Goal: Task Accomplishment & Management: Use online tool/utility

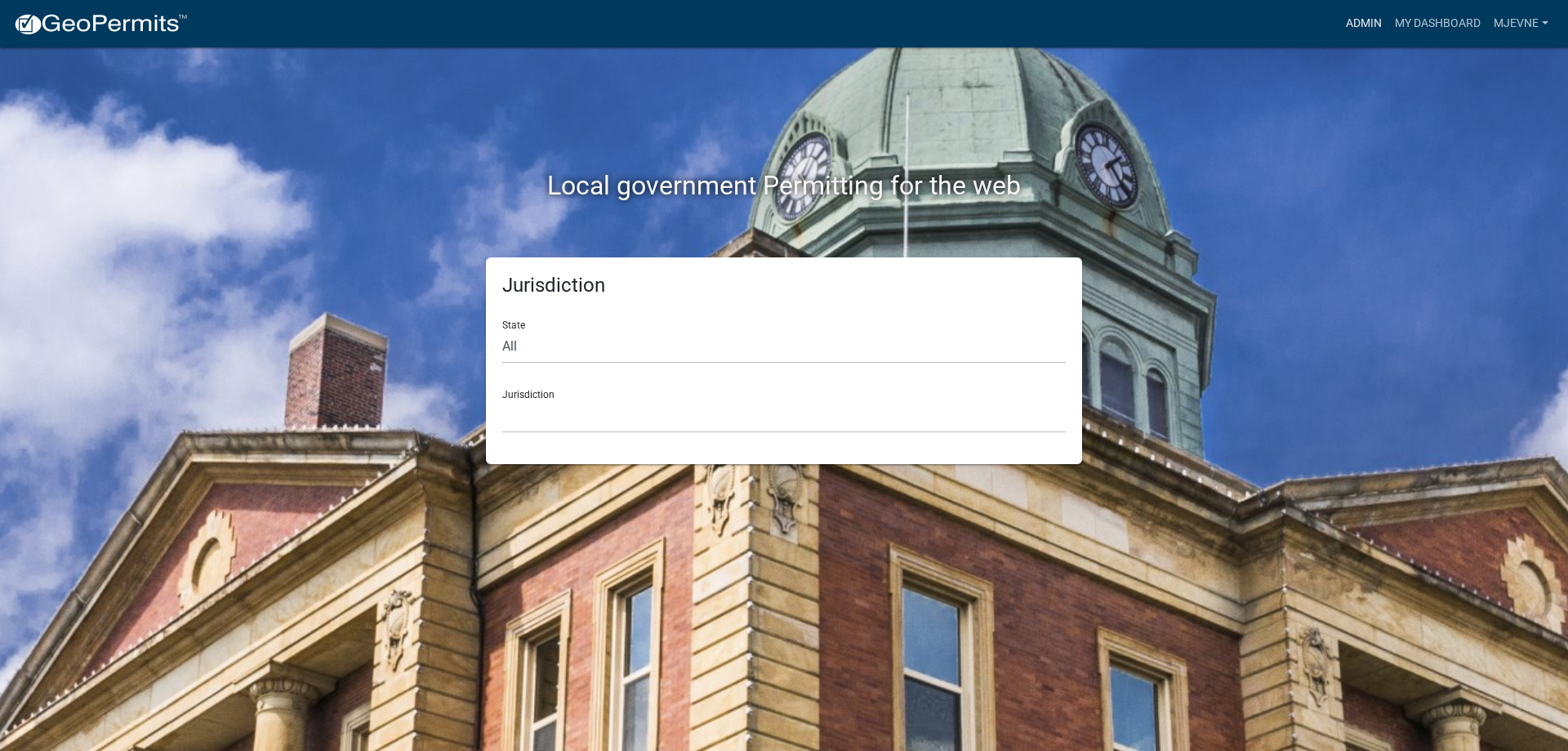
click at [1361, 32] on link "Admin" at bounding box center [1364, 24] width 49 height 31
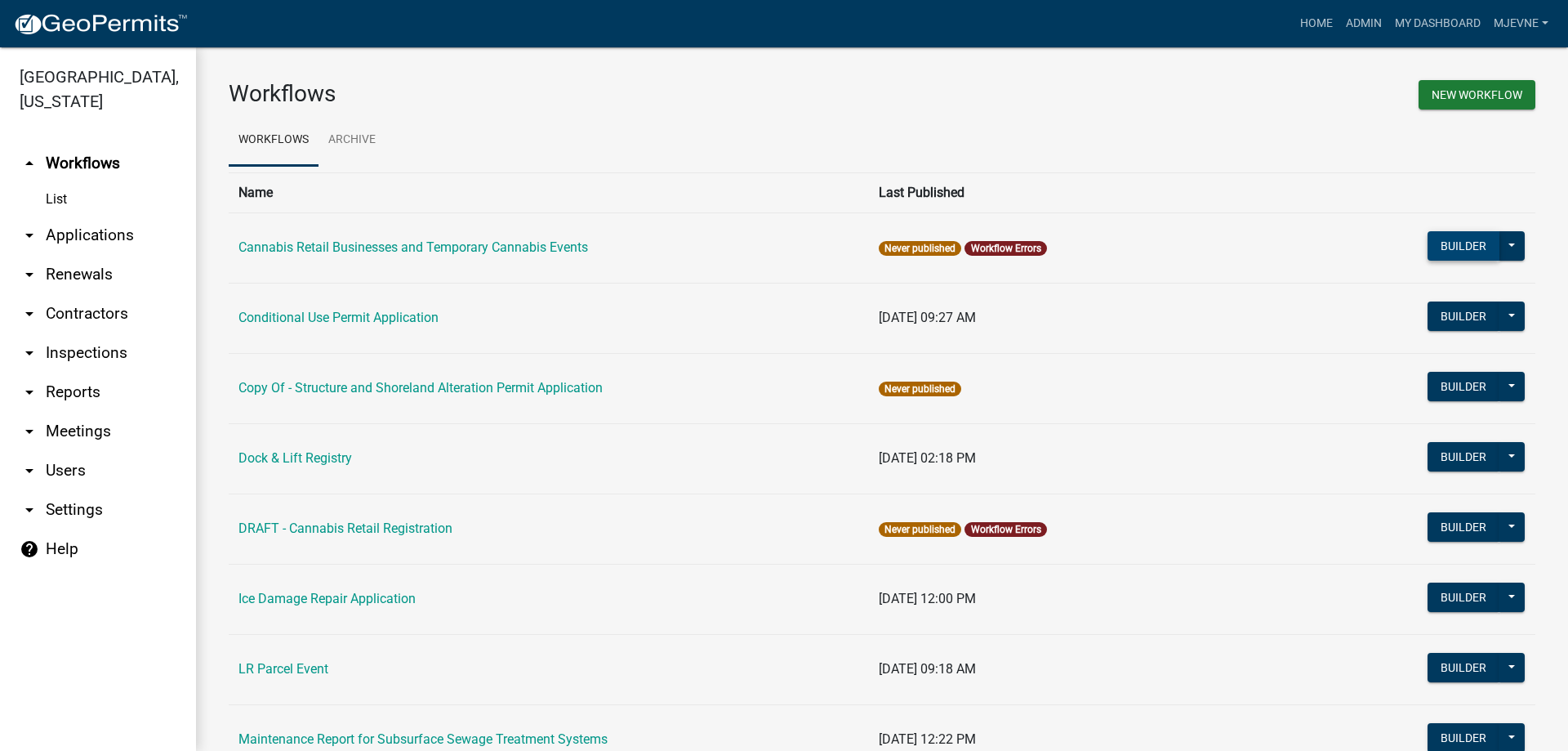
click at [1464, 249] on button "Builder" at bounding box center [1464, 246] width 72 height 29
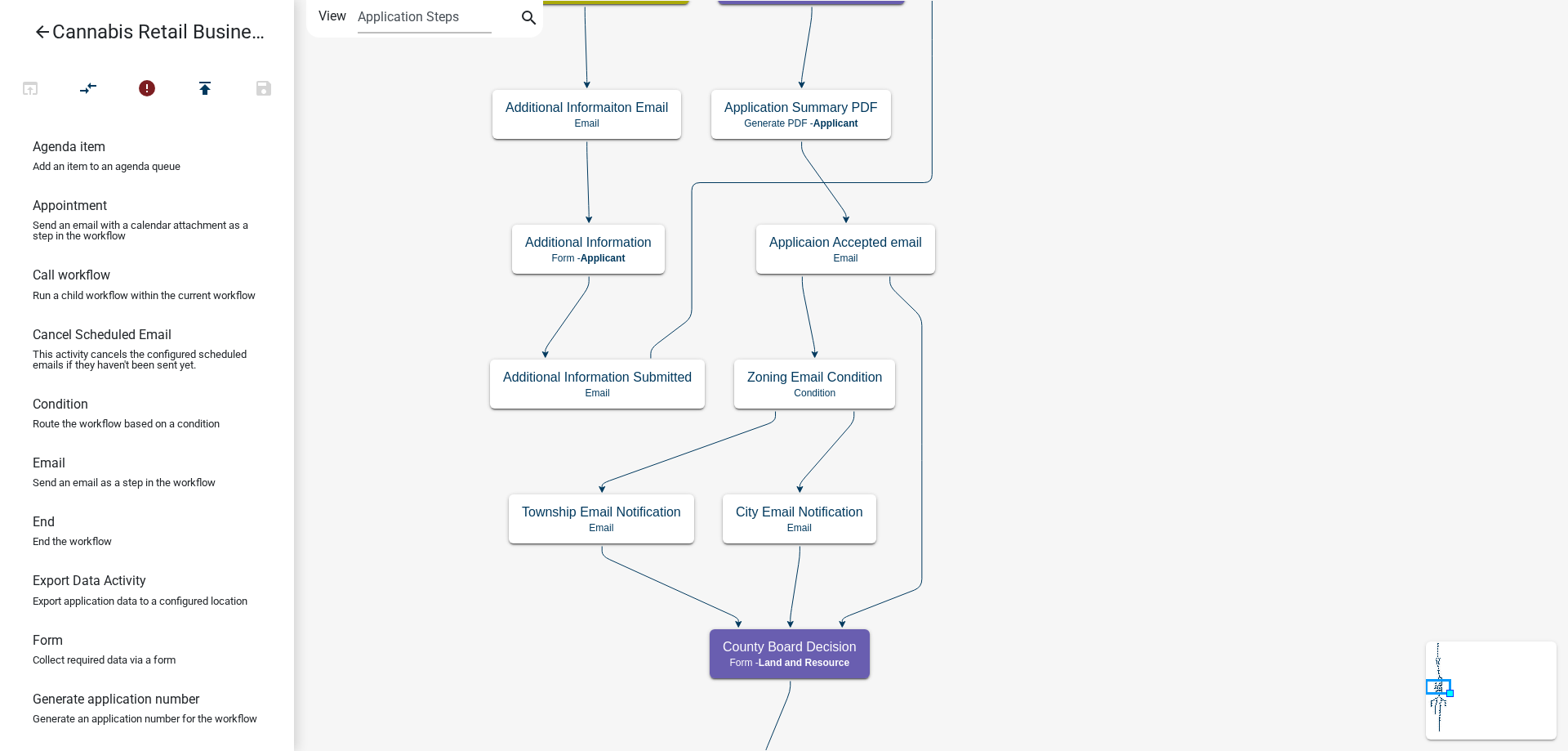
click at [1097, 214] on div "start Start - Applicant Application Introduction Form - Applicant Parcel search…" at bounding box center [931, 375] width 1274 height 751
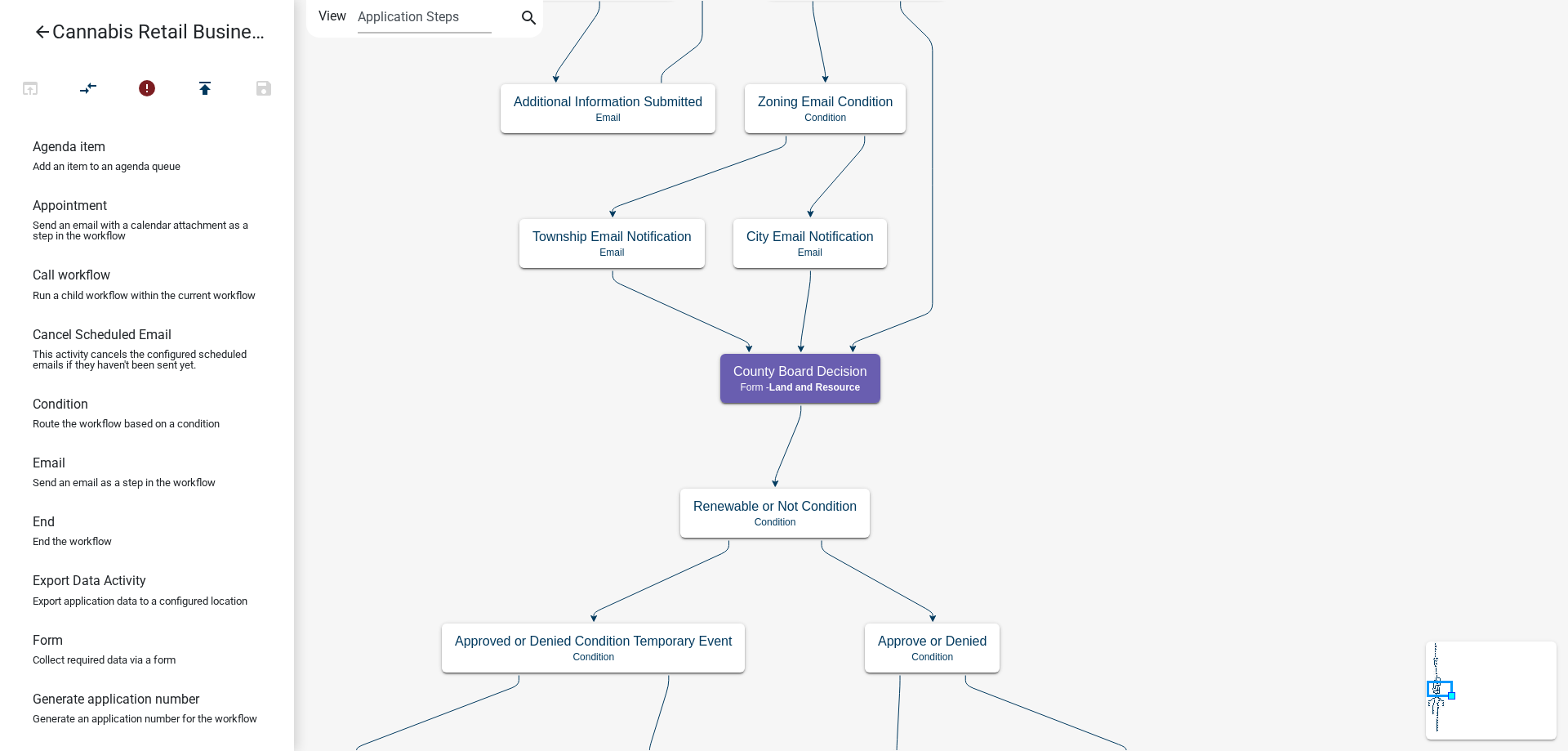
click at [1062, 216] on div "start Start - Applicant Application Introduction Form - Applicant Parcel search…" at bounding box center [931, 375] width 1274 height 751
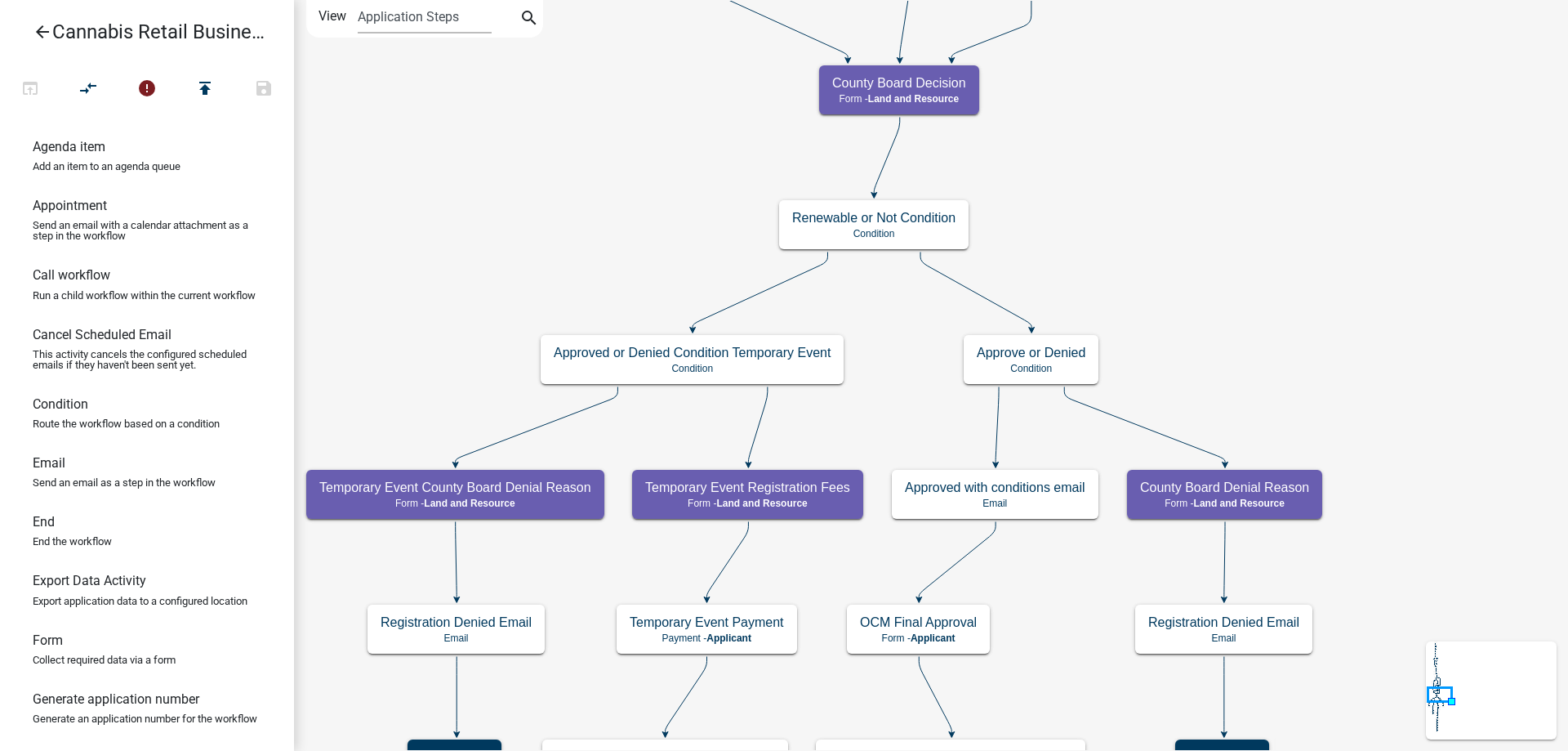
click at [1171, 263] on div "start Start - Applicant Application Introduction Form - Applicant Parcel search…" at bounding box center [931, 375] width 1274 height 751
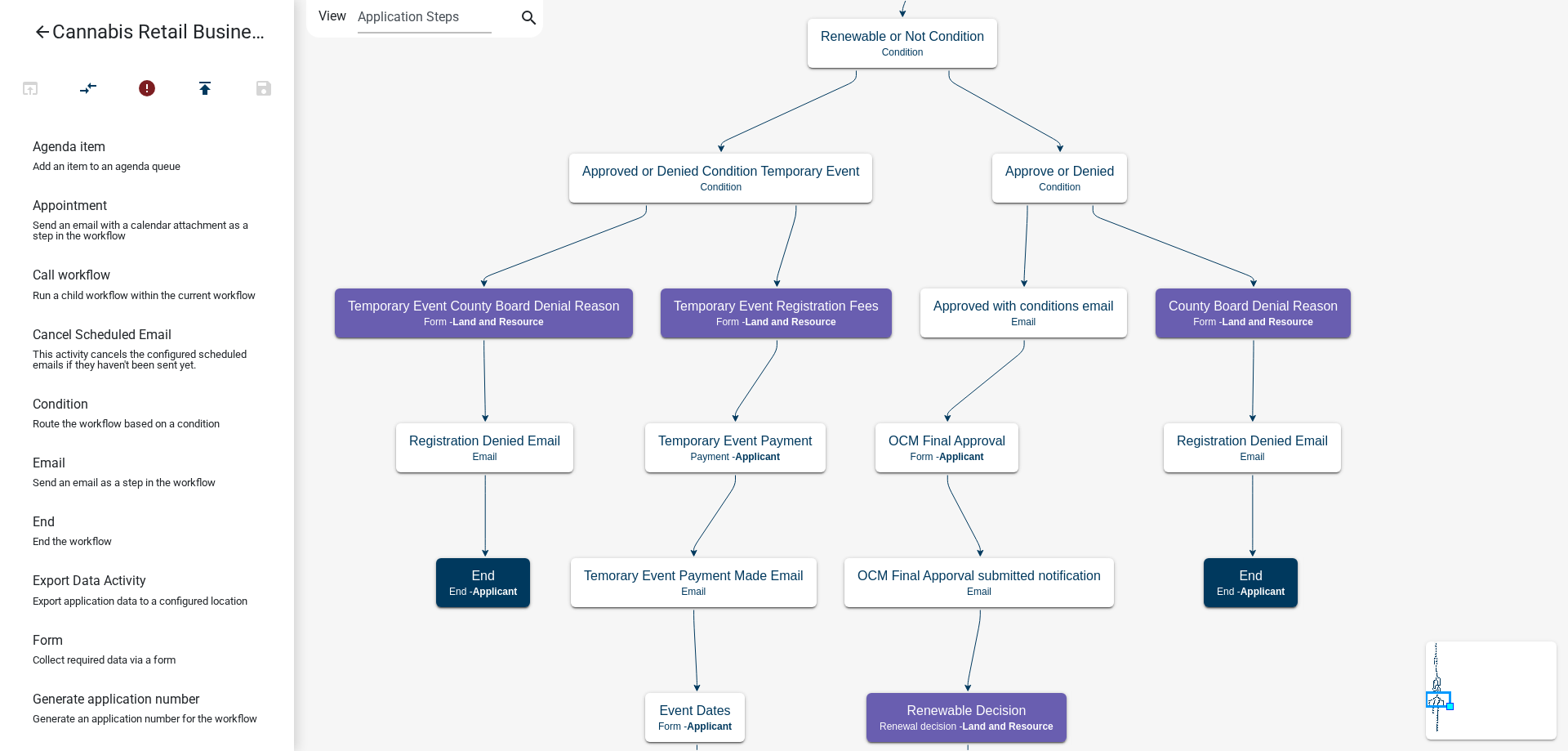
click at [1212, 172] on div "start Start - Applicant Application Introduction Form - Applicant Parcel search…" at bounding box center [931, 375] width 1274 height 751
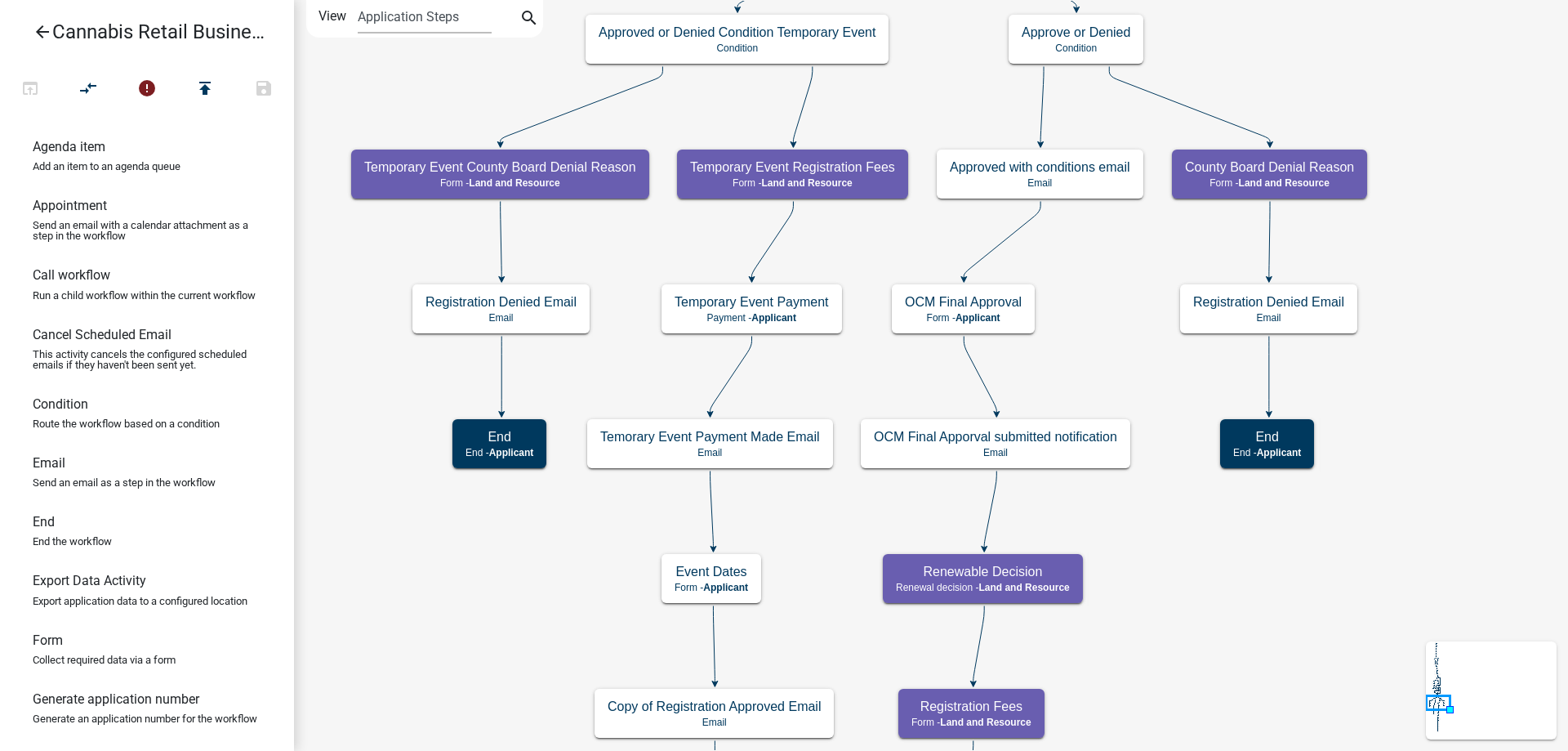
click at [1115, 354] on div "start Start - Applicant Application Introduction Form - Applicant Parcel search…" at bounding box center [931, 375] width 1274 height 751
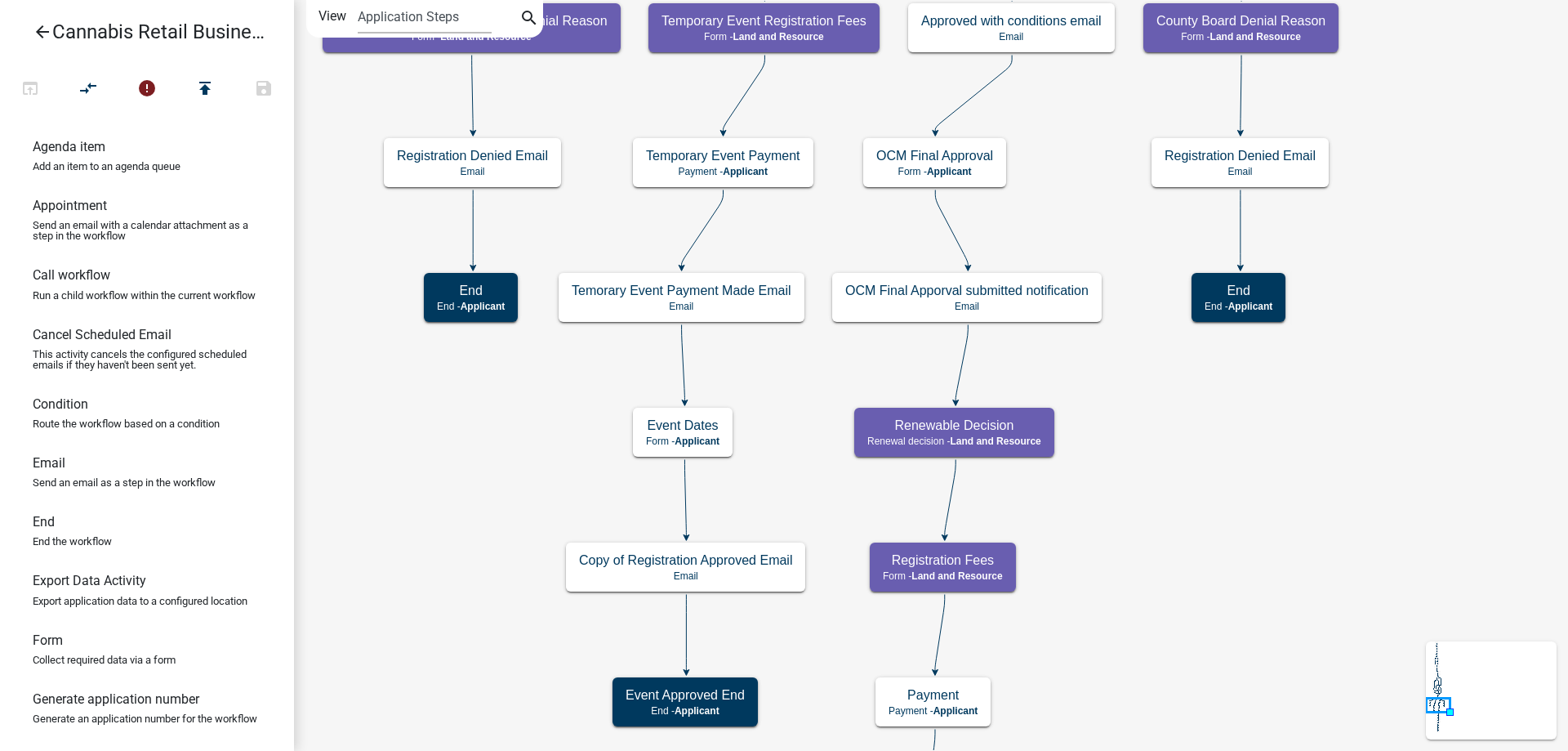
click at [1080, 212] on div "start Start - Applicant Application Introduction Form - Applicant Parcel search…" at bounding box center [931, 375] width 1274 height 751
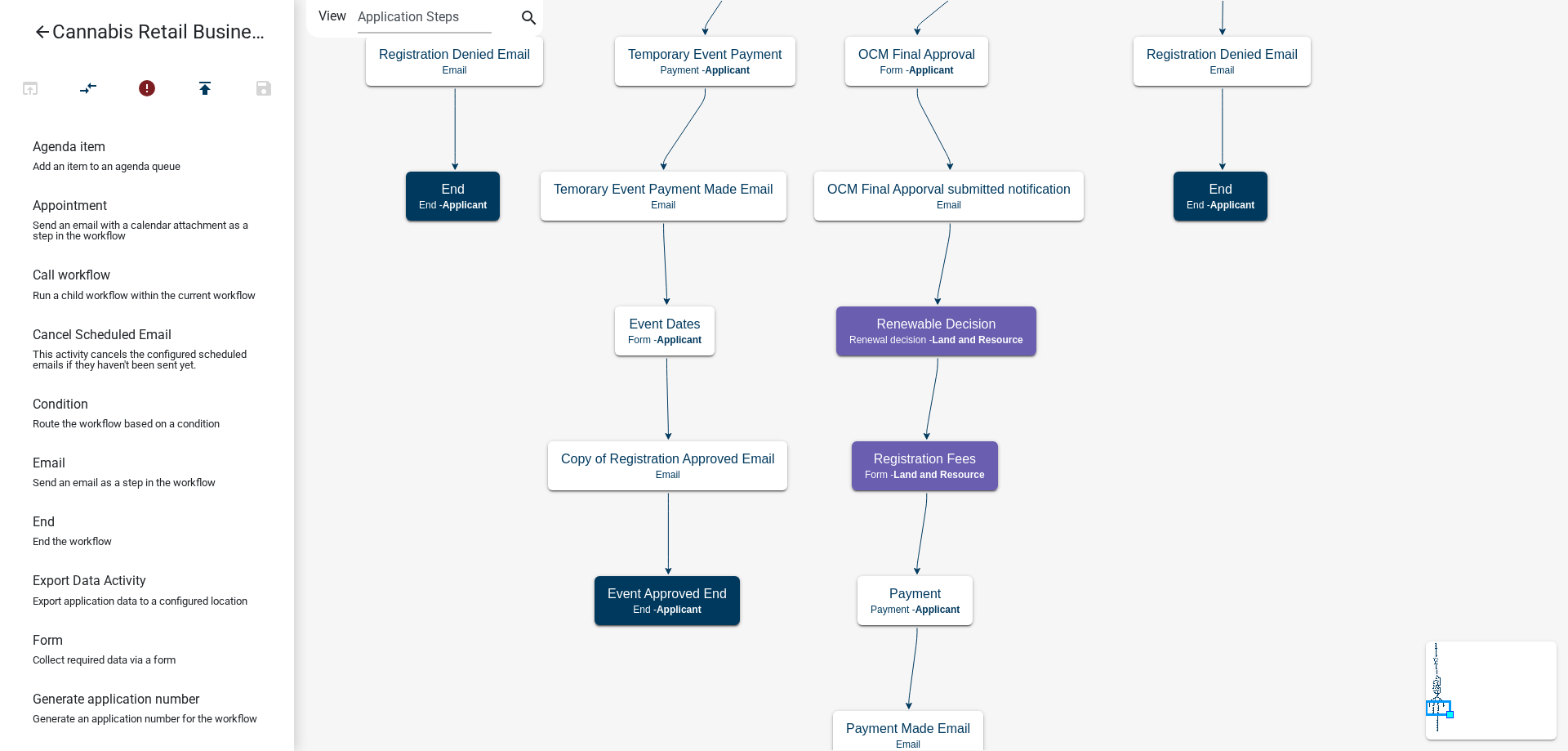
click at [1078, 99] on div "start Start - Applicant Application Introduction Form - Applicant Parcel search…" at bounding box center [931, 375] width 1274 height 751
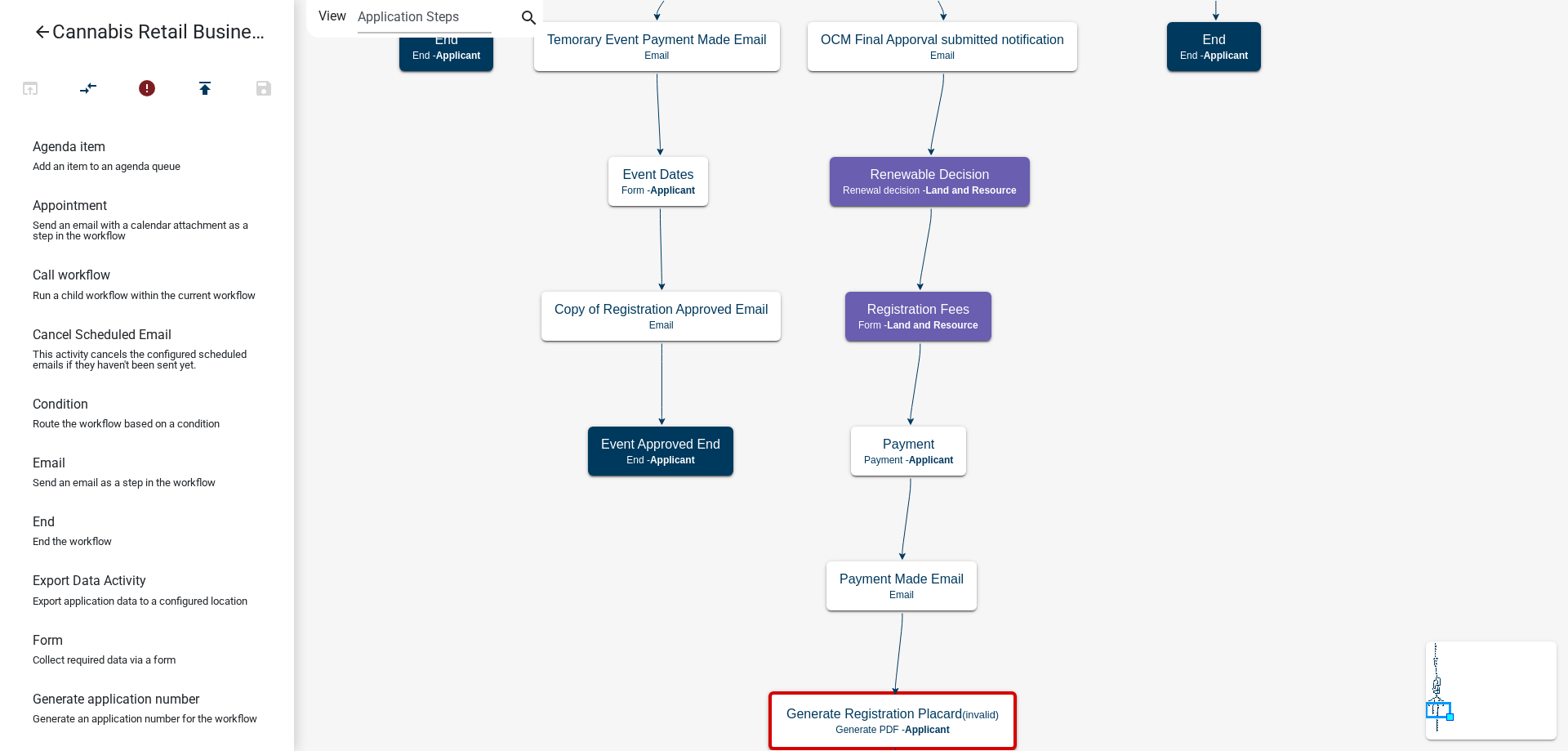
click at [1096, 252] on div "start Start - Applicant Application Introduction Form - Applicant Parcel search…" at bounding box center [931, 375] width 1274 height 751
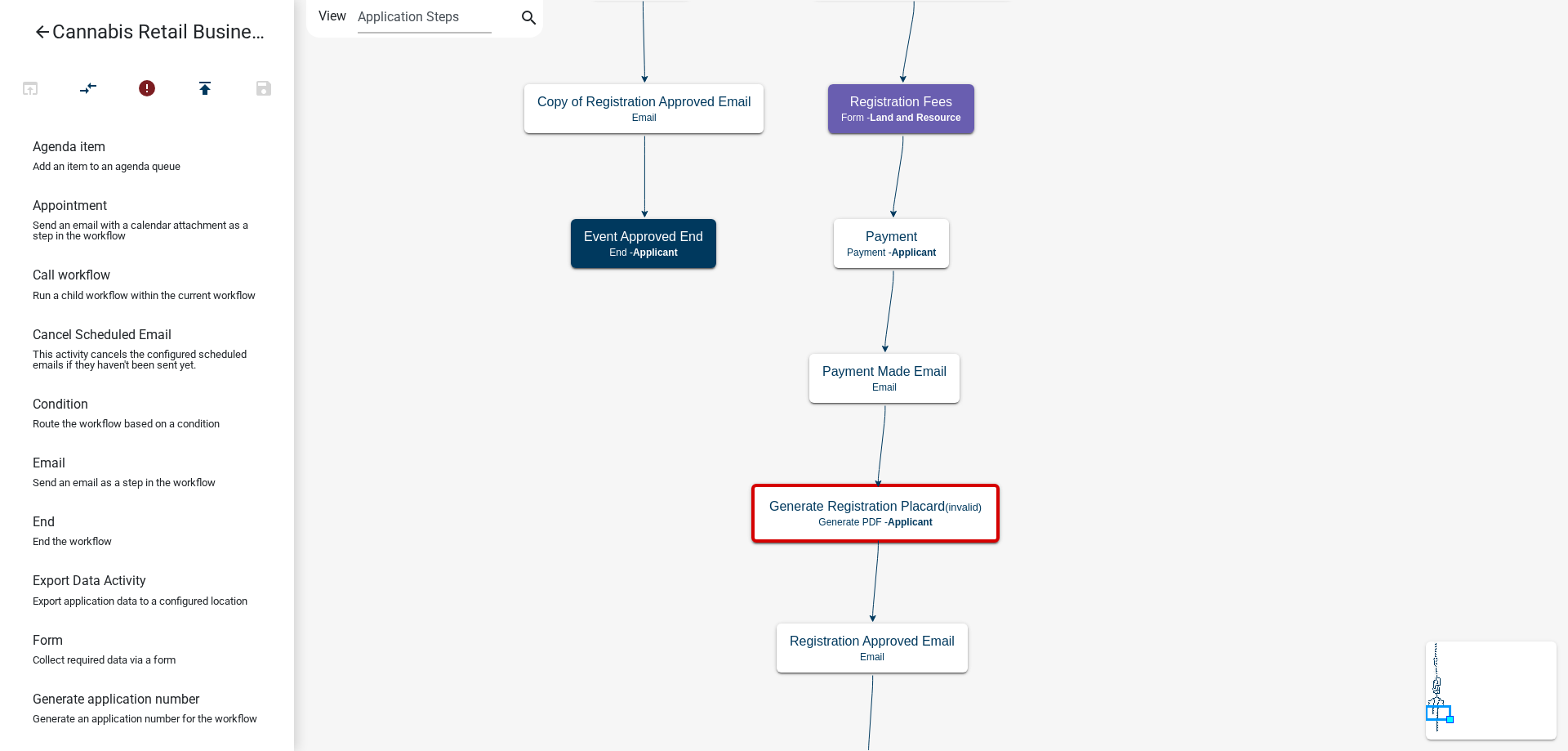
click at [1060, 361] on div "start Start - Applicant Application Introduction Form - Applicant Parcel search…" at bounding box center [931, 375] width 1274 height 751
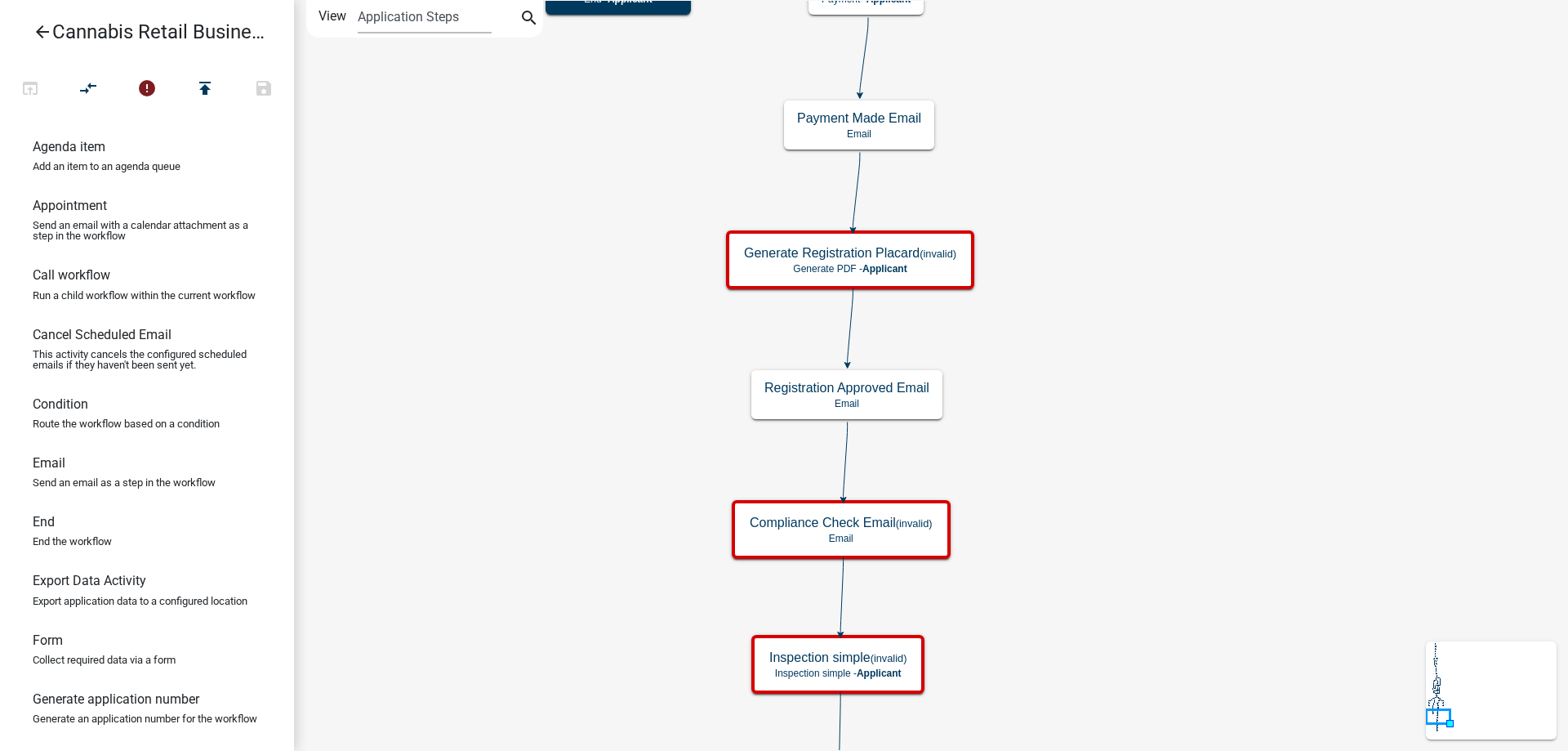
click at [1100, 384] on div "start Start - Applicant Application Introduction Form - Applicant Parcel search…" at bounding box center [931, 375] width 1274 height 751
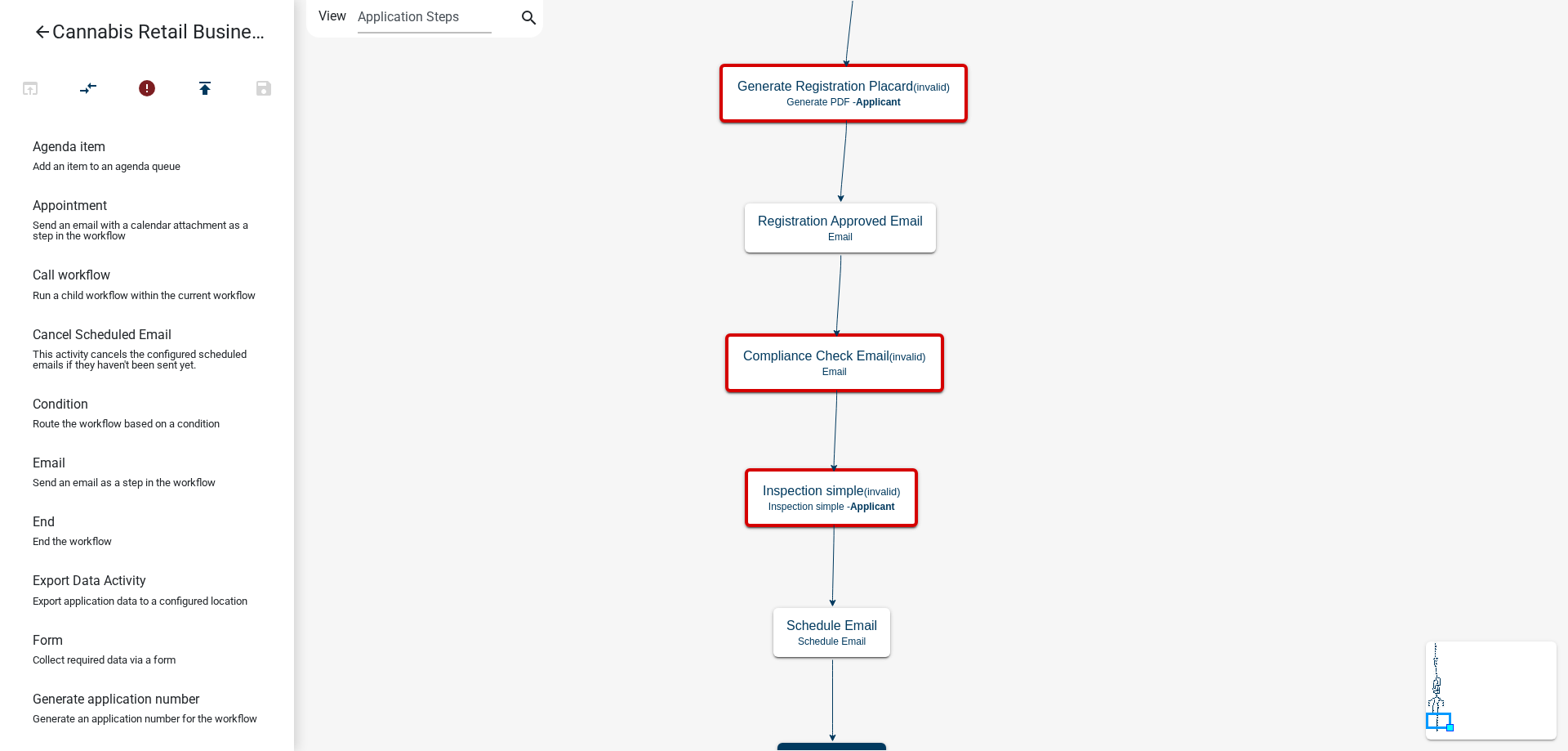
click at [1100, 360] on div "start Start - Applicant Application Introduction Form - Applicant Parcel search…" at bounding box center [931, 375] width 1274 height 751
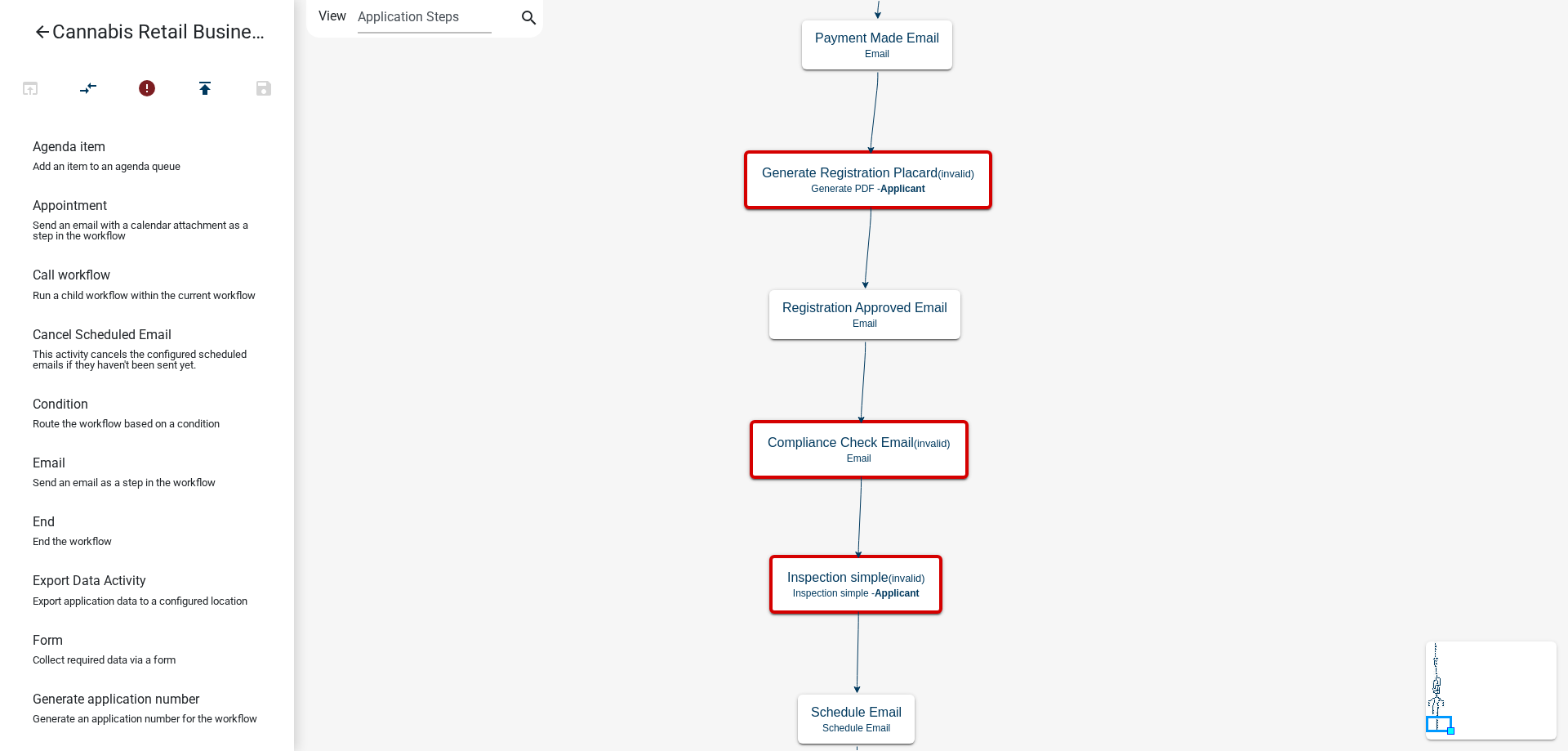
click at [1064, 708] on div "start Start - Applicant Application Introduction Form - Applicant Parcel search…" at bounding box center [931, 375] width 1274 height 751
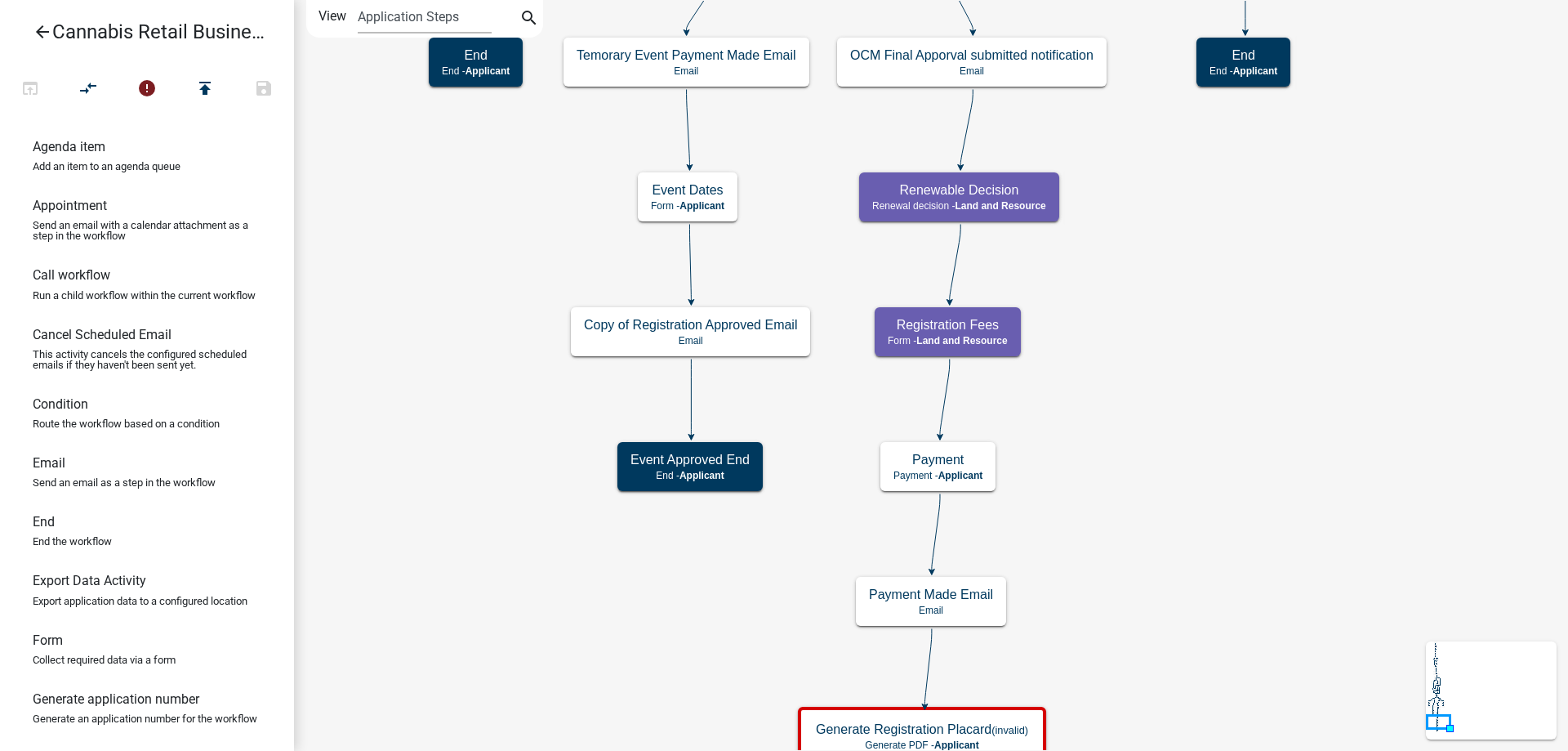
click at [1111, 688] on div "start Start - Applicant Application Introduction Form - Applicant Parcel search…" at bounding box center [931, 375] width 1274 height 751
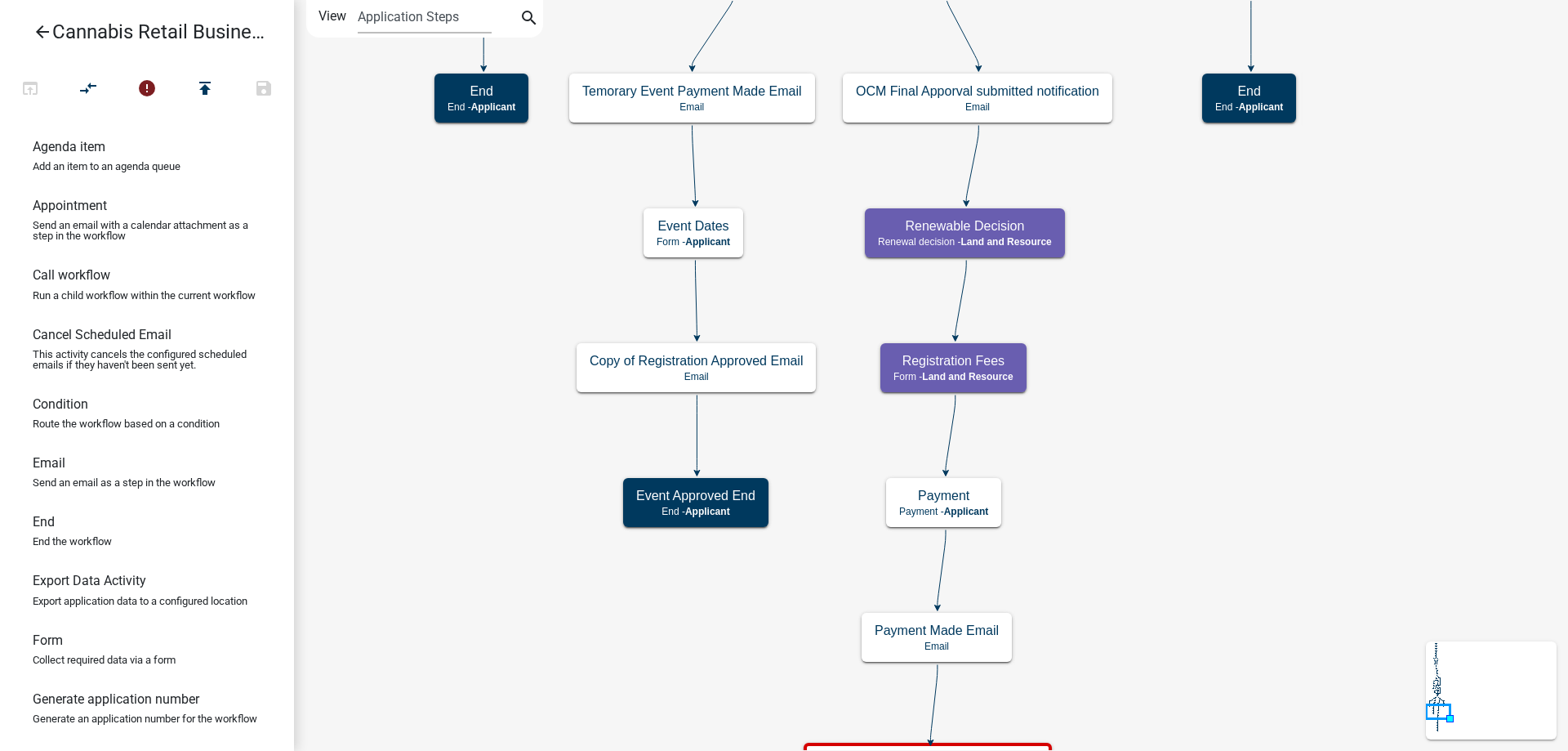
click at [1155, 720] on div "start Start - Applicant Application Introduction Form - Applicant Parcel search…" at bounding box center [931, 375] width 1274 height 751
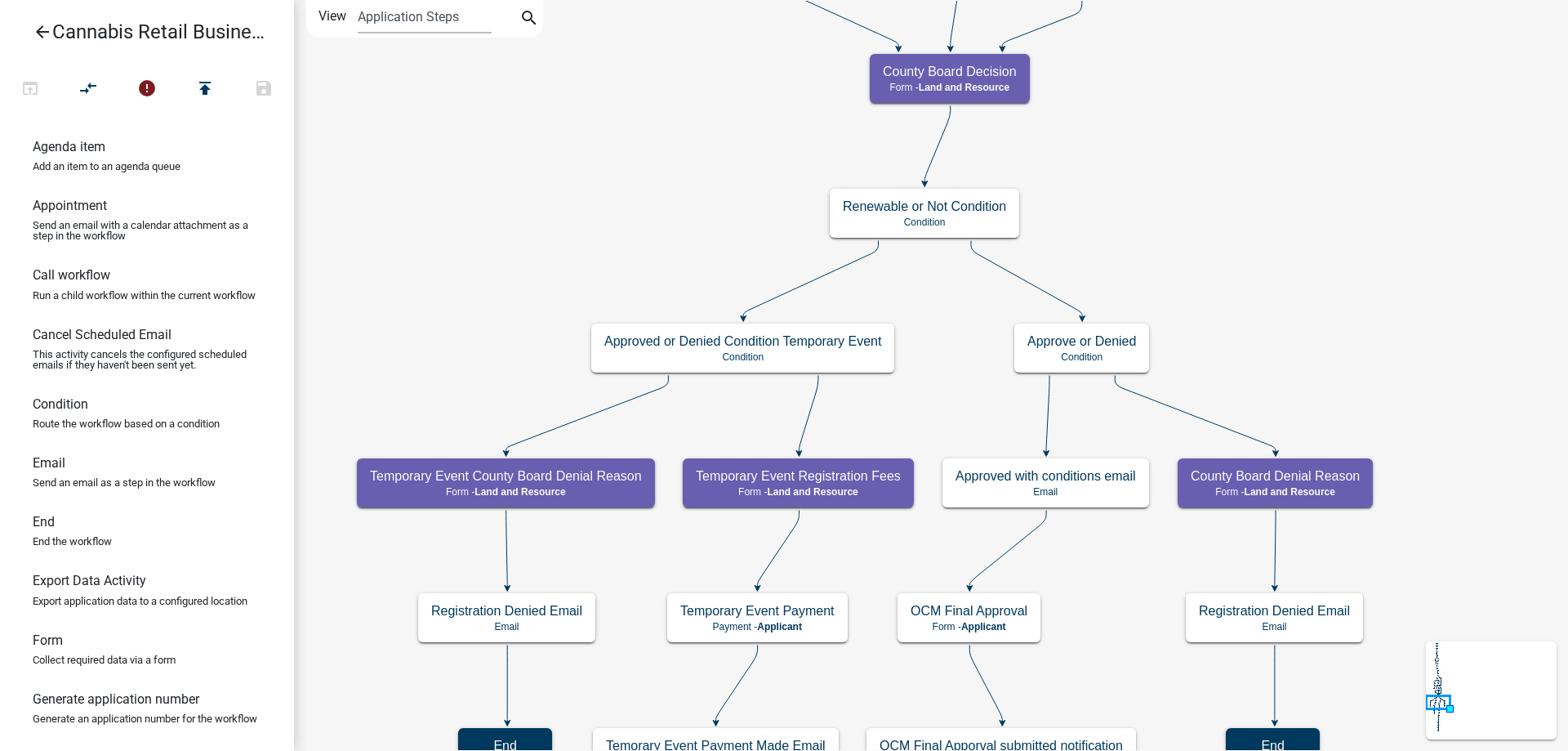
click at [1161, 489] on div "start Start - Applicant Application Introduction Form - Applicant Parcel search…" at bounding box center [931, 375] width 1274 height 751
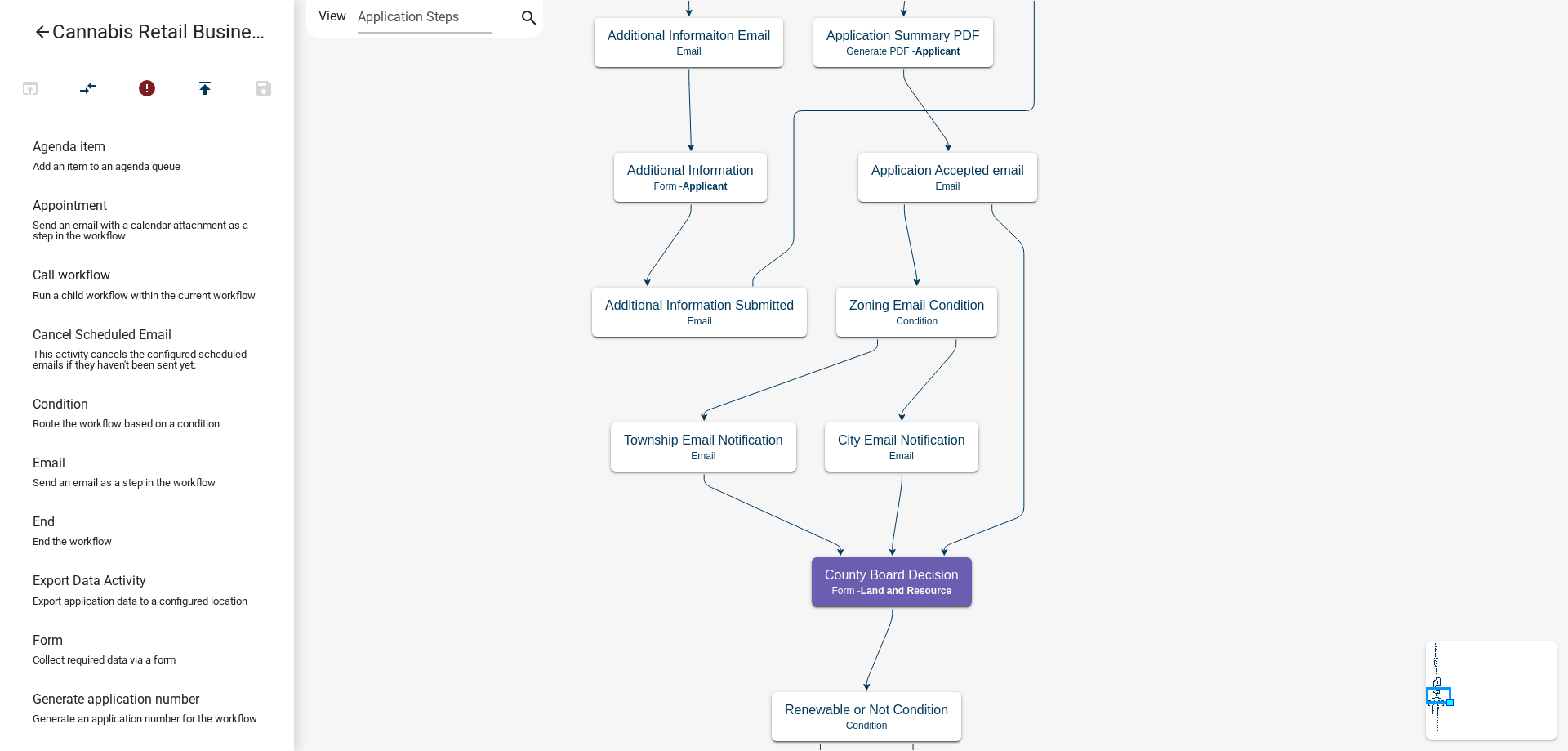
click at [1165, 414] on div "start Start - Applicant Application Introduction Form - Applicant Parcel search…" at bounding box center [931, 375] width 1274 height 751
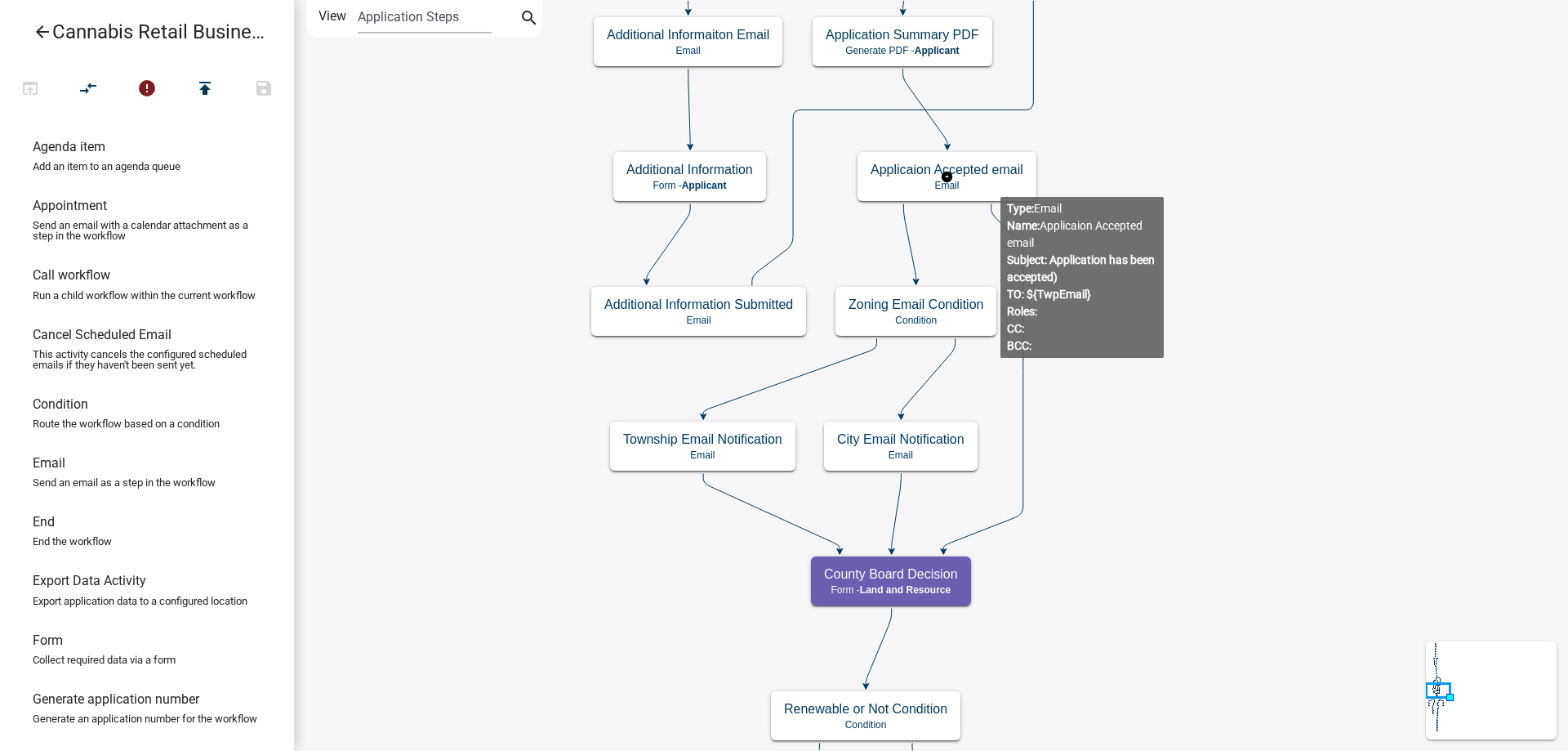
click at [996, 183] on g "Applicaion Accepted email Email" at bounding box center [948, 175] width 180 height 47
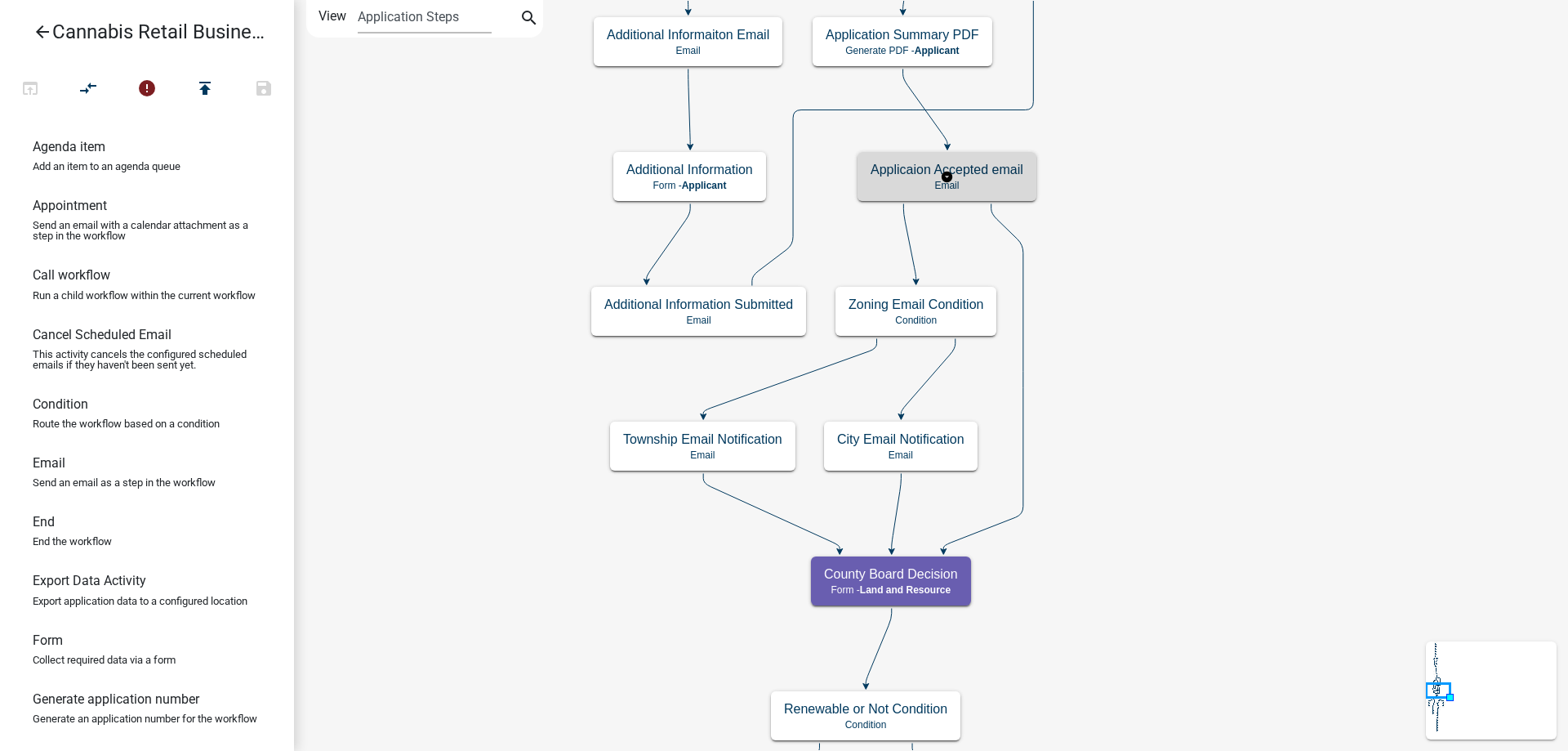
click at [996, 183] on p "Email" at bounding box center [947, 185] width 153 height 12
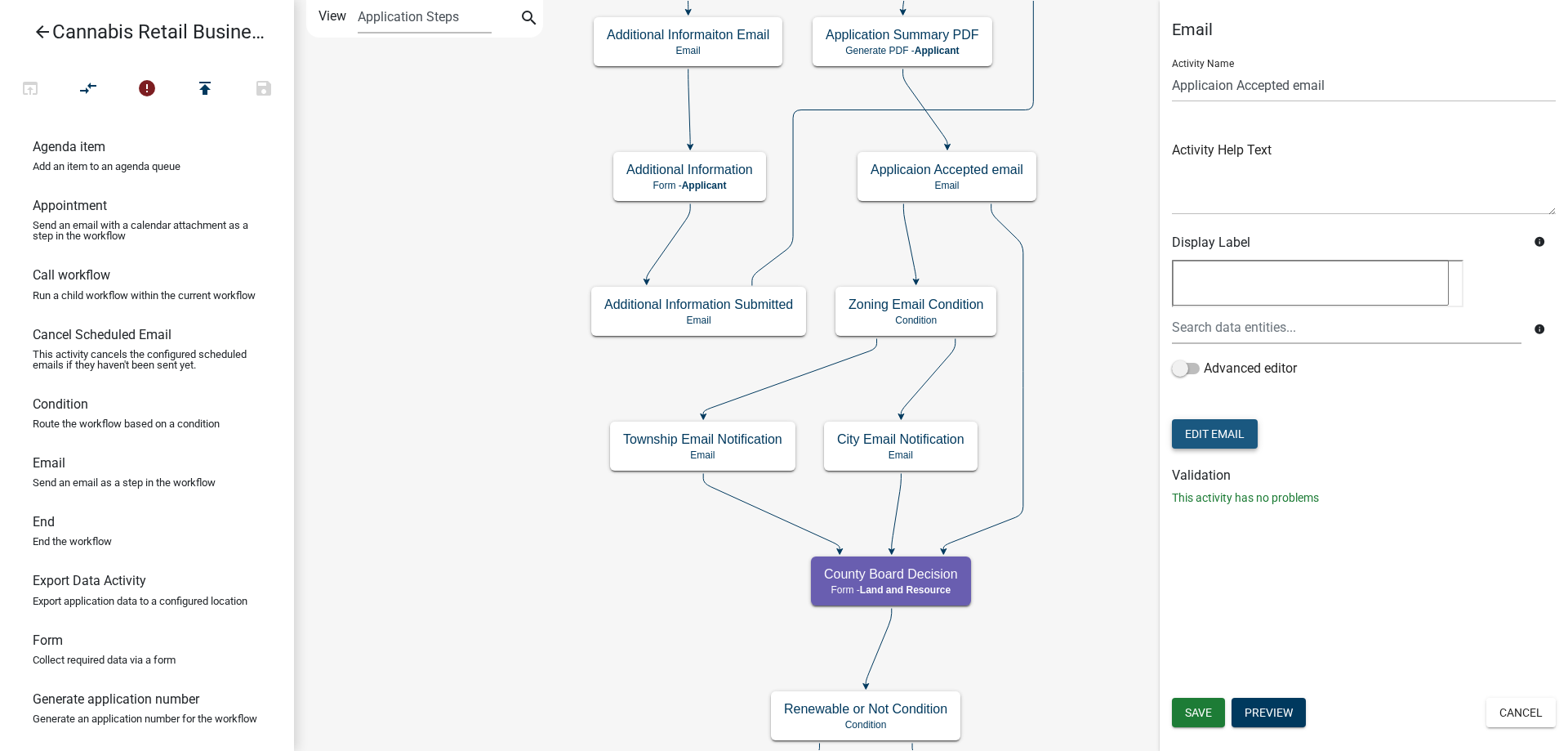
click at [1206, 435] on button "Edit Email" at bounding box center [1215, 434] width 85 height 29
select select "190bf7b5-d392-4259-aa9b-055c59575267"
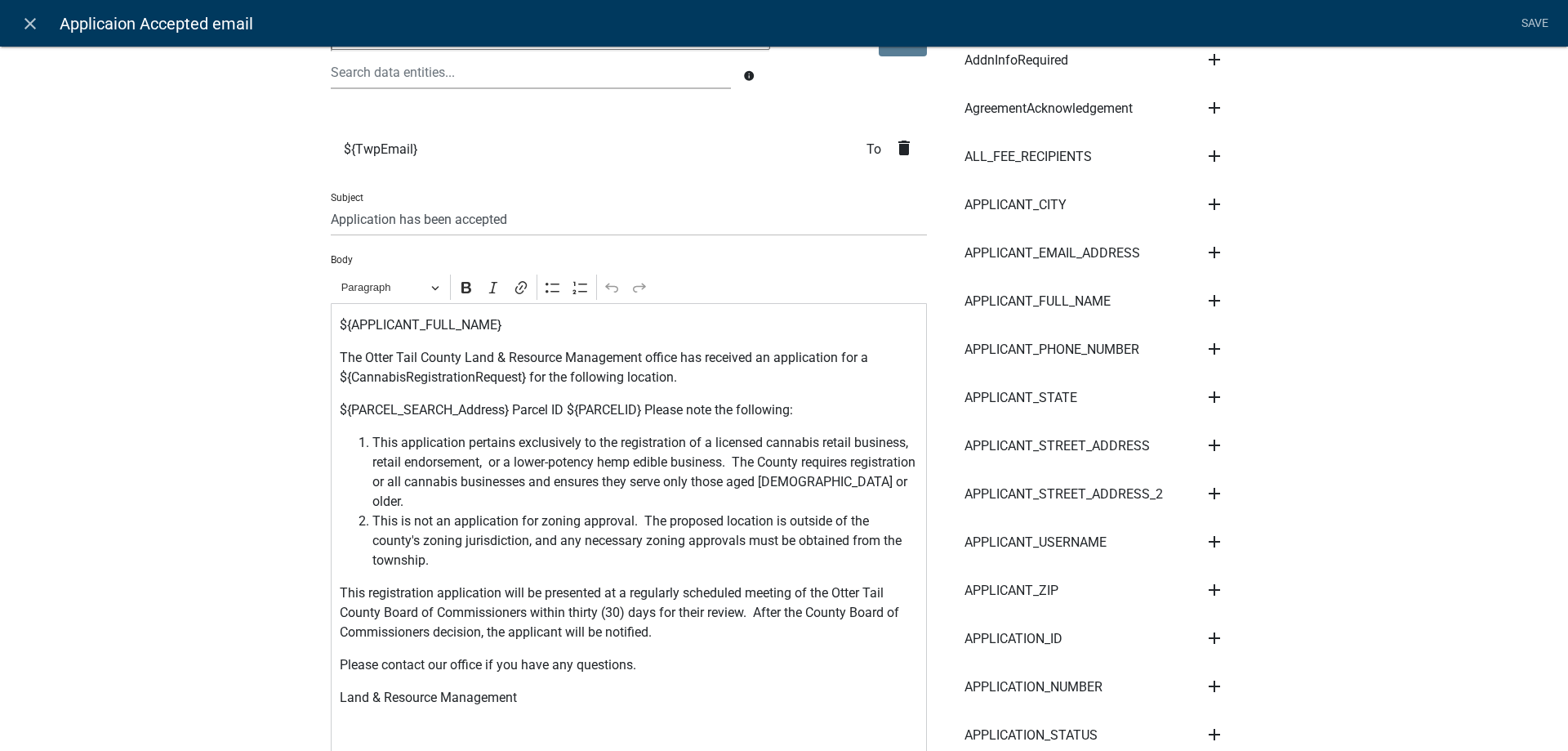
scroll to position [280, 0]
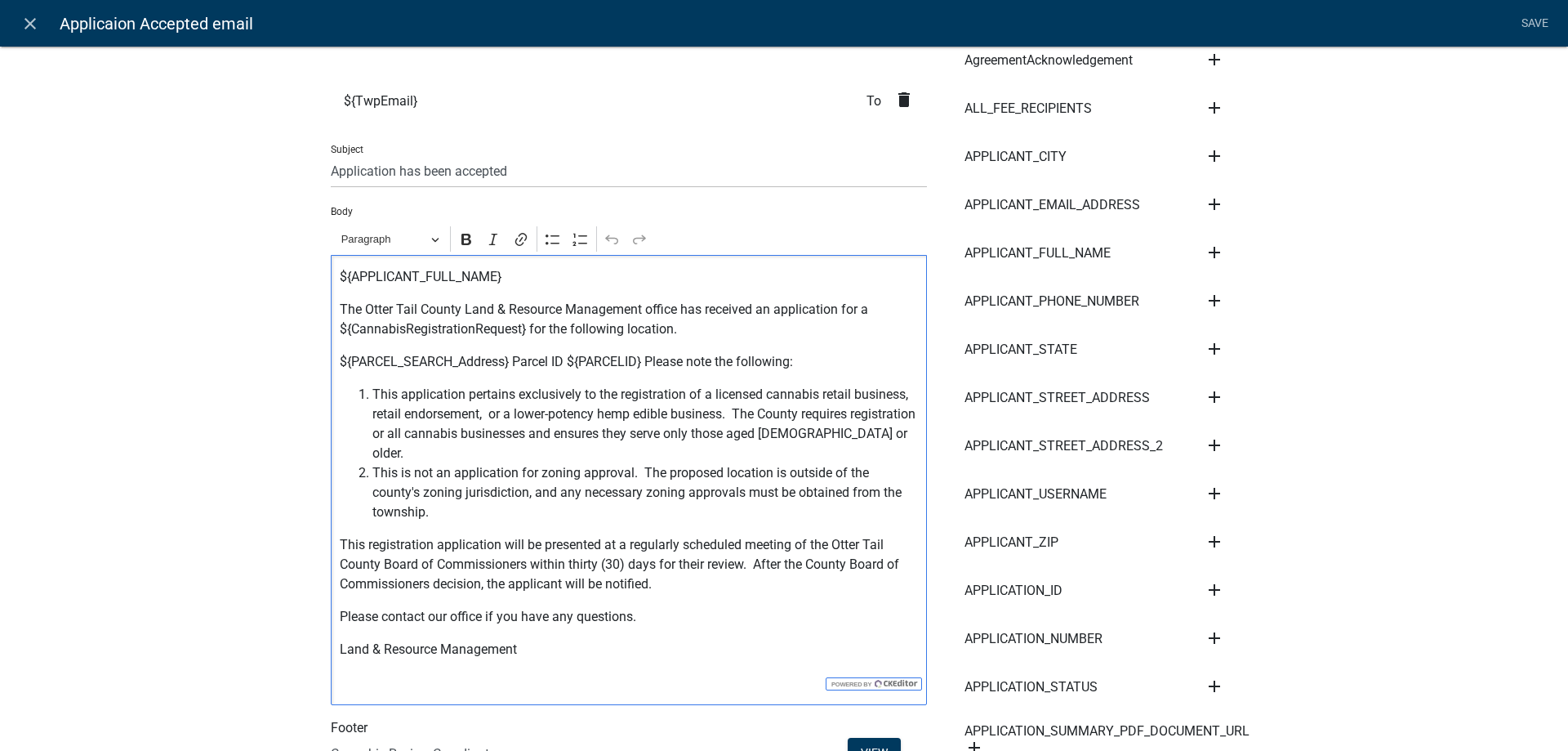
drag, startPoint x: 332, startPoint y: 266, endPoint x: 631, endPoint y: 642, distance: 480.4
click at [631, 642] on div "${APPLICANT_FULL_NAME} The Otter Tail County Land & Resource Management office …" at bounding box center [628, 480] width 597 height 450
copy div "${LOREMIPSU_DOLO_SITA} Con Adipi Elit Seddoe Temp & Incididu Utlaboreet dolore …"
click at [25, 15] on icon "close" at bounding box center [30, 24] width 20 height 20
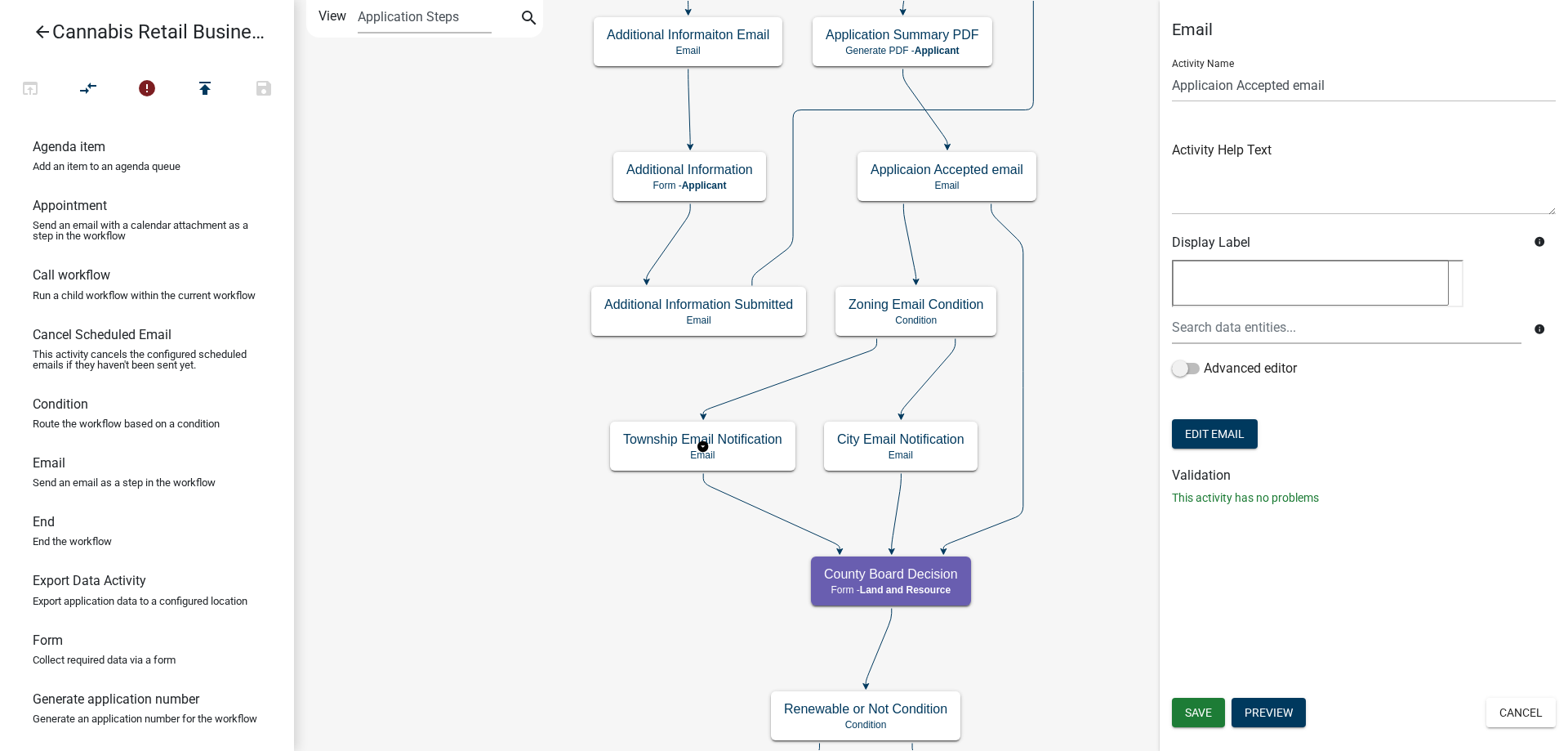
click at [752, 458] on g "Township Email Notification Email" at bounding box center [703, 445] width 185 height 47
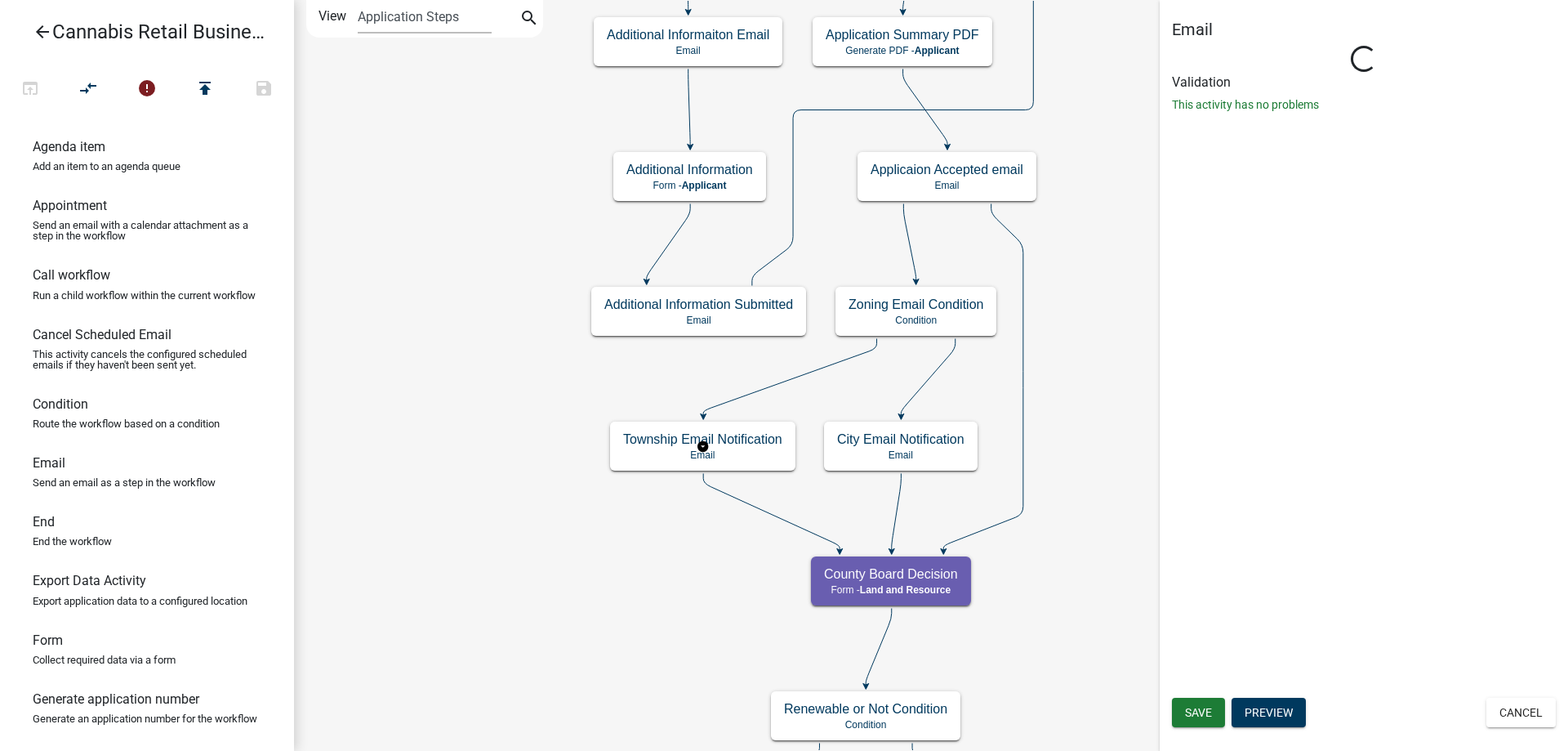
click at [752, 458] on g "Township Email Notification Email" at bounding box center [703, 445] width 185 height 47
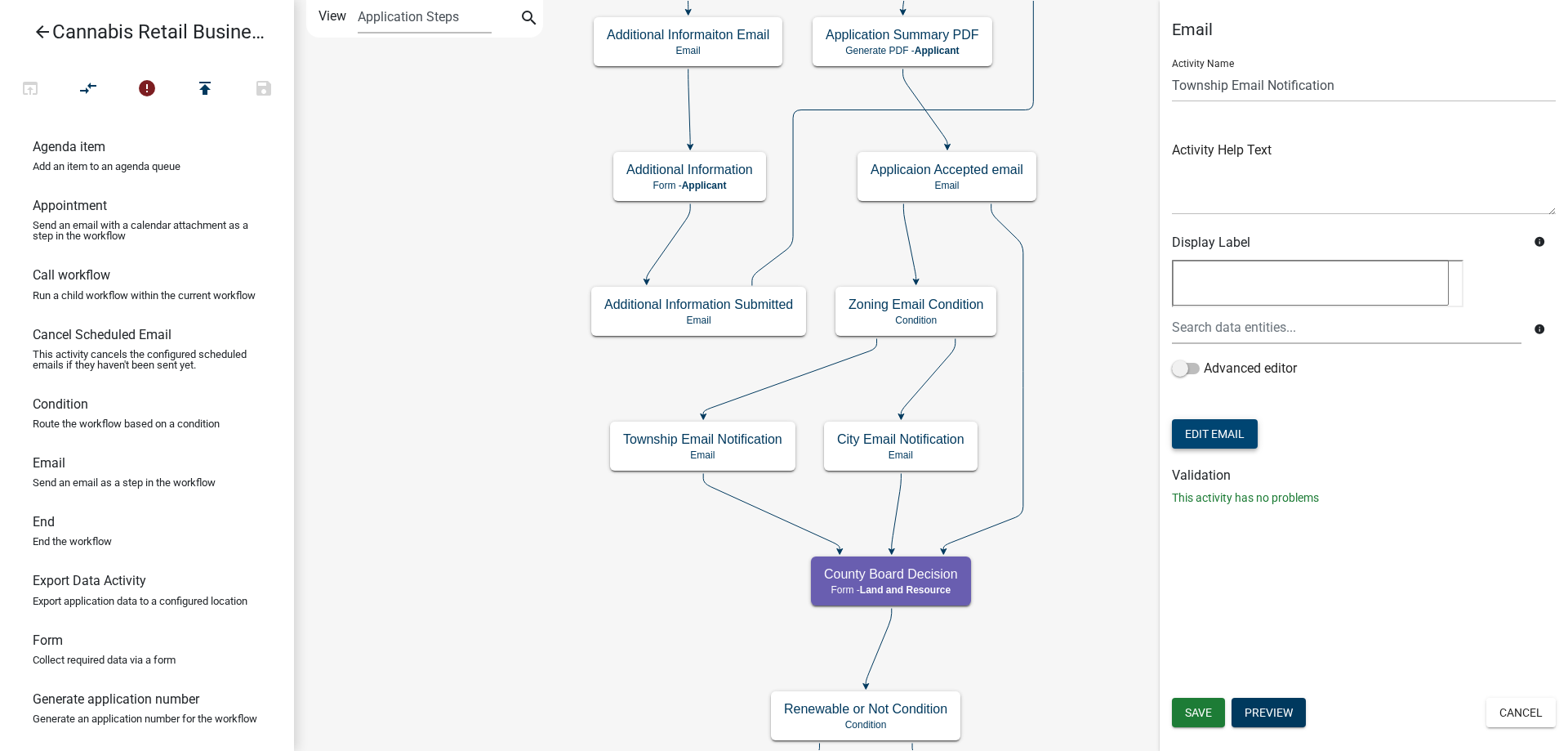
click at [1222, 437] on button "Edit Email" at bounding box center [1215, 434] width 85 height 29
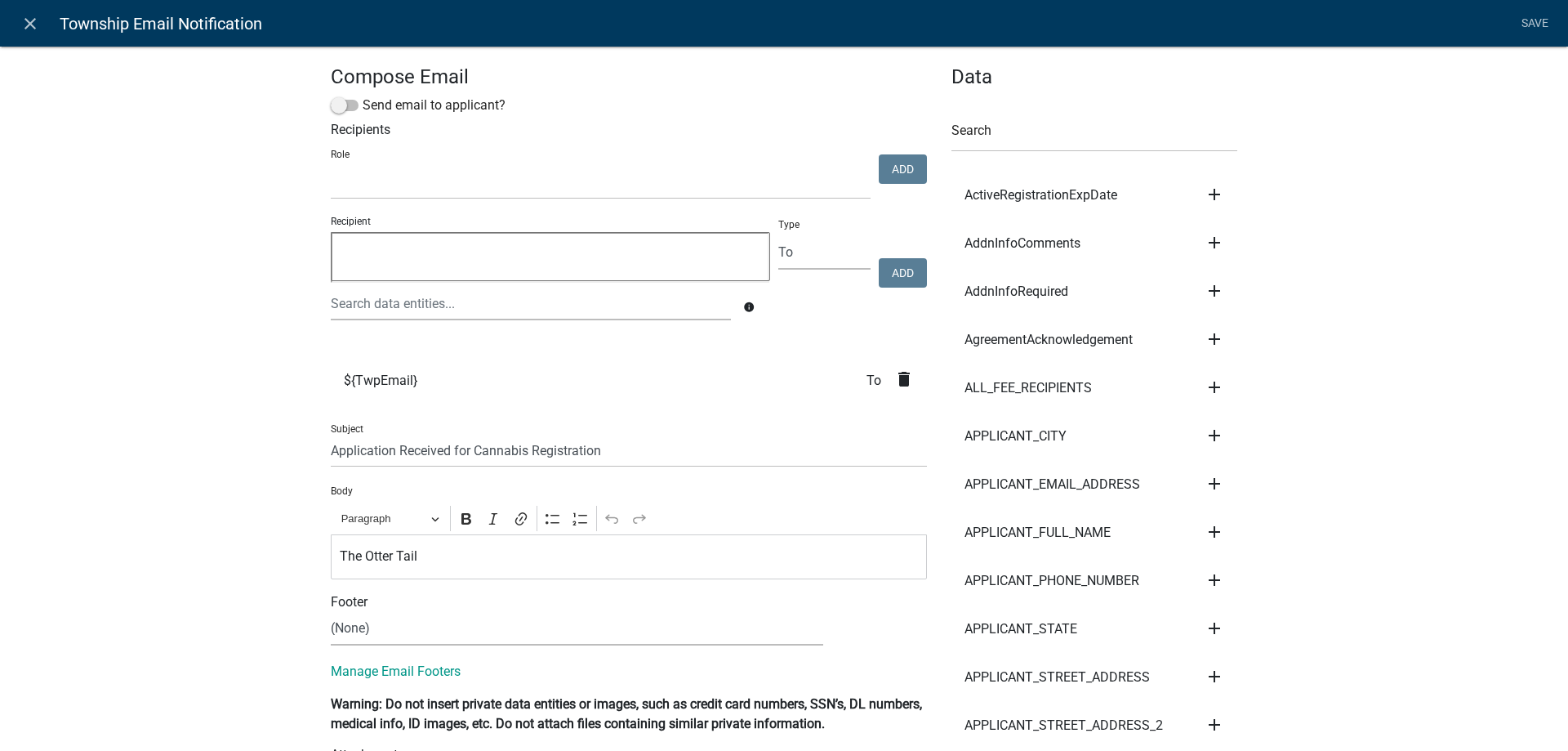
select select
drag, startPoint x: 430, startPoint y: 558, endPoint x: 335, endPoint y: 557, distance: 95.0
click at [335, 557] on div "The Otter Tail" at bounding box center [628, 556] width 597 height 44
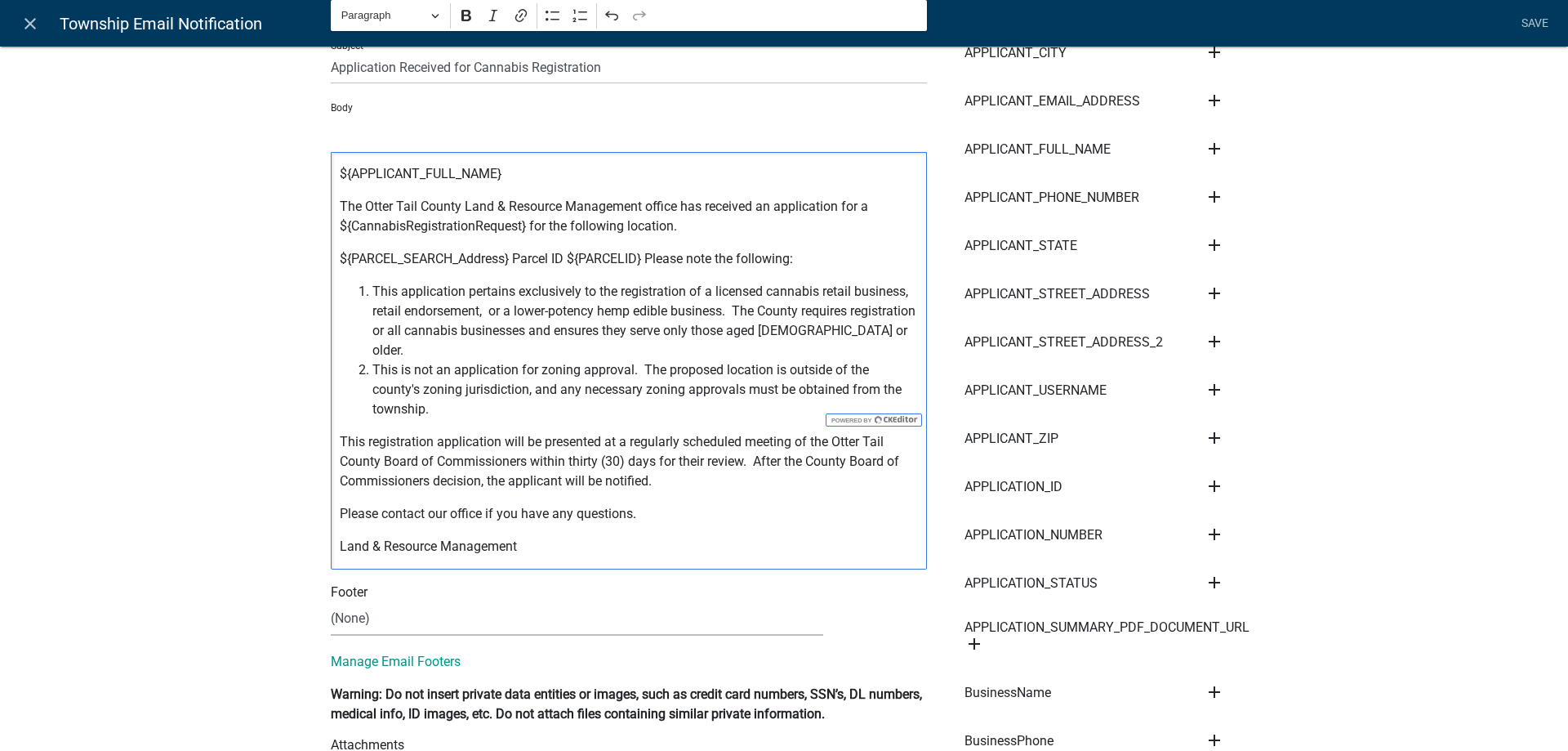
scroll to position [555, 0]
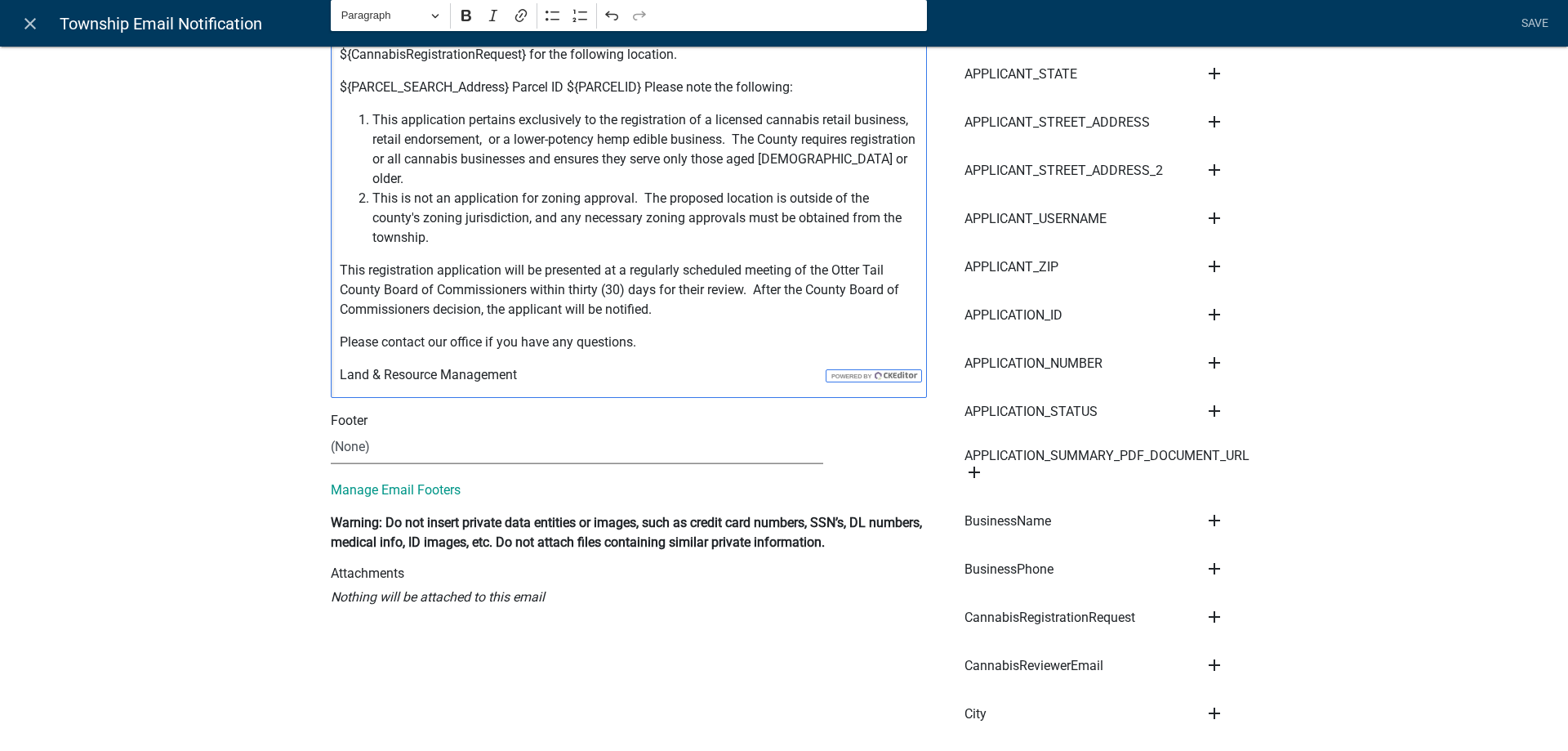
click at [330, 430] on select "(None) Cannabis Review Coordinator Land & Resource Management" at bounding box center [577, 447] width 492 height 34
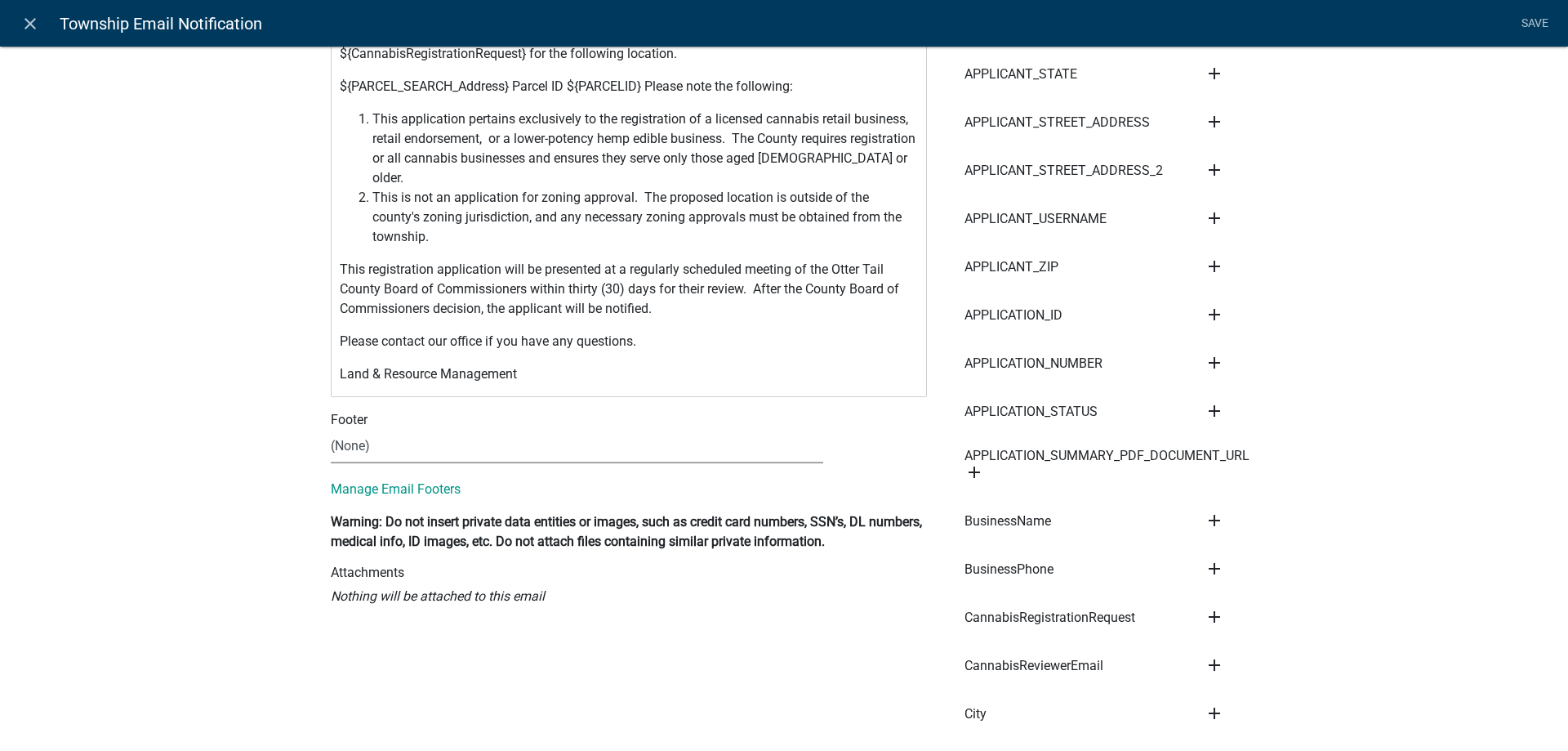
select select "190bf7b5-d392-4259-aa9b-055c59575267"
click option "Cannabis Review Coordinator" at bounding box center [0, 0] width 0 height 0
click at [877, 430] on button "View" at bounding box center [874, 444] width 53 height 29
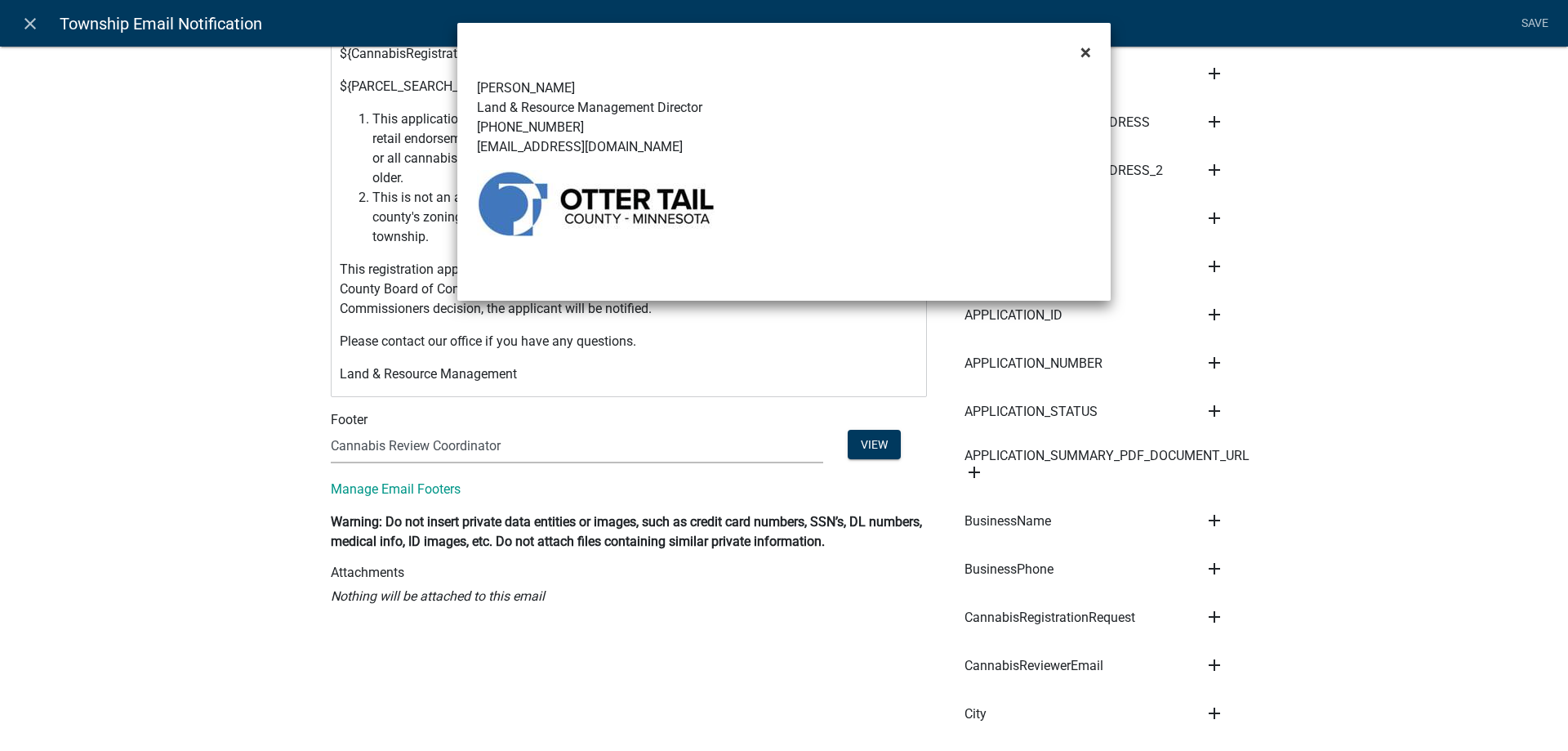
click at [1085, 53] on span "×" at bounding box center [1086, 52] width 11 height 23
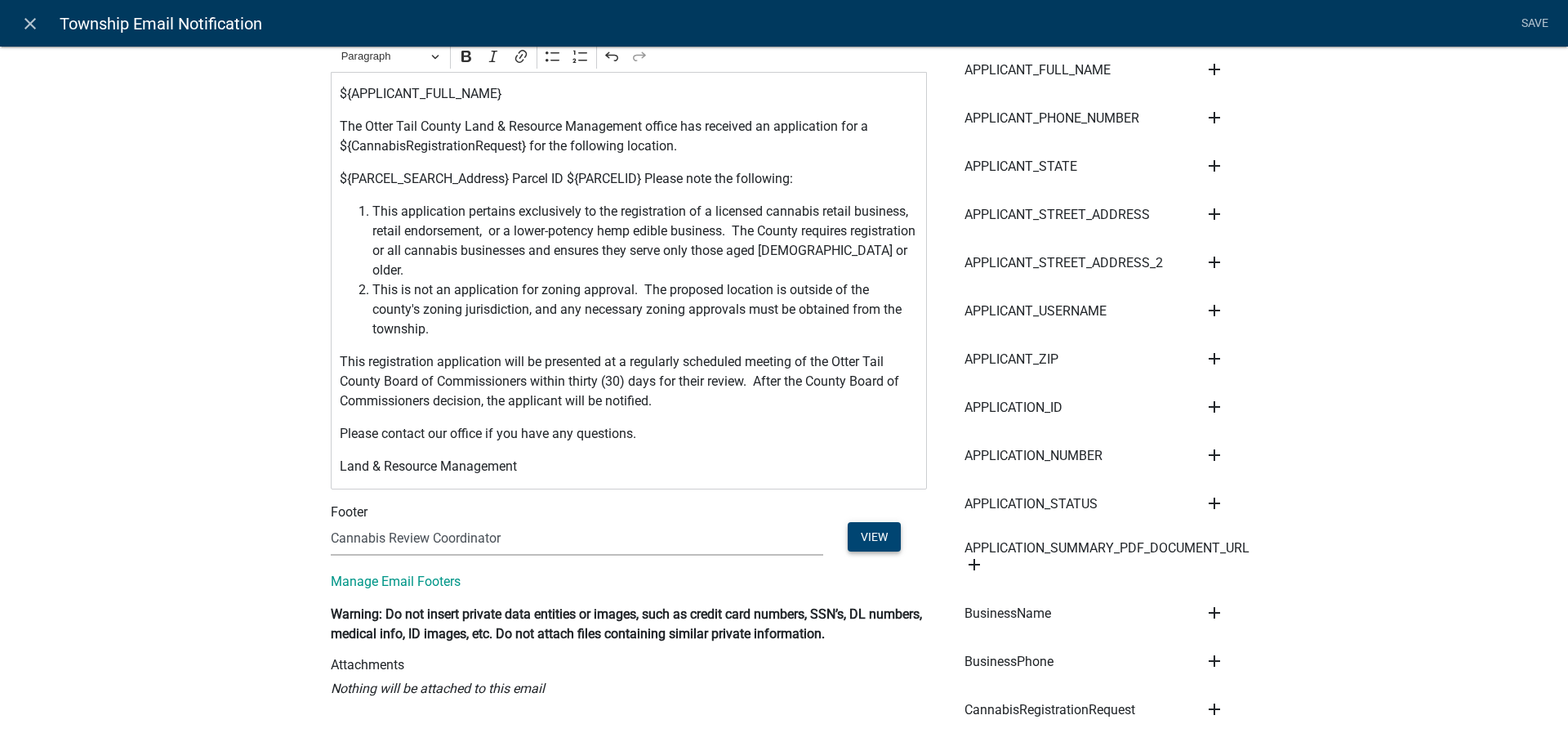
scroll to position [0, 0]
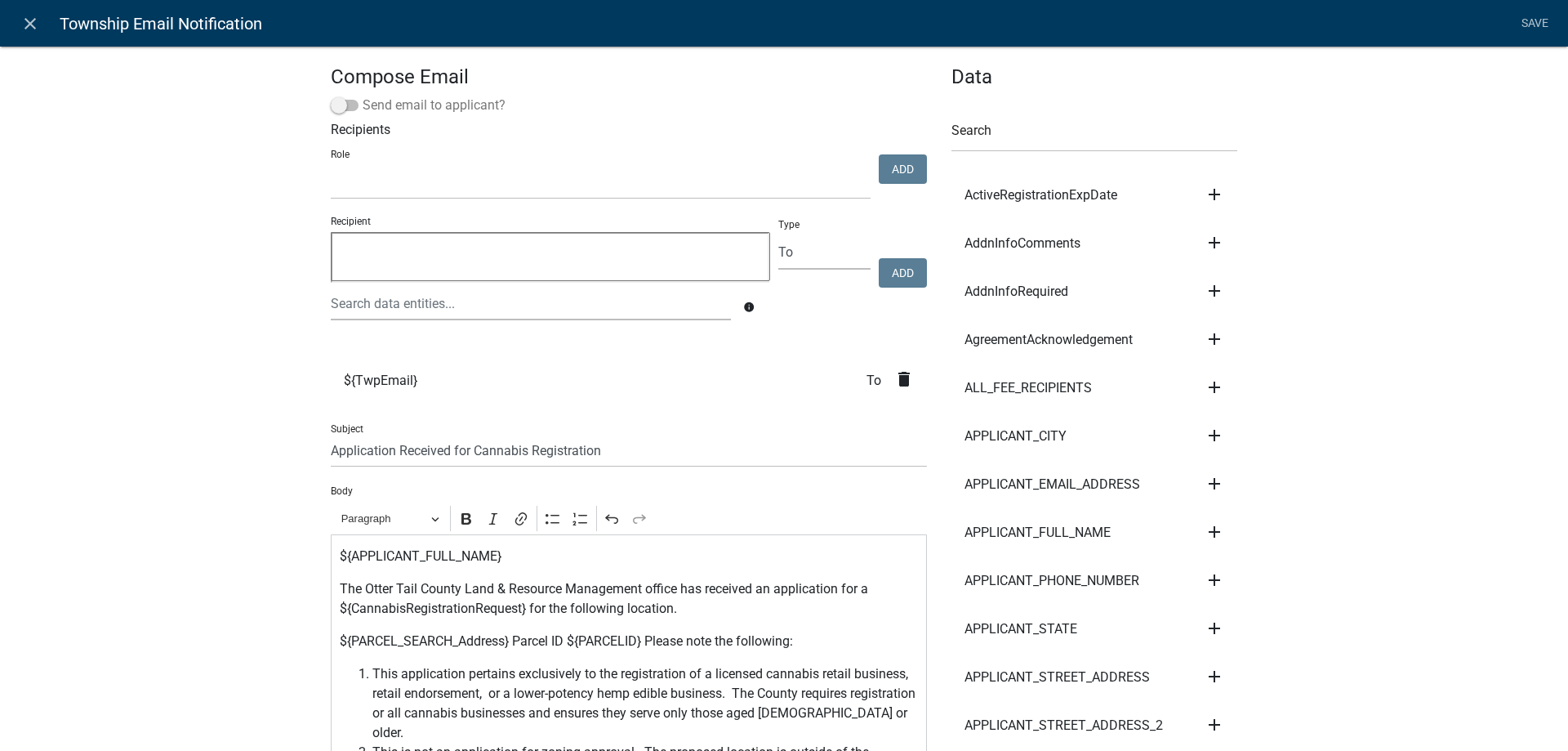
click at [353, 101] on span at bounding box center [344, 105] width 28 height 12
click at [362, 95] on input "Send email to applicant?" at bounding box center [362, 95] width 0 height 0
click at [33, 23] on icon "close" at bounding box center [30, 24] width 20 height 20
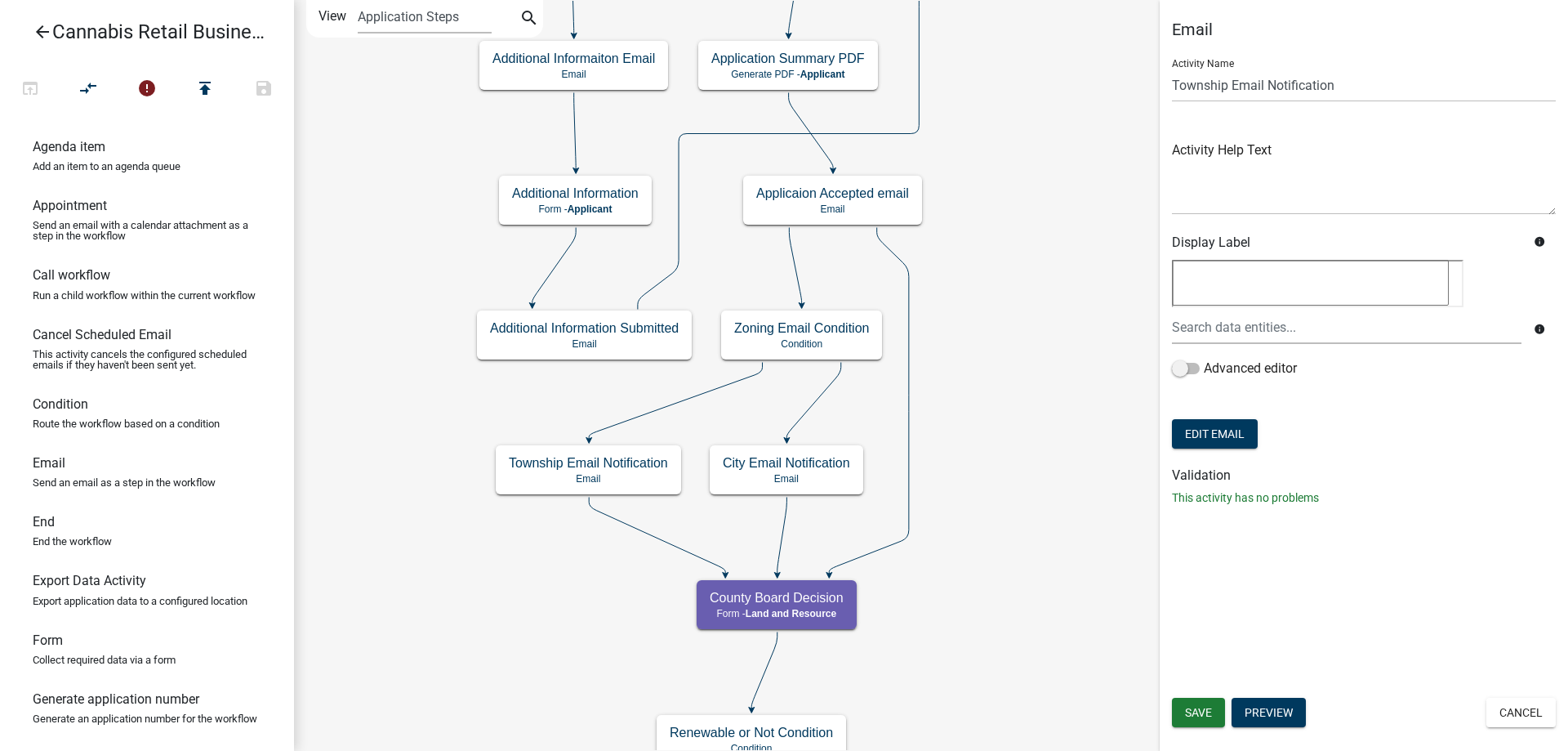
click at [950, 492] on div "start Start - Applicant Application Introduction Form - Applicant Parcel search…" at bounding box center [931, 375] width 1274 height 751
click at [822, 474] on g "City Email Notification Email" at bounding box center [784, 469] width 153 height 47
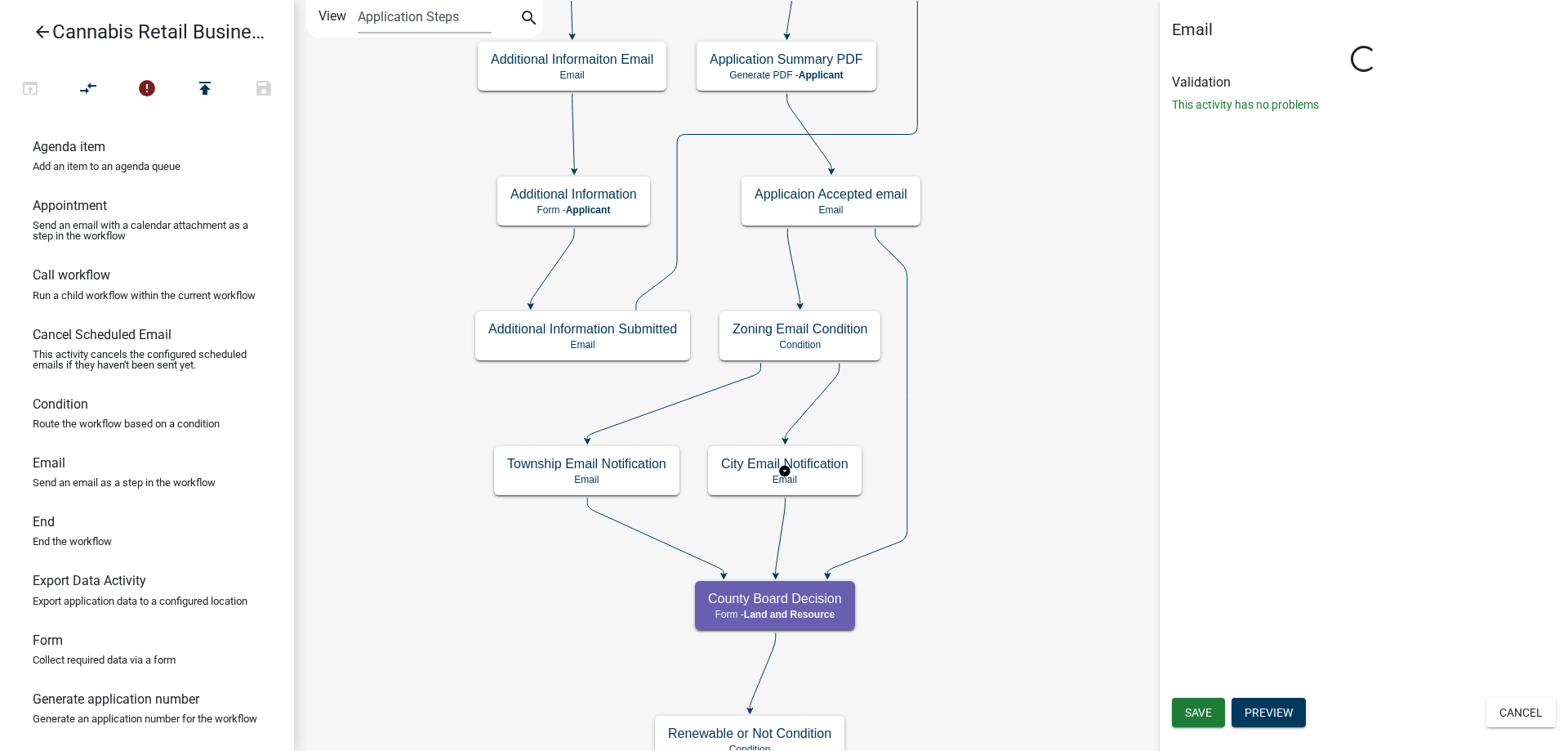
click at [822, 474] on g "City Email Notification Email" at bounding box center [784, 469] width 153 height 47
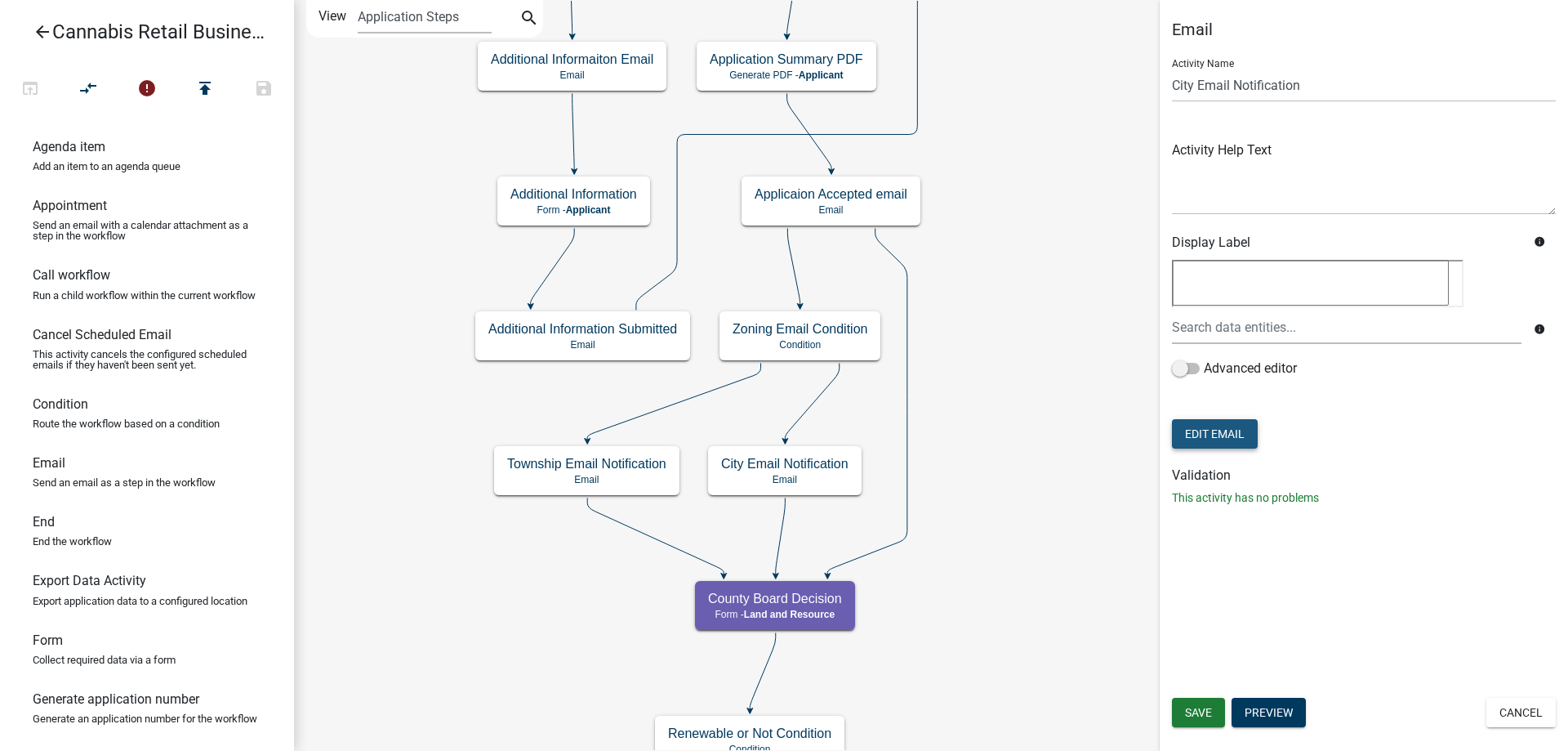
click at [1218, 430] on button "Edit Email" at bounding box center [1215, 434] width 85 height 29
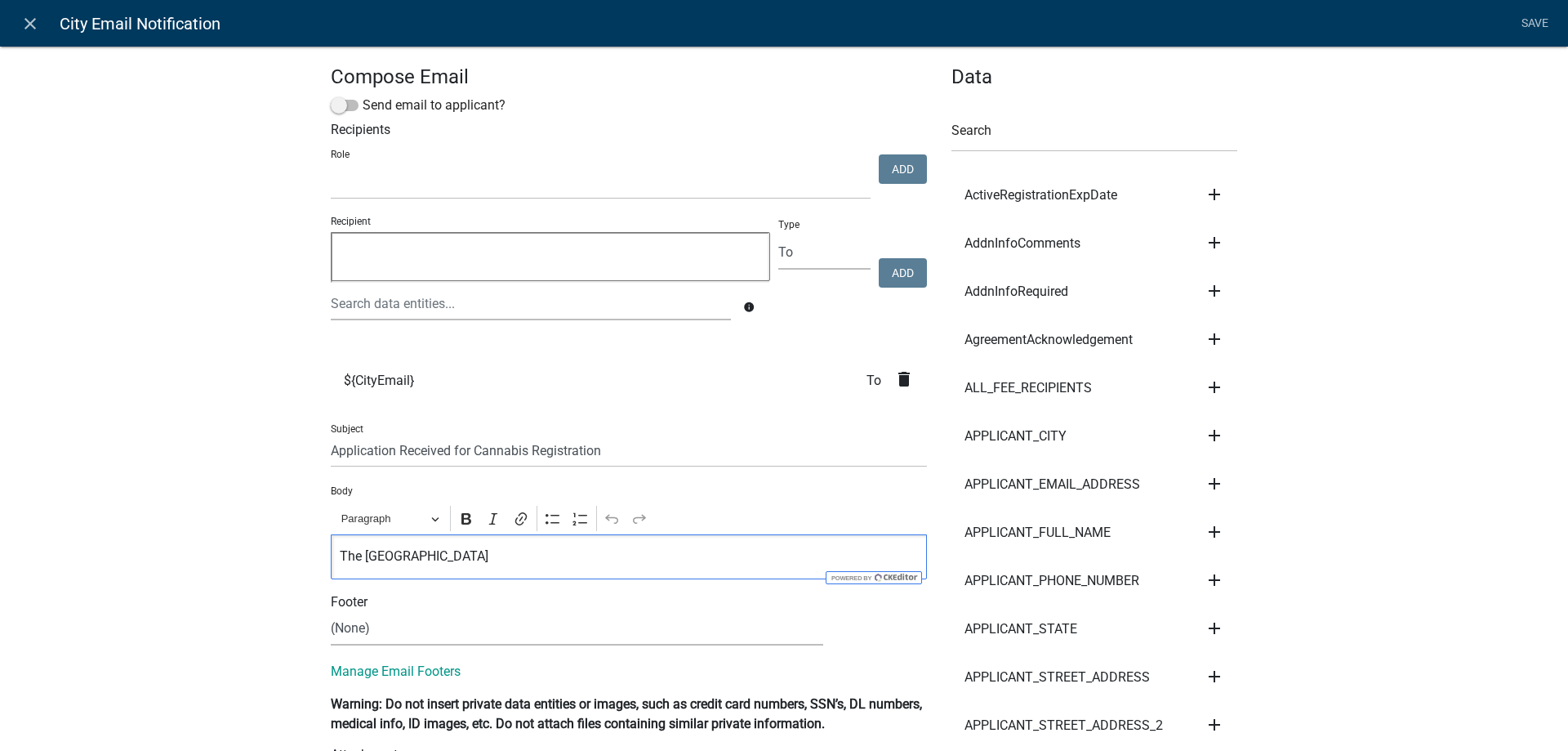
drag, startPoint x: 481, startPoint y: 560, endPoint x: 316, endPoint y: 561, distance: 165.0
click at [330, 561] on div "The [GEOGRAPHIC_DATA]" at bounding box center [628, 556] width 597 height 44
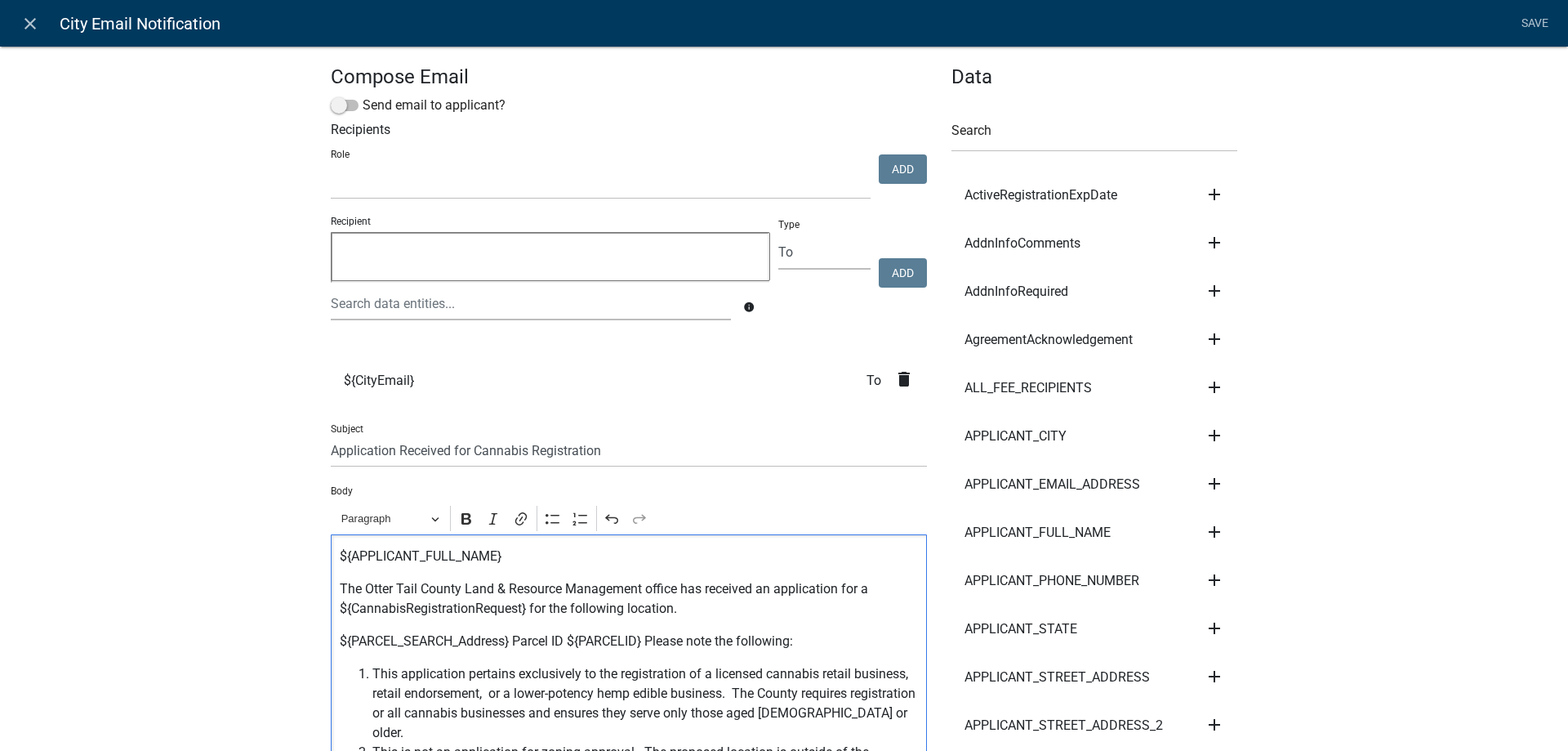
scroll to position [183, 0]
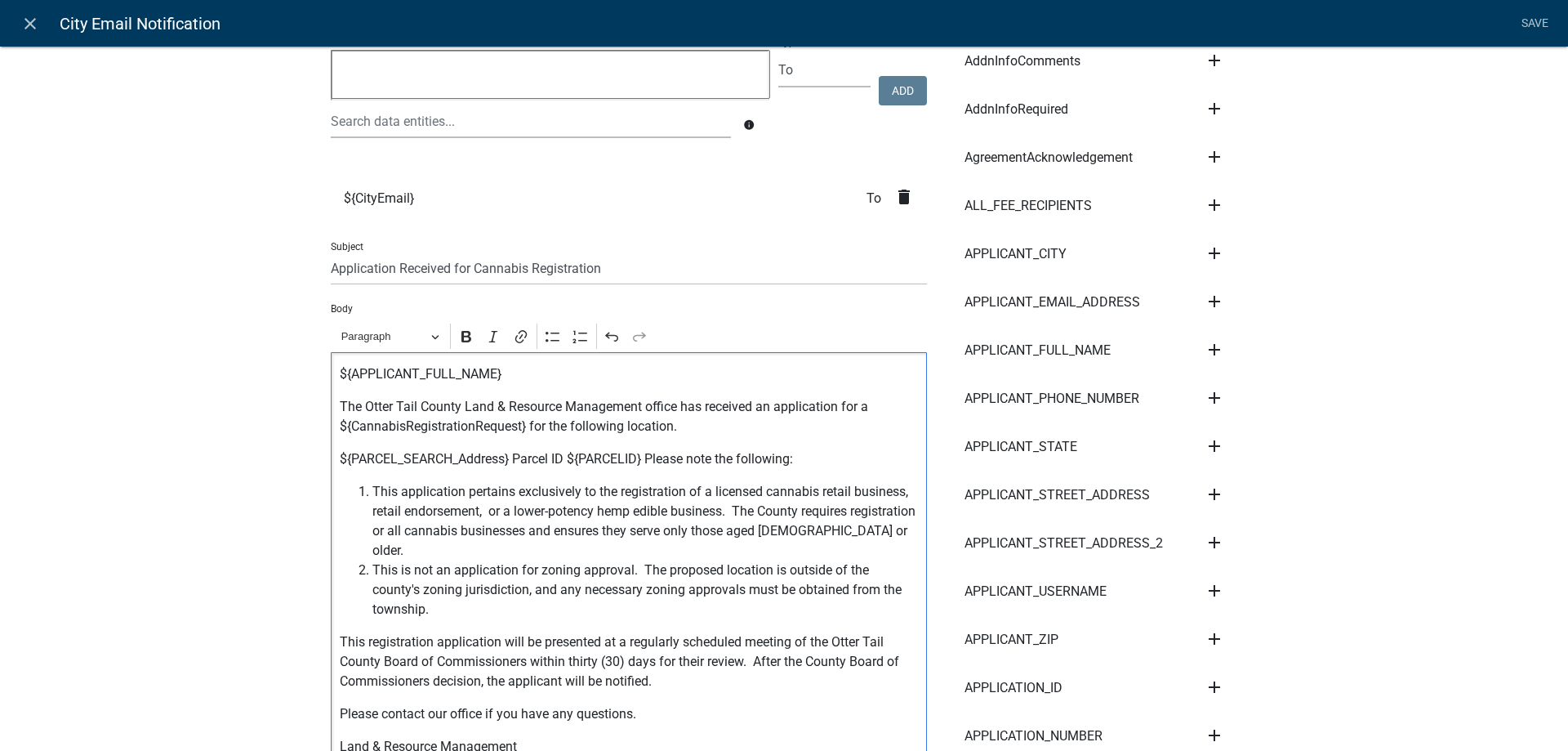
click at [514, 457] on p "${PARCEL_SEARCH_Address} Parcel ID ${PARCELID} Please note the following:" at bounding box center [629, 459] width 579 height 20
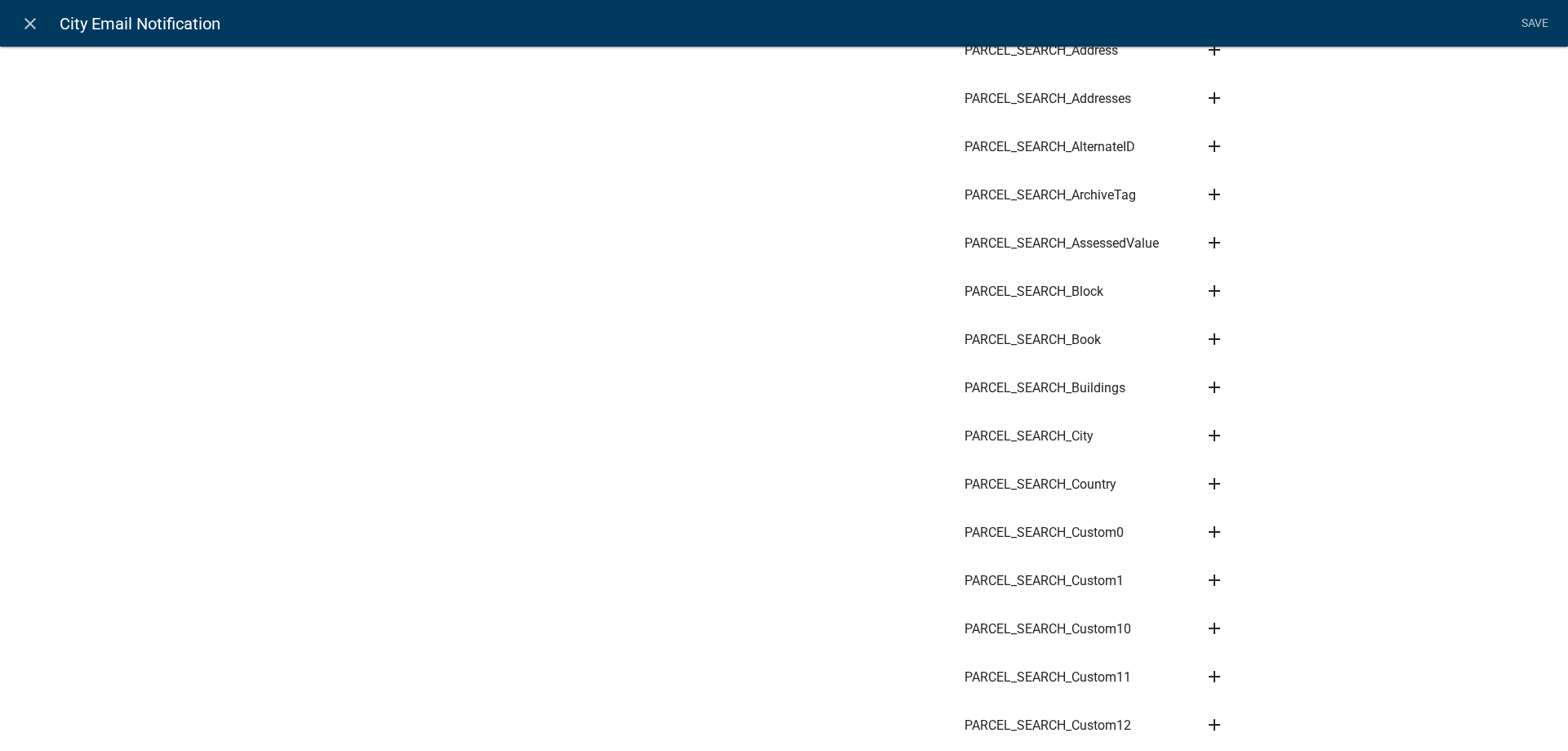
scroll to position [3069, 0]
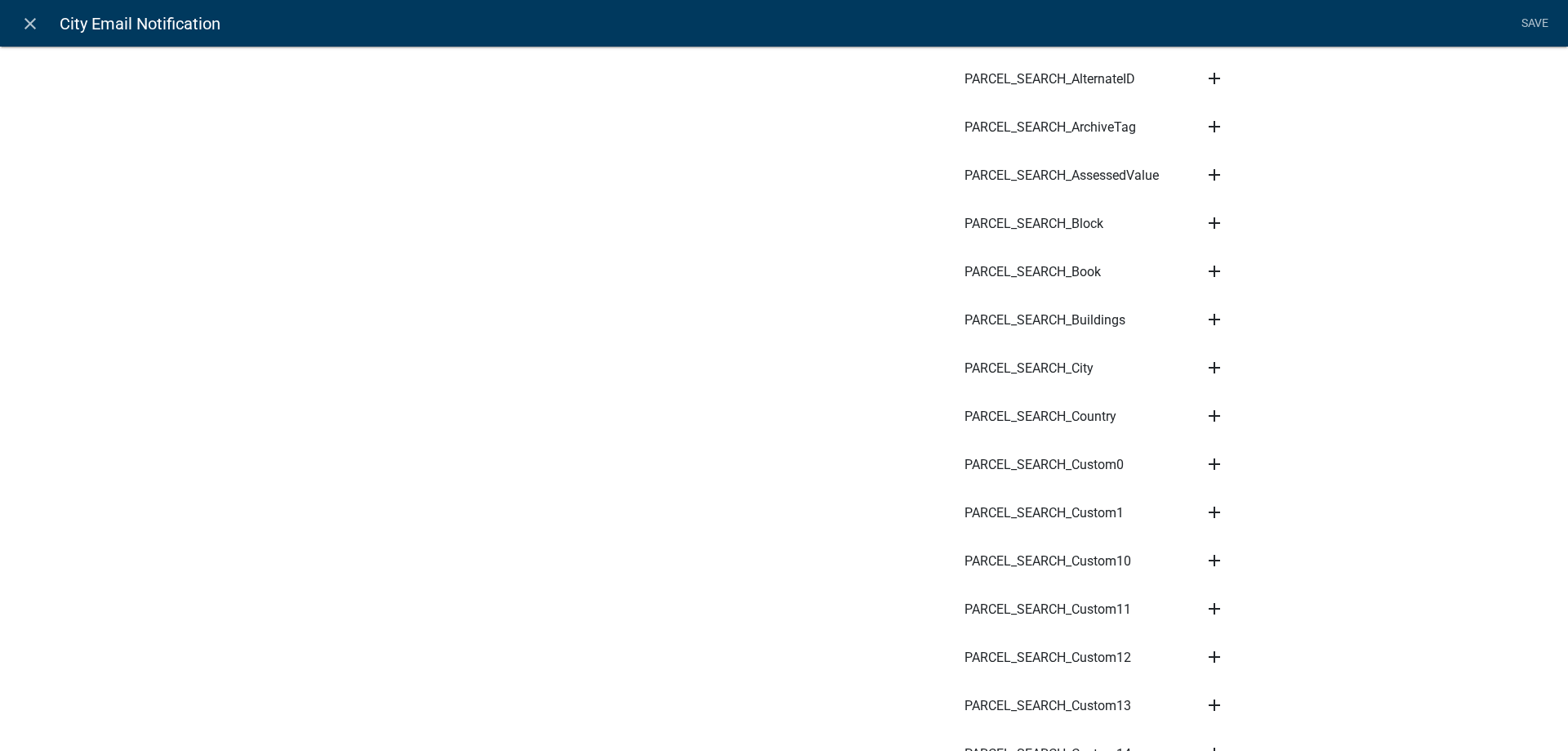
click at [1211, 358] on icon "add" at bounding box center [1215, 368] width 20 height 20
click at [1236, 403] on button "Body" at bounding box center [1270, 422] width 131 height 39
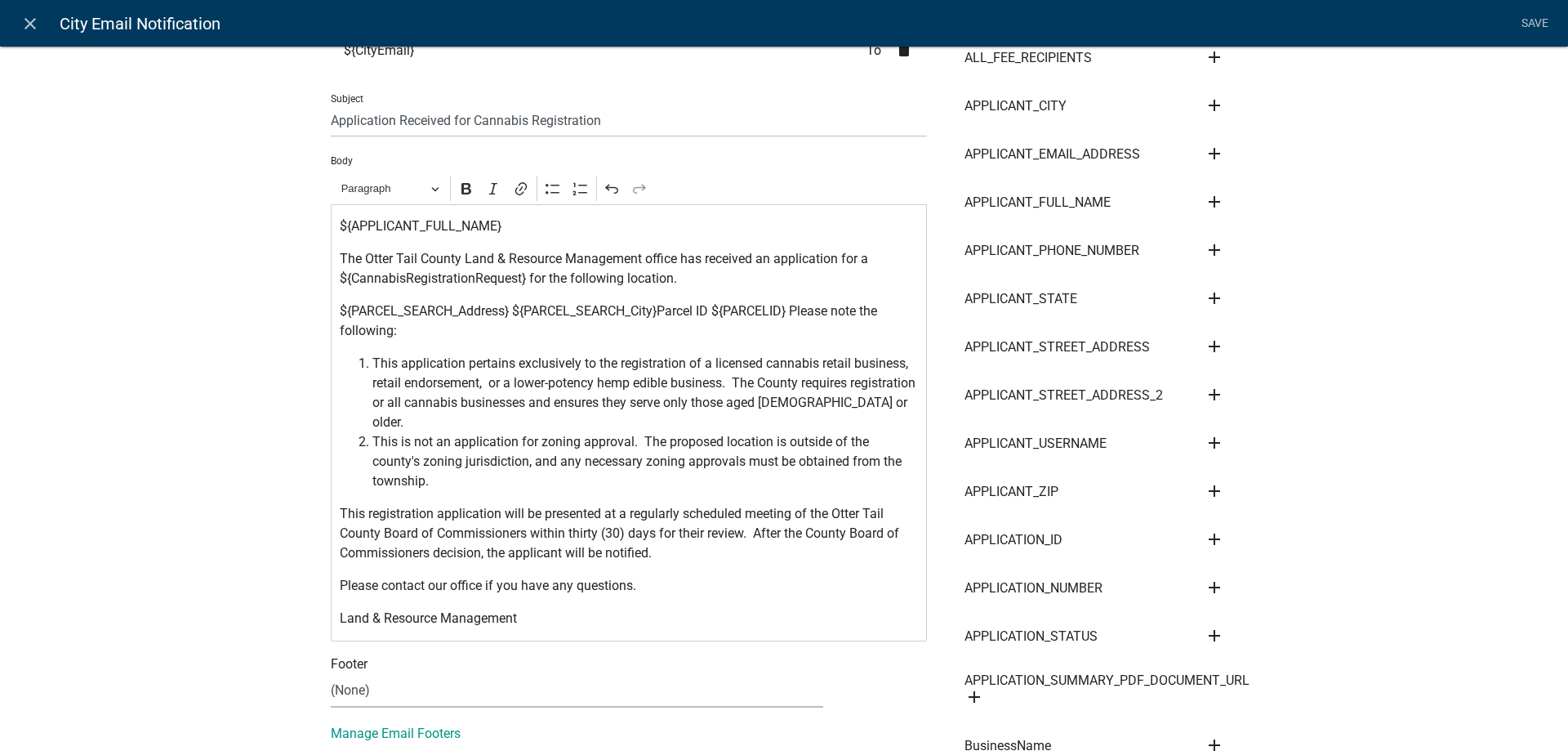
scroll to position [466, 0]
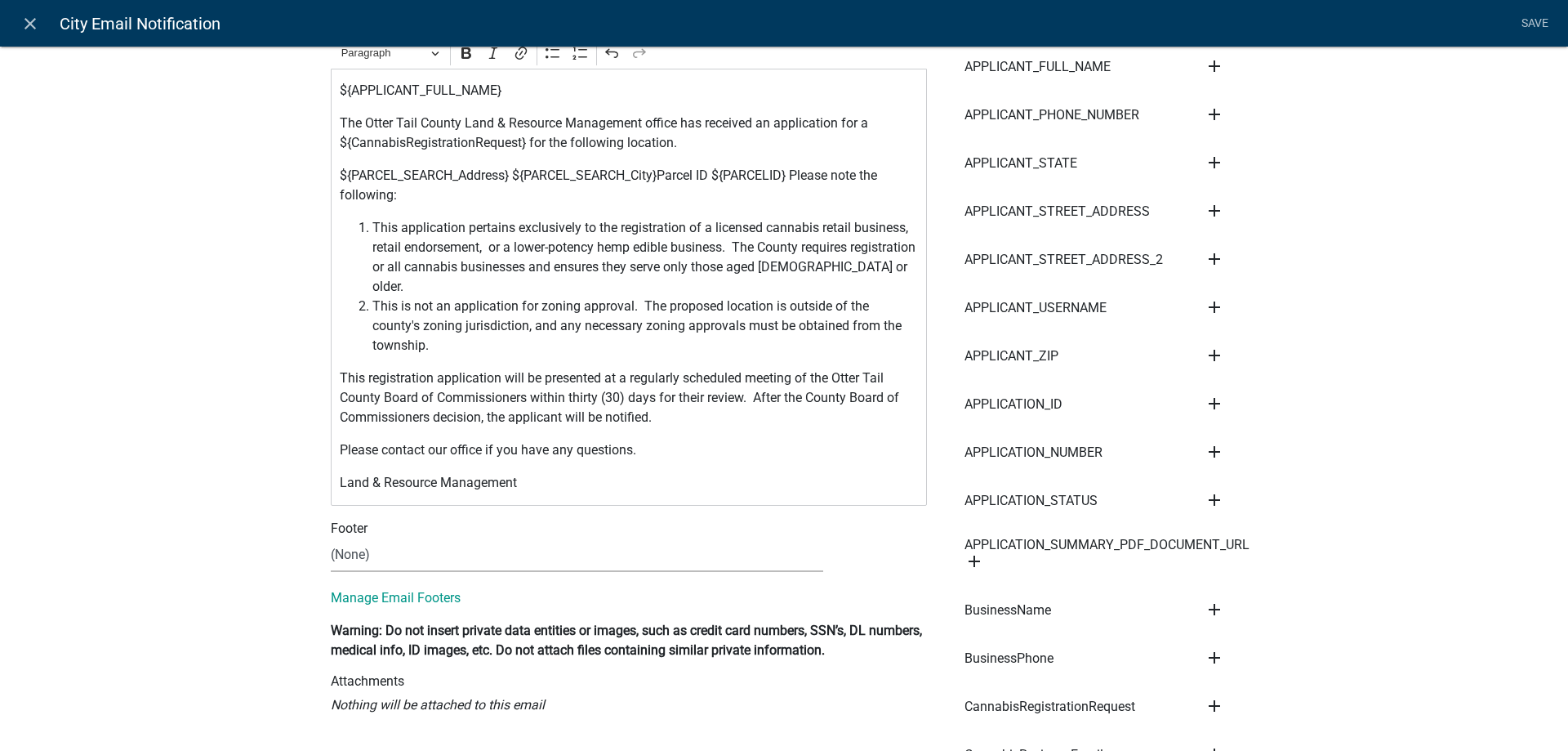
click at [660, 173] on p "${PARCEL_SEARCH_Address} ${PARCEL_SEARCH_City}Parcel ID ${PARCELID} Please note…" at bounding box center [629, 185] width 579 height 39
drag, startPoint x: 792, startPoint y: 288, endPoint x: 892, endPoint y: 324, distance: 106.3
click at [892, 324] on span "This is not an application for zoning approval. The proposed location is outsid…" at bounding box center [646, 326] width 547 height 59
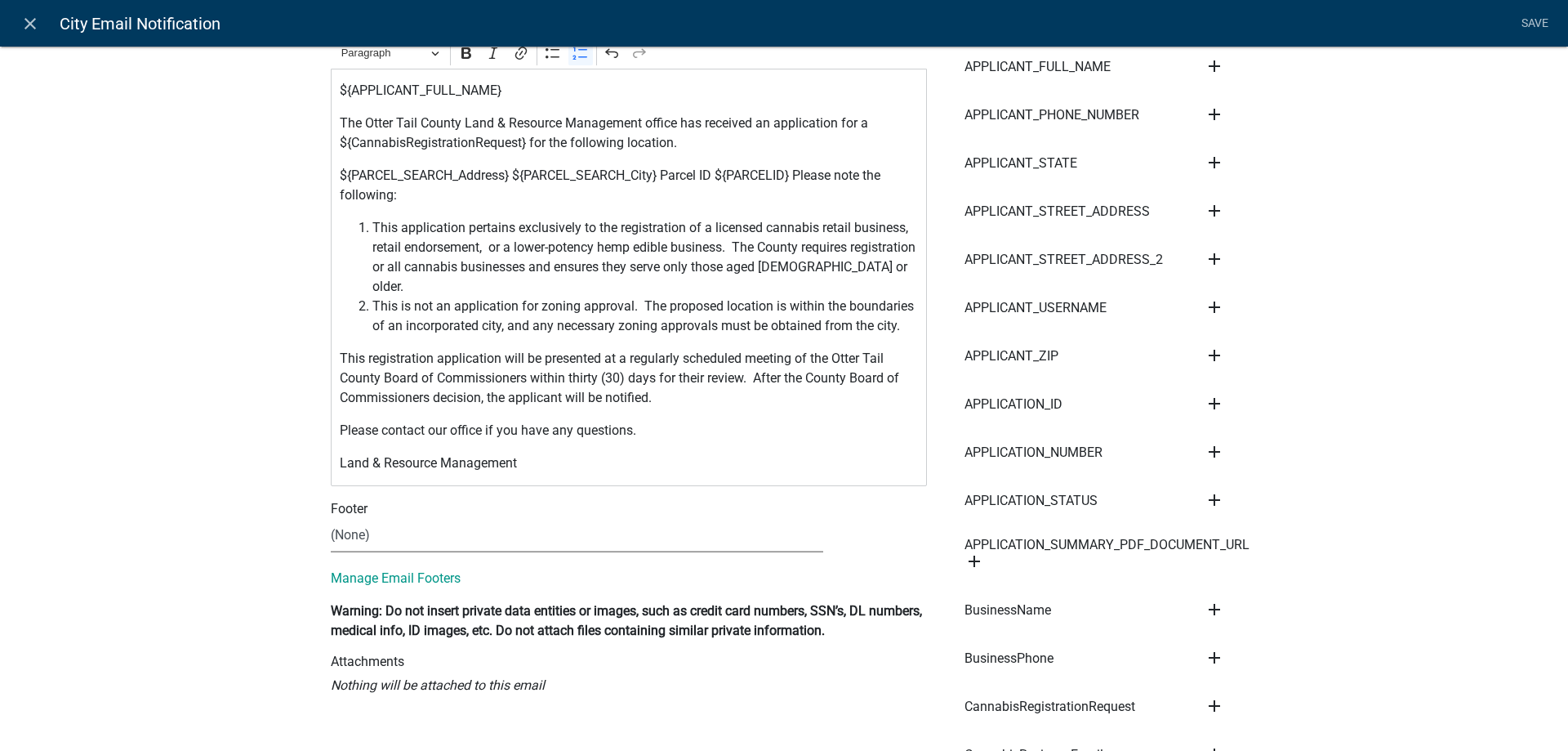
click at [330, 519] on select "(None) Cannabis Review Coordinator Land & Resource Management" at bounding box center [577, 535] width 492 height 34
select select "190bf7b5-d392-4259-aa9b-055c59575267"
click option "Cannabis Review Coordinator" at bounding box center [0, 0] width 0 height 0
click at [879, 519] on button "View" at bounding box center [874, 533] width 53 height 29
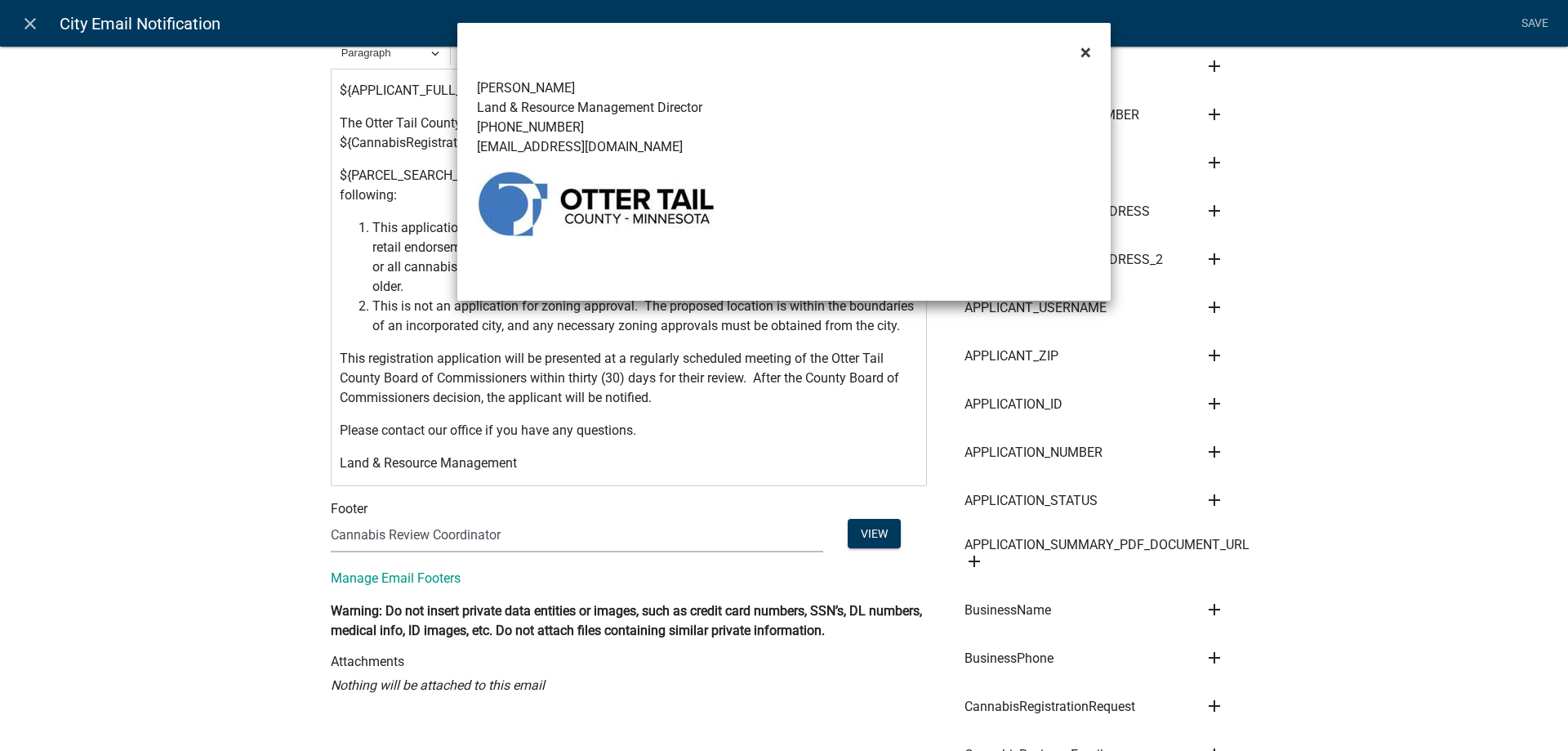
click at [1087, 53] on span "×" at bounding box center [1086, 52] width 11 height 23
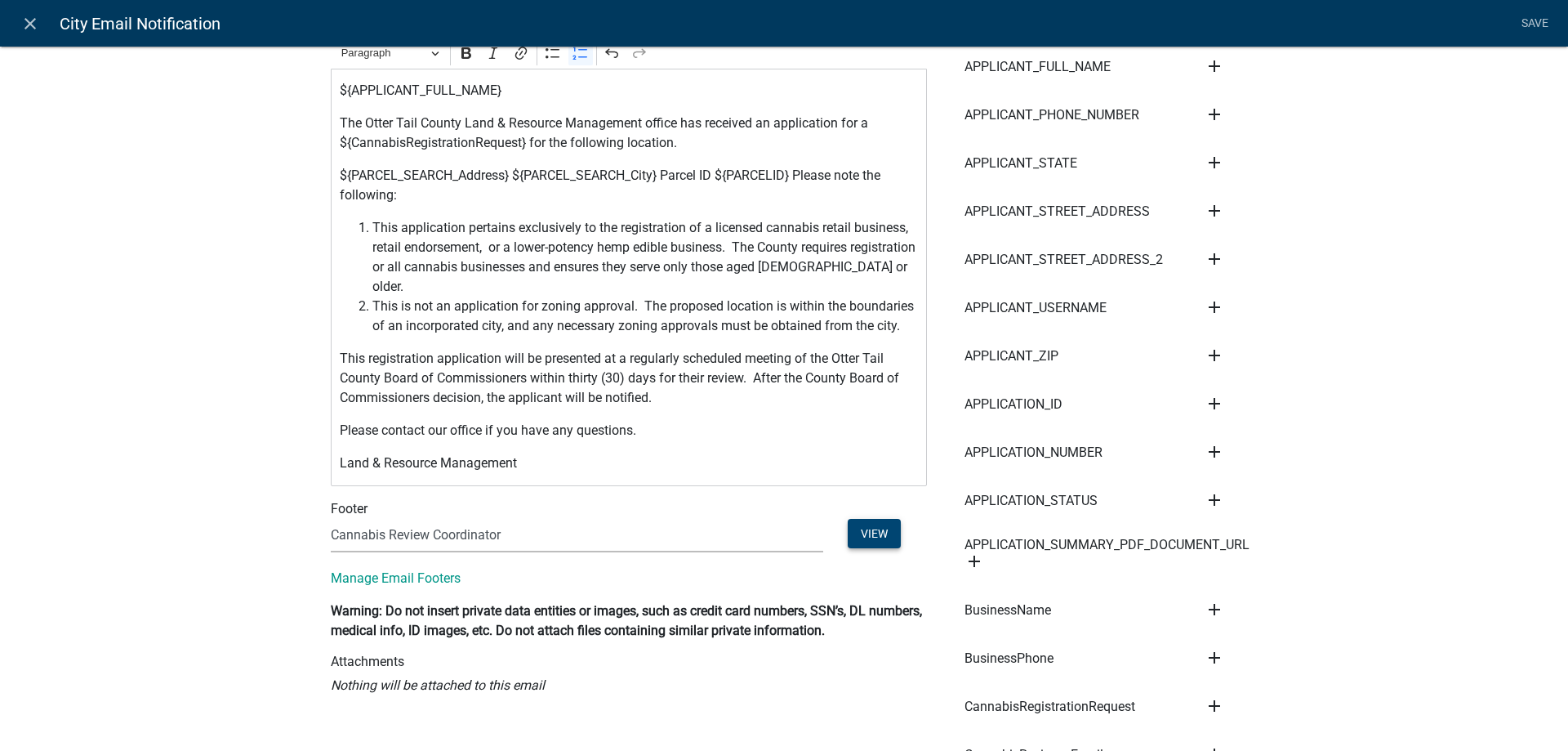
scroll to position [0, 0]
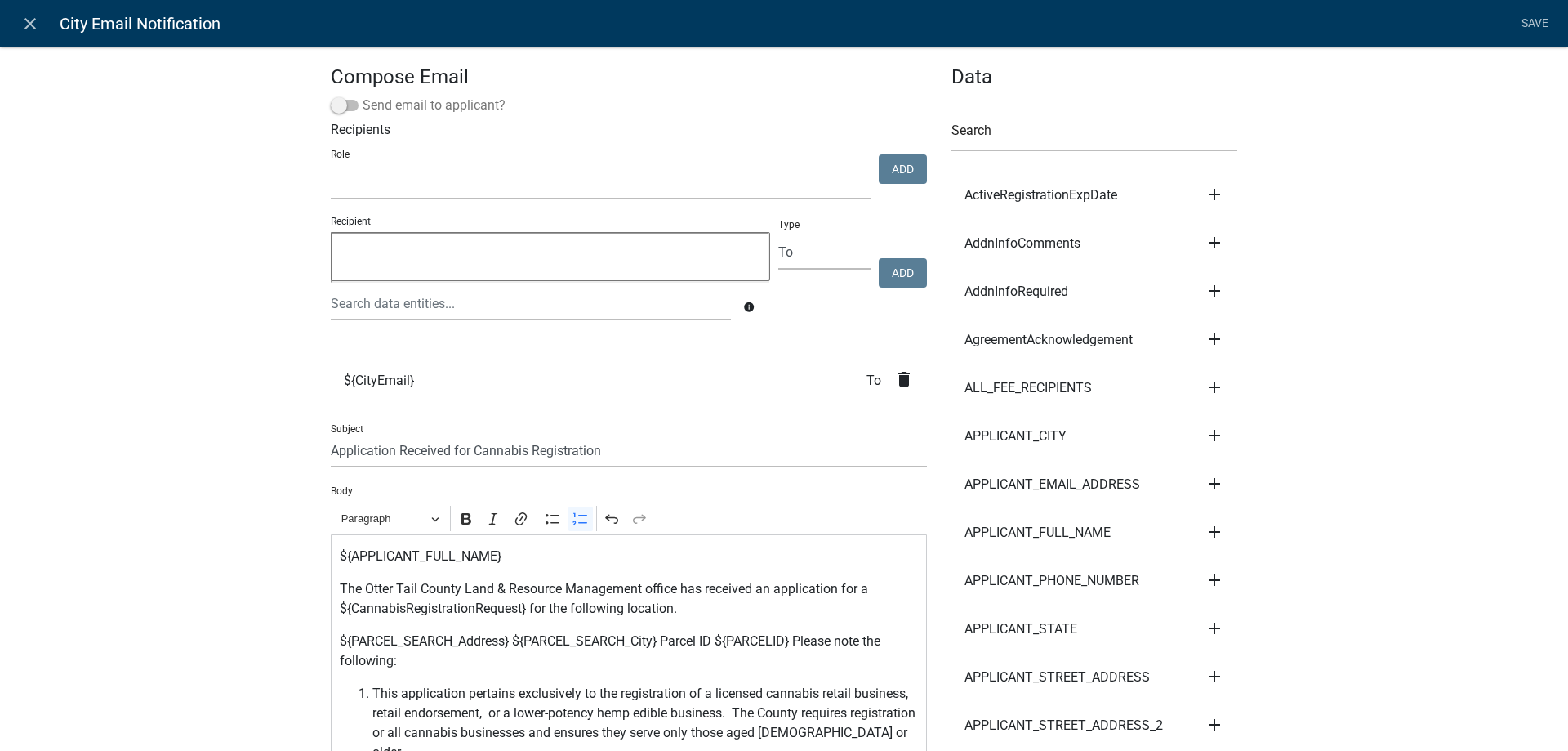
click at [350, 104] on span at bounding box center [344, 105] width 28 height 12
click at [362, 95] on input "Send email to applicant?" at bounding box center [362, 95] width 0 height 0
click at [1540, 20] on link "Save" at bounding box center [1534, 24] width 41 height 31
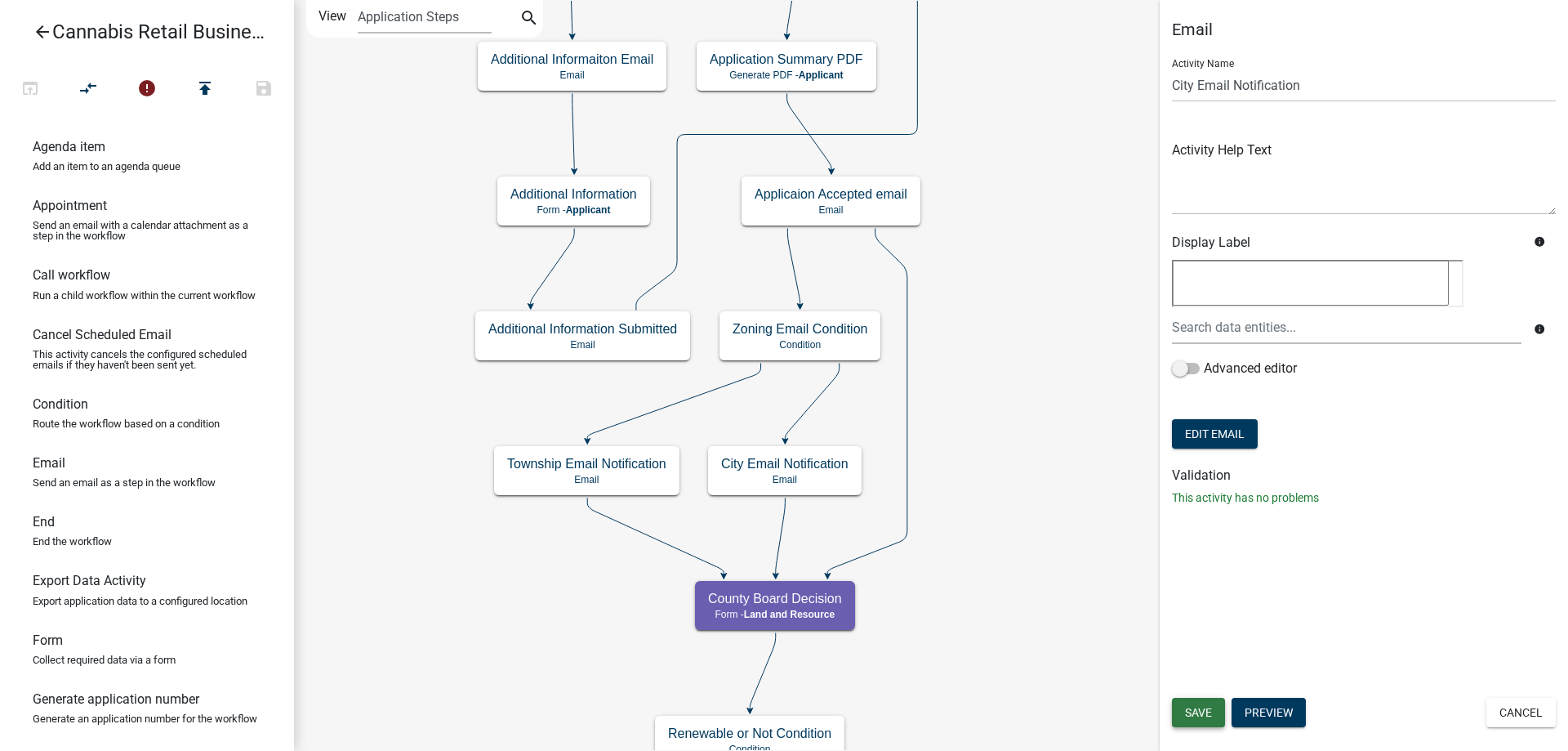
click at [1189, 716] on span "Save" at bounding box center [1198, 712] width 27 height 13
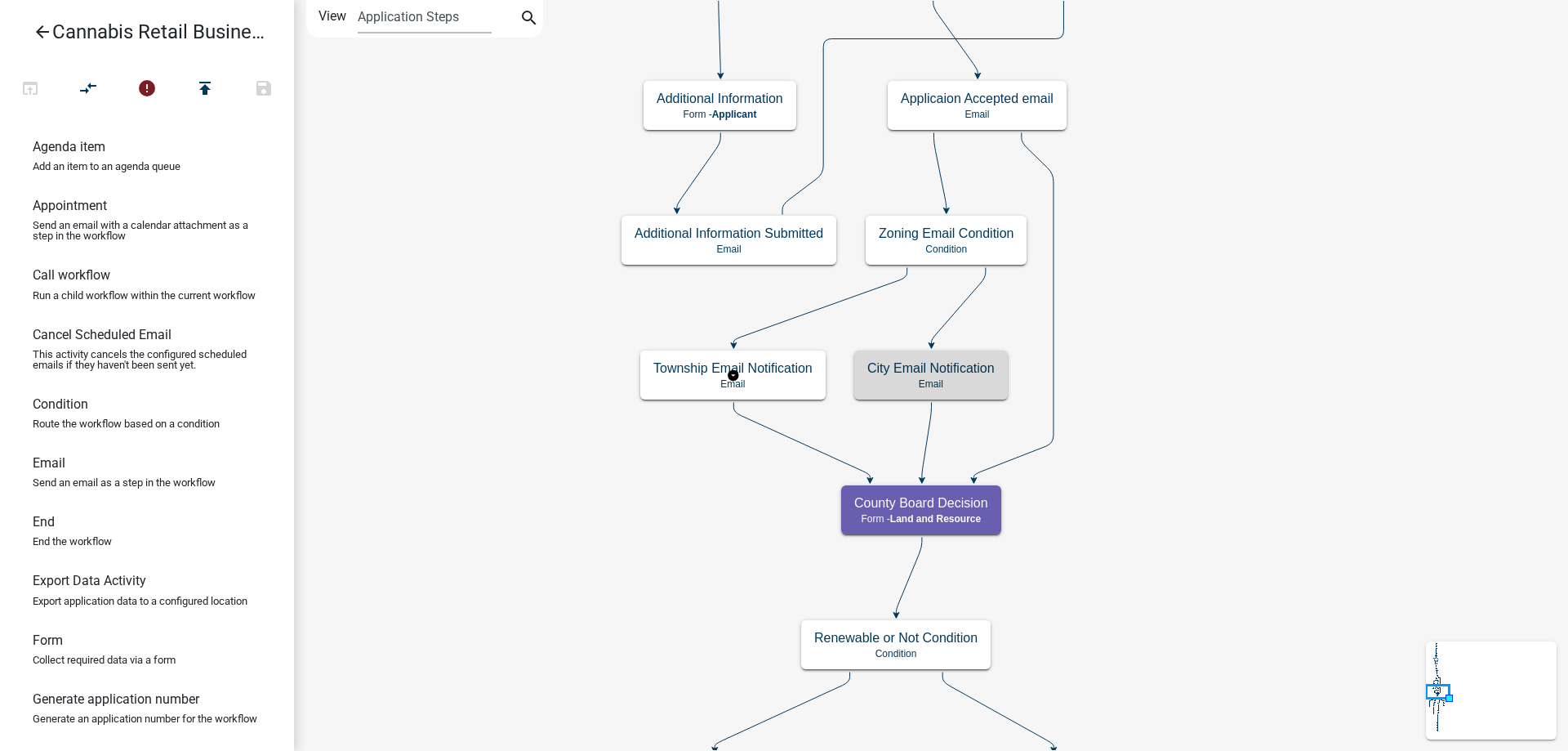
click at [771, 390] on g "Township Email Notification Email" at bounding box center [733, 374] width 185 height 47
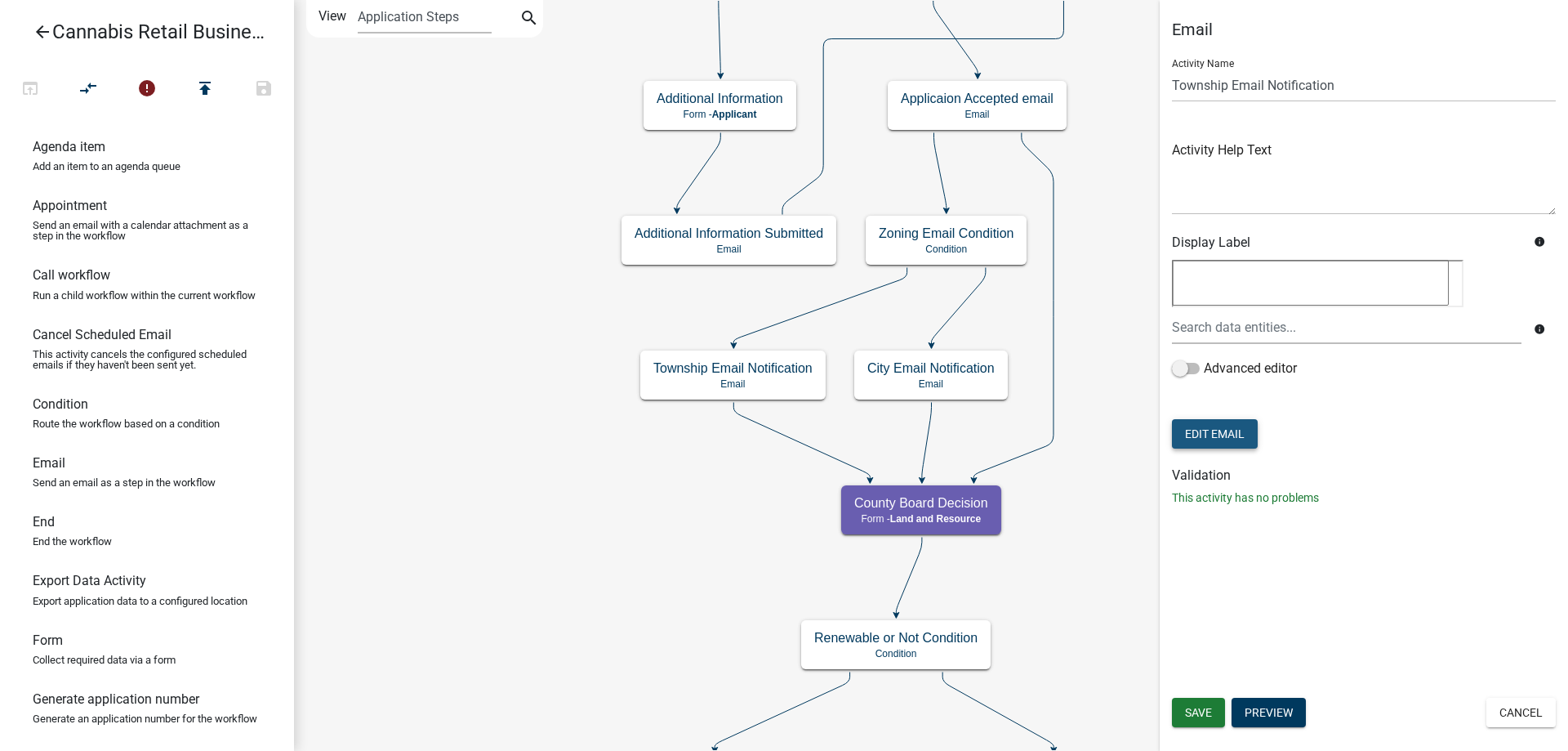
click at [1223, 428] on button "Edit Email" at bounding box center [1215, 434] width 85 height 29
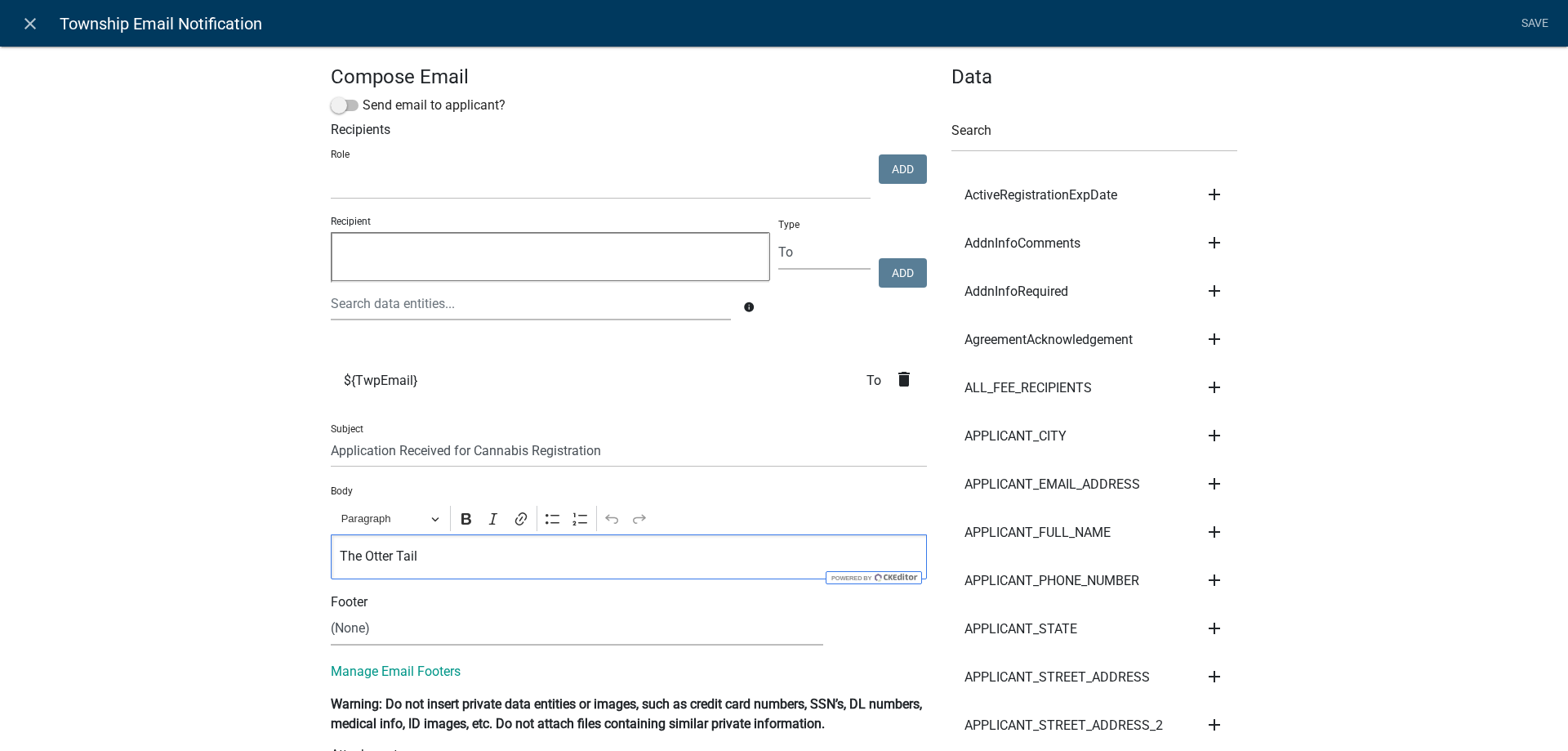
drag, startPoint x: 427, startPoint y: 556, endPoint x: 314, endPoint y: 555, distance: 113.0
click at [330, 555] on div "The Otter Tail" at bounding box center [628, 556] width 597 height 44
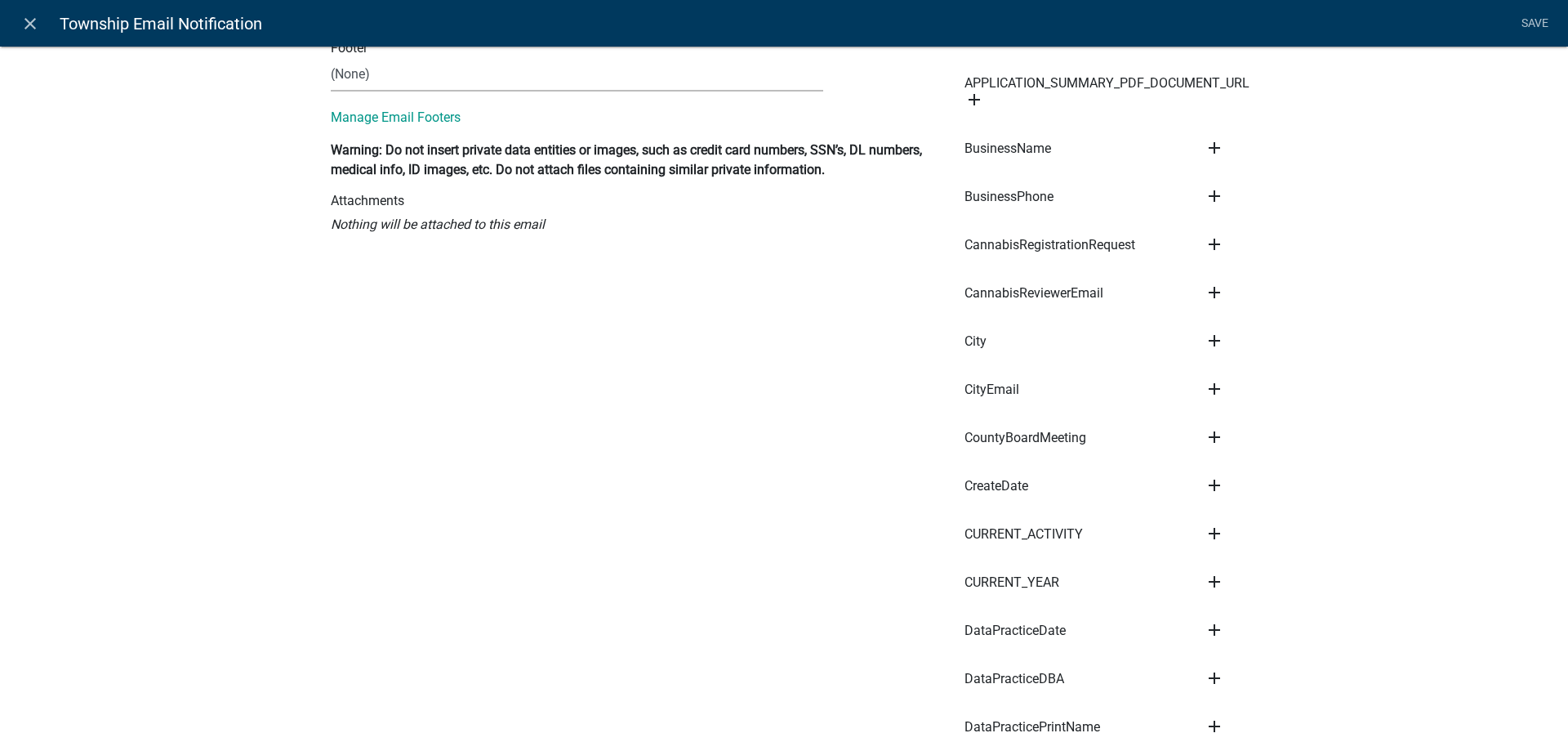
scroll to position [461, 0]
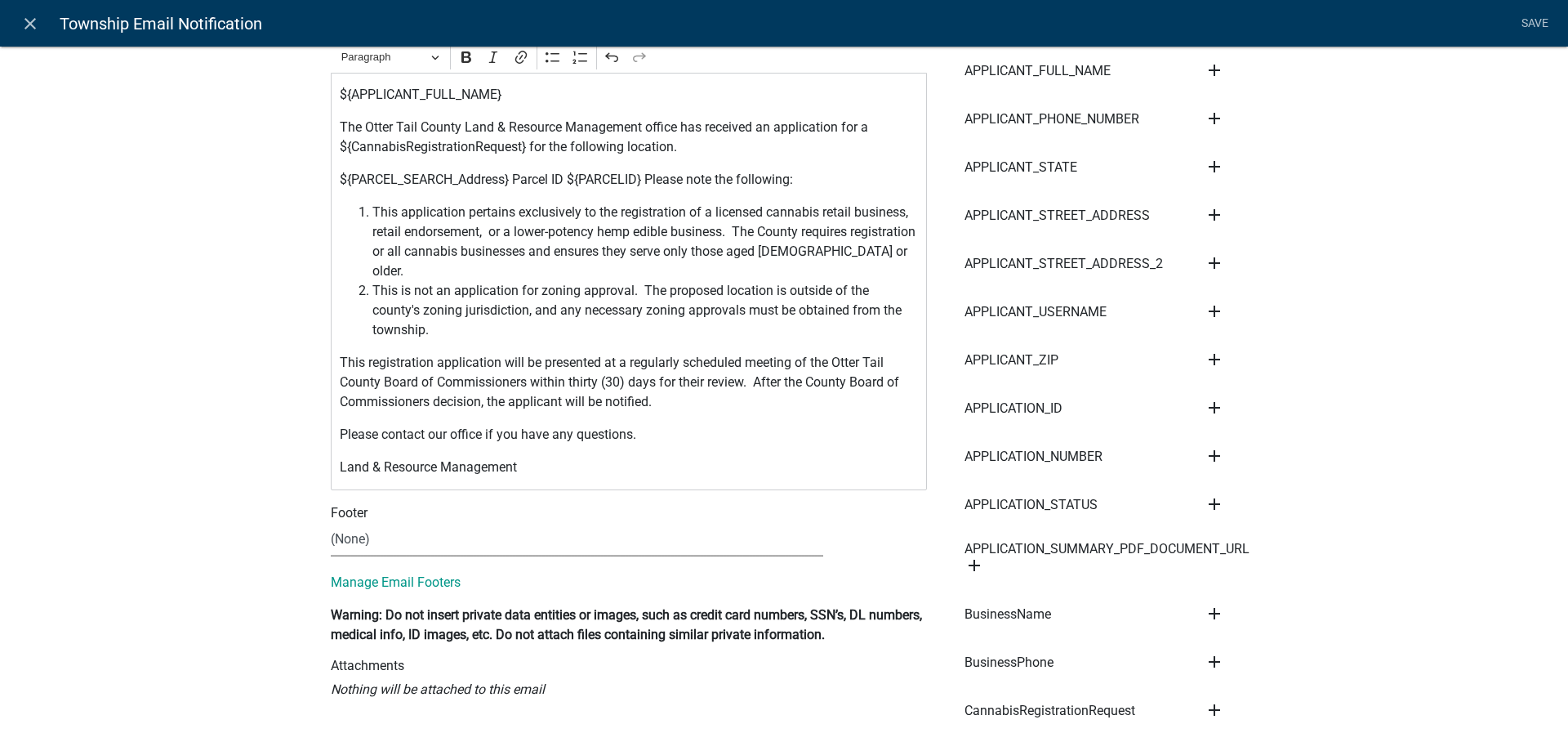
click at [330, 523] on select "(None) Cannabis Review Coordinator Land & Resource Management" at bounding box center [577, 539] width 492 height 34
select select "190bf7b5-d392-4259-aa9b-055c59575267"
click option "Cannabis Review Coordinator" at bounding box center [0, 0] width 0 height 0
click at [1539, 25] on link "Save" at bounding box center [1534, 24] width 41 height 31
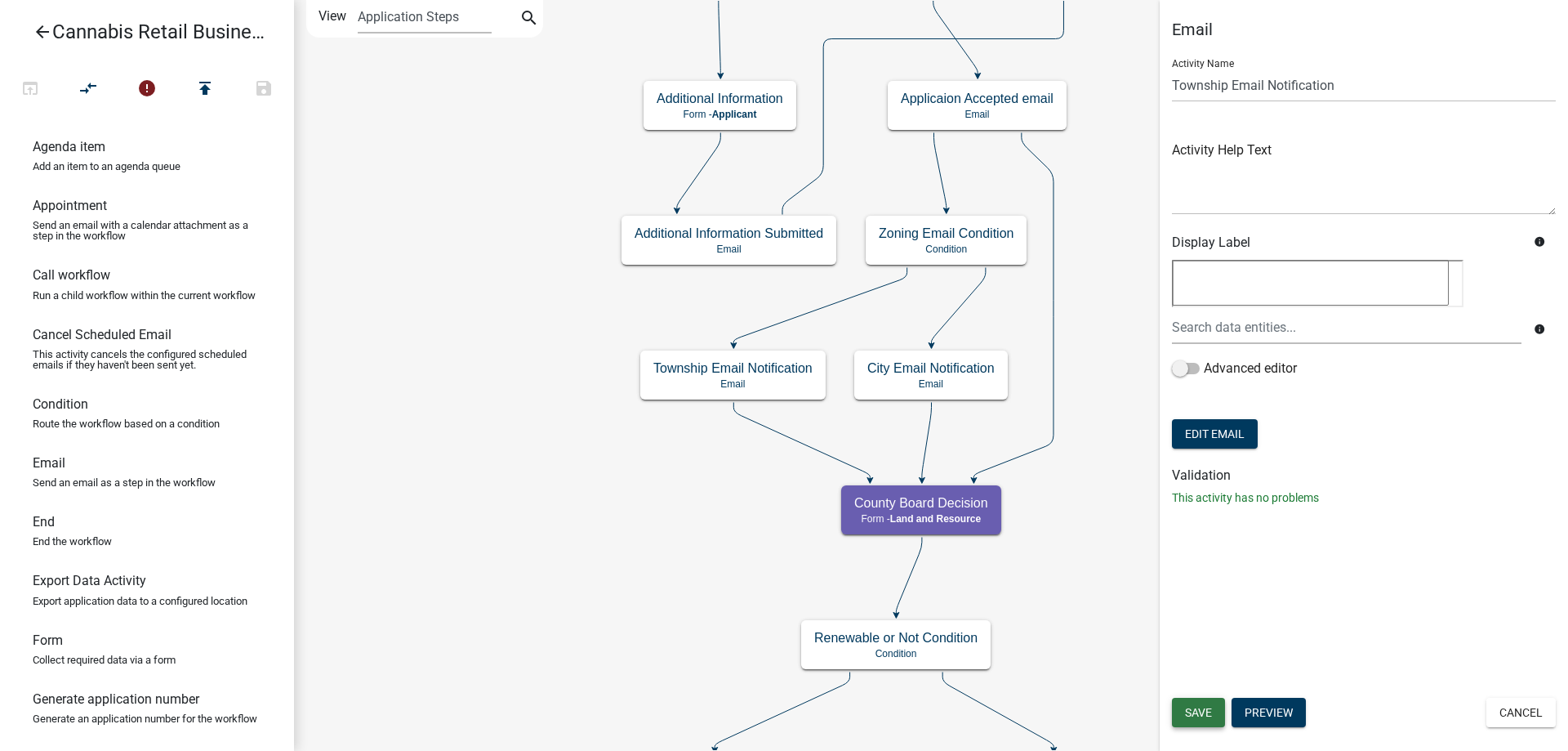
click at [1201, 713] on span "Save" at bounding box center [1198, 712] width 27 height 13
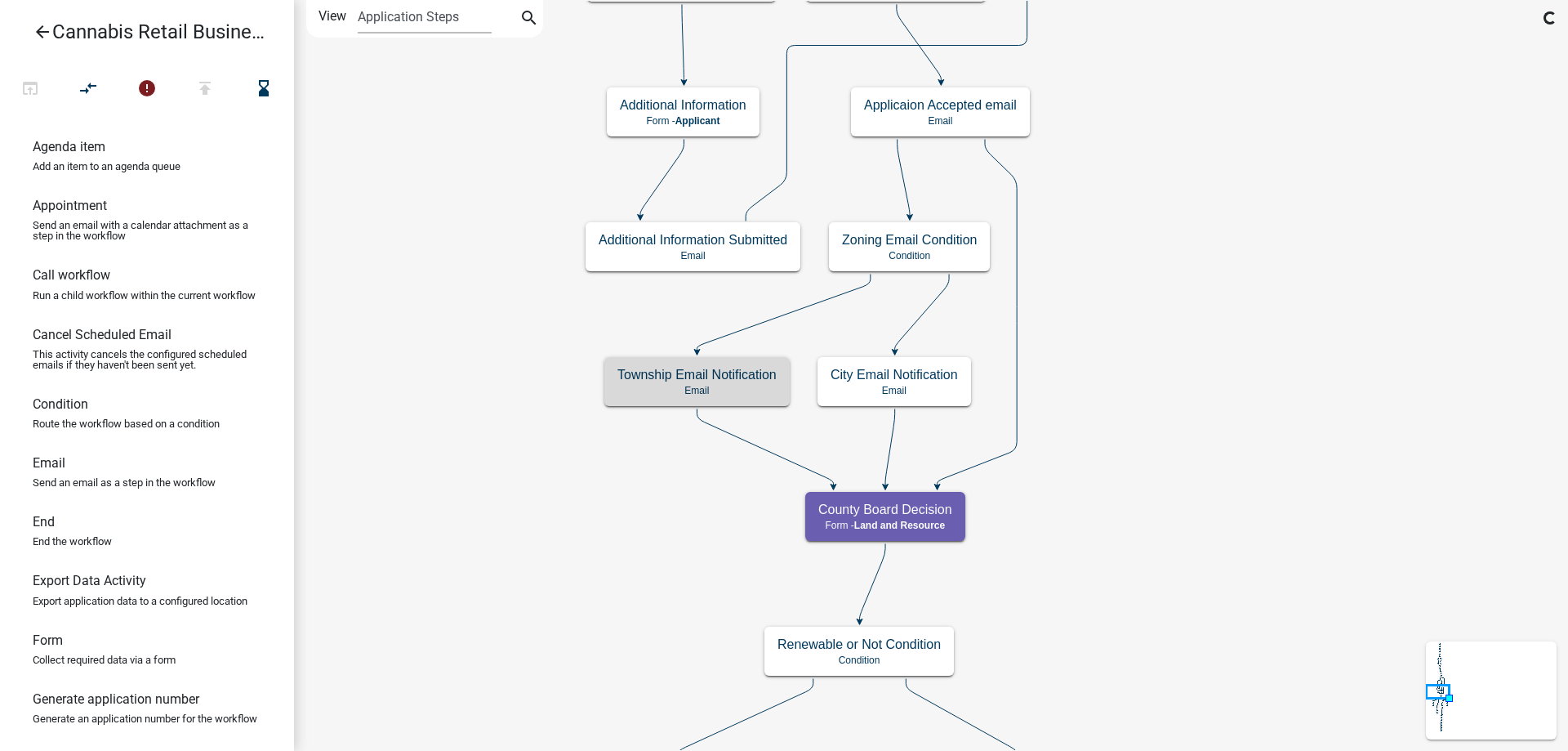
click at [595, 551] on div "start Start - Applicant Application Introduction Form - Applicant Parcel search…" at bounding box center [931, 375] width 1274 height 751
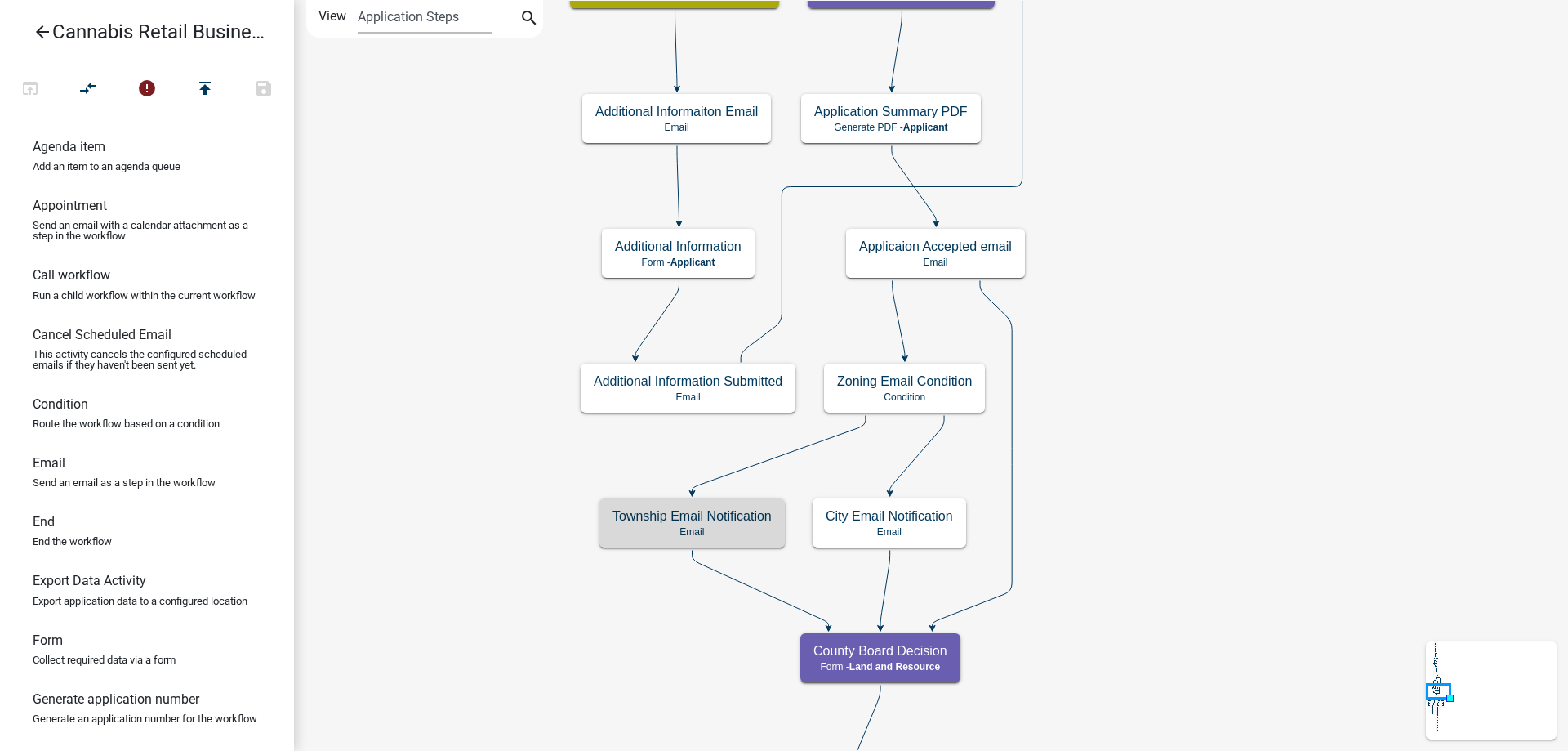
click at [1238, 337] on div "start Start - Applicant Application Introduction Form - Applicant Parcel search…" at bounding box center [931, 375] width 1274 height 751
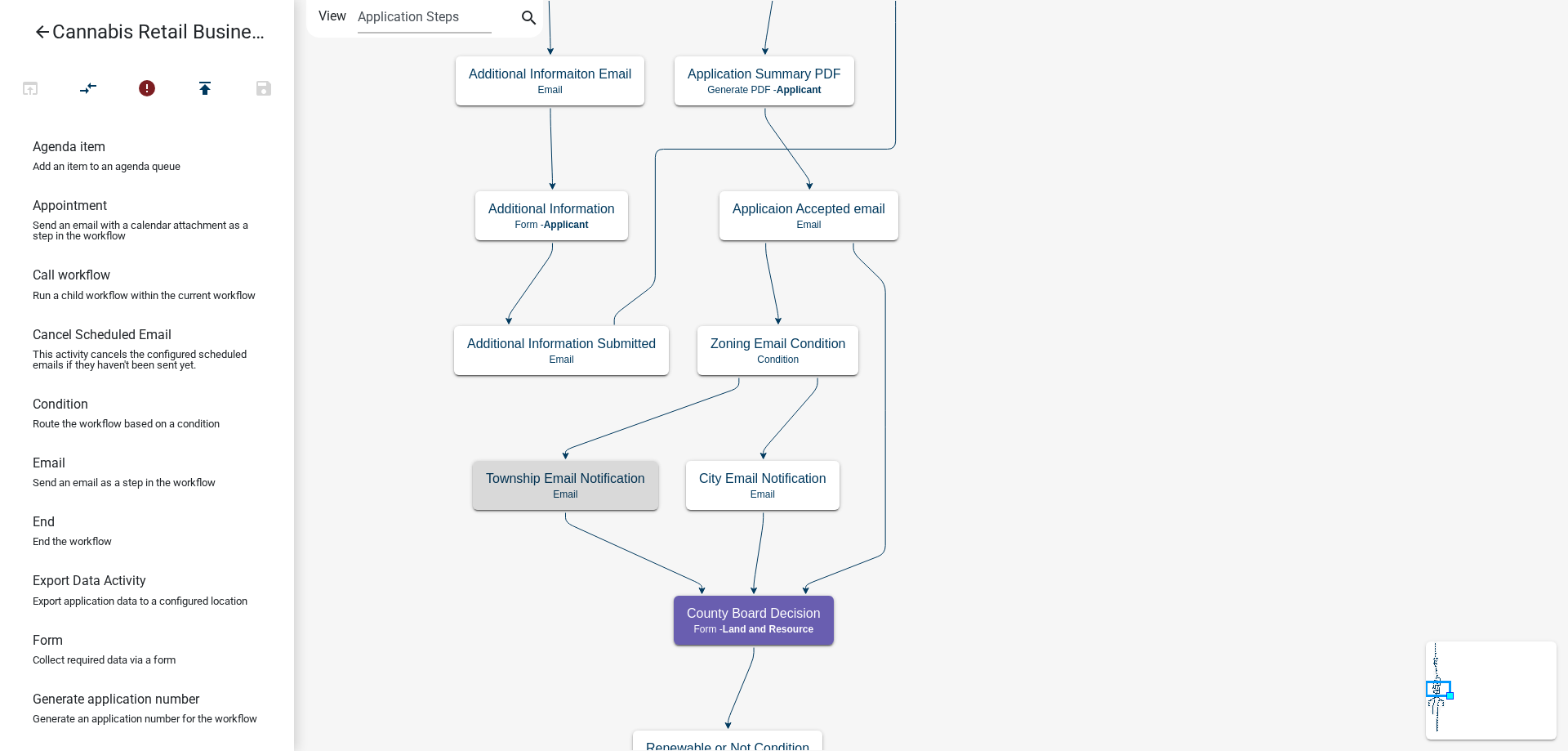
click at [1050, 351] on div "start Start - Applicant Application Introduction Form - Applicant Parcel search…" at bounding box center [931, 375] width 1274 height 751
click at [767, 255] on g "start Start - Applicant Application Introduction Form - Applicant Parcel search…" at bounding box center [669, 223] width 1021 height 4918
click at [795, 164] on icon at bounding box center [787, 147] width 44 height 77
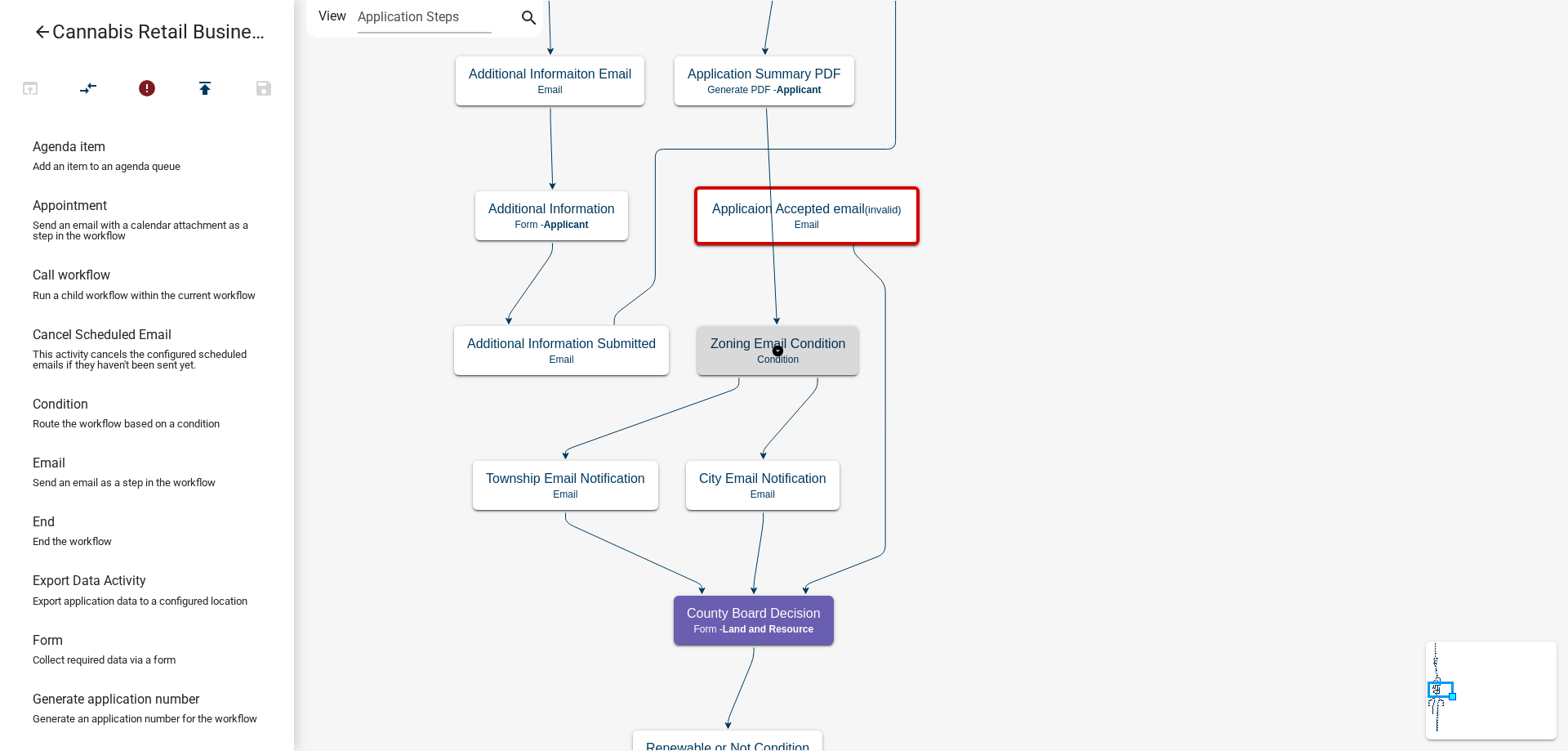
click at [823, 359] on g "Zoning Email Condition Condition" at bounding box center [777, 350] width 161 height 47
click at [823, 359] on p "Condition" at bounding box center [778, 360] width 134 height 12
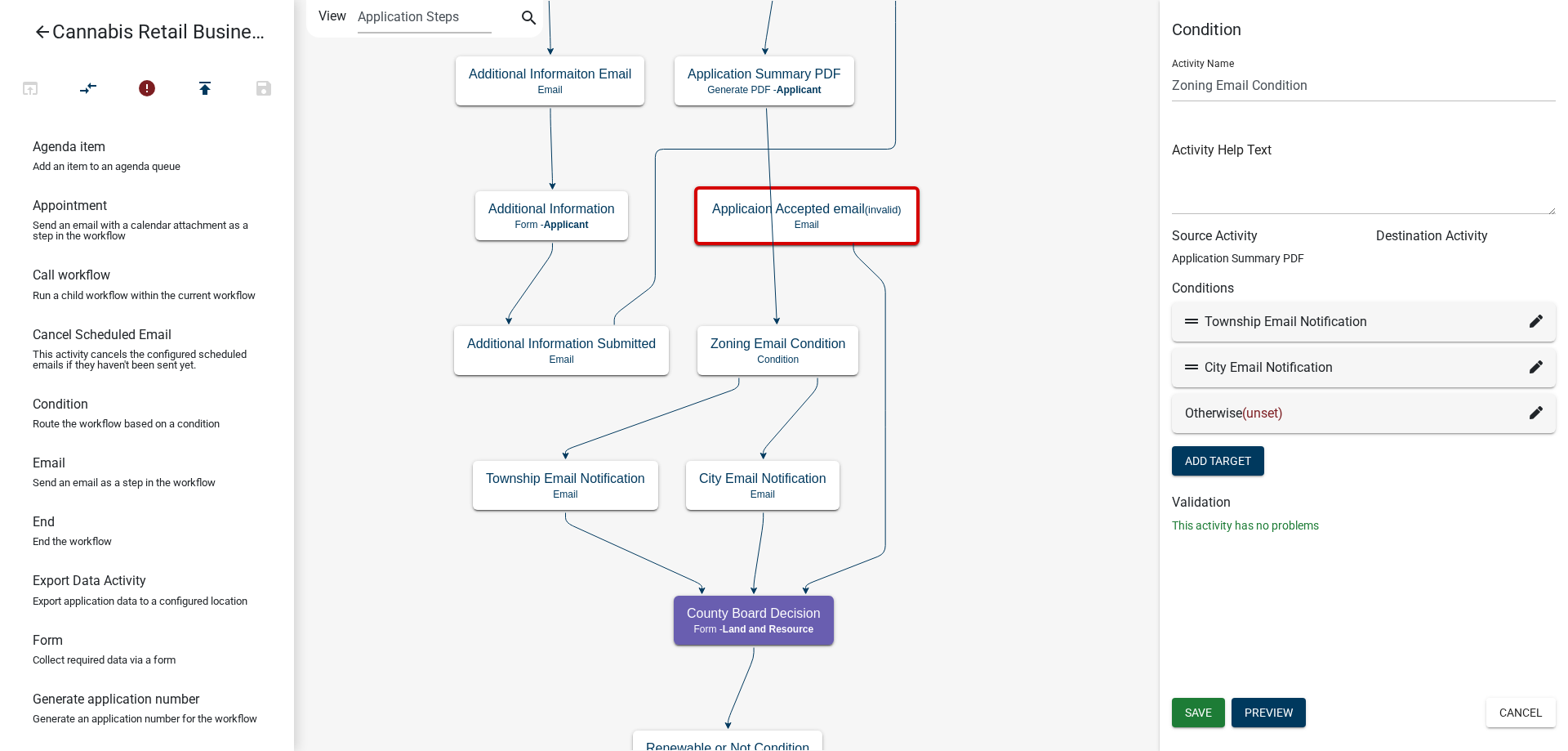
click at [1538, 321] on icon at bounding box center [1536, 321] width 13 height 13
select select "24: f7686dc1-dd1b-4e36-b827-8056cf351b1f"
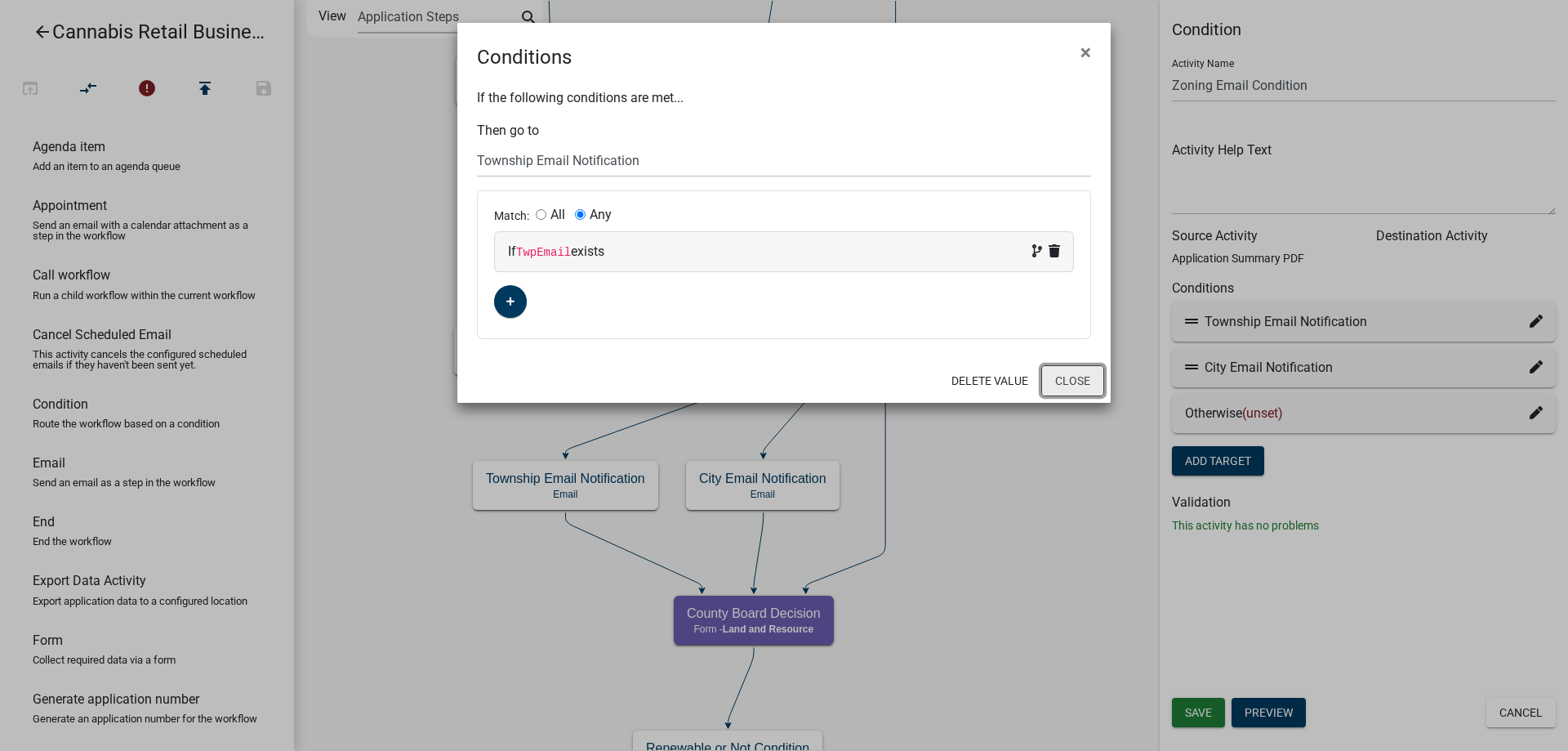
click at [1085, 378] on button "Close" at bounding box center [1072, 380] width 63 height 31
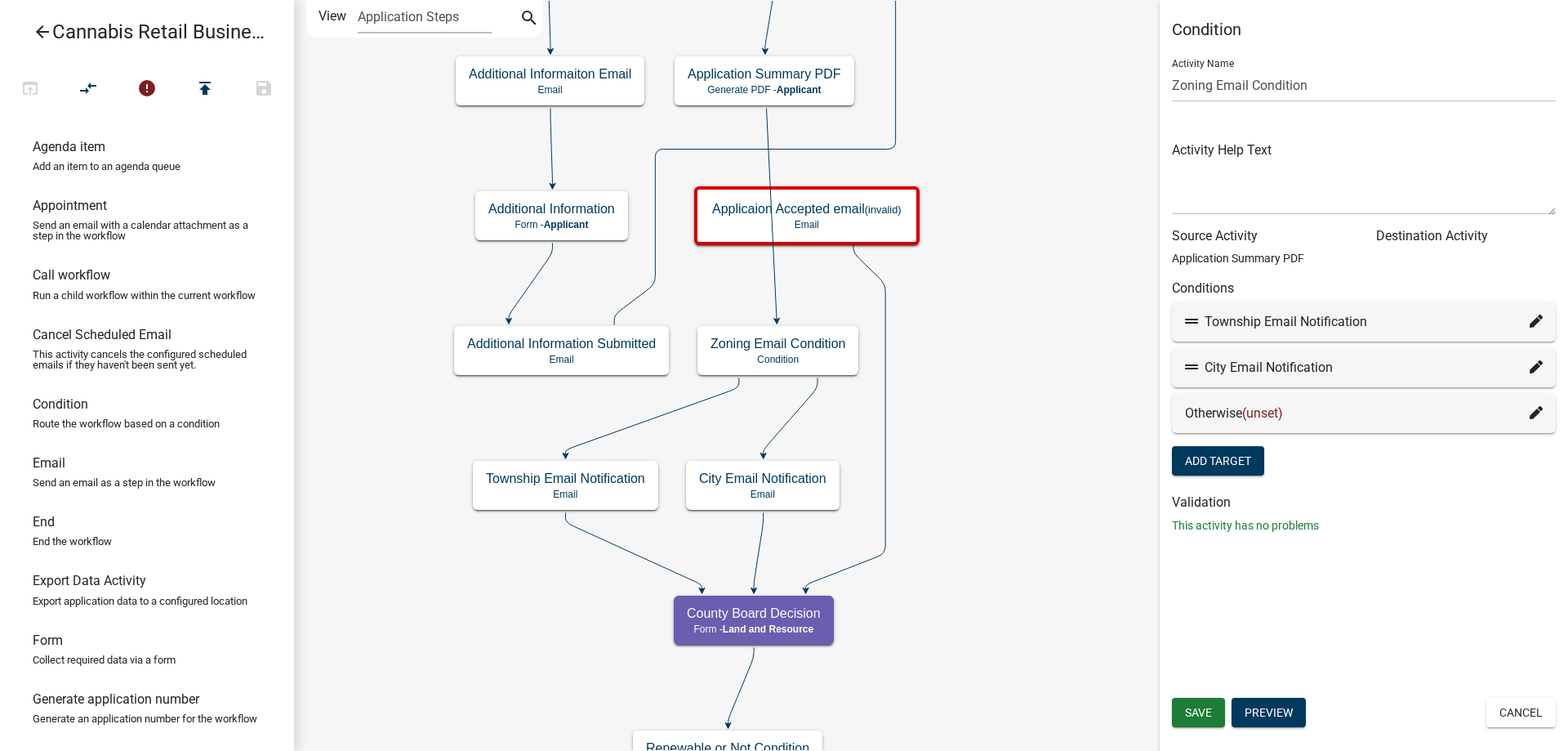
click at [1542, 365] on icon at bounding box center [1536, 367] width 13 height 13
select select "25: 947e2c73-ec1d-4343-b723-f4cd154a79ac"
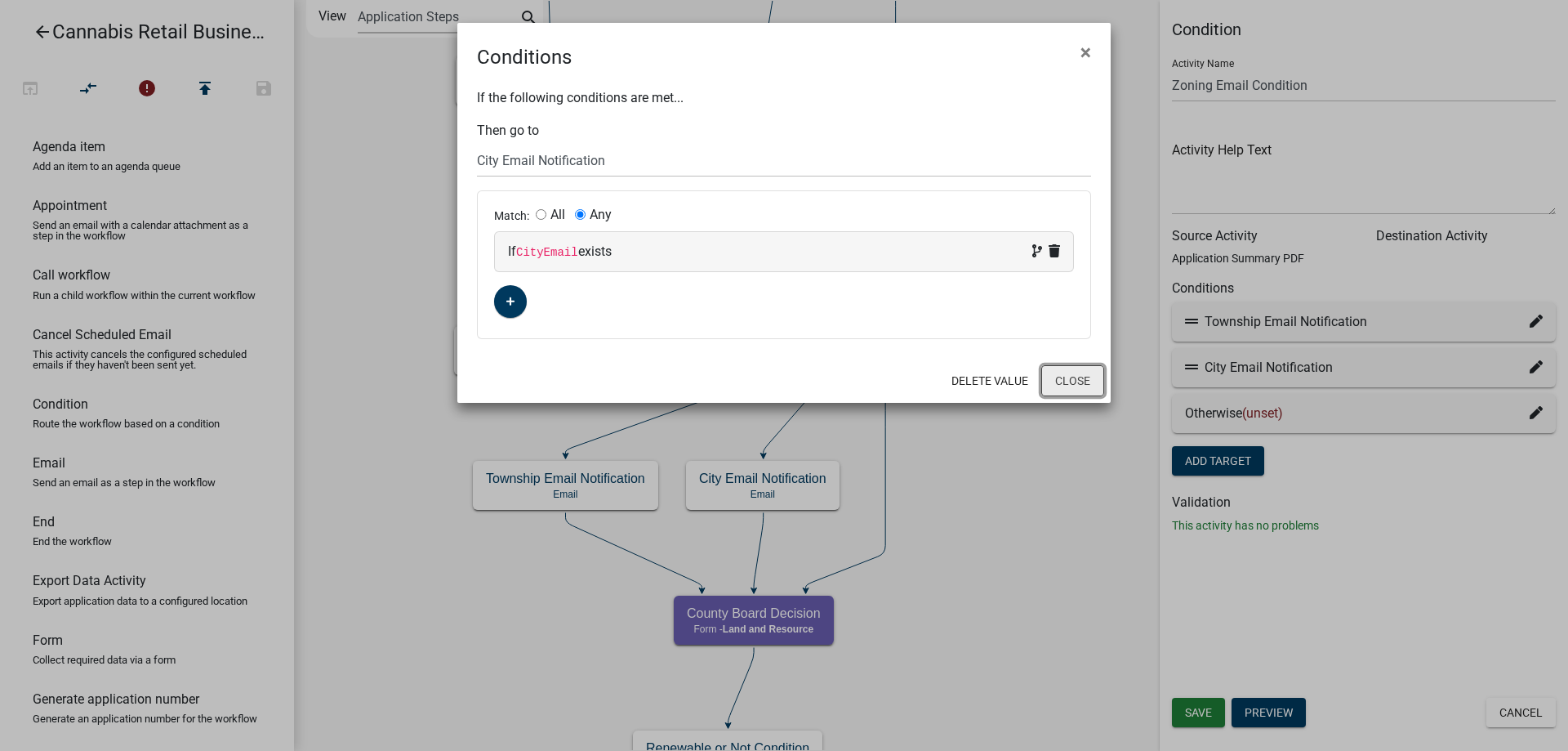
click at [1079, 380] on button "Close" at bounding box center [1072, 380] width 63 height 31
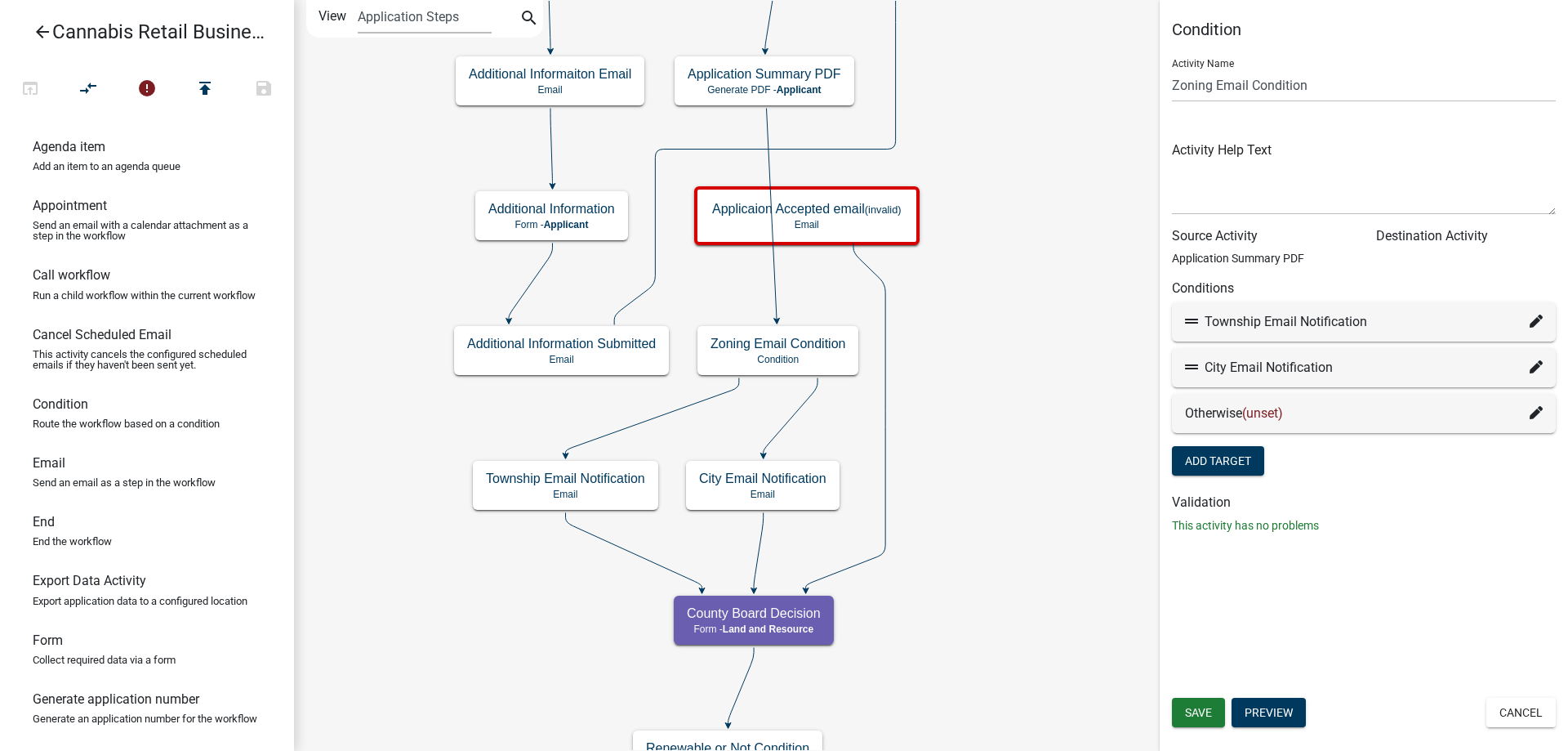
click at [1538, 414] on icon at bounding box center [1536, 412] width 13 height 13
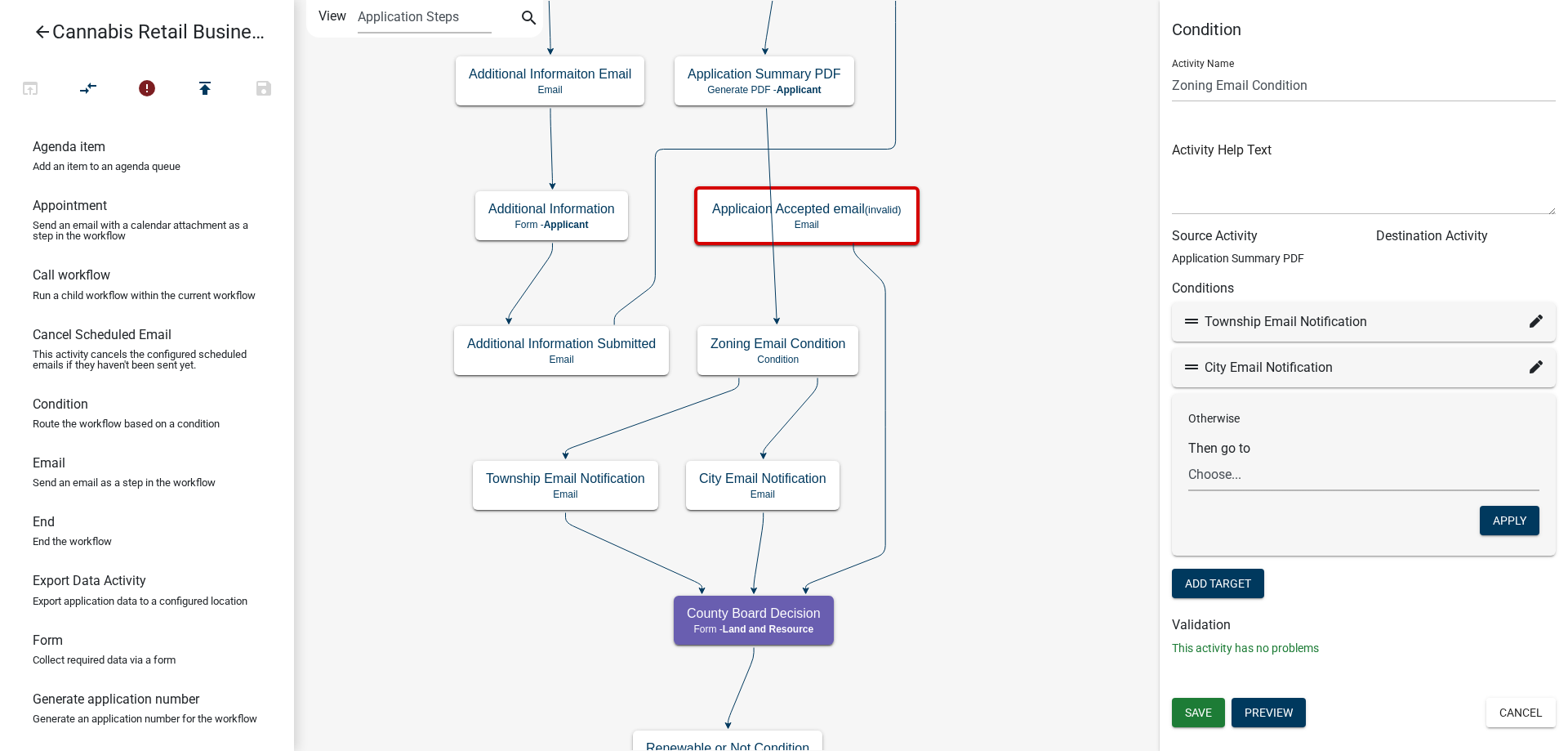
click at [1188, 458] on select "Choose... start Application Introduction Parcel search End Require User Data Pr…" at bounding box center [1364, 474] width 351 height 34
select select "18: 8b23e3f5-29a3-4ff3-b11d-03034a417aa6"
click option "Applicaion Accepted email" at bounding box center [0, 0] width 0 height 0
click at [1508, 520] on button "Apply" at bounding box center [1510, 520] width 60 height 29
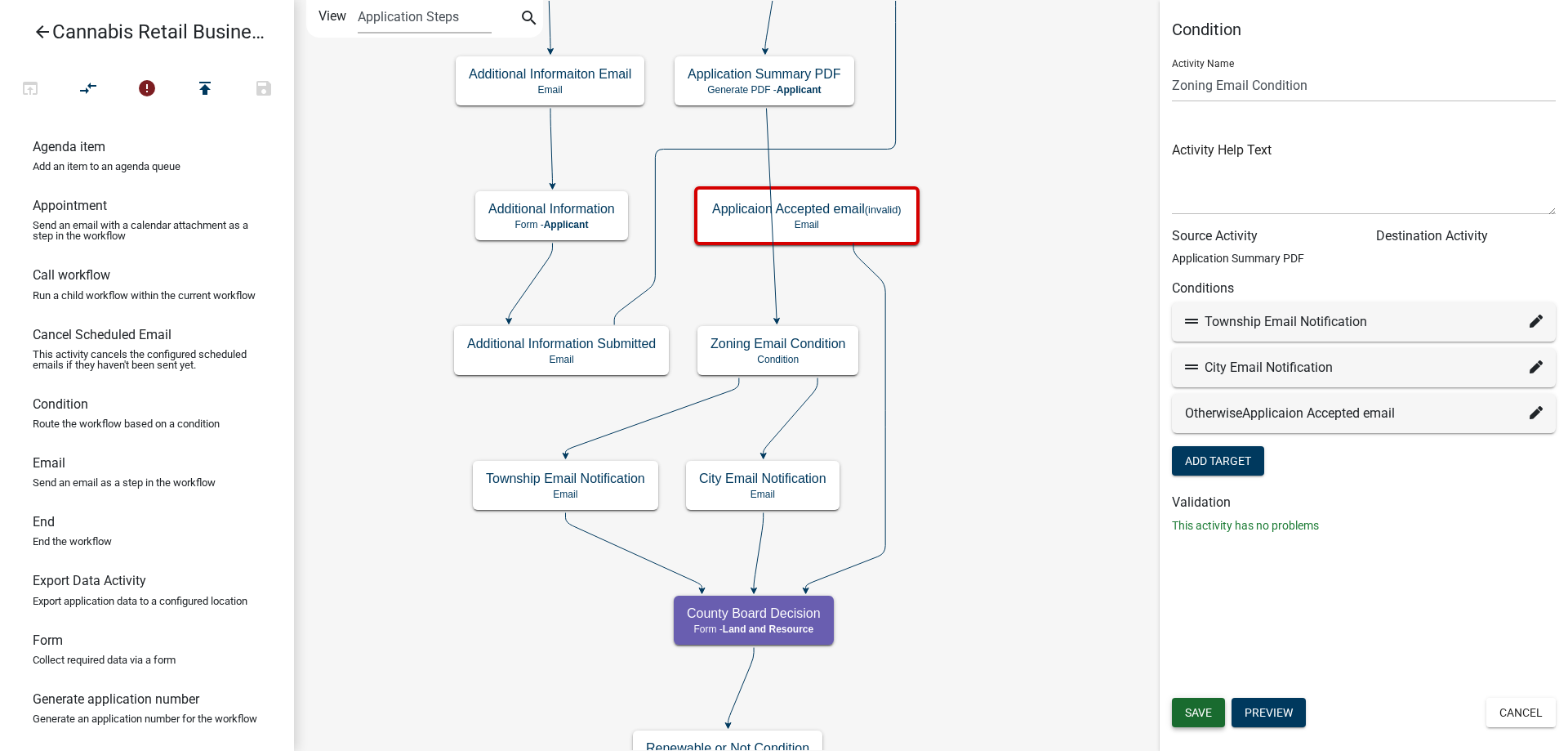
click at [1196, 713] on span "Save" at bounding box center [1198, 712] width 27 height 13
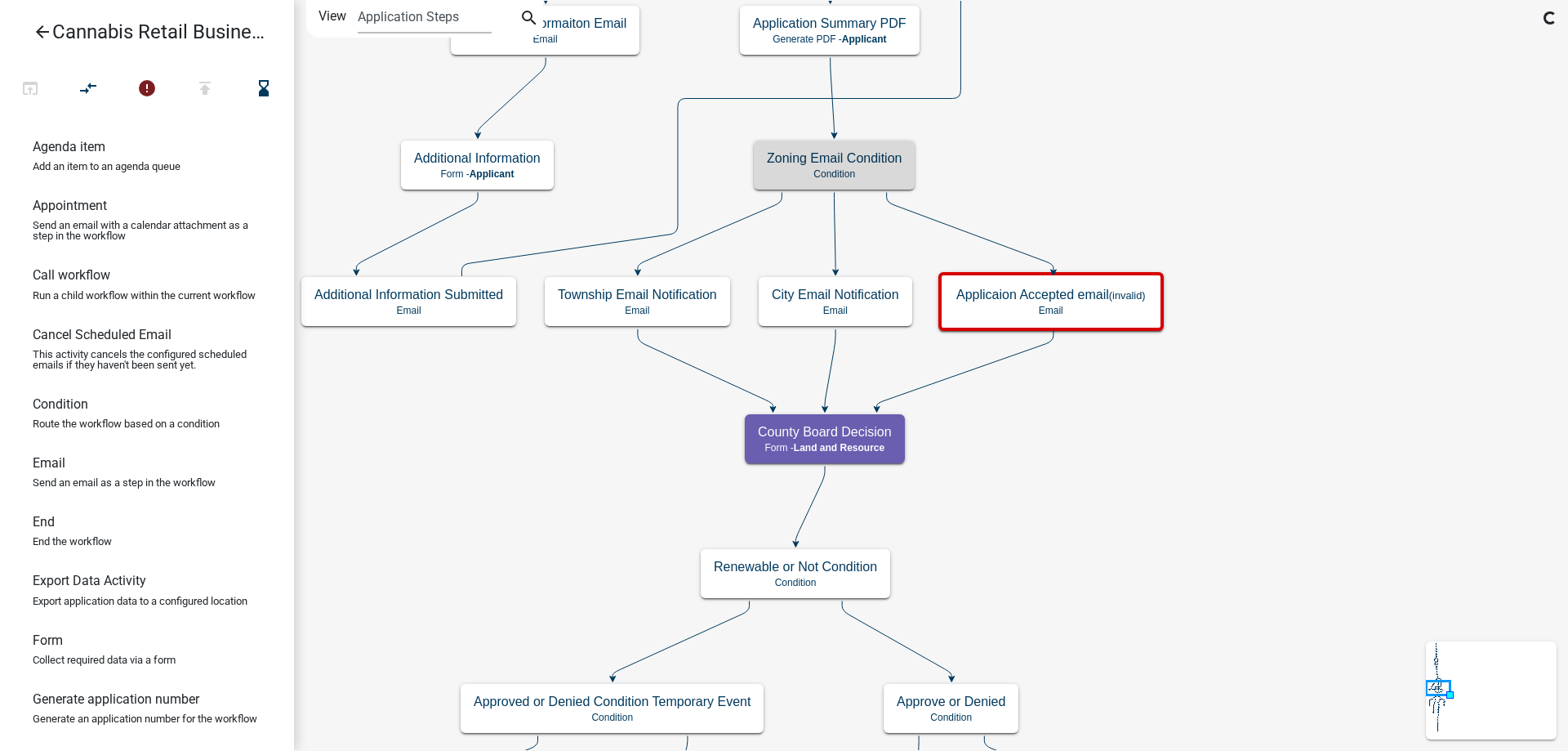
click at [1208, 145] on div "start Start - Applicant Application Introduction Form - Applicant Parcel search…" at bounding box center [931, 375] width 1274 height 751
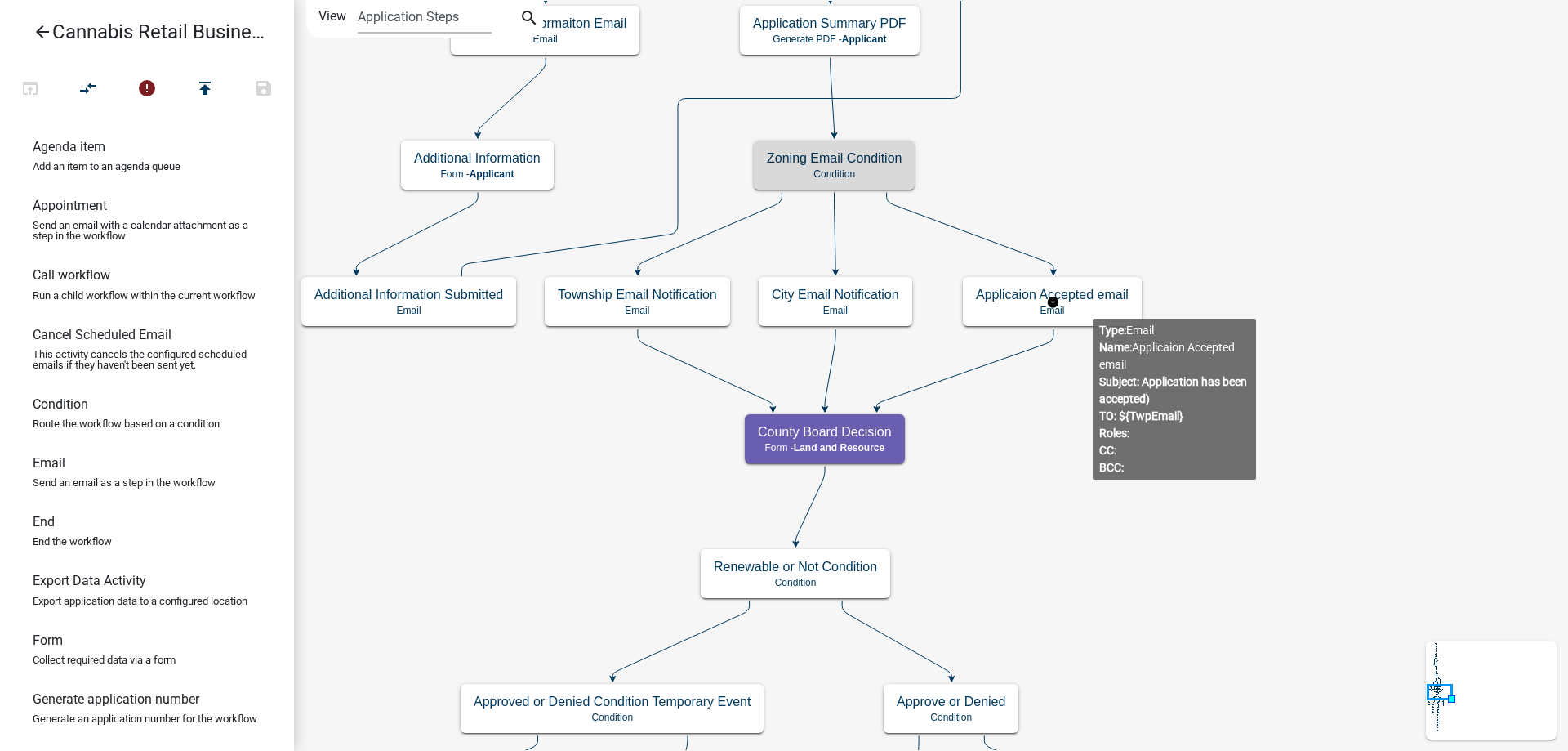
click at [1093, 305] on g "Applicaion Accepted email Email" at bounding box center [1053, 301] width 180 height 47
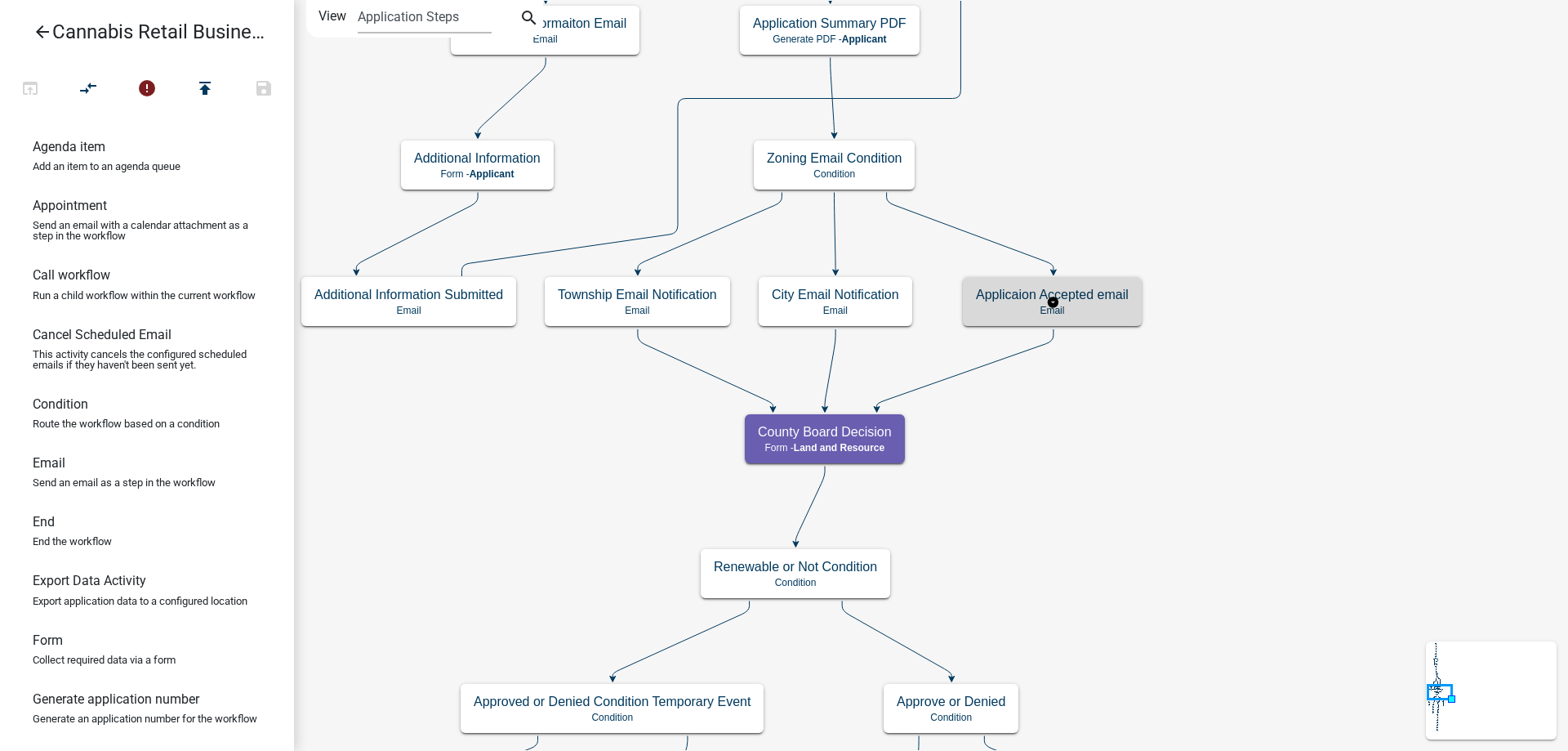
click at [1093, 305] on p "Email" at bounding box center [1052, 311] width 153 height 12
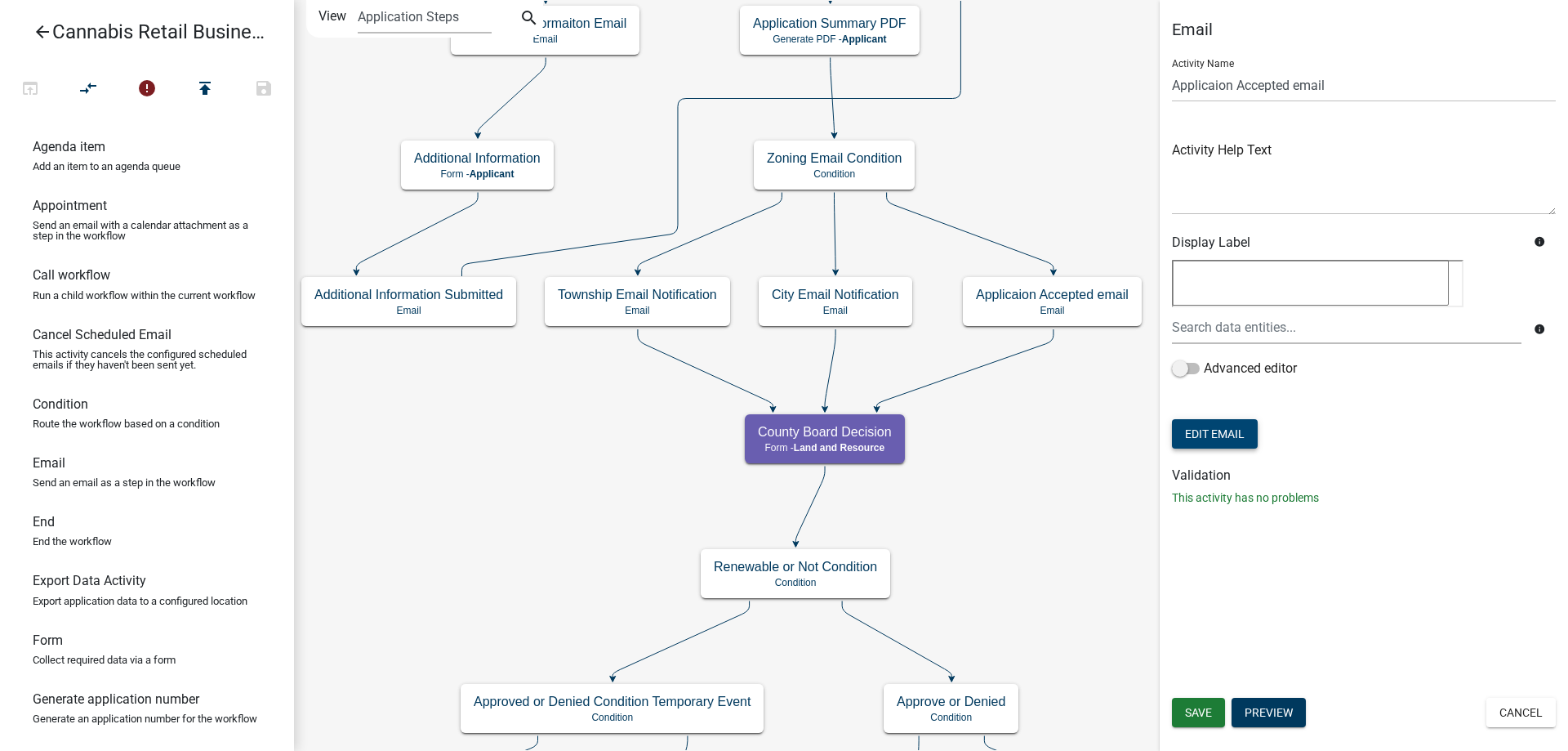
click at [1219, 431] on button "Edit Email" at bounding box center [1215, 434] width 85 height 29
select select "190bf7b5-d392-4259-aa9b-055c59575267"
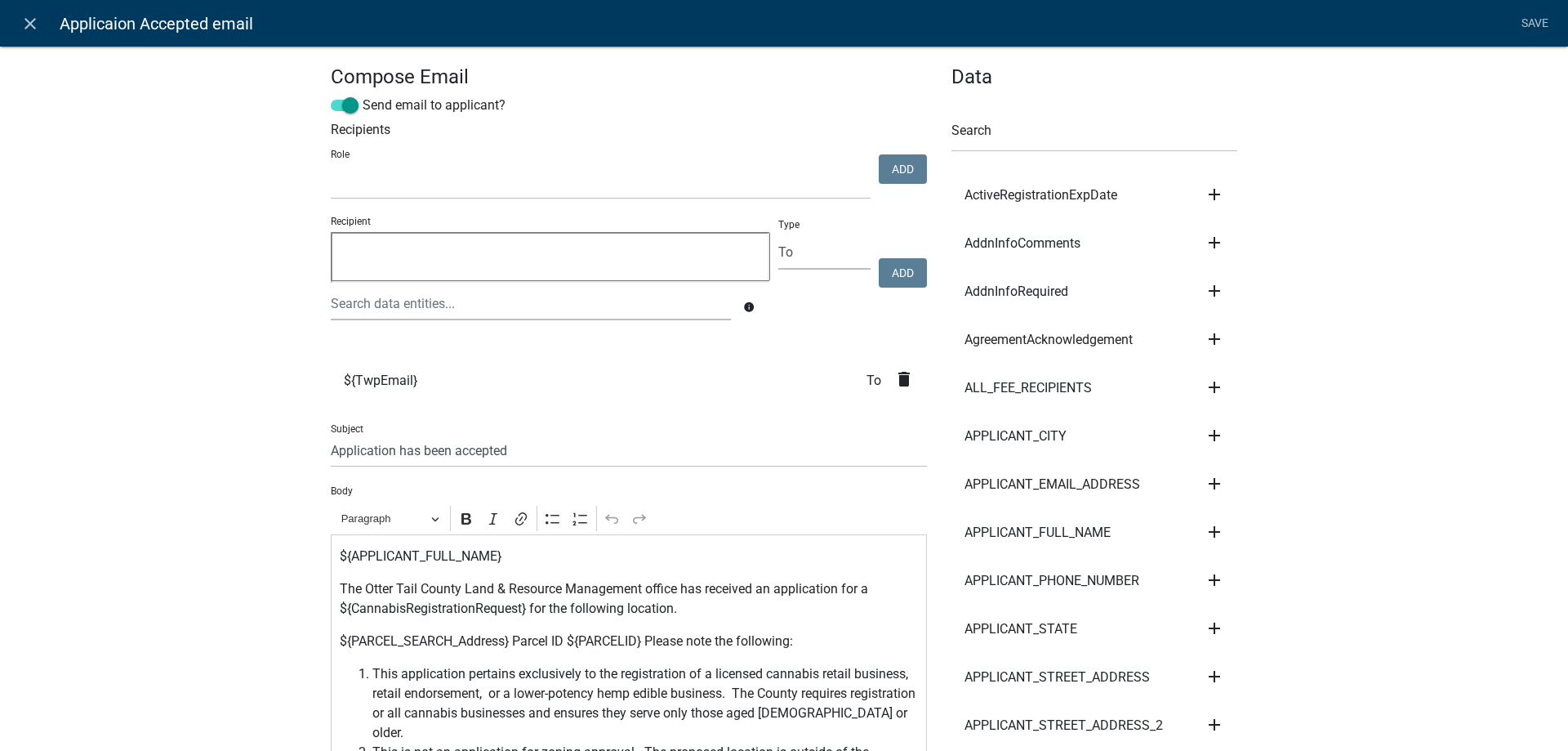
select select
click at [902, 380] on icon "delete" at bounding box center [904, 380] width 20 height 20
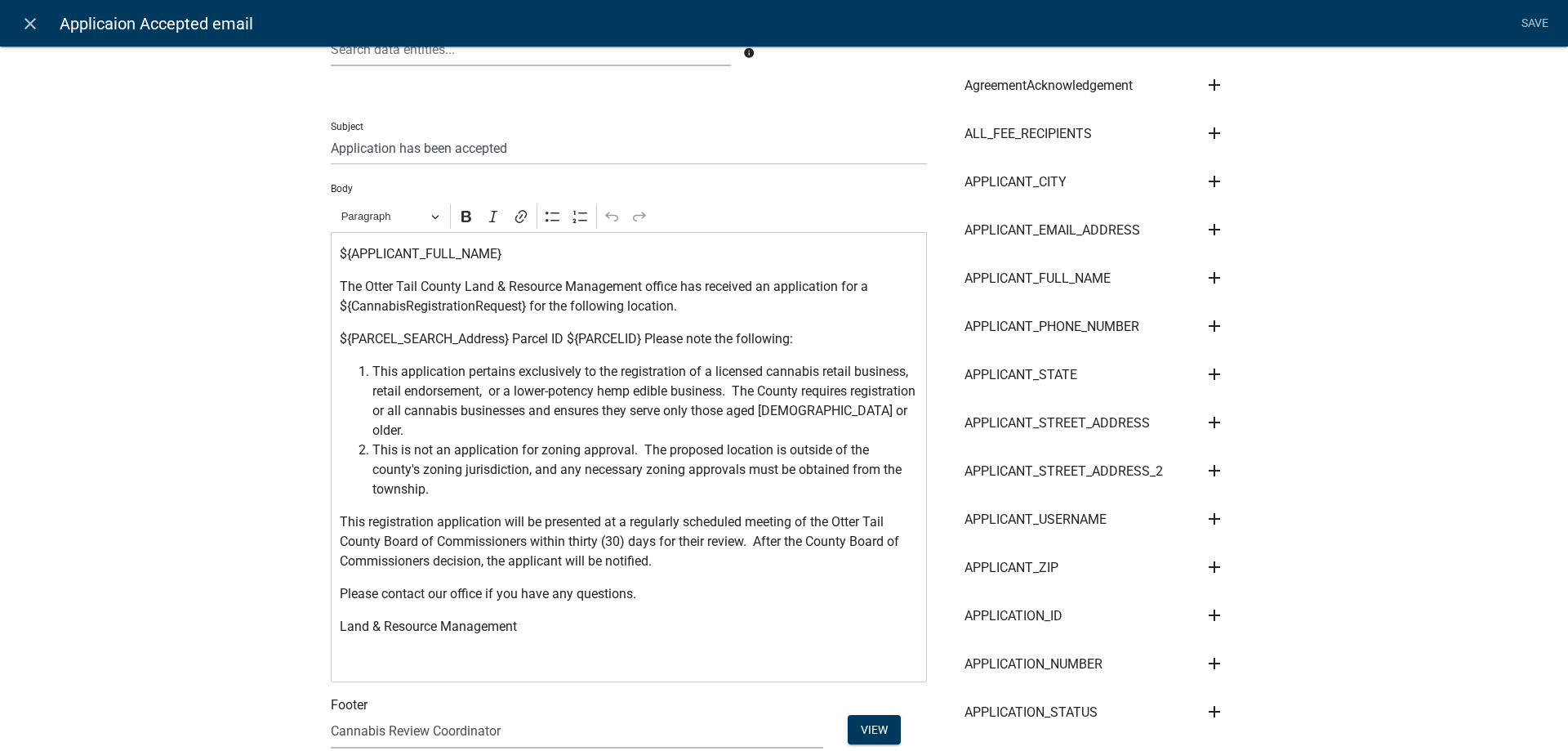
scroll to position [280, 0]
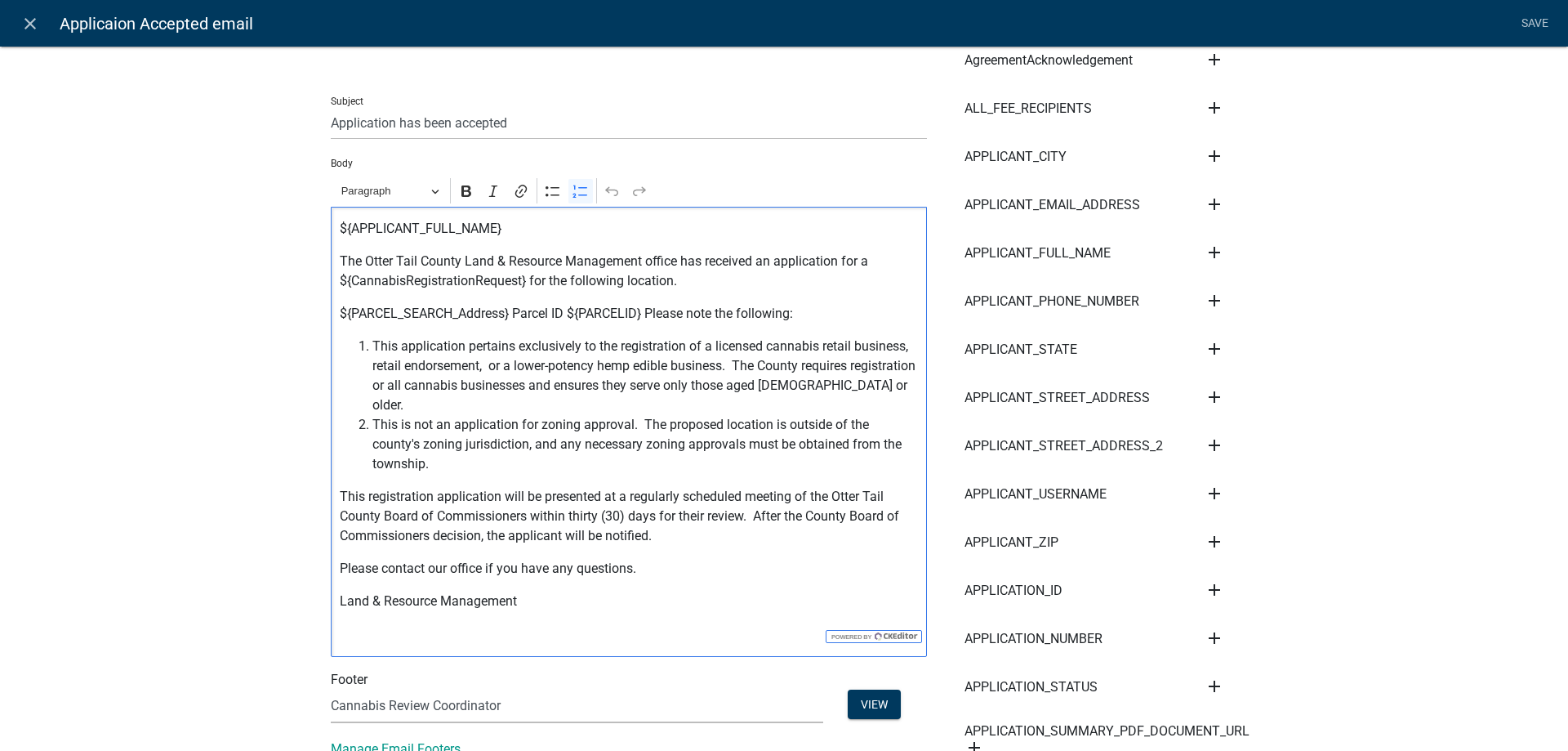
drag, startPoint x: 791, startPoint y: 406, endPoint x: 818, endPoint y: 451, distance: 52.5
click at [818, 451] on span "This is not an application for zoning approval. The proposed location is outsid…" at bounding box center [646, 444] width 547 height 59
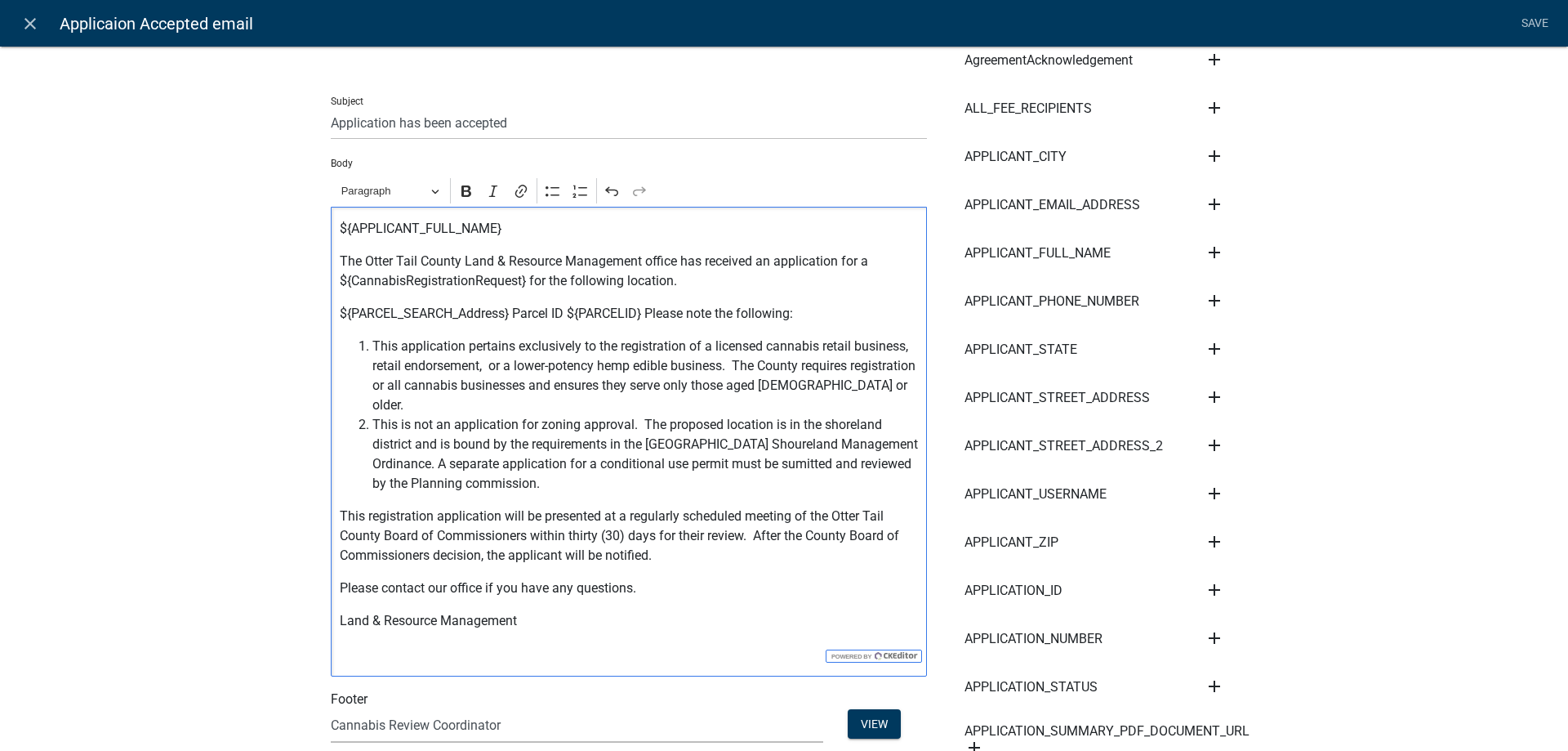
click at [853, 588] on div "${APPLICANT_FULL_NAME} The Otter Tail County Land & Resource Management office …" at bounding box center [628, 441] width 597 height 469
drag, startPoint x: 810, startPoint y: 426, endPoint x: 746, endPoint y: 427, distance: 64.0
click at [746, 427] on span "This is not an application for zoning approval. The proposed location is in the…" at bounding box center [646, 454] width 547 height 78
click at [830, 415] on span "This is not an application for zoning approval. The proposed location is in the…" at bounding box center [646, 454] width 547 height 78
click at [614, 188] on icon "Editor toolbar" at bounding box center [612, 192] width 16 height 16
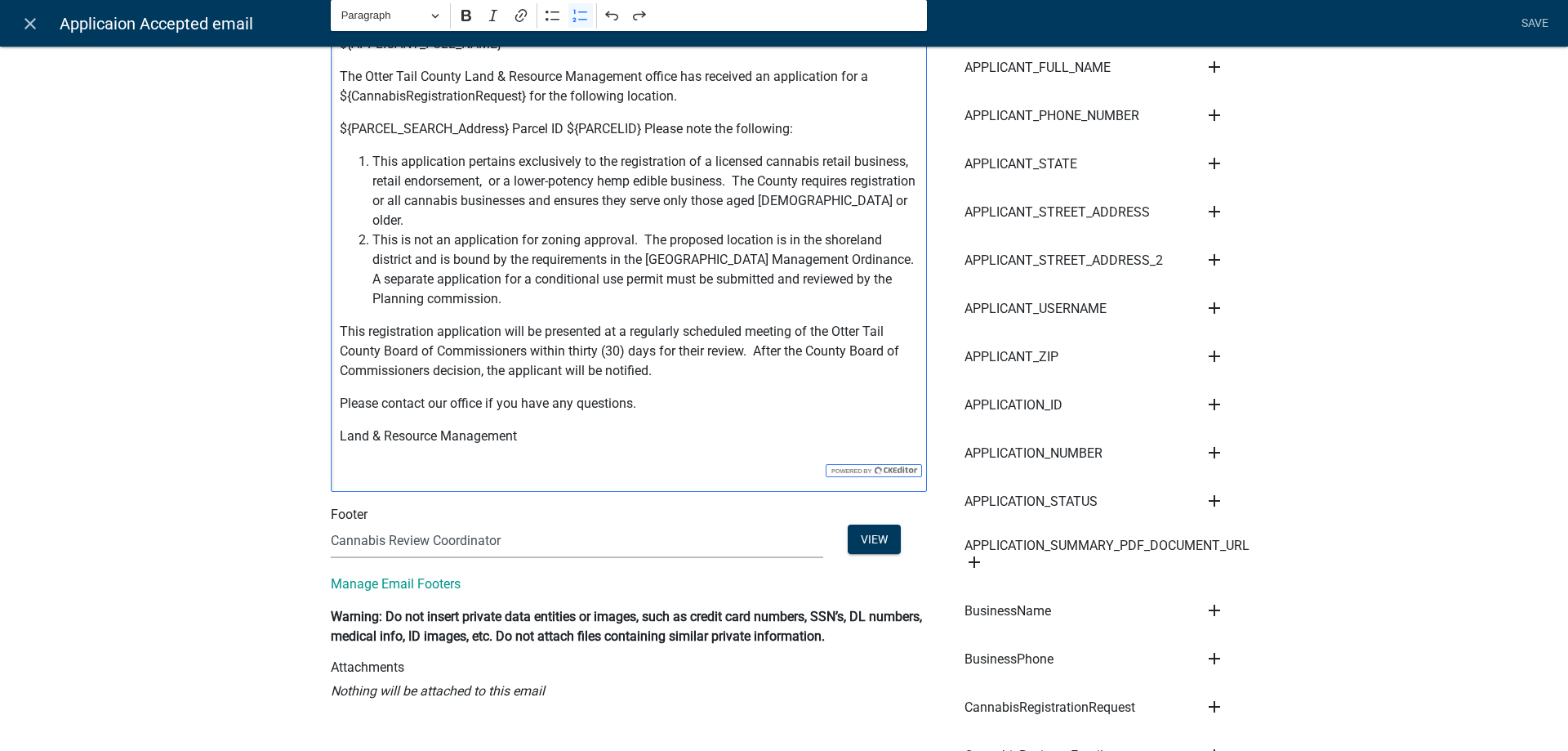
scroll to position [558, 0]
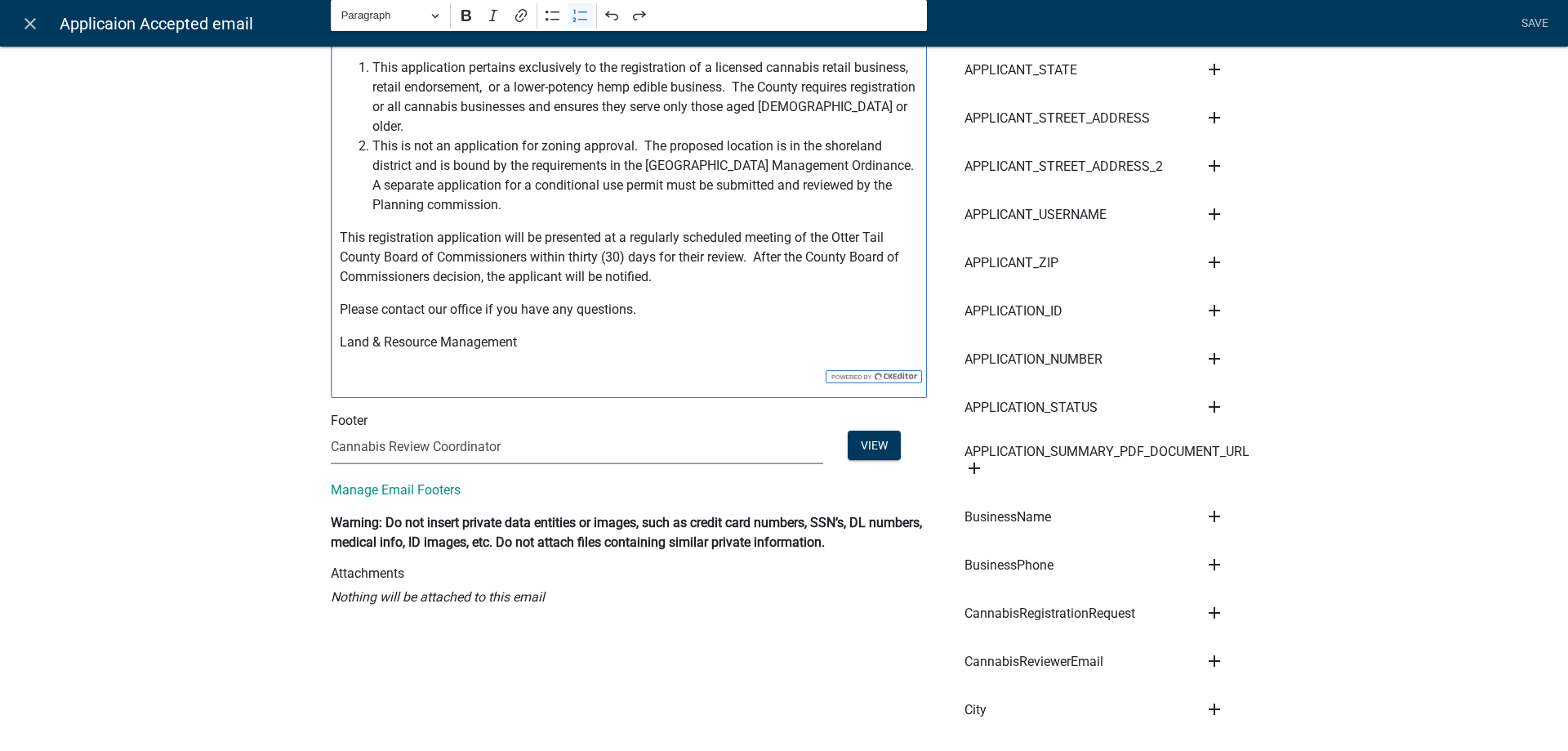
click at [330, 430] on select "(None) Cannabis Review Coordinator Land & Resource Management" at bounding box center [577, 447] width 492 height 34
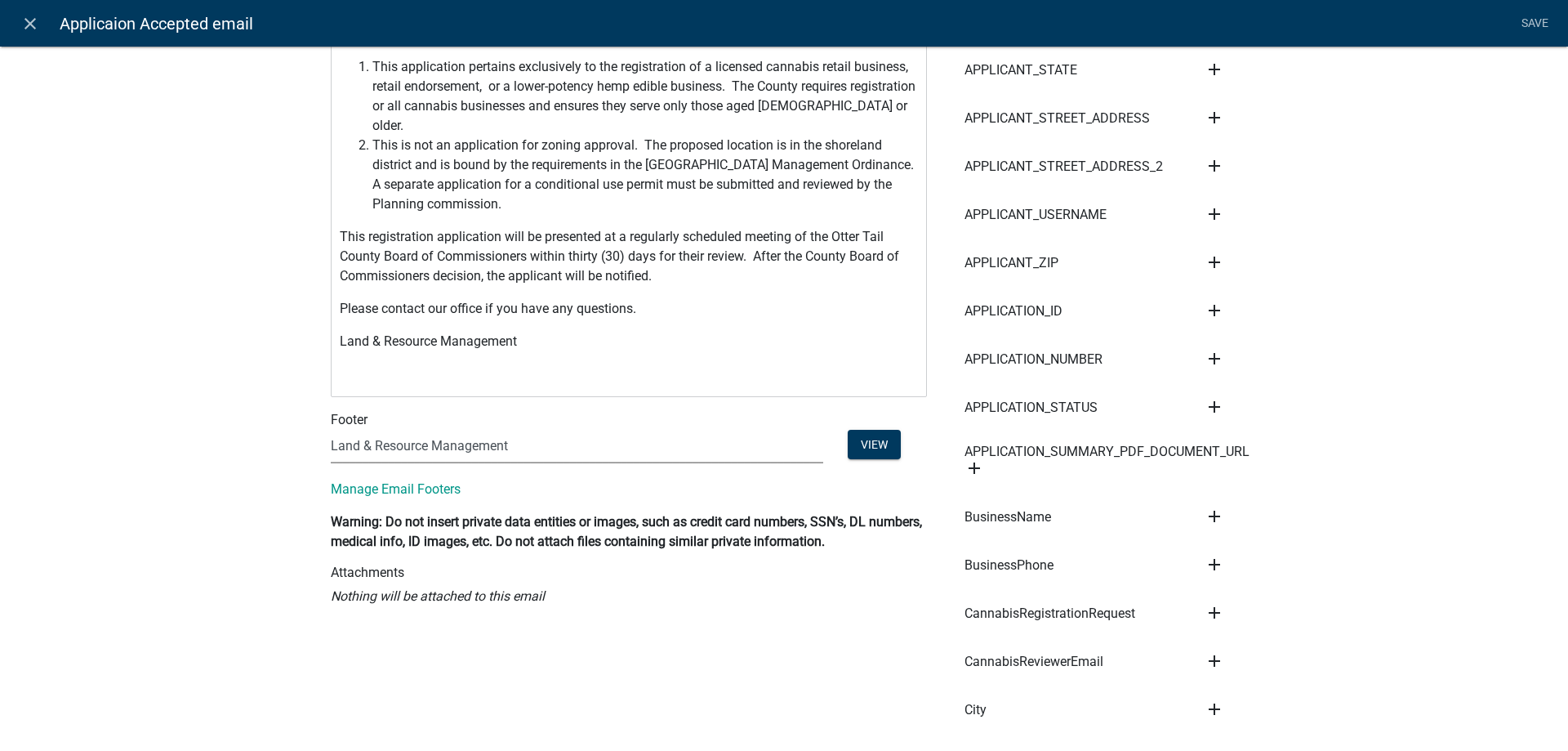
click option "Land & Resource Management" at bounding box center [0, 0] width 0 height 0
click at [330, 430] on select "(None) Cannabis Review Coordinator Land & Resource Management" at bounding box center [577, 446] width 492 height 34
select select "190bf7b5-d392-4259-aa9b-055c59575267"
click option "Cannabis Review Coordinator" at bounding box center [0, 0] width 0 height 0
click at [872, 430] on button "View" at bounding box center [874, 444] width 53 height 29
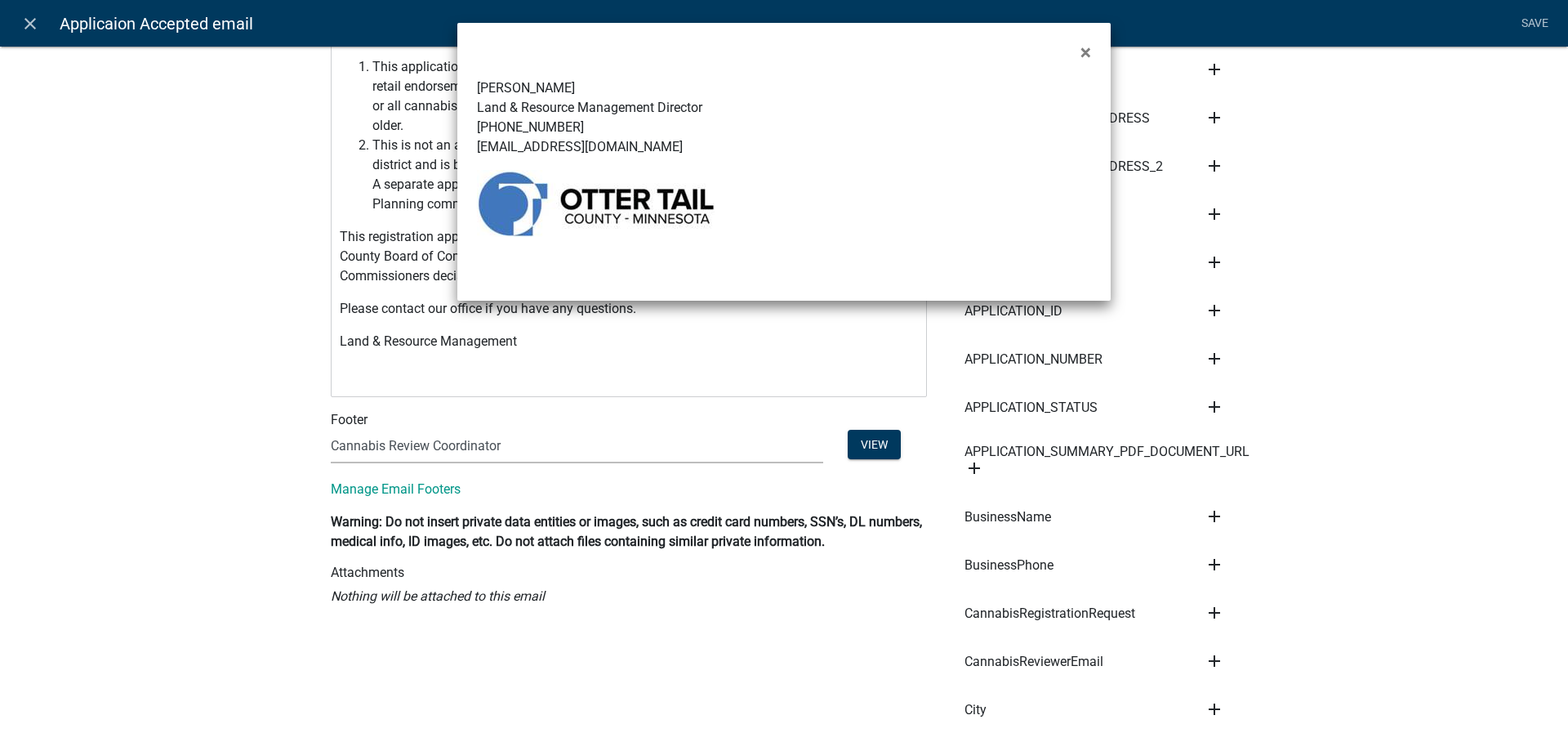
click at [785, 462] on ngb-modal-window "× [PERSON_NAME] Land & Resource Management Director [PHONE_NUMBER] [EMAIL_ADDRE…" at bounding box center [784, 375] width 1568 height 751
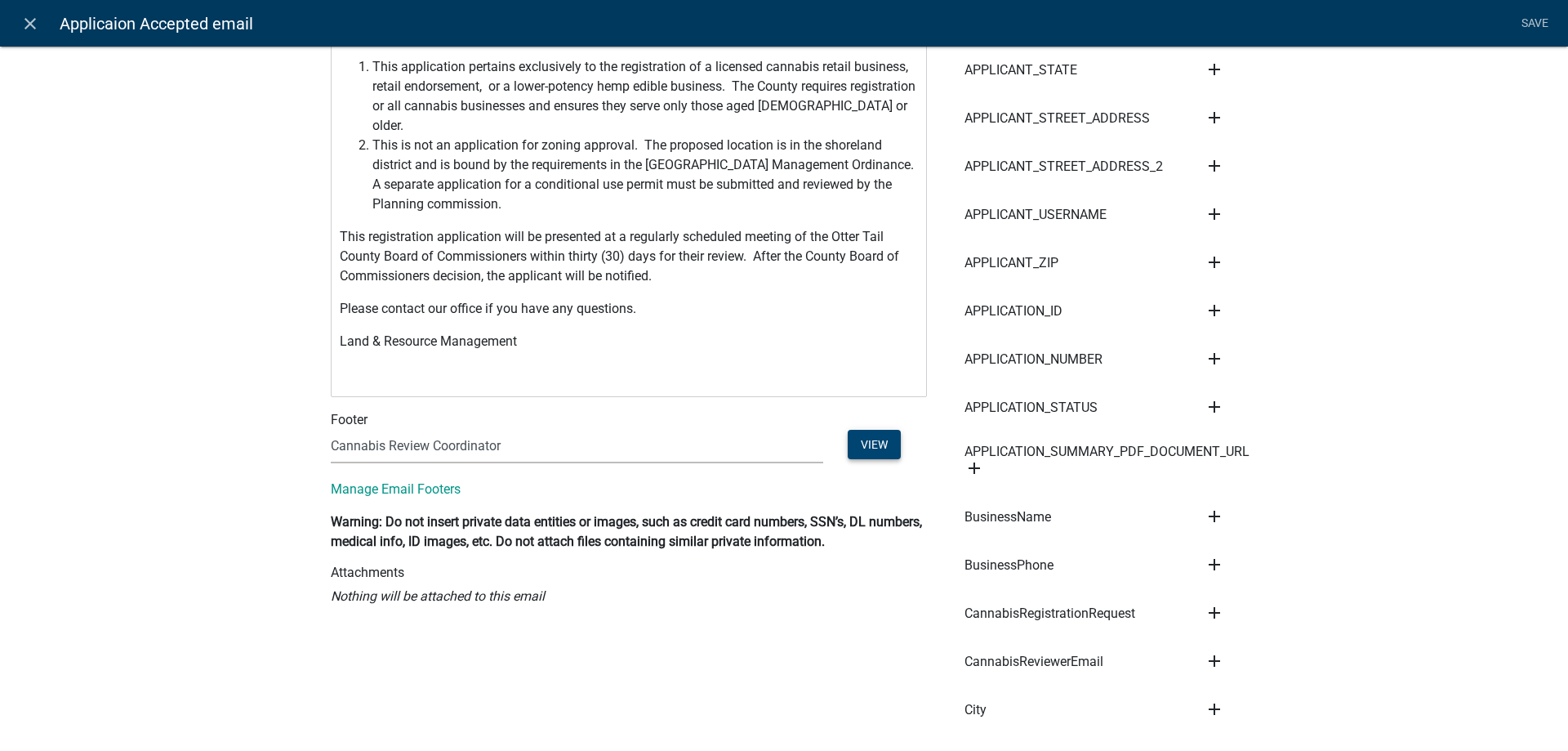
scroll to position [0, 0]
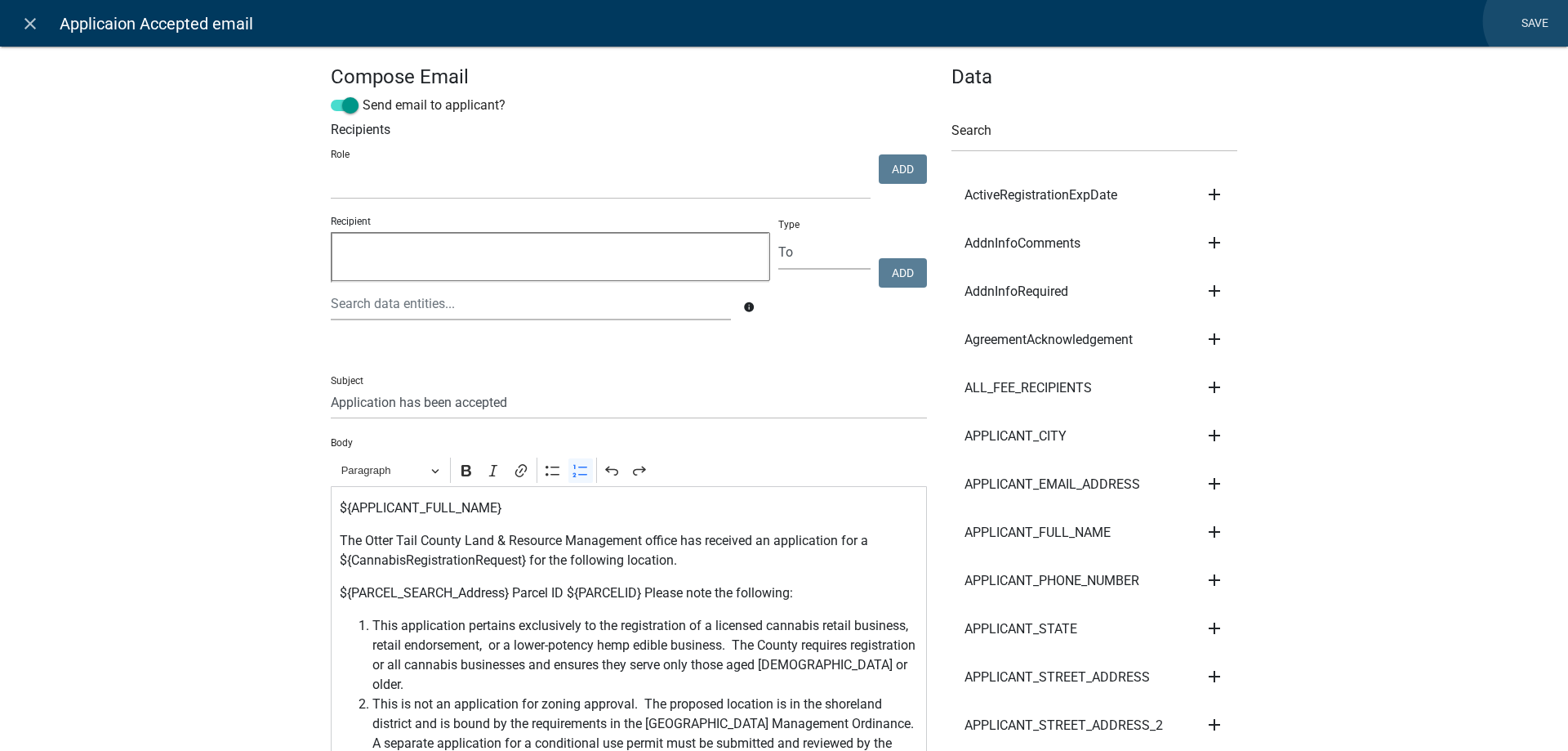
click at [1534, 21] on link "Save" at bounding box center [1534, 24] width 41 height 31
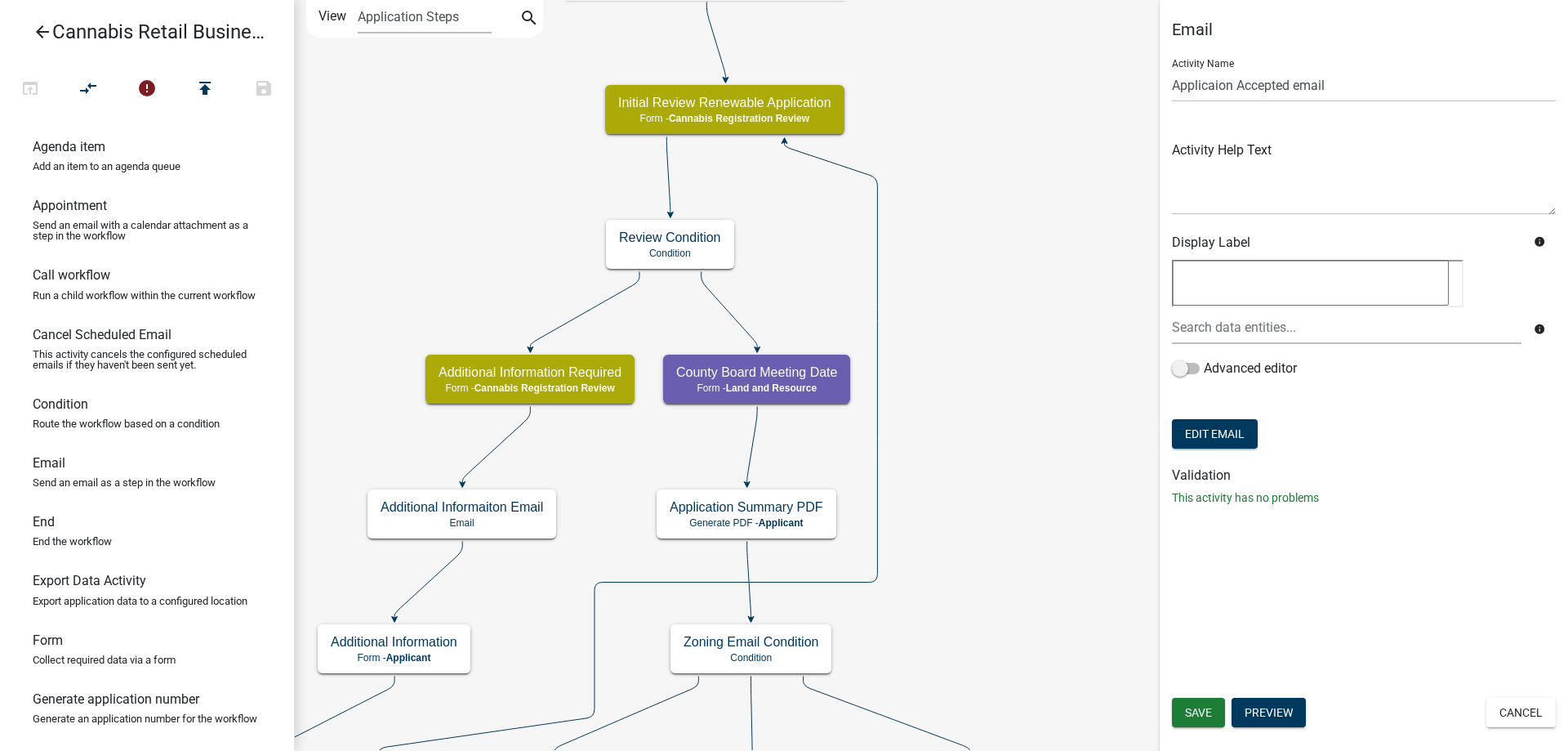
click at [949, 593] on div "start Start - Applicant Application Introduction Form - Applicant Parcel search…" at bounding box center [931, 375] width 1274 height 751
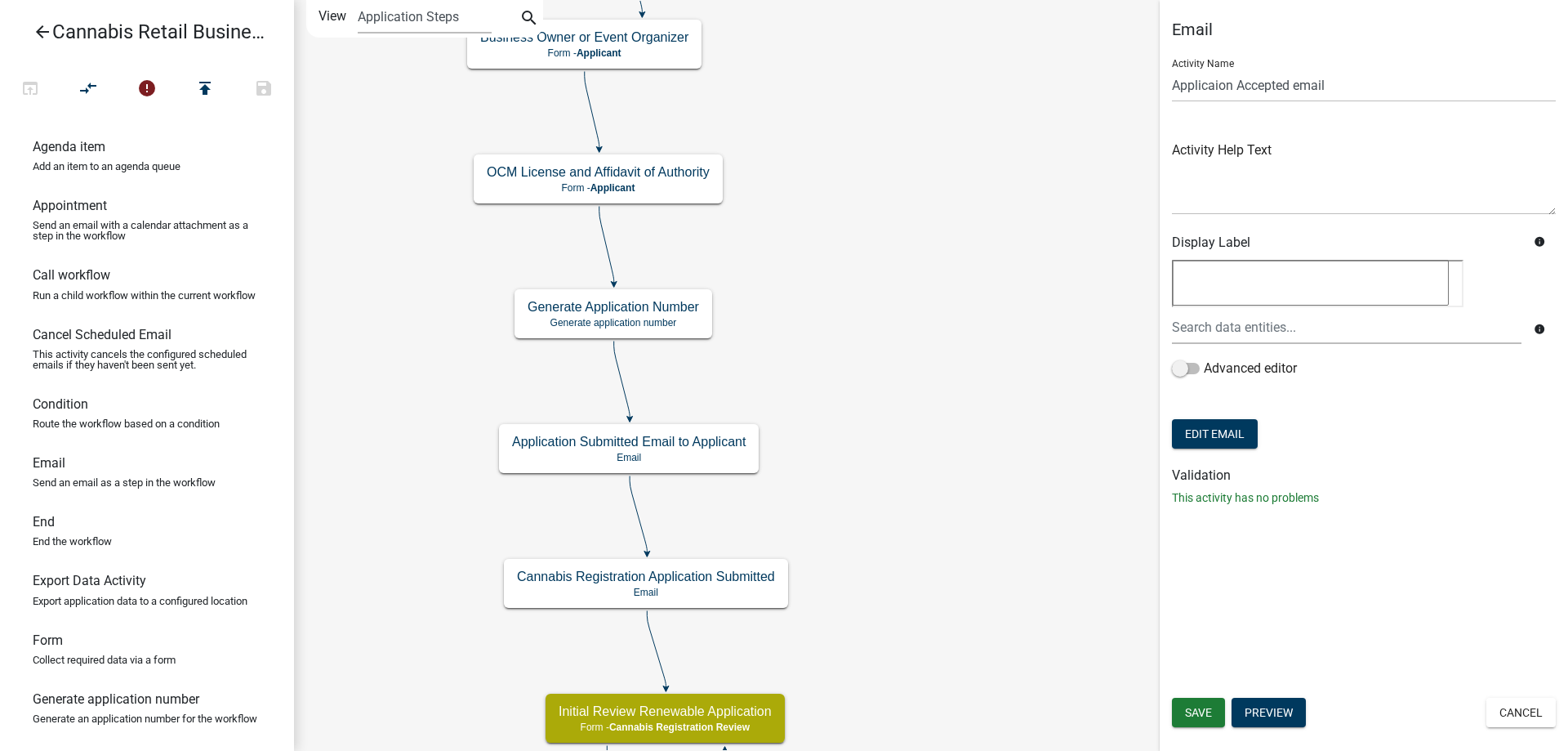
click at [961, 721] on div "start Start - Applicant Application Introduction Form - Applicant Parcel search…" at bounding box center [931, 375] width 1274 height 751
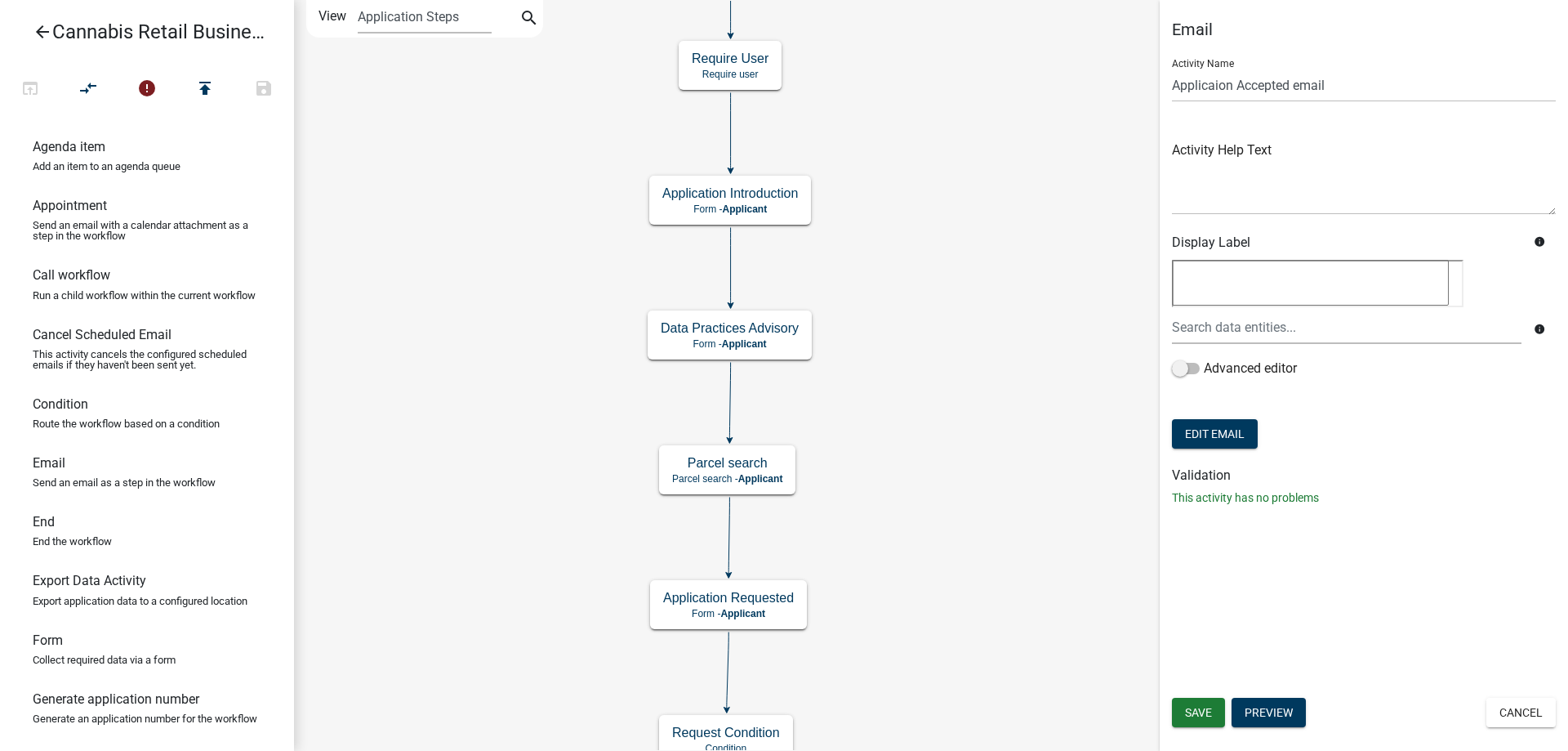
click at [961, 663] on div "start Start - Applicant Application Introduction Form - Applicant Parcel search…" at bounding box center [931, 375] width 1274 height 751
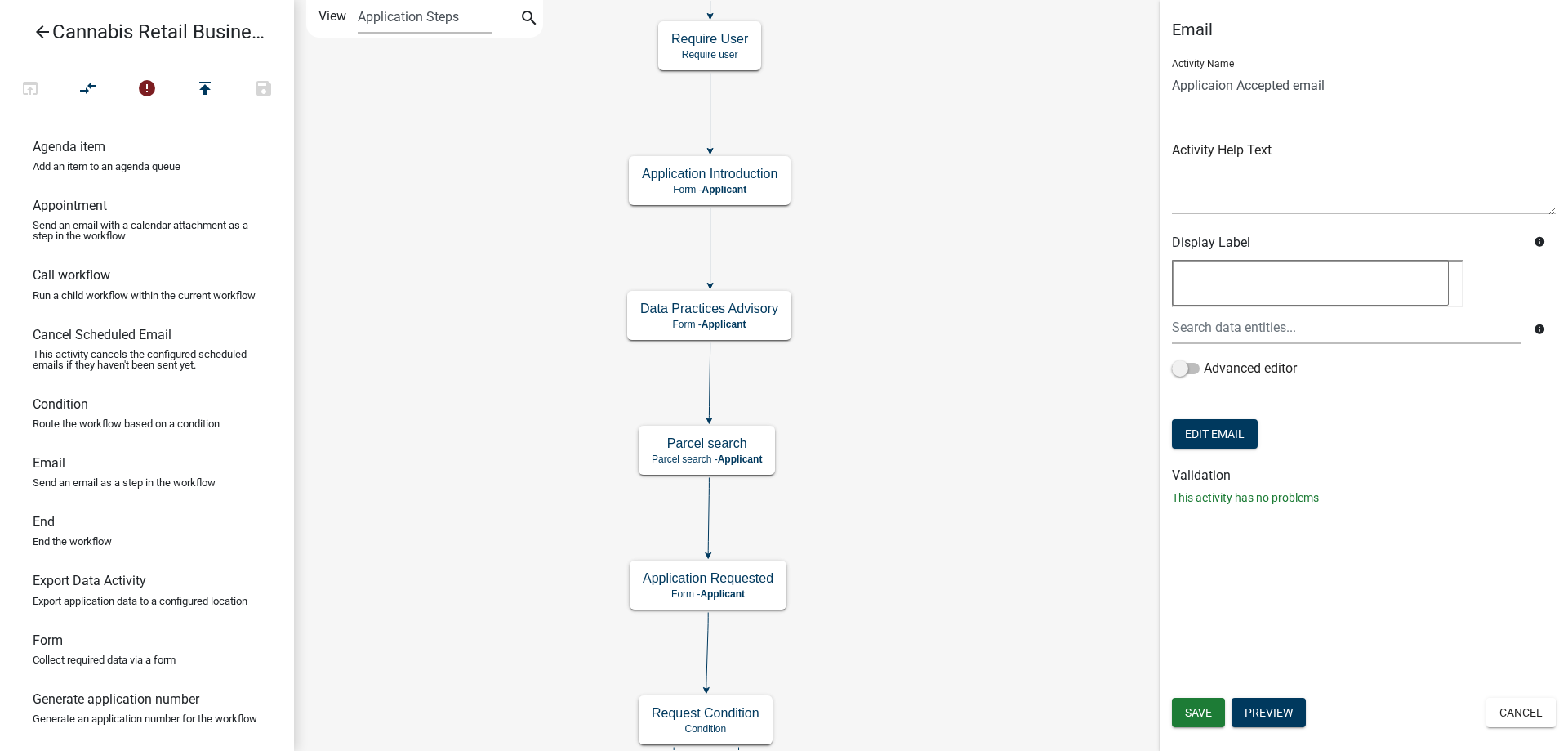
click at [901, 221] on div "start Start - Applicant Application Introduction Form - Applicant Parcel search…" at bounding box center [931, 375] width 1274 height 751
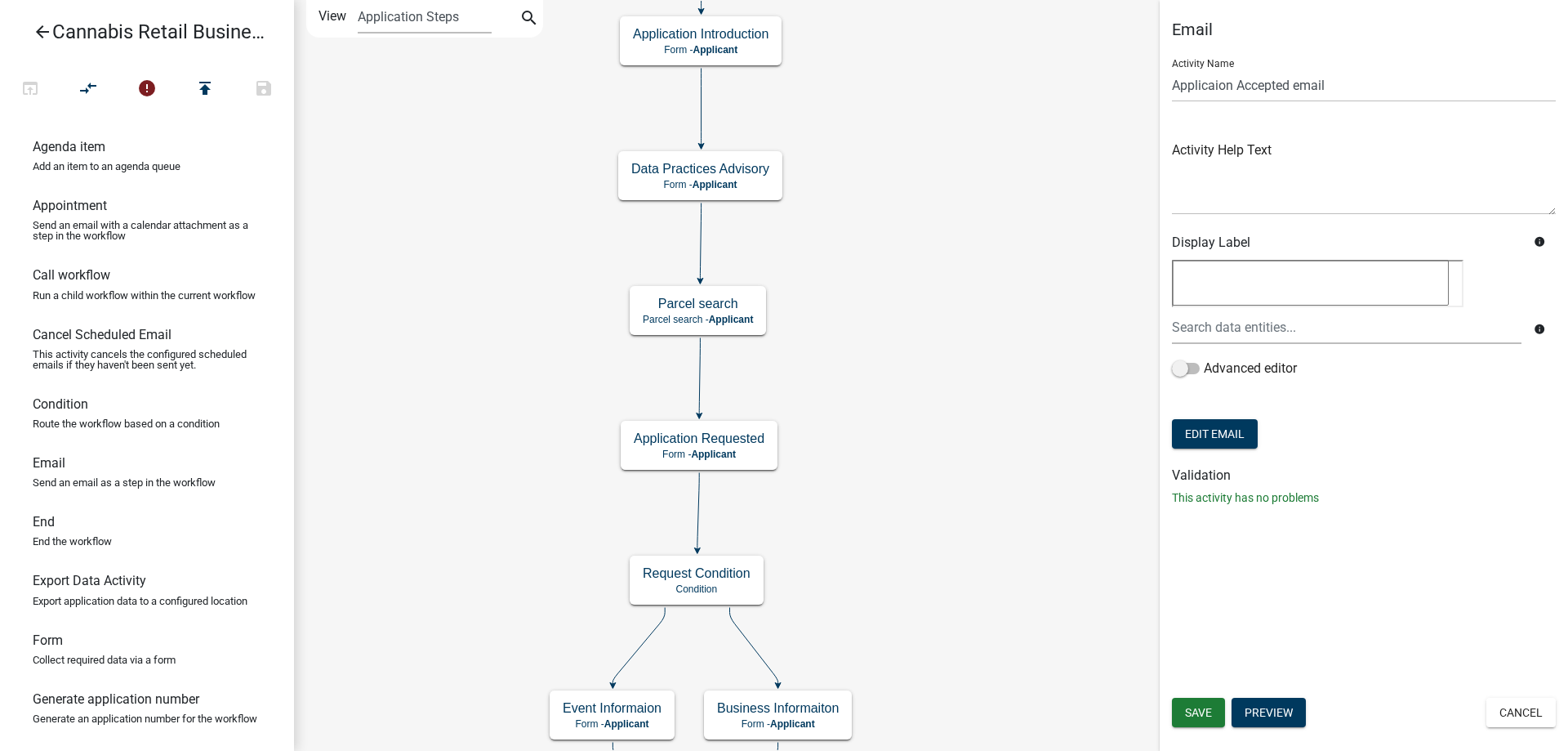
click at [922, 361] on div "start Start - Applicant Application Introduction Form - Applicant Parcel search…" at bounding box center [931, 375] width 1274 height 751
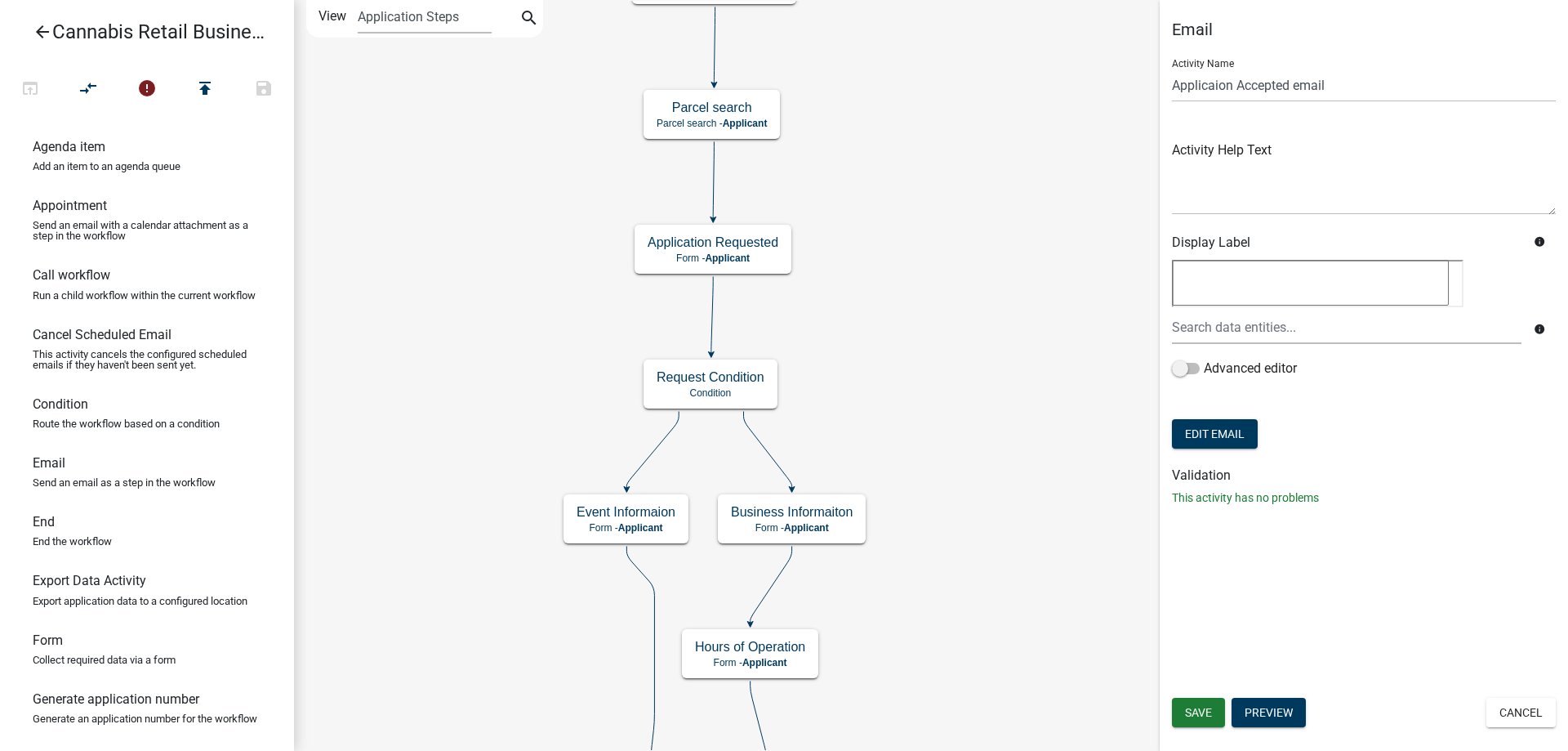
click at [914, 360] on div "start Start - Applicant Application Introduction Form - Applicant Parcel search…" at bounding box center [931, 375] width 1274 height 751
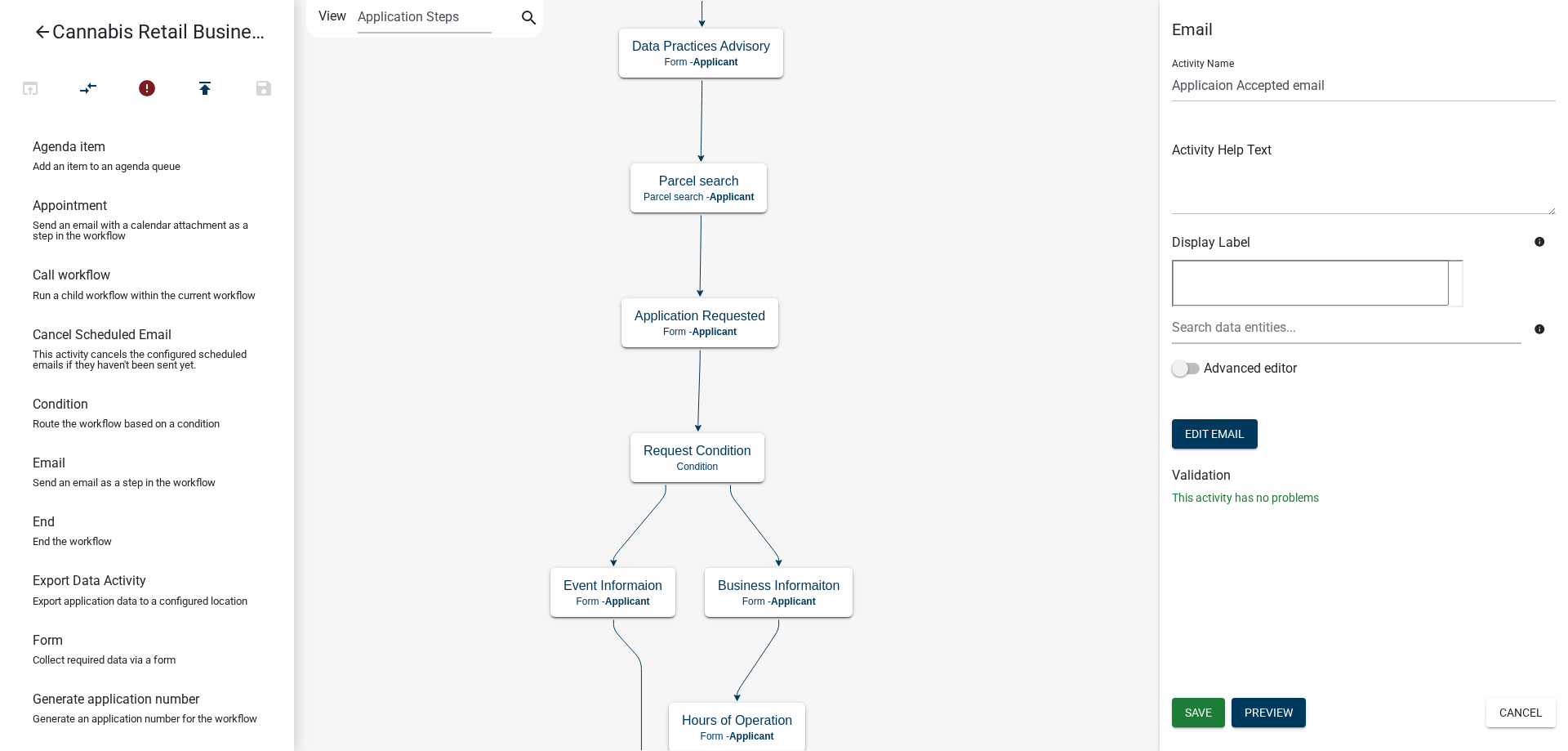
click at [989, 575] on div "start Start - Applicant Application Introduction Form - Applicant Parcel search…" at bounding box center [931, 375] width 1274 height 751
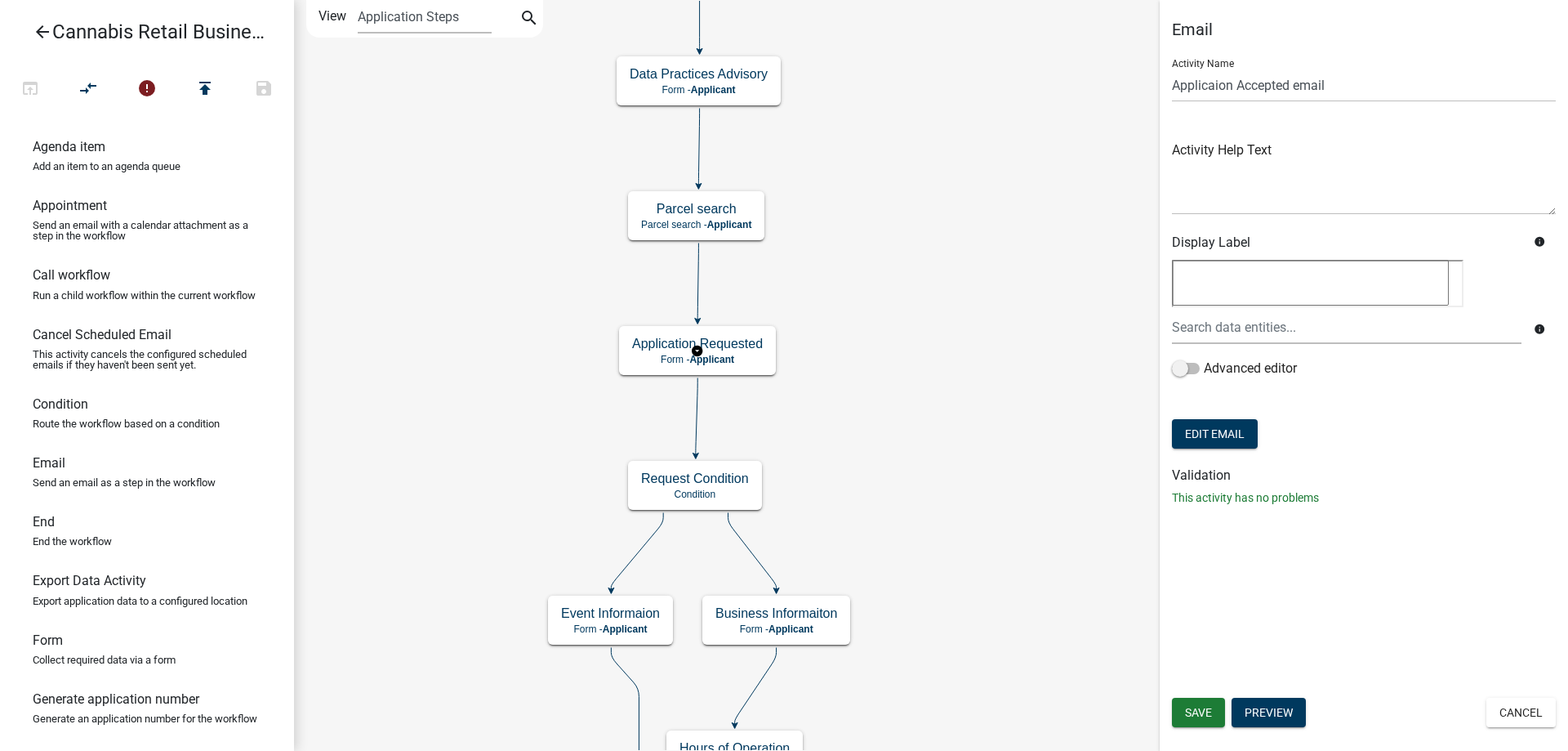
click at [746, 356] on g "Application Requested Form - Applicant" at bounding box center [697, 350] width 157 height 47
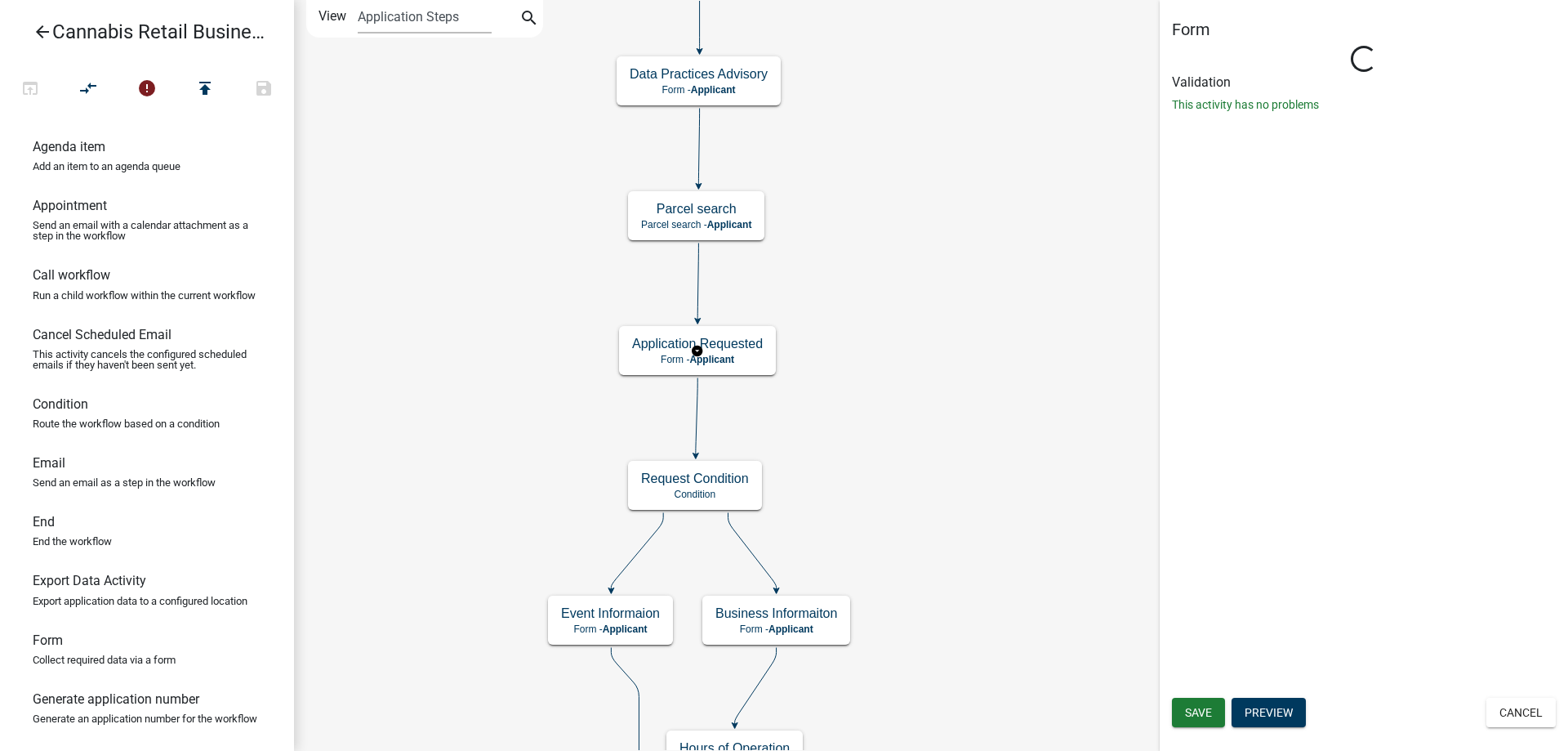
click at [746, 356] on g "Application Requested Form - Applicant" at bounding box center [697, 350] width 157 height 47
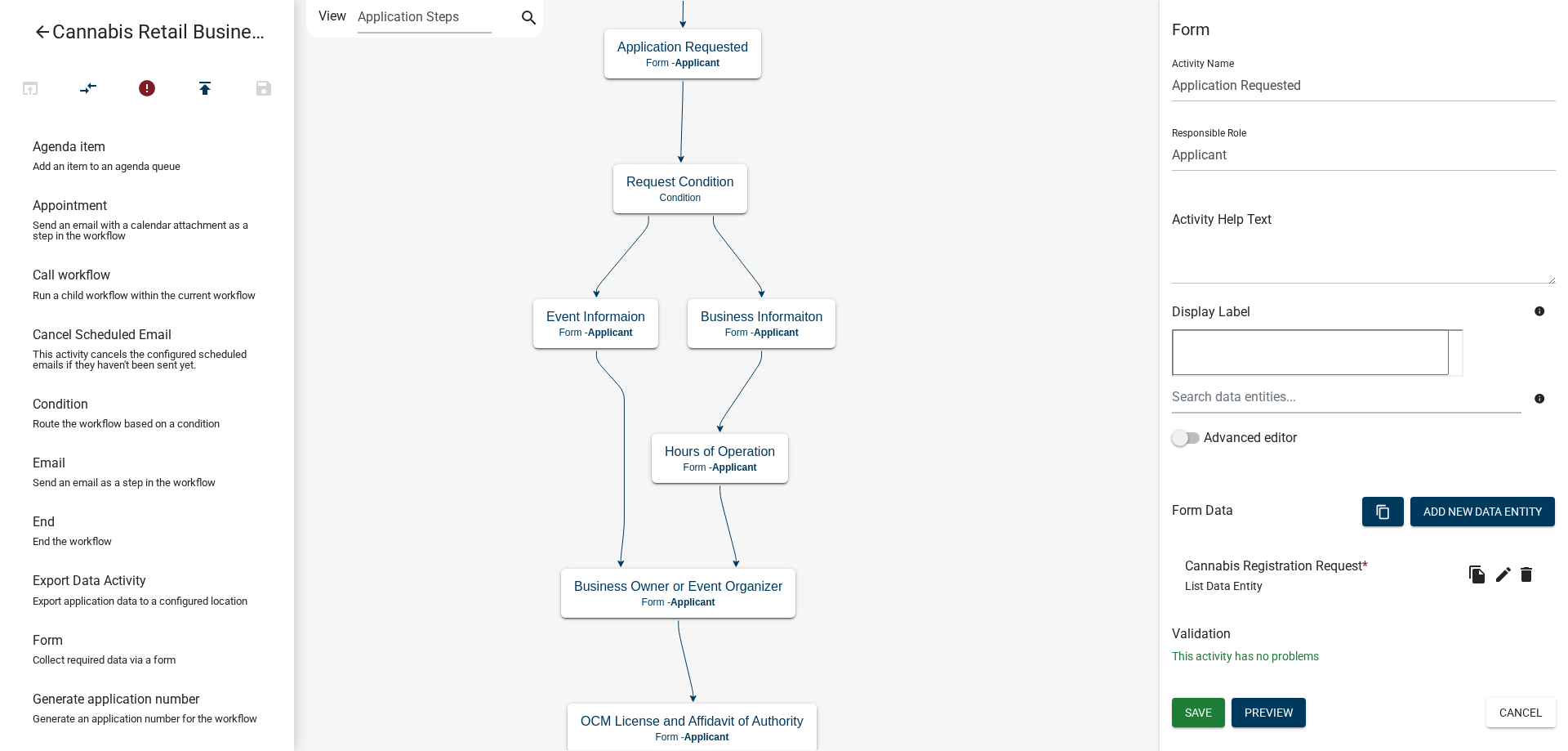
click at [962, 300] on div "start Start - Applicant Application Introduction Form - Applicant Parcel search…" at bounding box center [931, 375] width 1274 height 751
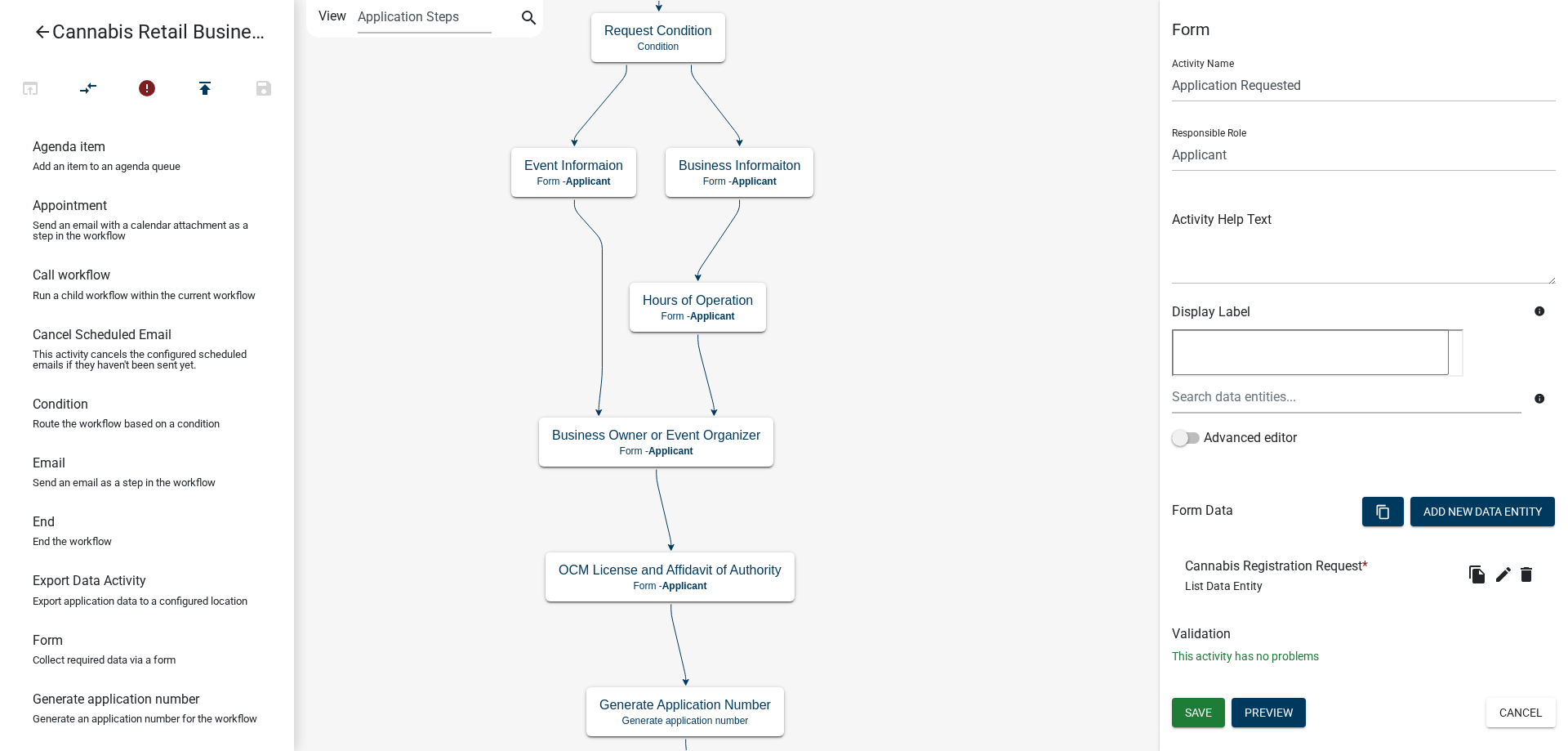
click at [919, 403] on div "start Start - Applicant Application Introduction Form - Applicant Parcel search…" at bounding box center [931, 375] width 1274 height 751
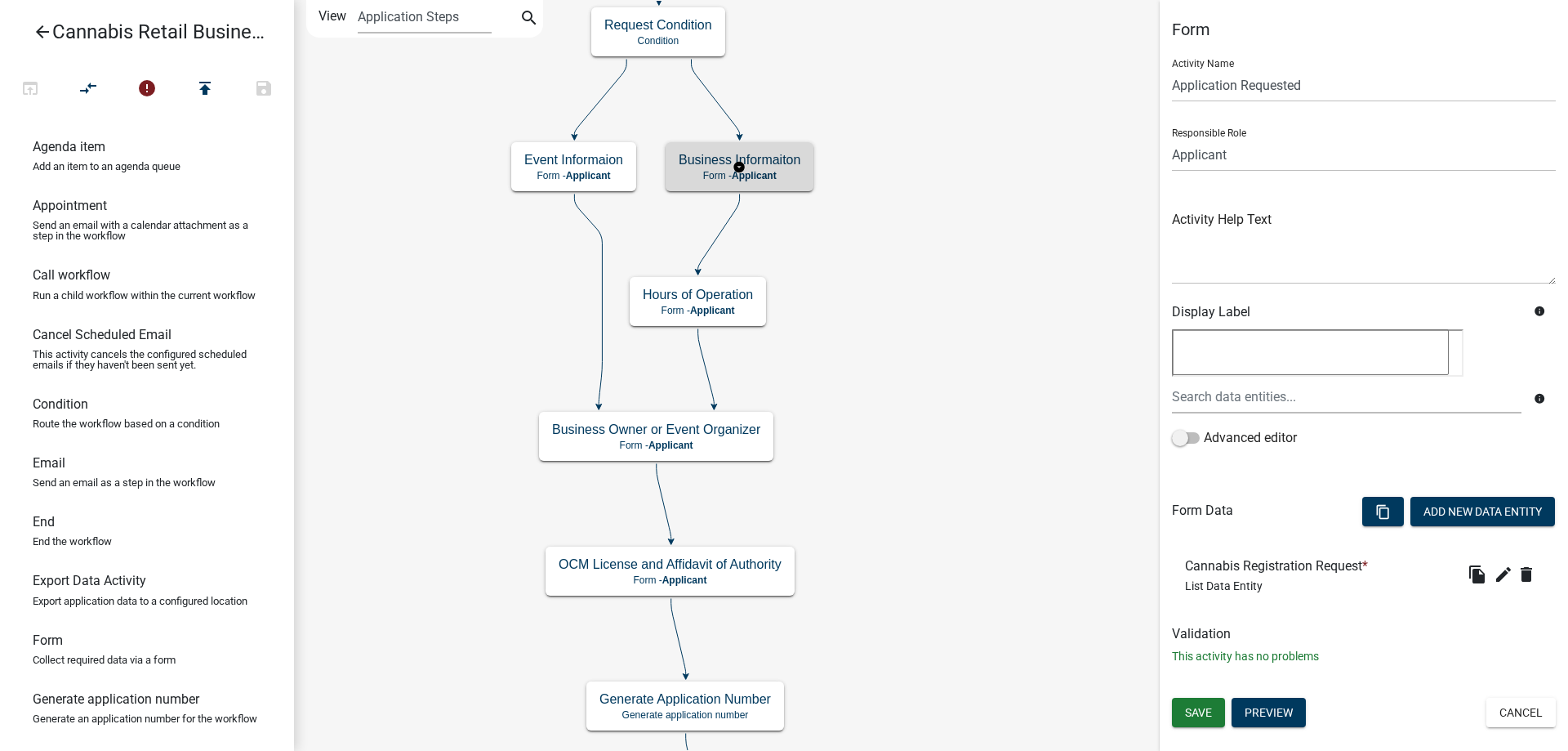
click at [776, 166] on g "Business Informaiton Form - Applicant" at bounding box center [739, 166] width 148 height 47
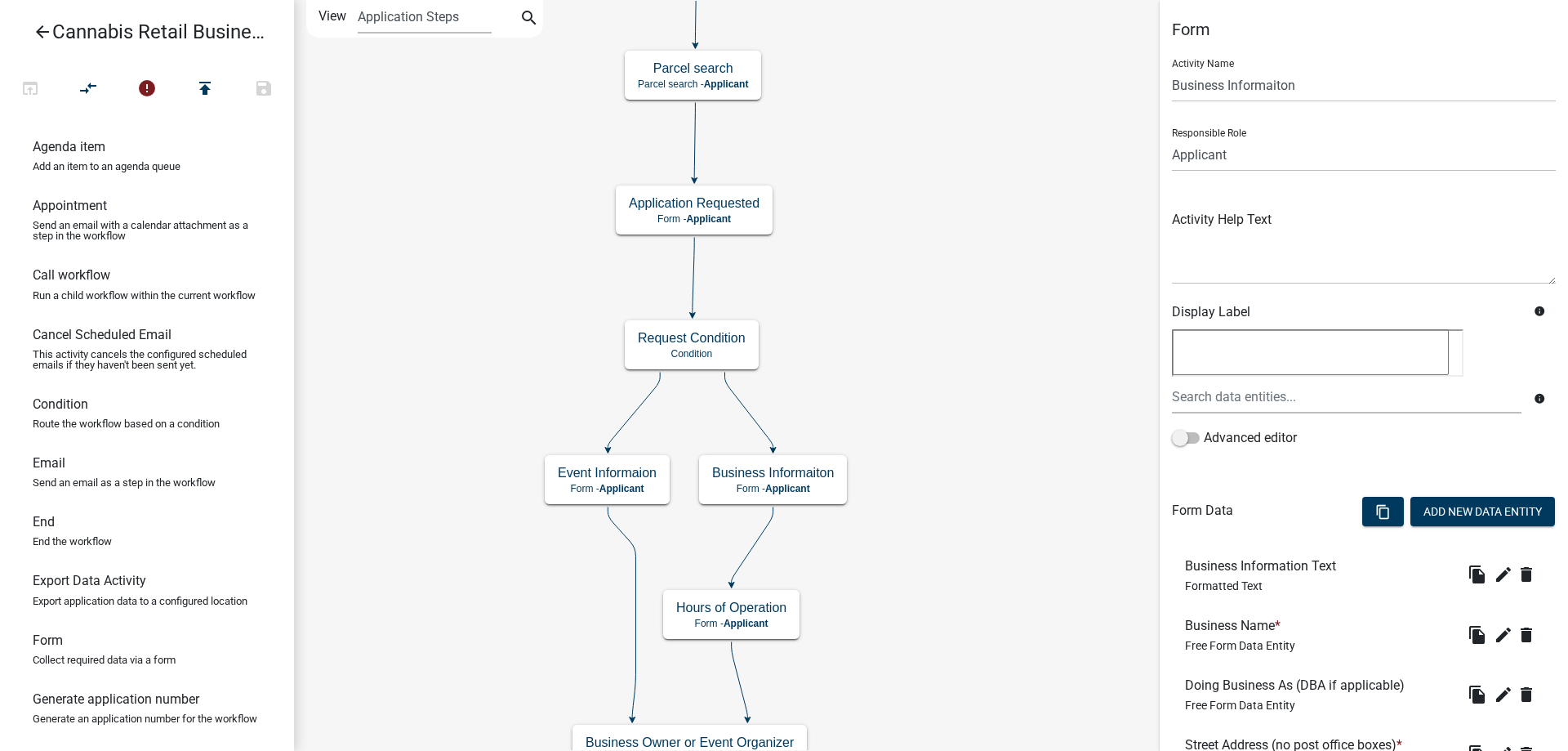
click at [996, 420] on div "start Start - Applicant Application Introduction Form - Applicant Parcel search…" at bounding box center [931, 375] width 1274 height 751
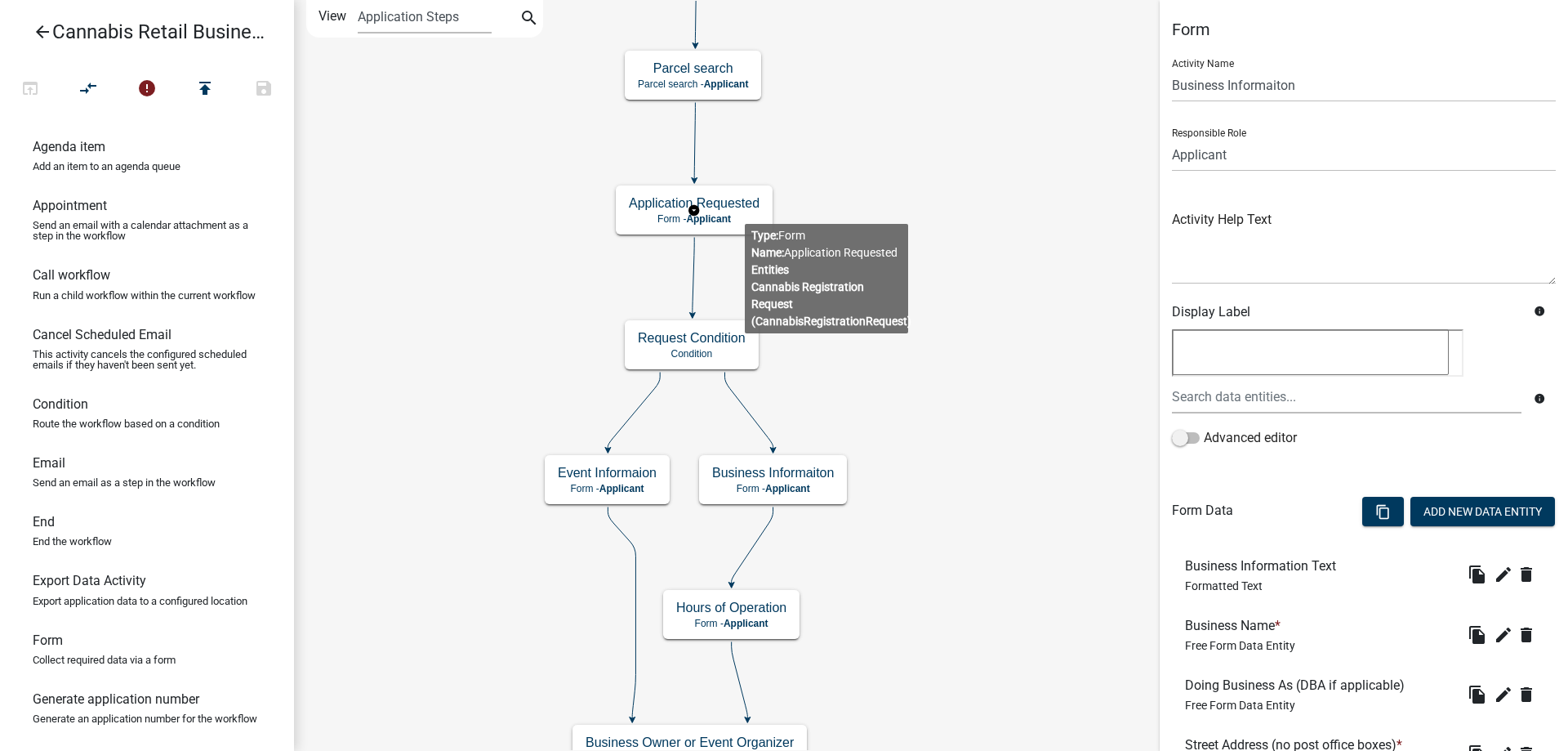
click at [745, 211] on g "Application Requested Form - Applicant" at bounding box center [694, 209] width 157 height 47
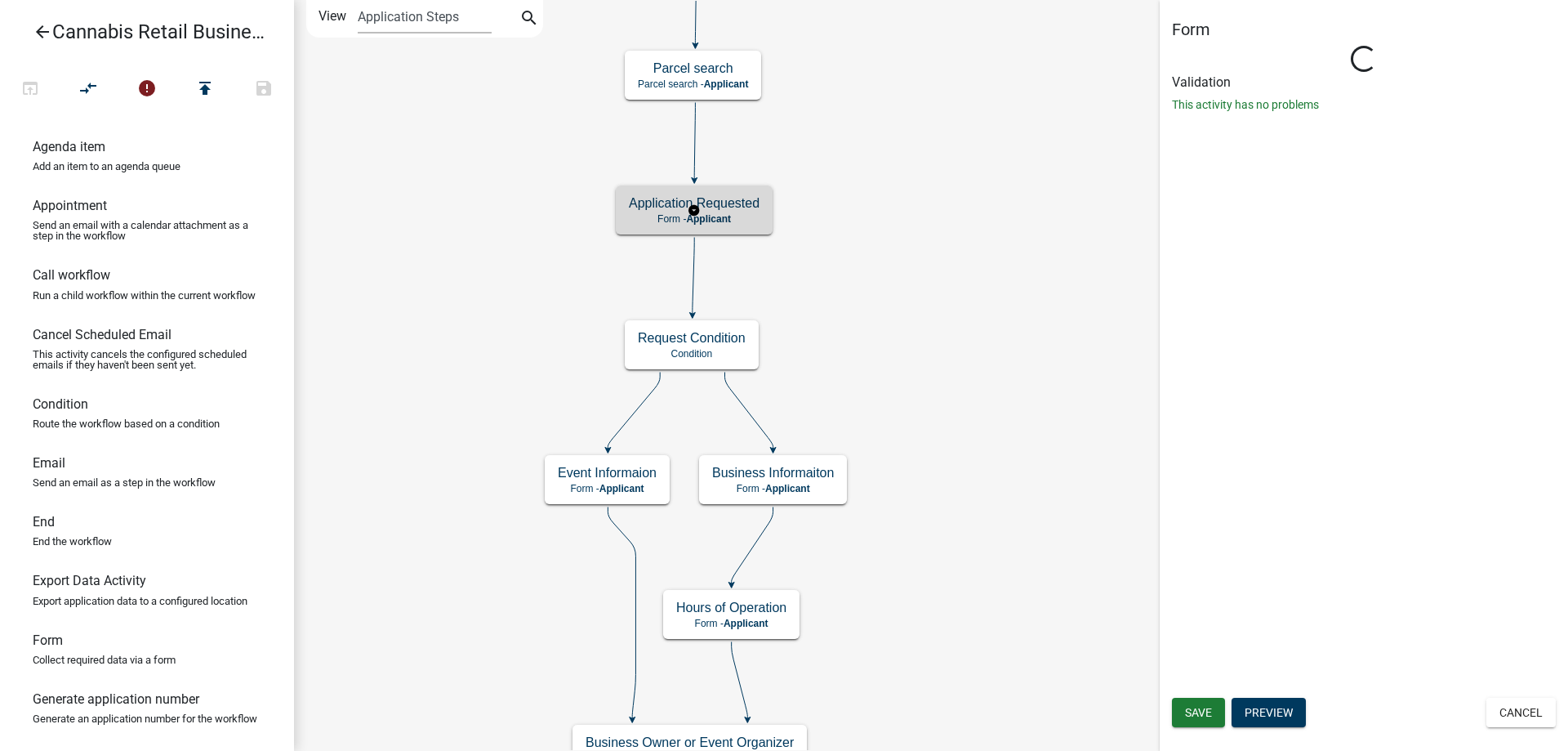
click at [745, 211] on g "Application Requested Form - Applicant" at bounding box center [694, 209] width 157 height 47
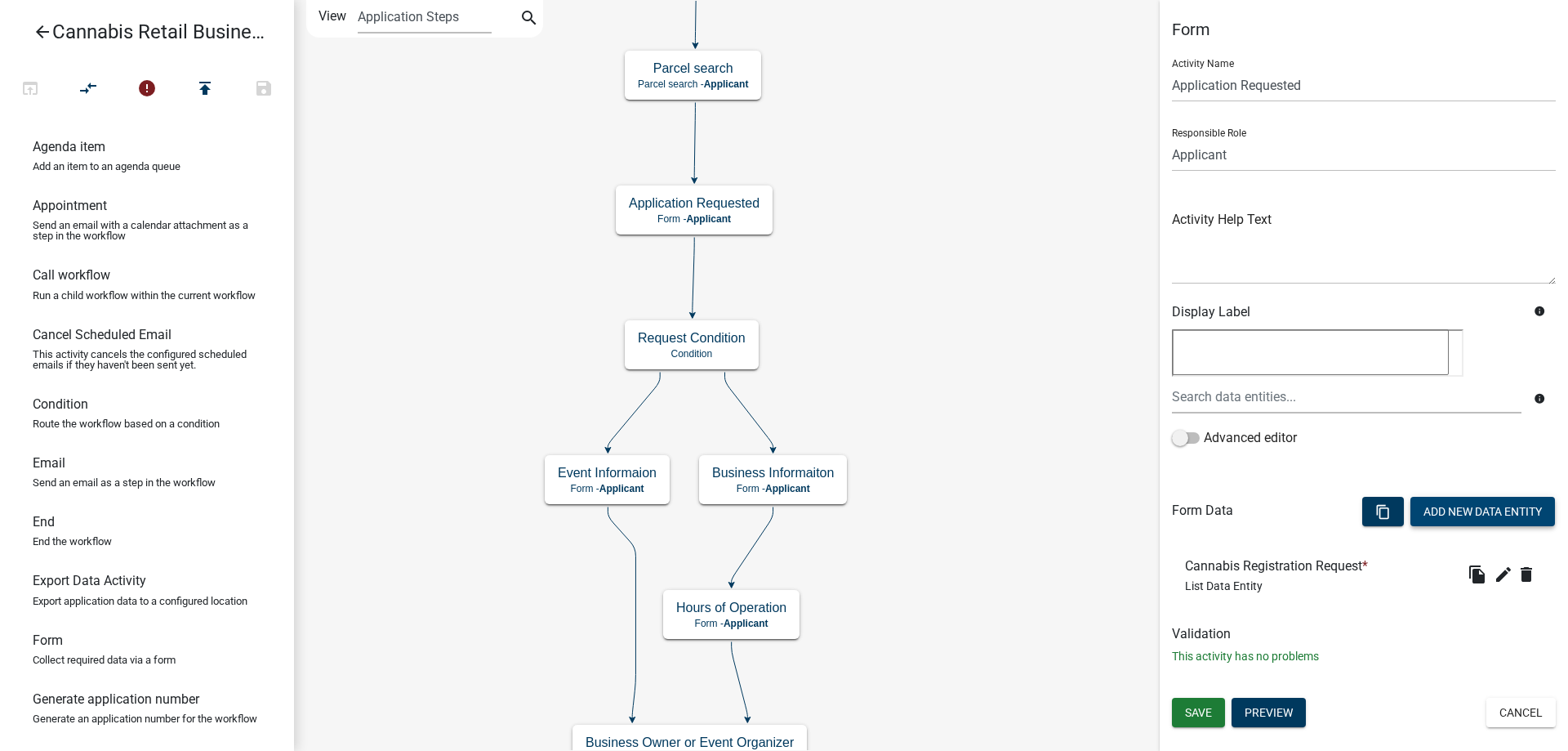
click at [1484, 509] on button "Add New Data Entity" at bounding box center [1483, 511] width 144 height 29
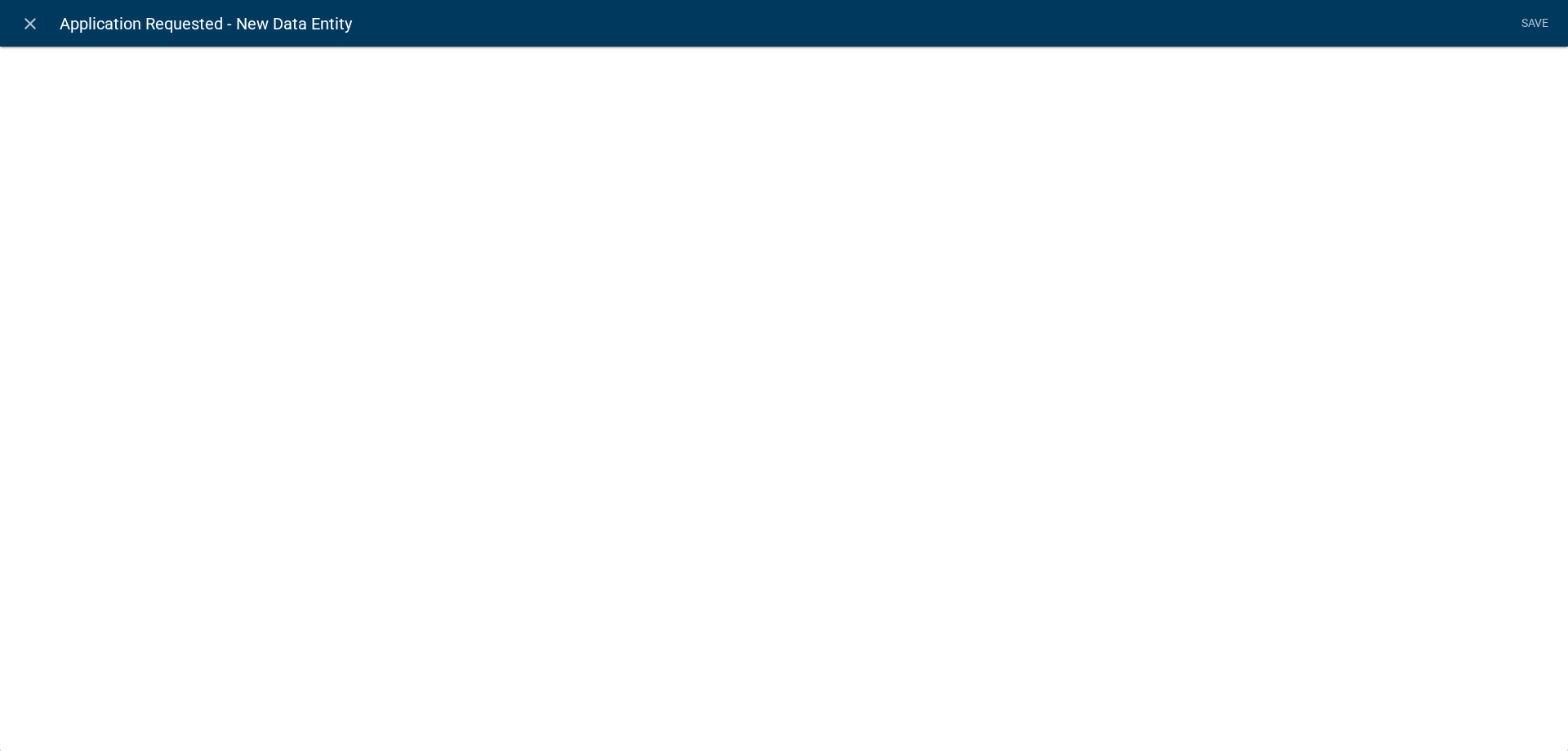
select select
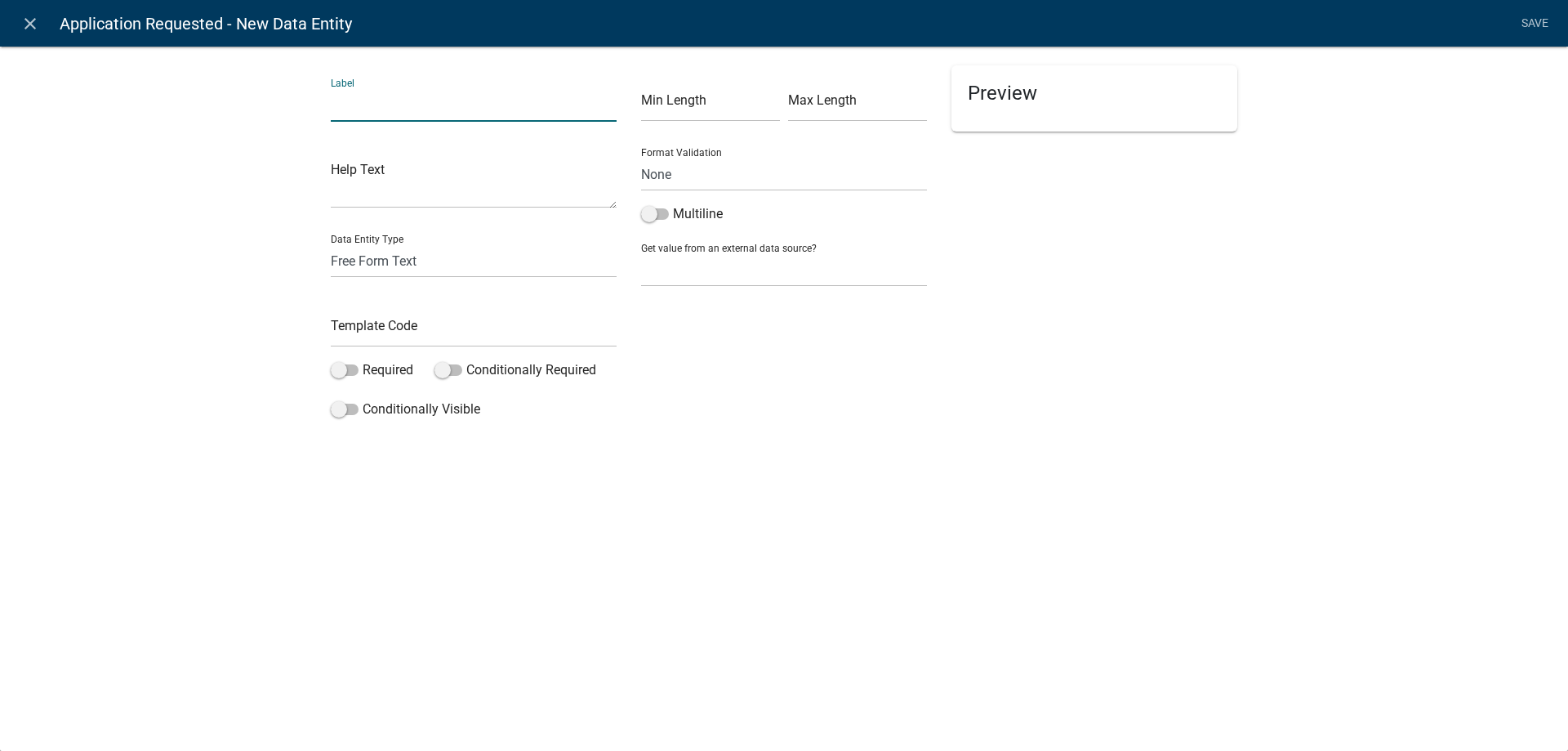
click at [415, 109] on input "text" at bounding box center [473, 104] width 286 height 34
type input "S"
type input "L"
type input "Lake information"
click at [330, 244] on select "Free Form Text Document Display Entity Value Fee Numeric Data Date Map Sketch D…" at bounding box center [473, 261] width 286 height 34
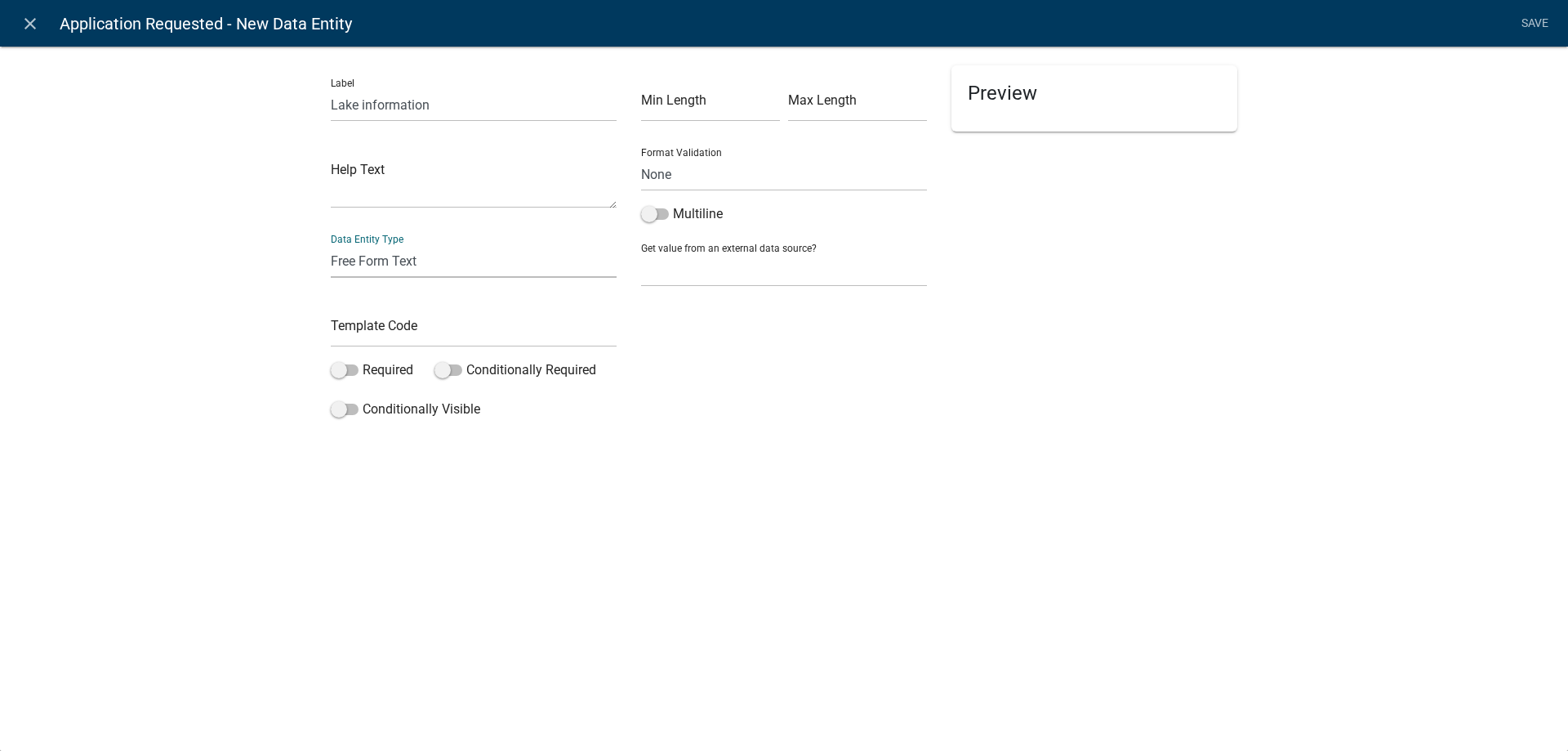
select select "list-data"
click option "List Data" at bounding box center [0, 0] width 0 height 0
select select "list-data"
select select
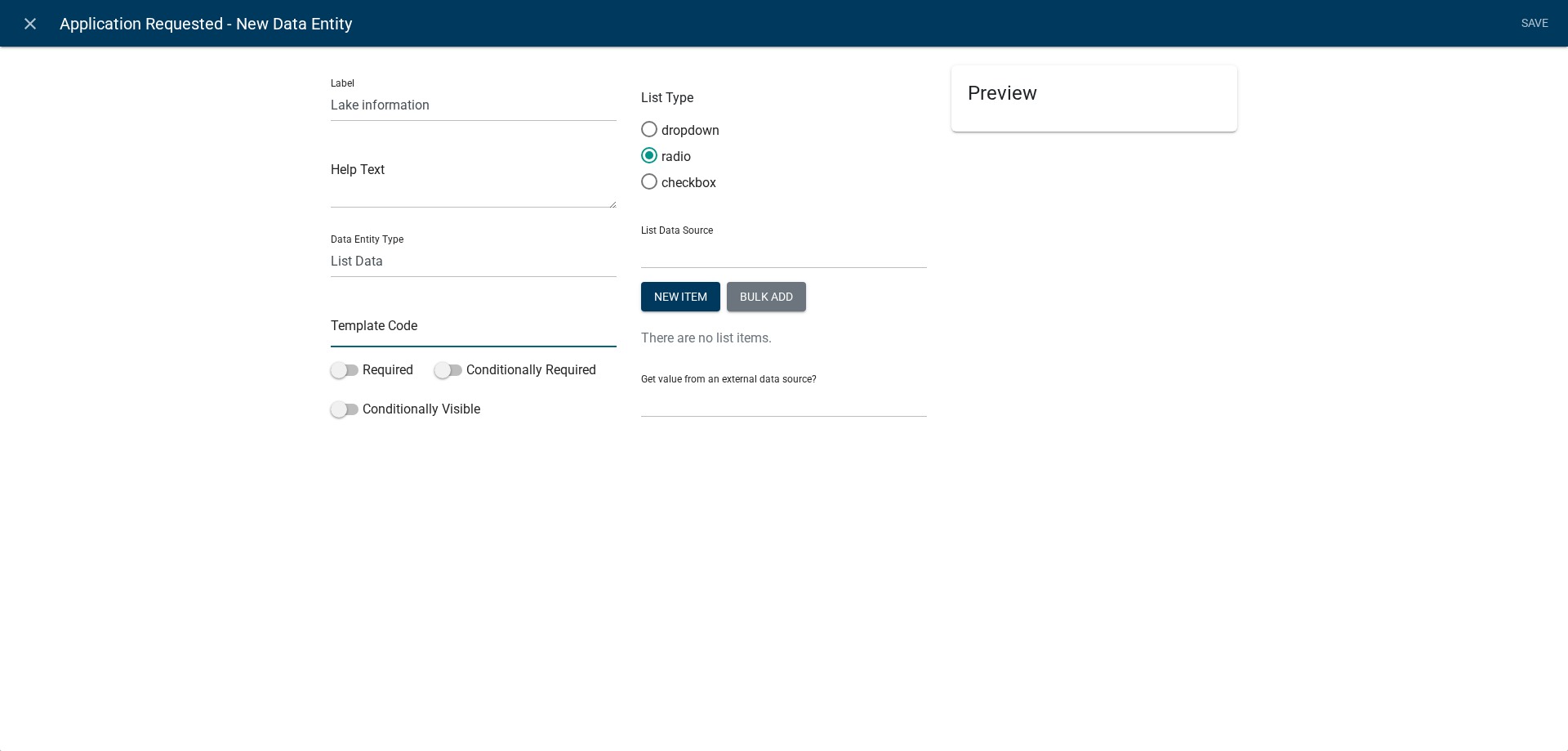
click at [360, 343] on input "text" at bounding box center [473, 330] width 286 height 34
type input "LakeInfo"
click at [650, 129] on span at bounding box center [649, 129] width 35 height 35
click at [641, 121] on input "dropdown" at bounding box center [641, 121] width 0 height 0
click at [641, 235] on select "State List Cannabis Compliance Checks Cannabis Compliance Checks Cannabis Revie…" at bounding box center [784, 252] width 286 height 34
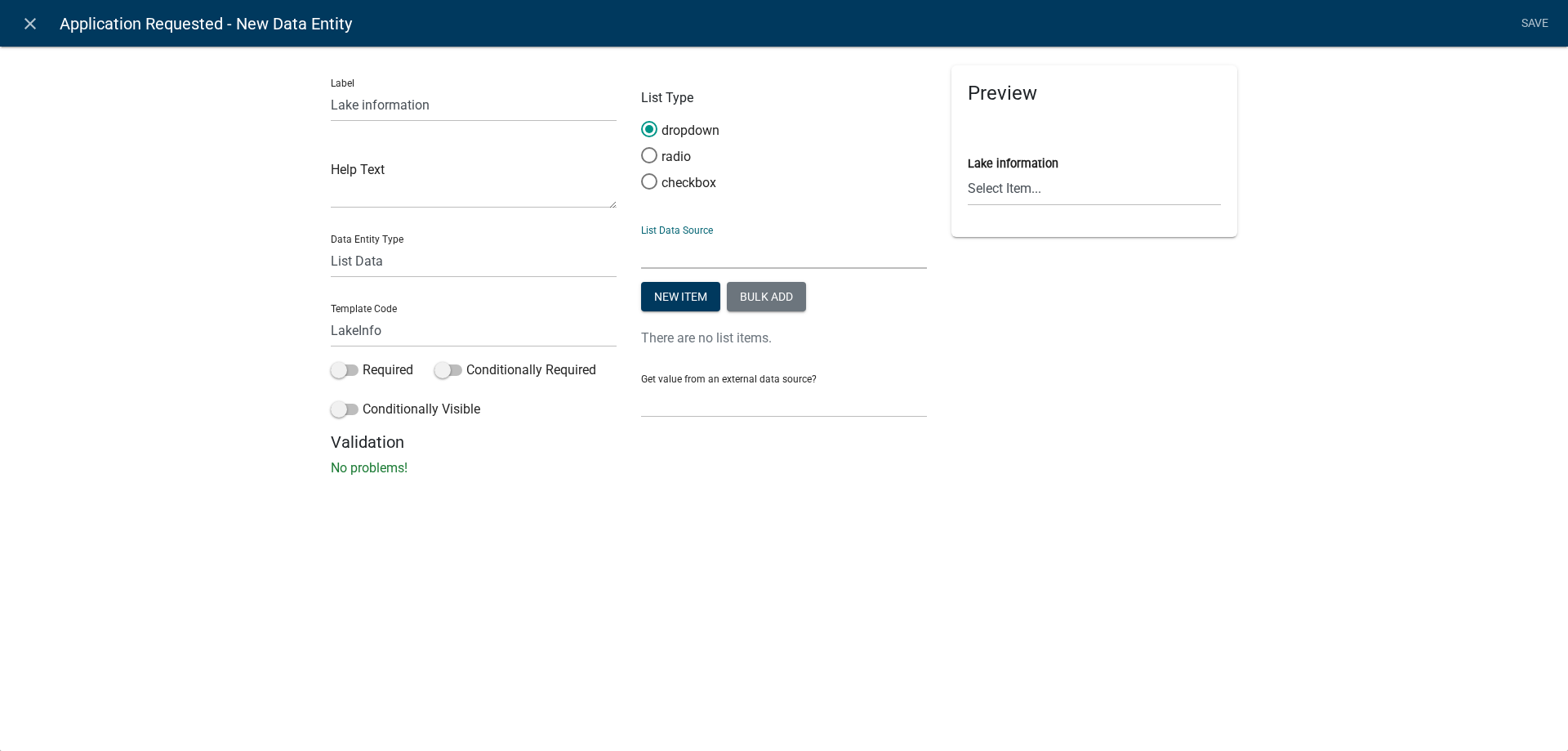
select select "custom-list-50151fb7-3db0-4f0c-a5f2-148706455d0f"
click option "Lake/River Name and Number" at bounding box center [0, 0] width 0 height 0
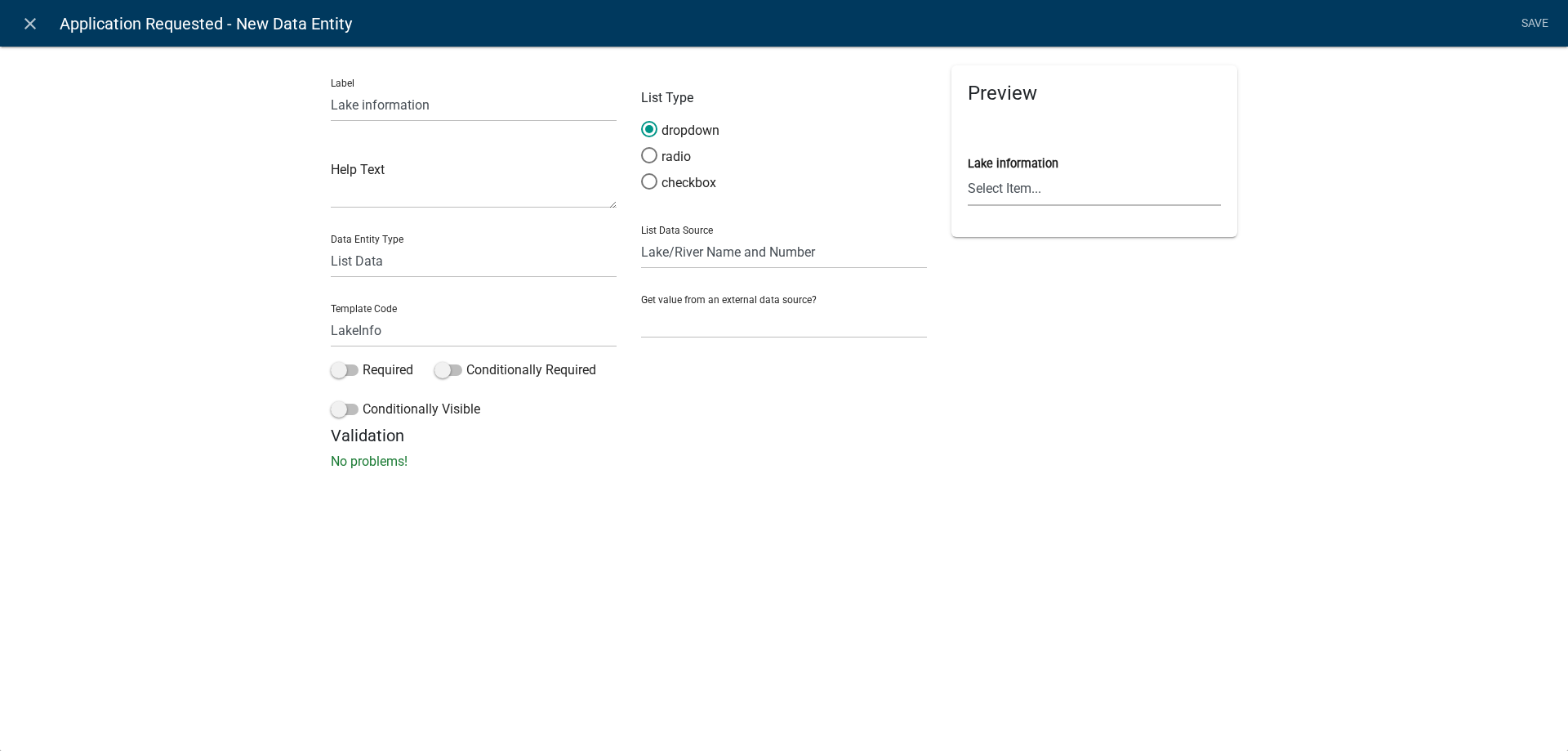
click at [968, 173] on select "Select Item..." at bounding box center [1094, 189] width 253 height 34
click at [993, 343] on div "Preview Lake information Select Item..." at bounding box center [1095, 245] width 311 height 361
click at [1536, 23] on link "Save" at bounding box center [1534, 24] width 41 height 31
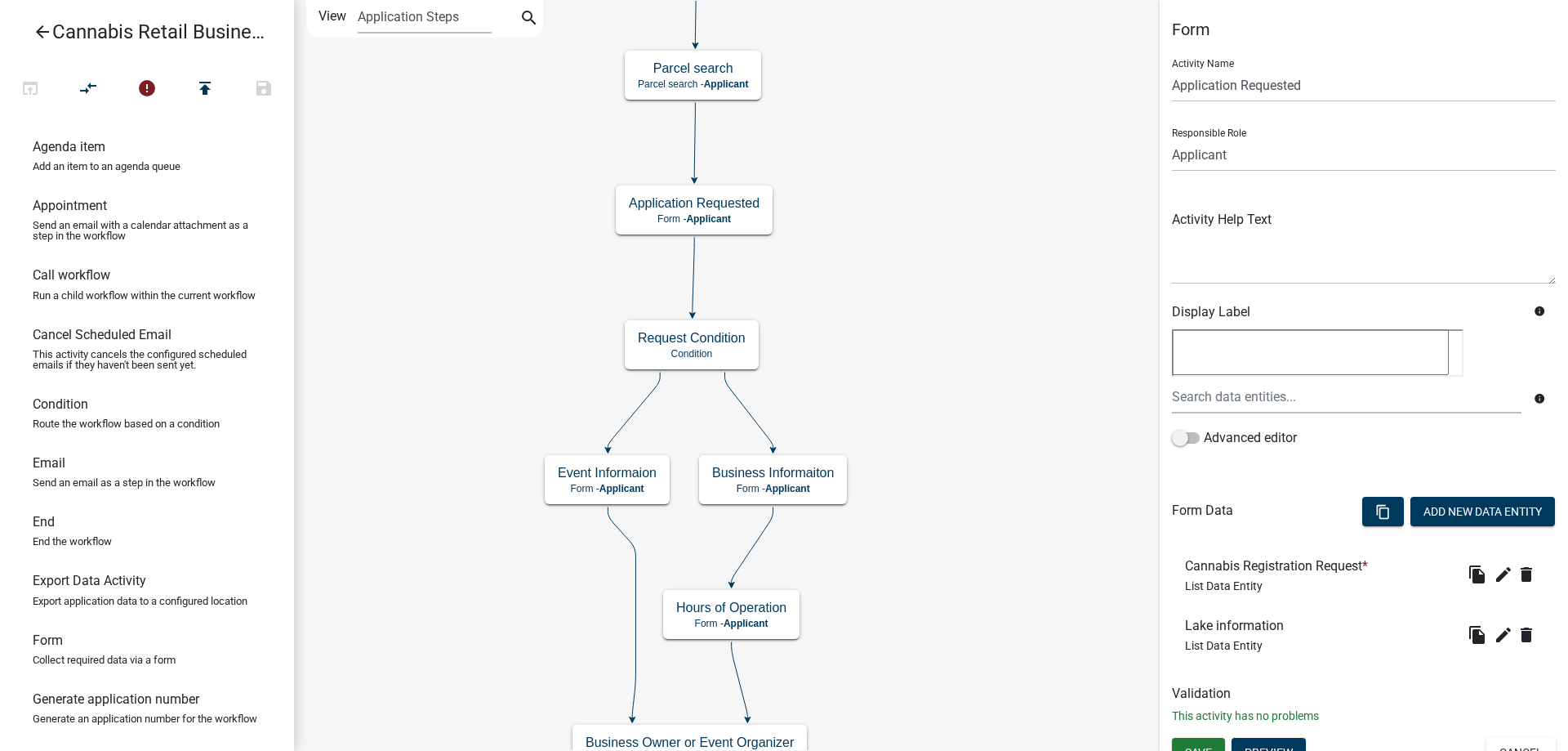
scroll to position [19, 0]
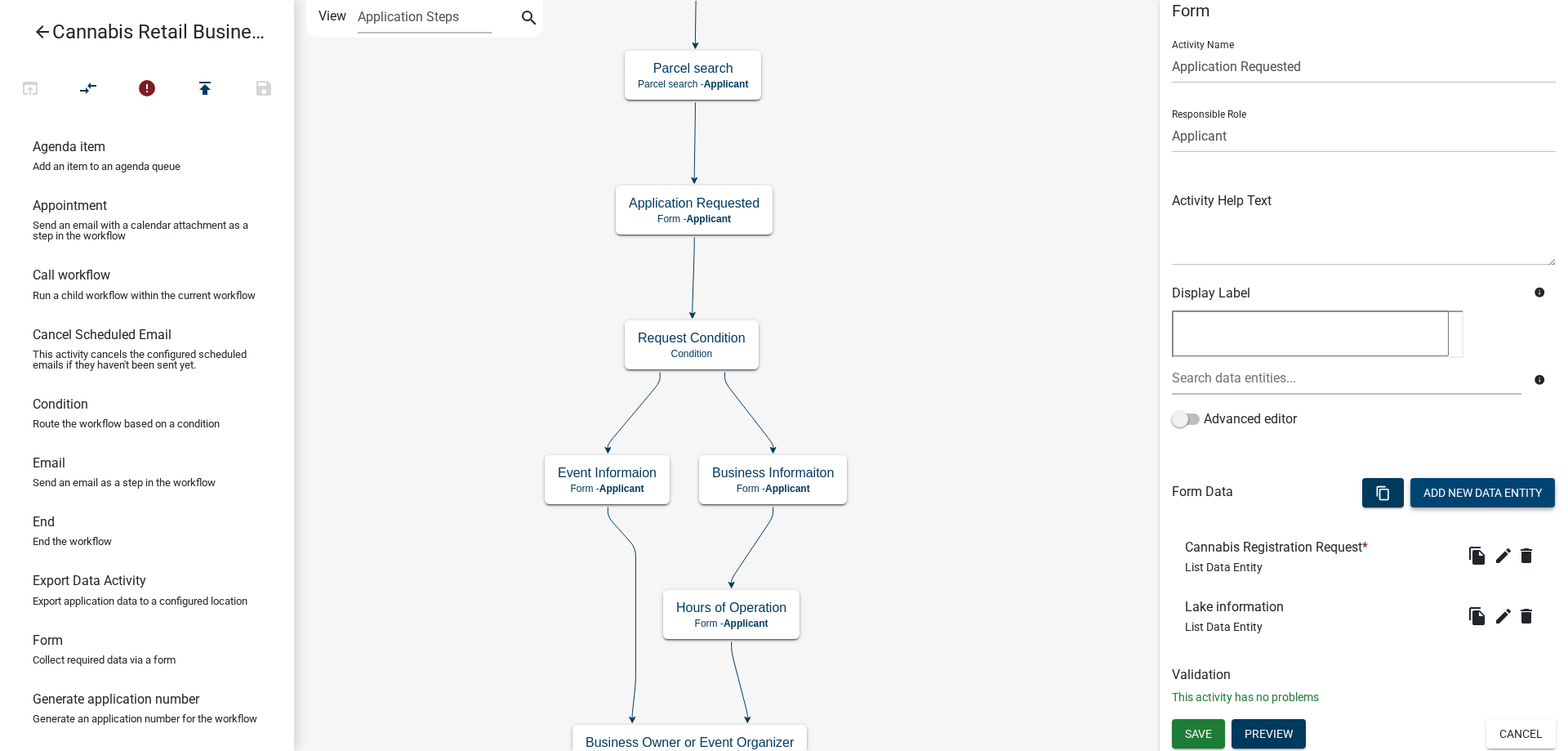
click at [1477, 491] on button "Add New Data Entity" at bounding box center [1483, 492] width 144 height 29
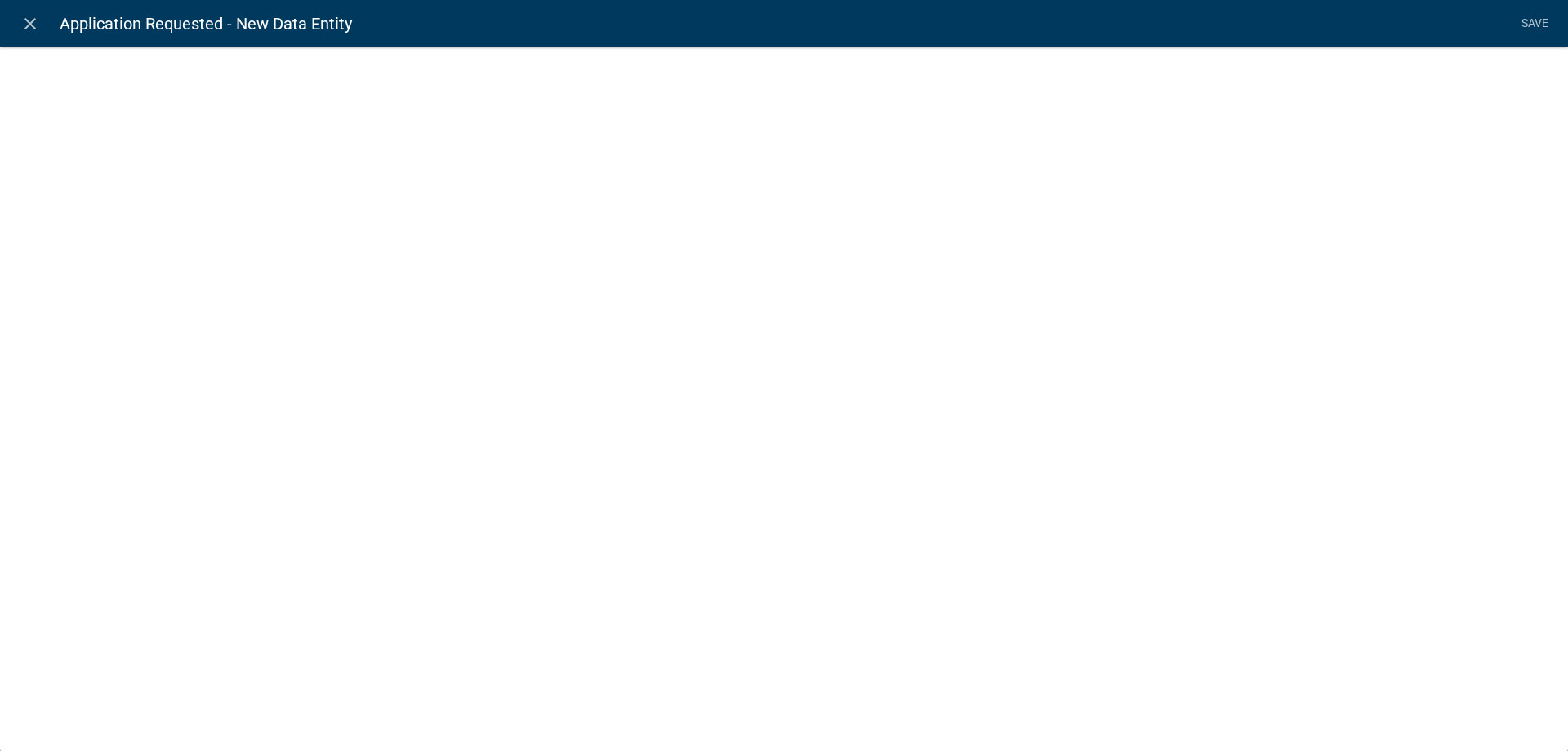
select select
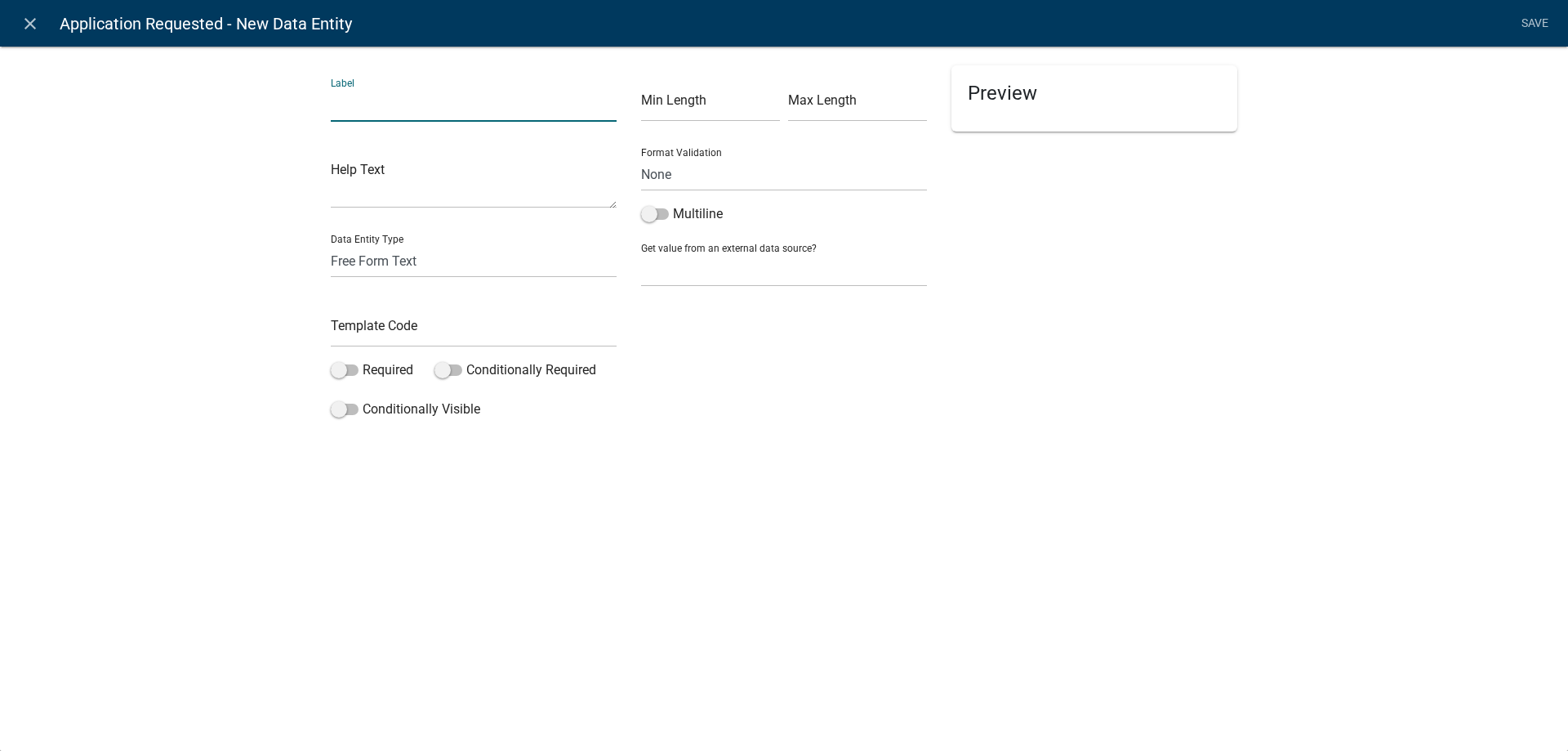
click at [374, 103] on input "text" at bounding box center [473, 104] width 286 height 34
type input "Lake Text"
click at [330, 244] on select "Free Form Text Document Display Entity Value Fee Numeric Data Date Map Sketch D…" at bounding box center [473, 261] width 286 height 34
select select "rich-text"
click option "Formatted Text" at bounding box center [0, 0] width 0 height 0
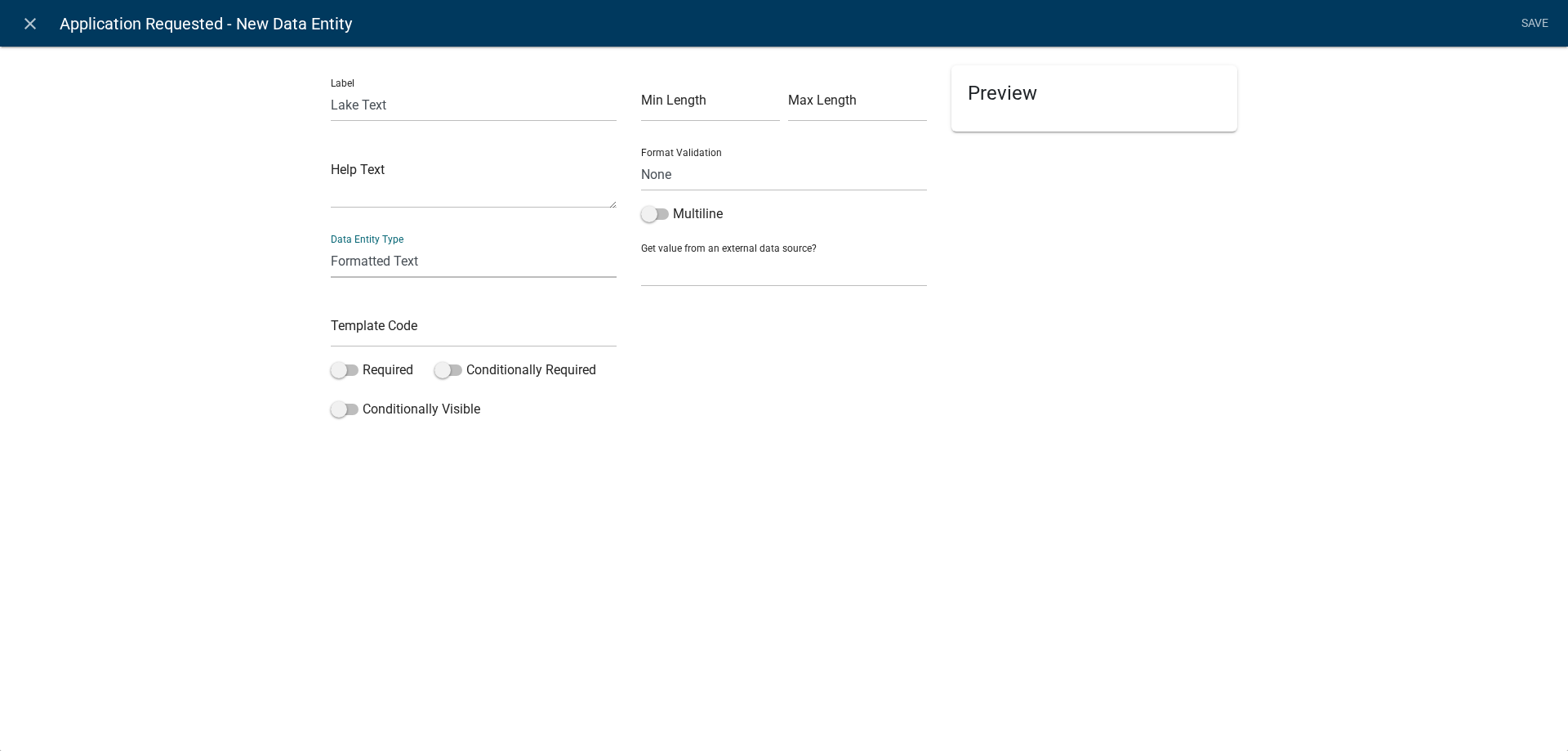
select select "rich-text"
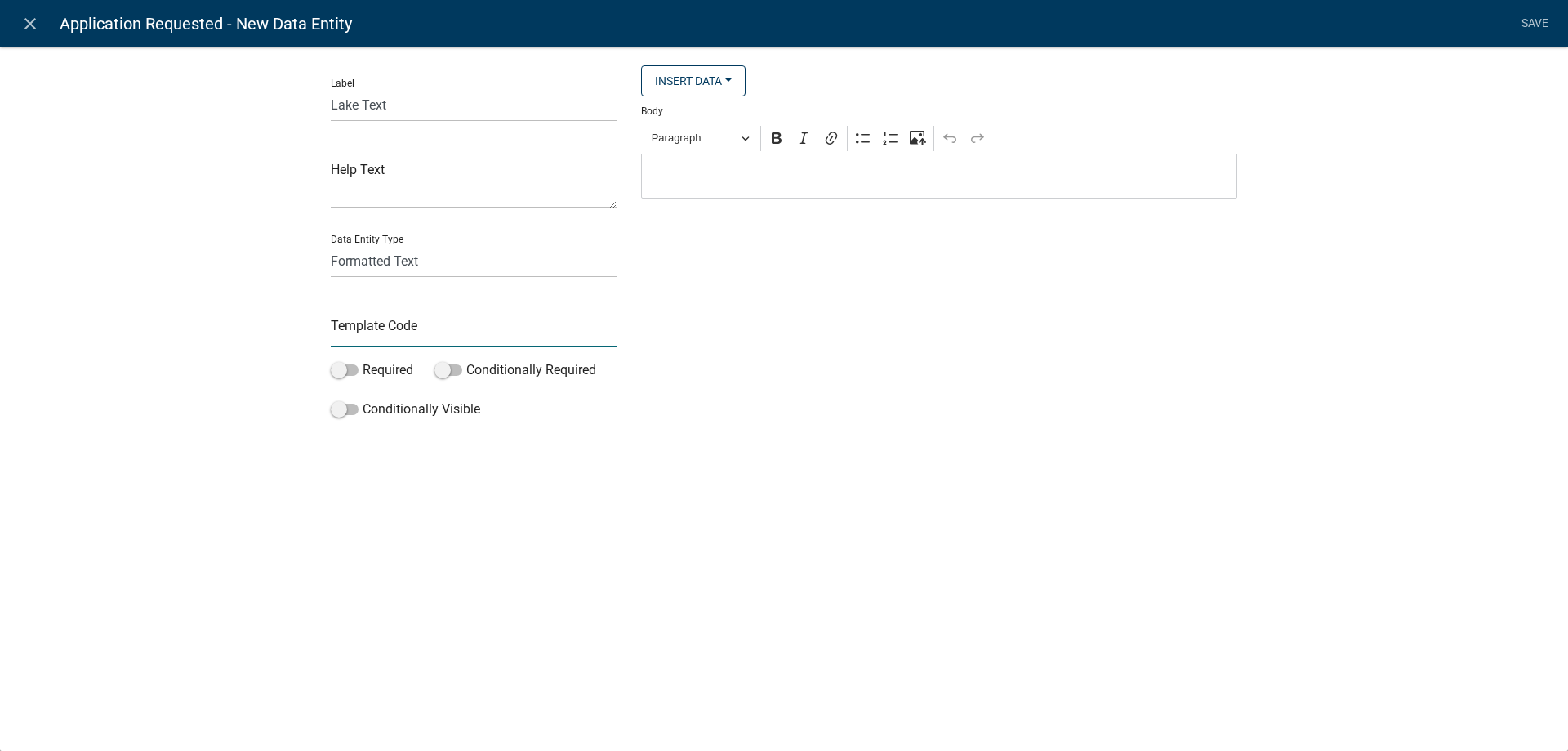
click at [371, 331] on input "text" at bounding box center [473, 330] width 286 height 34
type input "LakeTxt"
click at [704, 166] on div "Editor editing area: main. Press Alt+0 for help." at bounding box center [939, 175] width 597 height 44
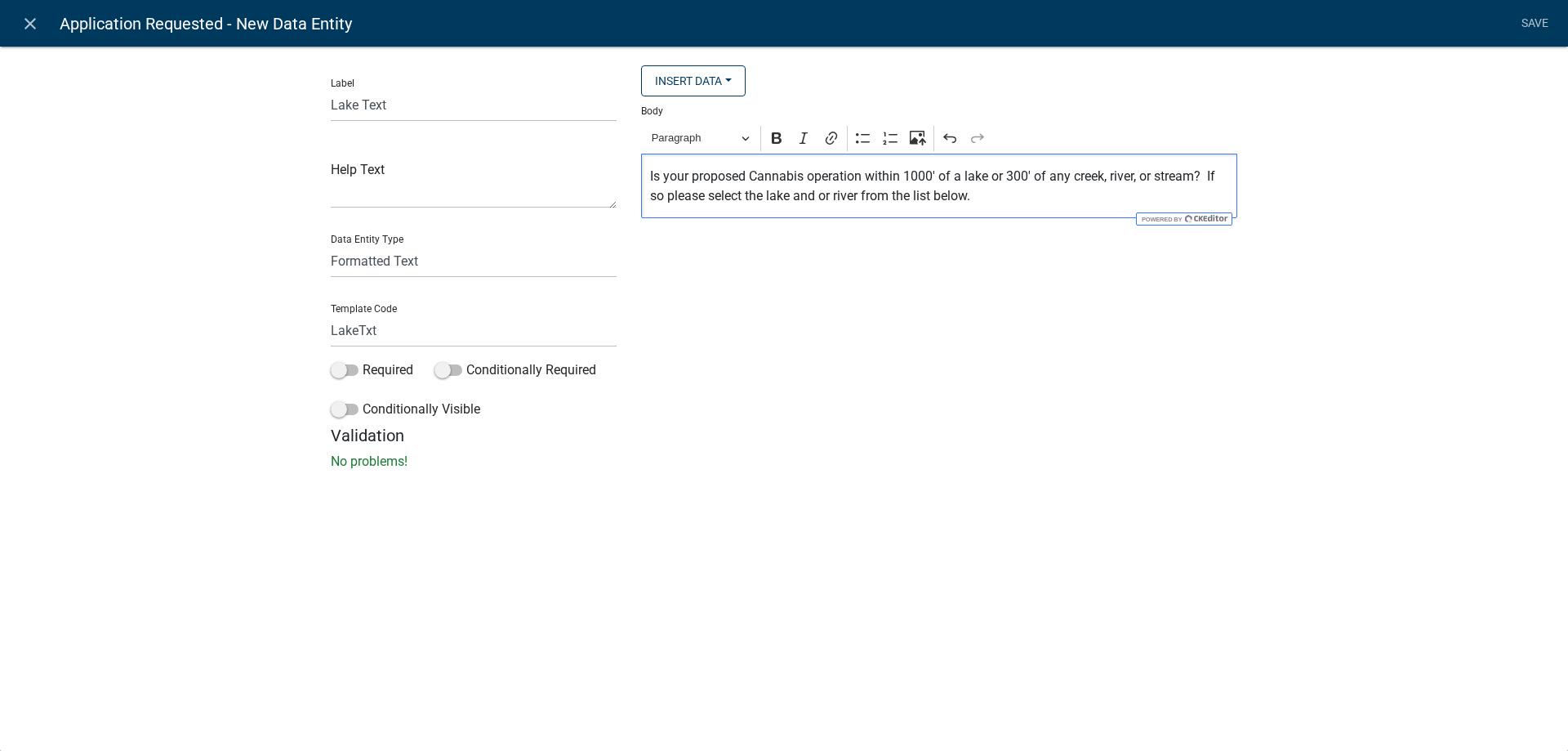
drag, startPoint x: 651, startPoint y: 176, endPoint x: 1017, endPoint y: 214, distance: 368.0
click at [1017, 214] on div "Is your proposed Cannabis operation within 1000' of a lake or 300' of any creek…" at bounding box center [939, 185] width 597 height 64
click at [750, 135] on button "Paragraph" at bounding box center [701, 139] width 113 height 25
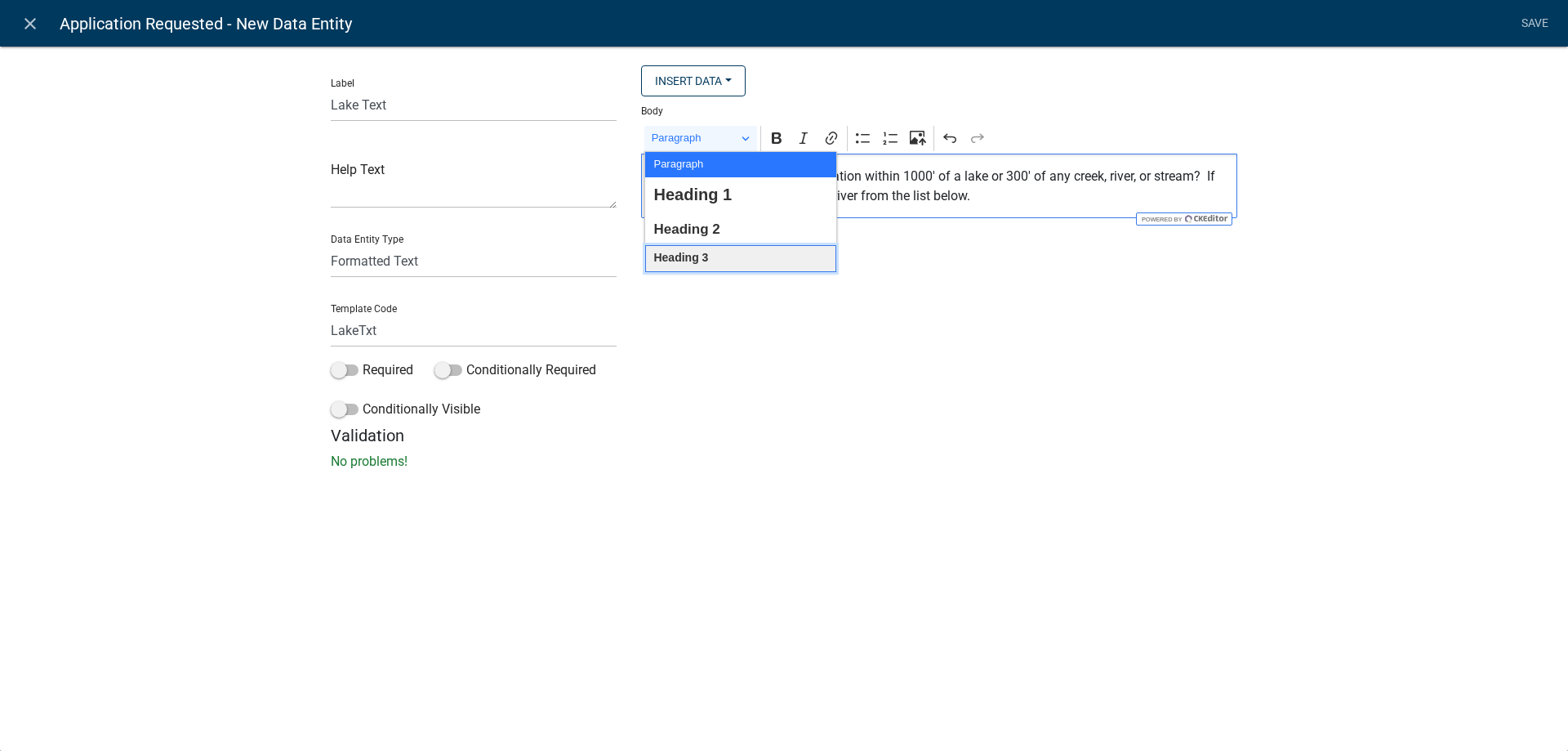
click at [676, 264] on span "Heading 3" at bounding box center [681, 258] width 54 height 21
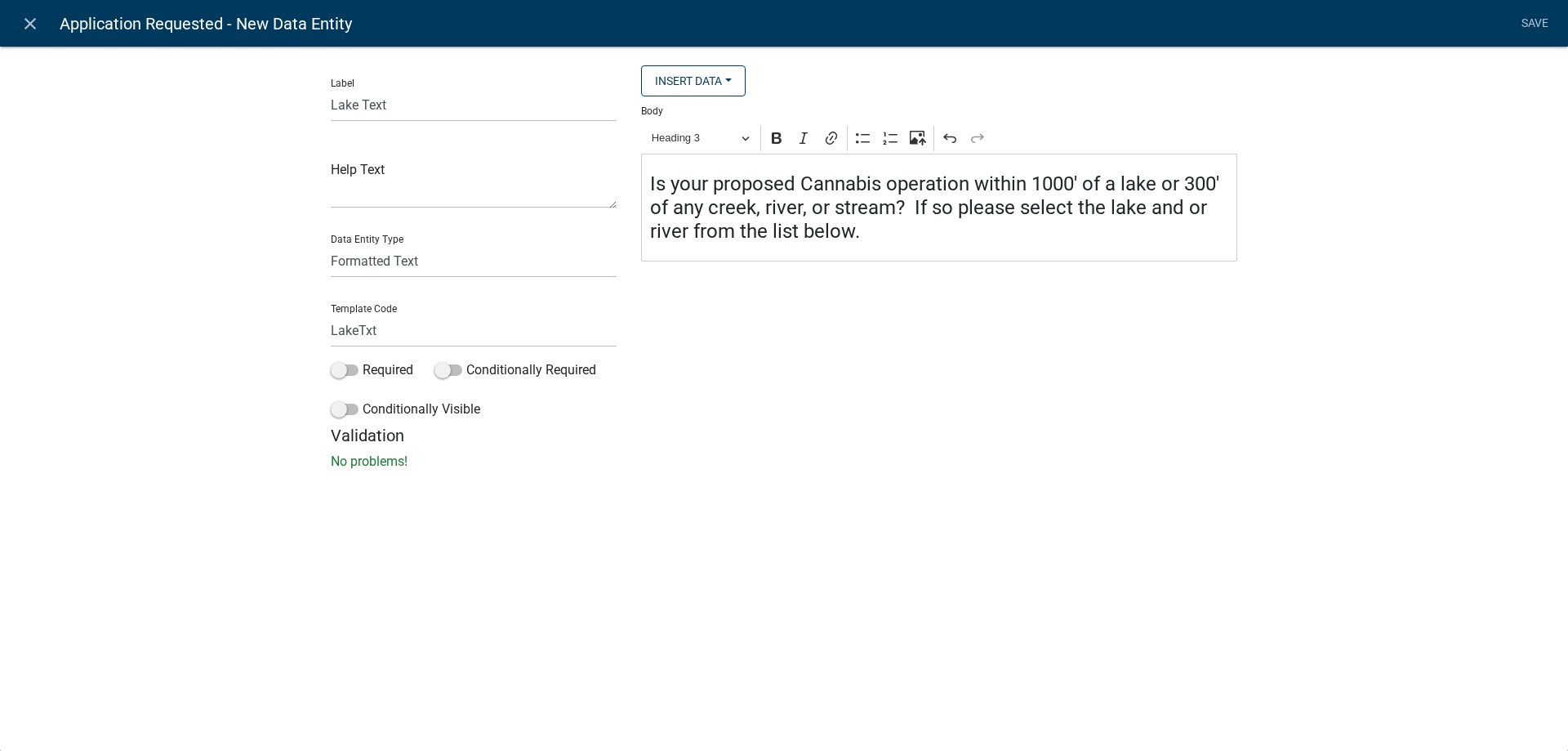
click at [754, 390] on div "Insert Data Prior Registration Expiration Date Fee Recipients City Email Addres…" at bounding box center [940, 245] width 621 height 361
click at [1540, 19] on link "Save" at bounding box center [1534, 24] width 41 height 31
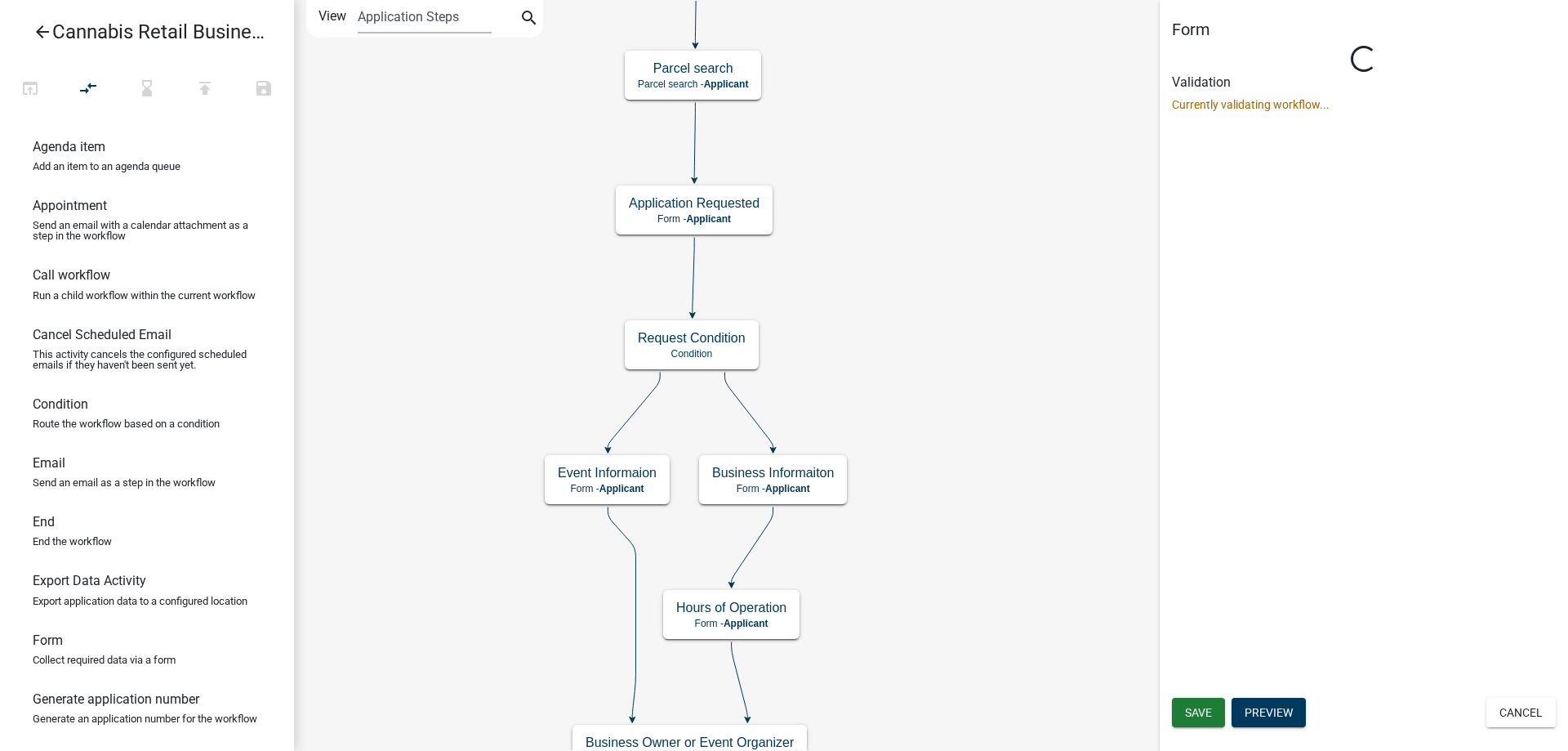
scroll to position [0, 0]
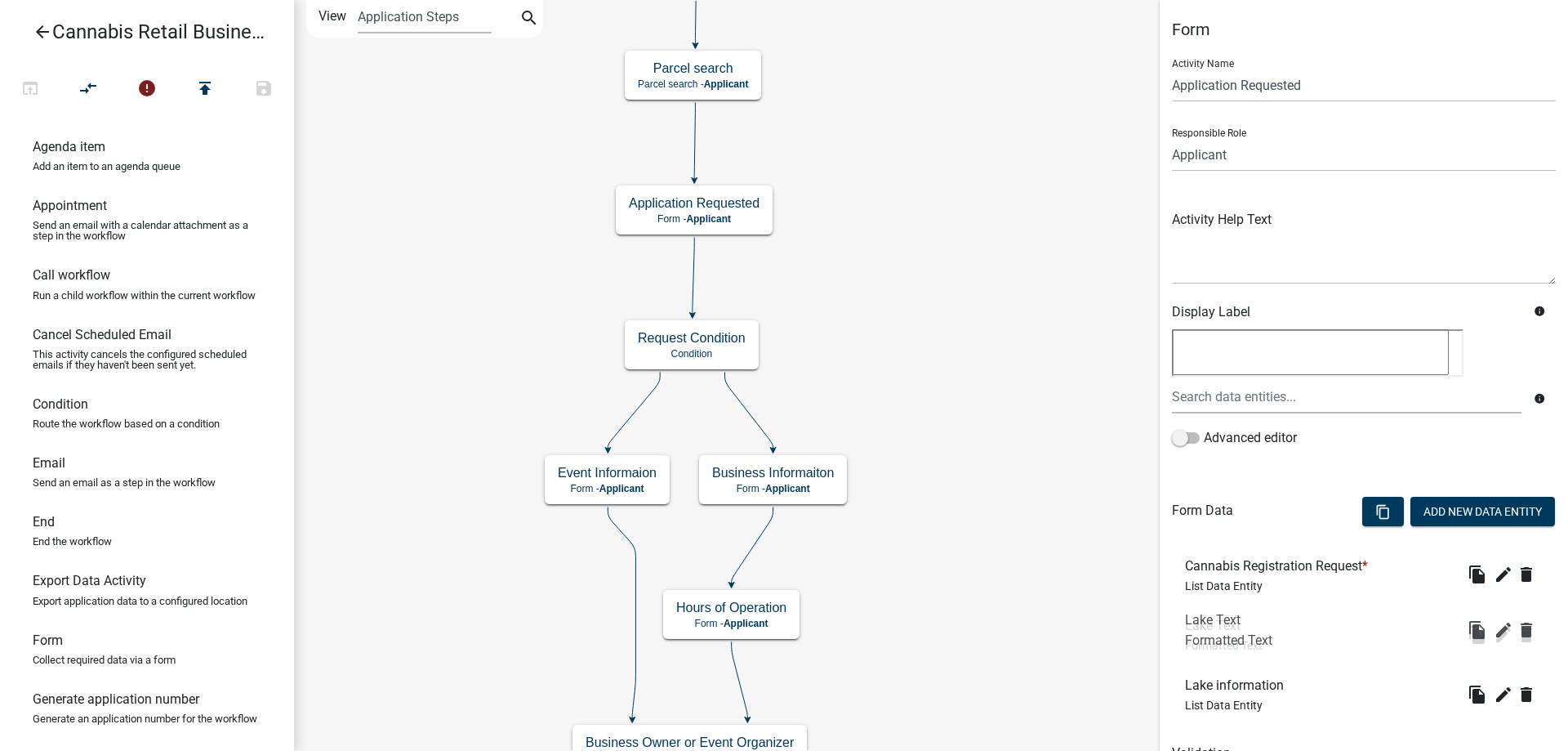
drag, startPoint x: 1229, startPoint y: 698, endPoint x: 1229, endPoint y: 634, distance: 64.0
click at [1229, 634] on div "Lake Text Formatted Text" at bounding box center [1223, 634] width 77 height 34
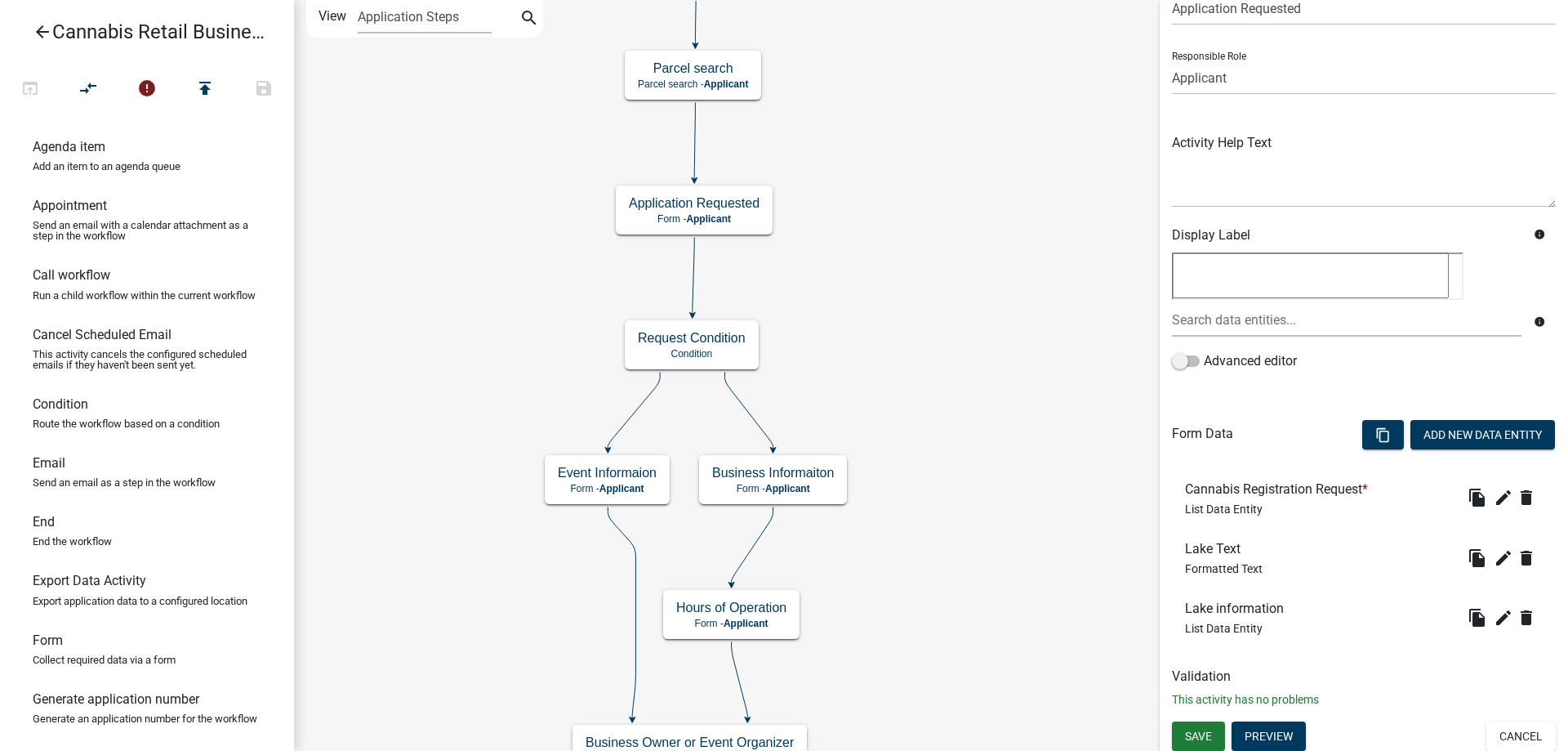
scroll to position [79, 0]
click at [1263, 731] on button "Preview" at bounding box center [1269, 734] width 74 height 29
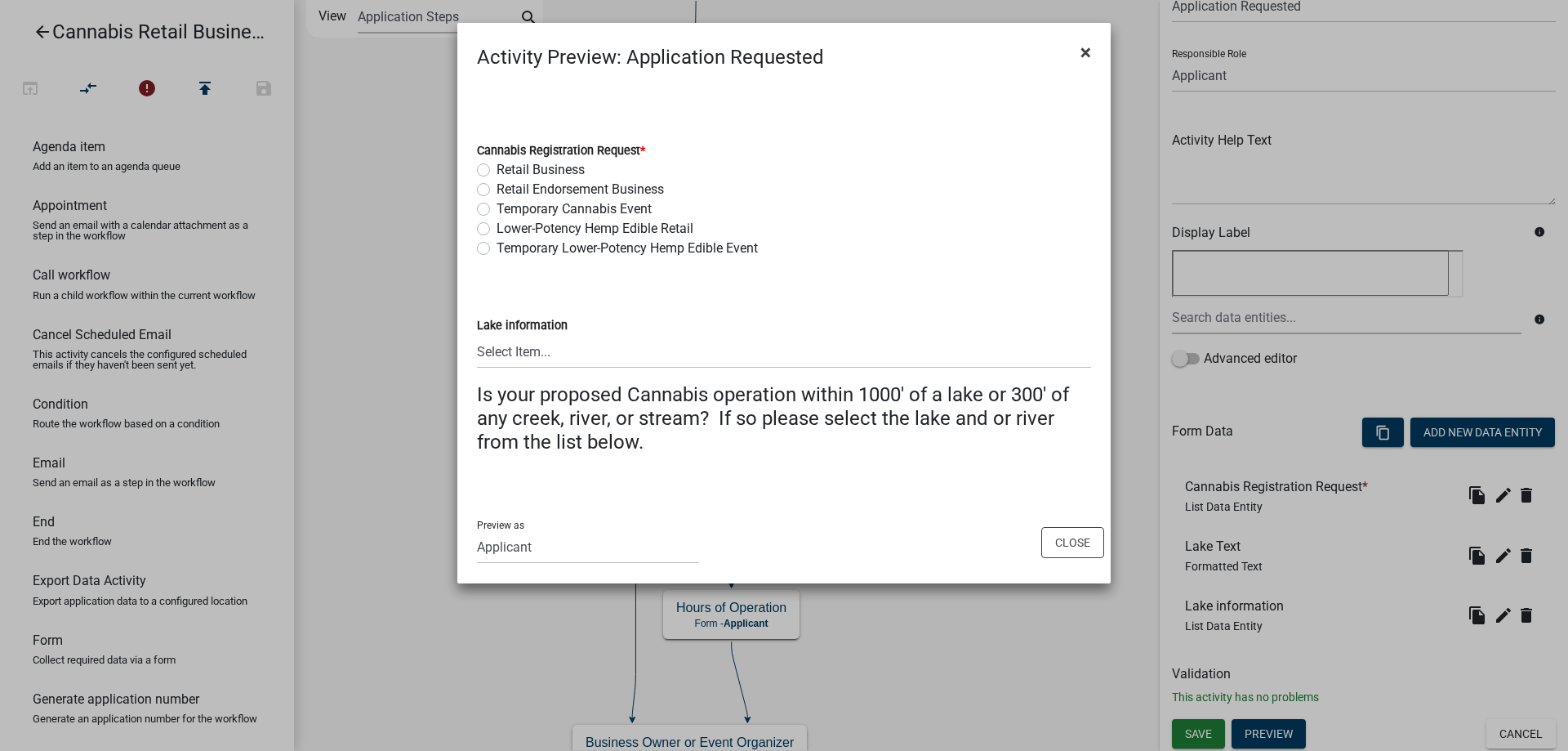
click at [1078, 53] on button "×" at bounding box center [1086, 52] width 36 height 45
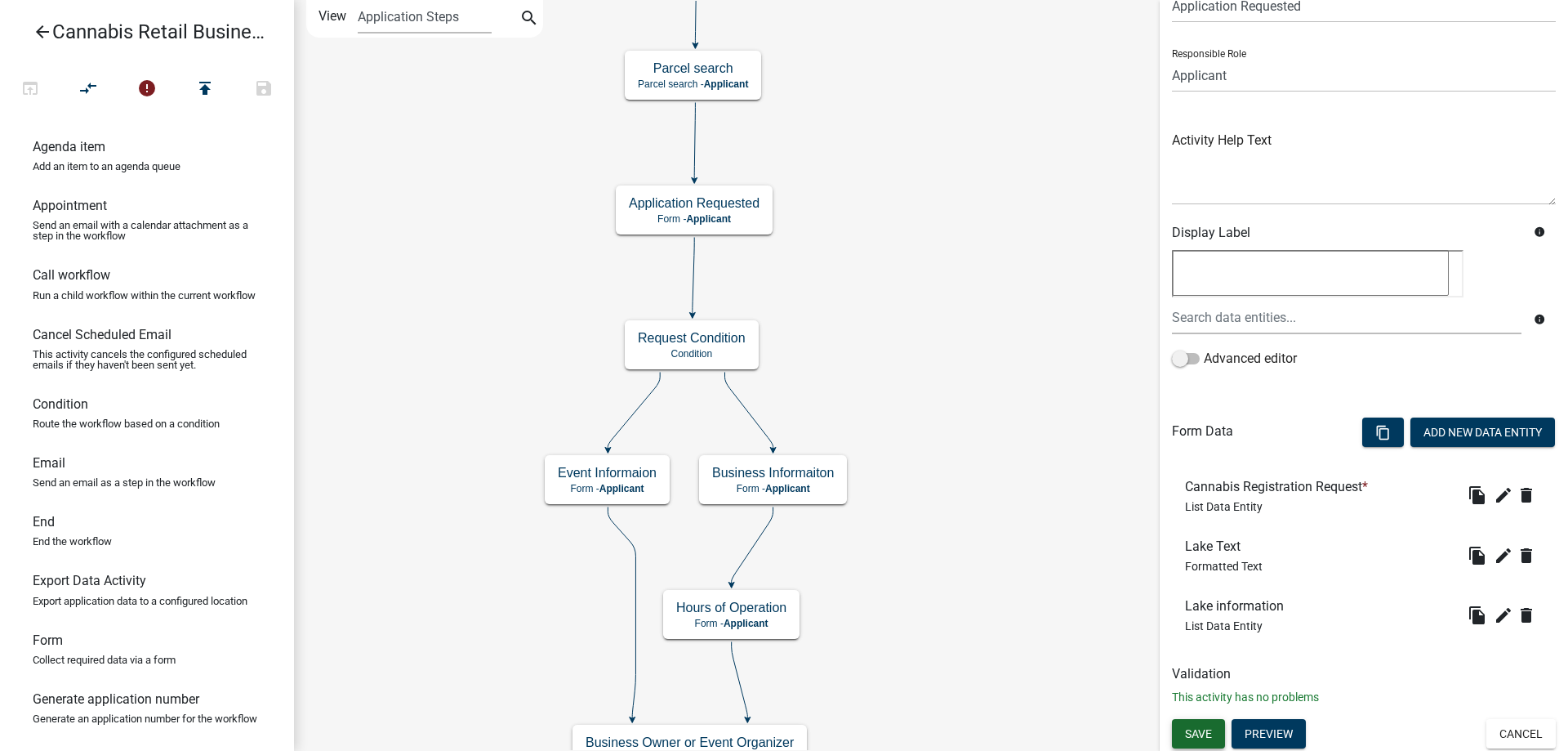
click at [1208, 732] on span "Save" at bounding box center [1198, 733] width 27 height 13
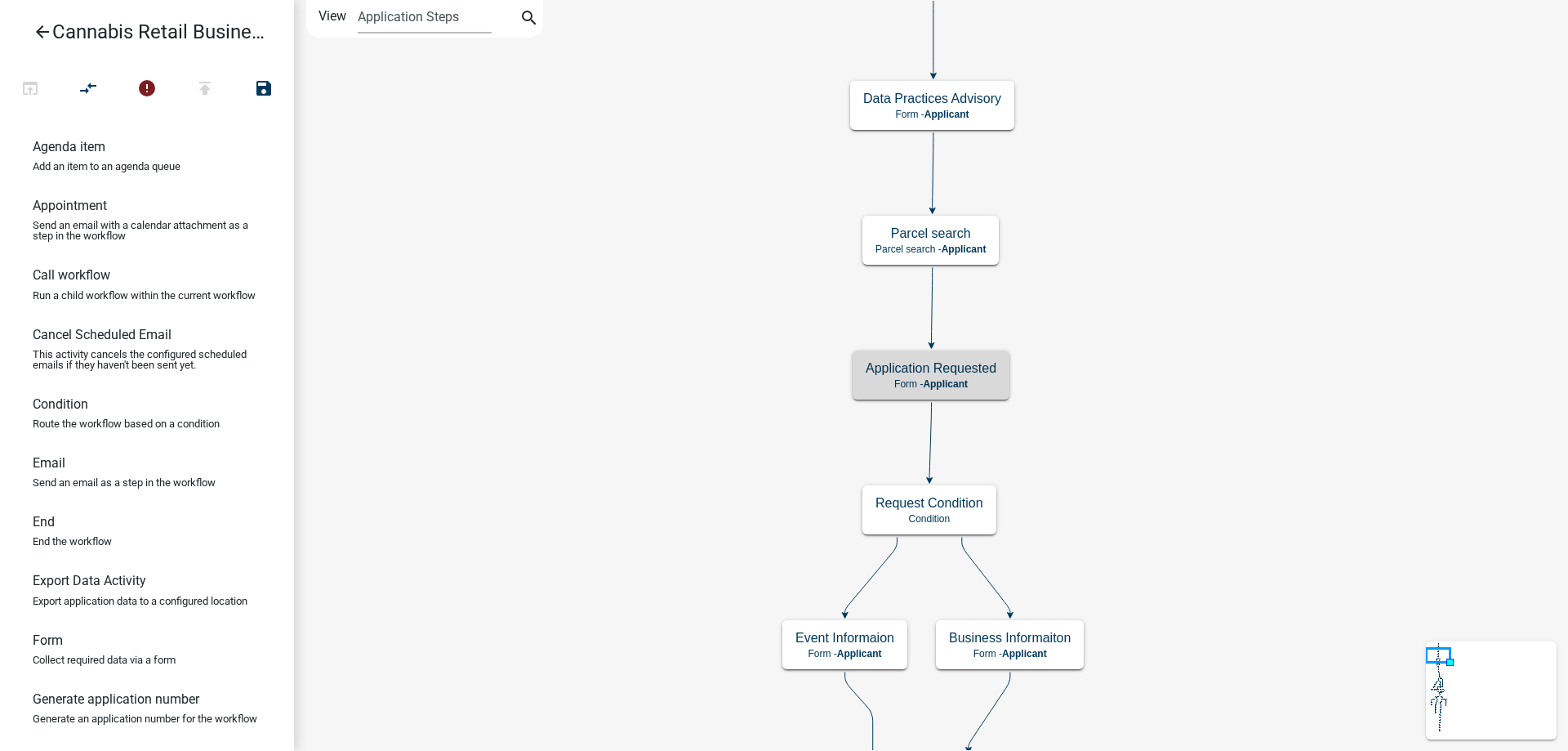
scroll to position [0, 0]
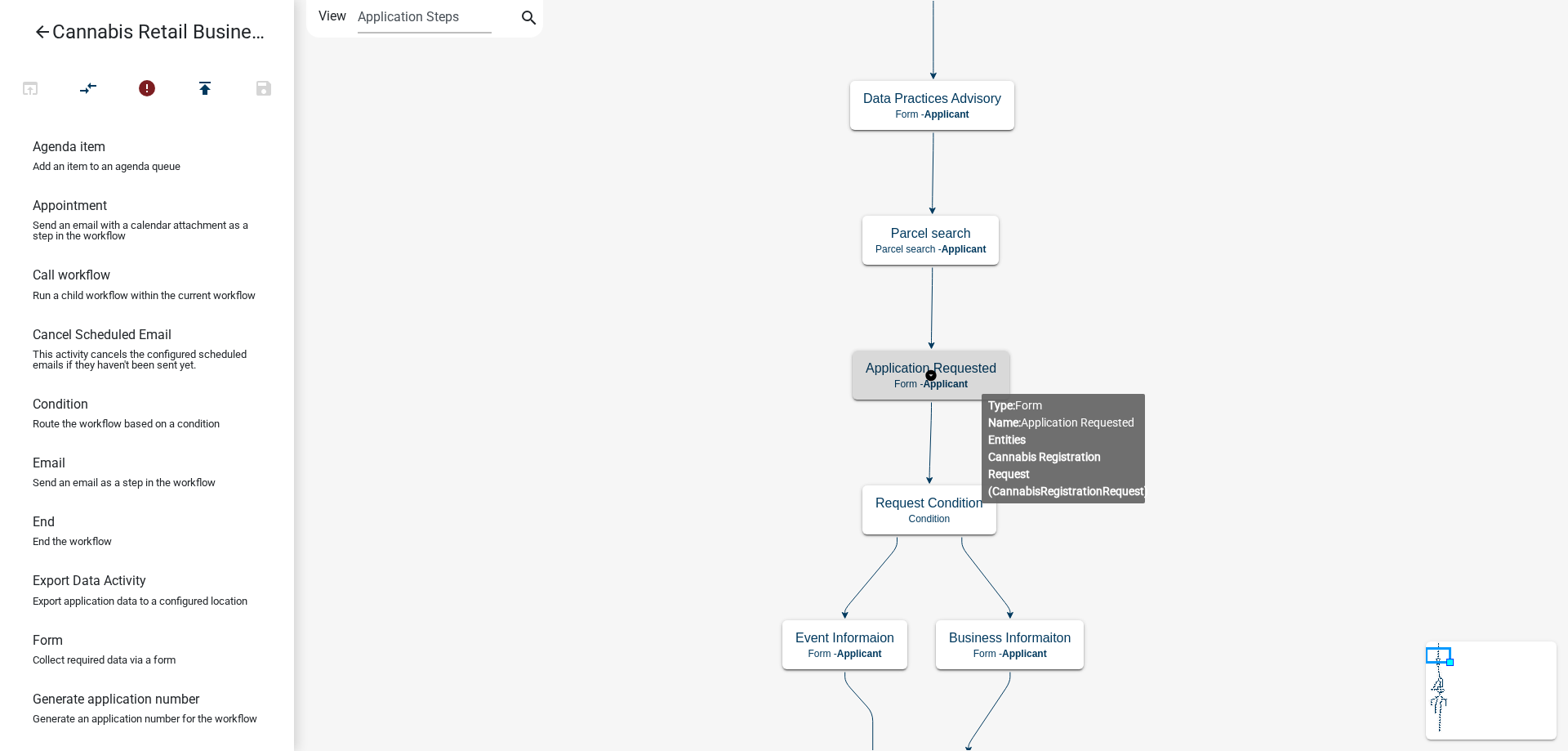
click at [981, 381] on p "Form - Applicant" at bounding box center [932, 384] width 131 height 12
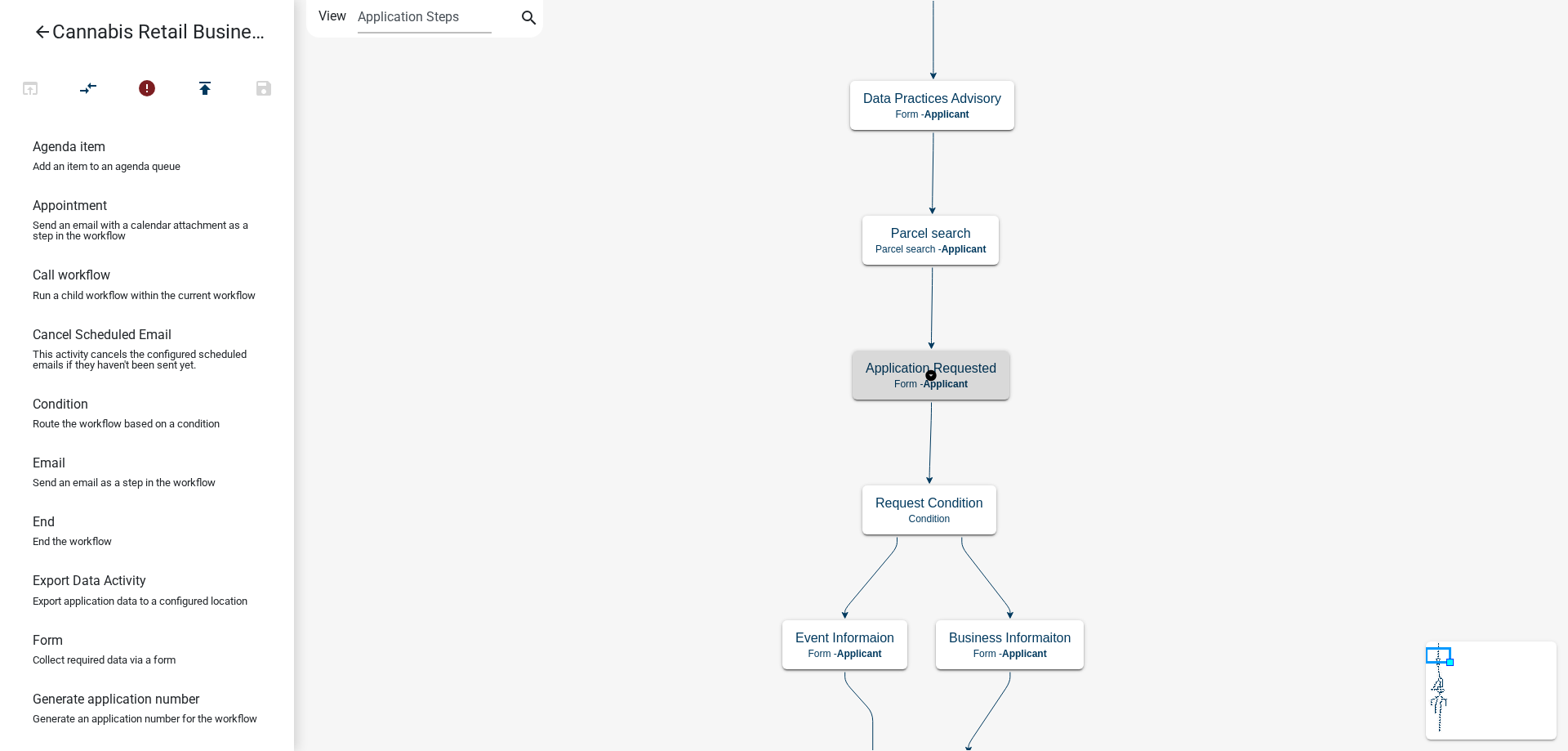
click at [981, 381] on p "Form - Applicant" at bounding box center [932, 384] width 131 height 12
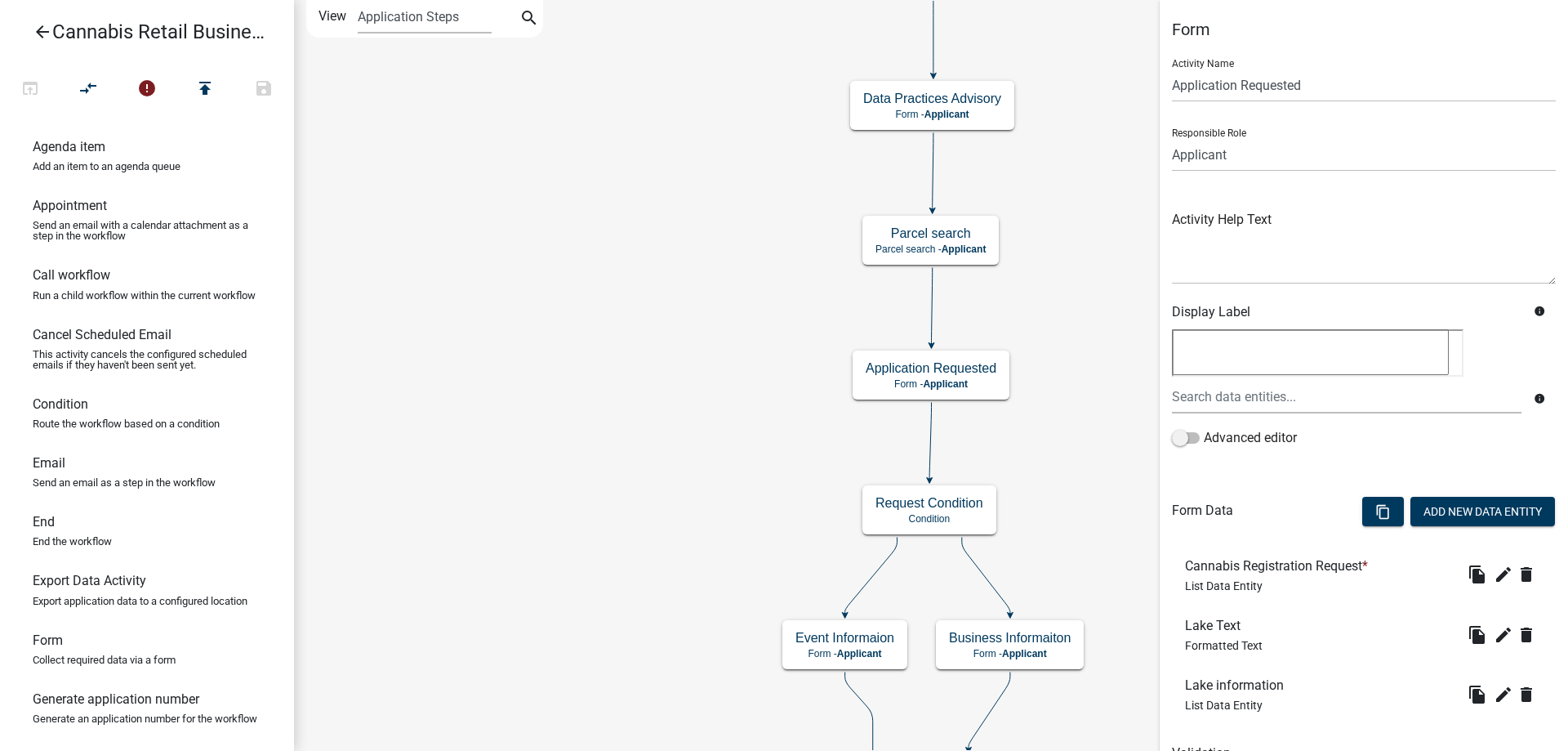
scroll to position [79, 0]
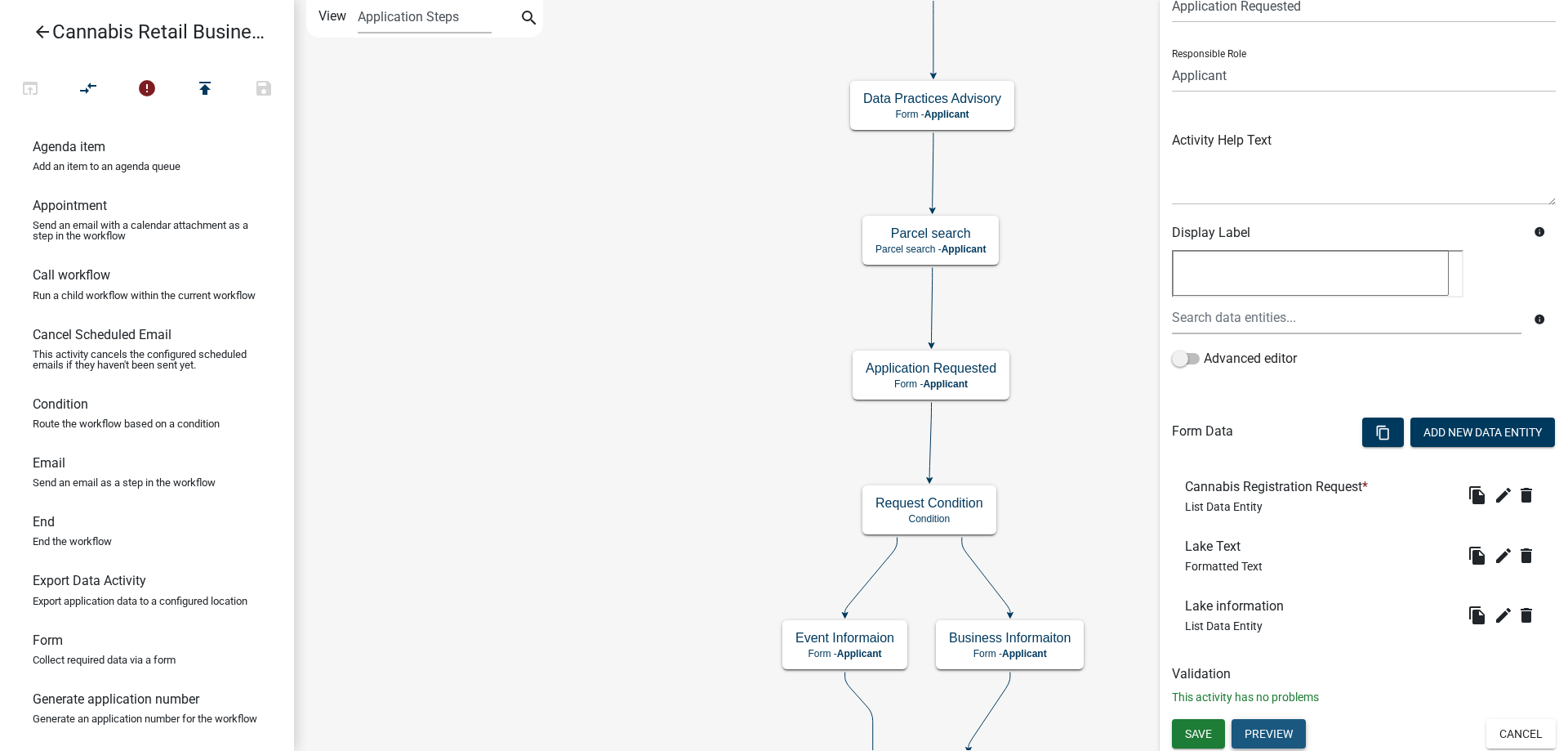
click at [1286, 735] on button "Preview" at bounding box center [1269, 734] width 74 height 29
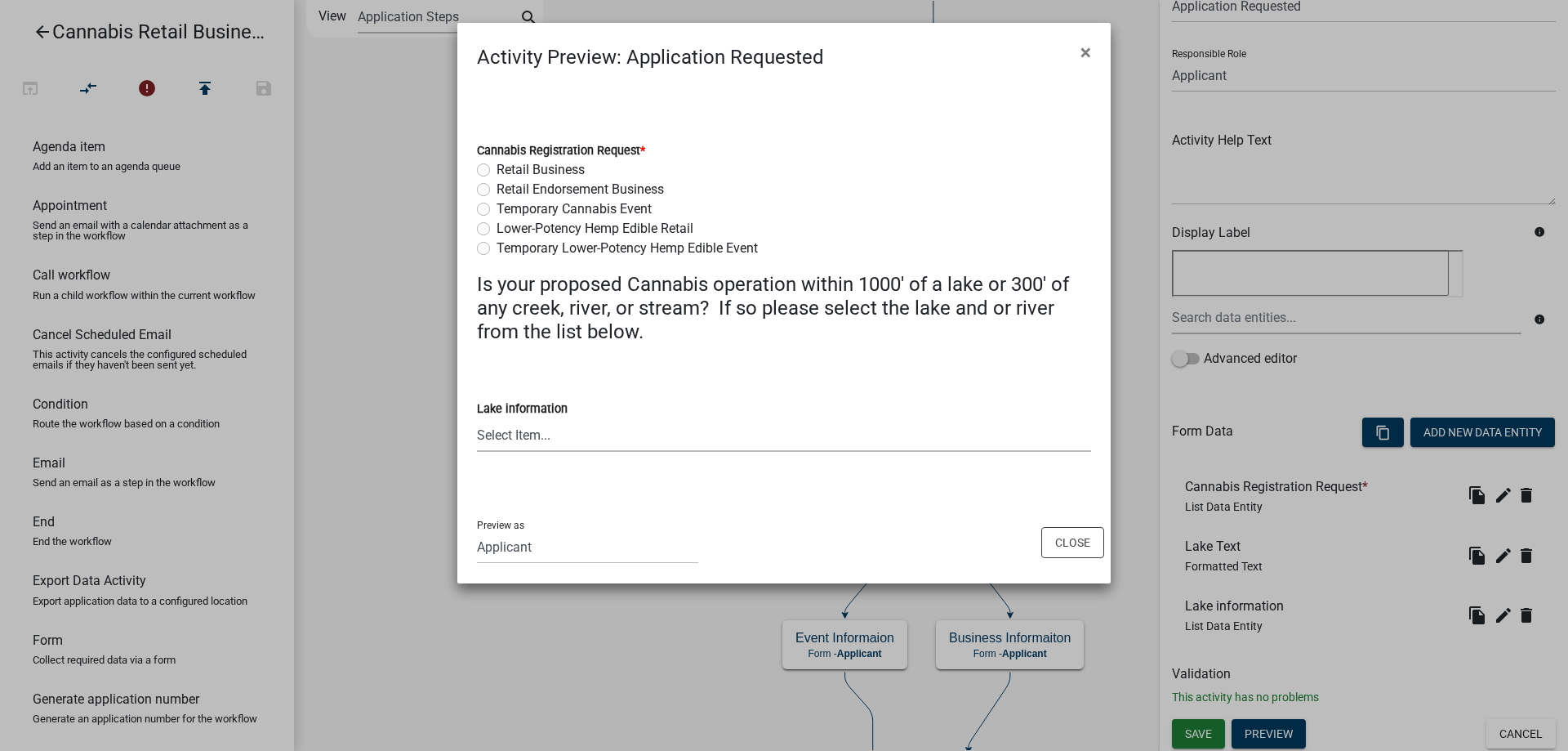
click at [477, 419] on select "Select Item... None [PERSON_NAME] 56-031 [PERSON_NAME] 56-118 [PERSON_NAME] 56-…" at bounding box center [784, 435] width 615 height 34
click at [735, 511] on div "Preview as Applicant Maintenance Report Land and Resource Assistant Director As…" at bounding box center [784, 541] width 654 height 83
click at [1082, 543] on button "Close" at bounding box center [1072, 542] width 63 height 31
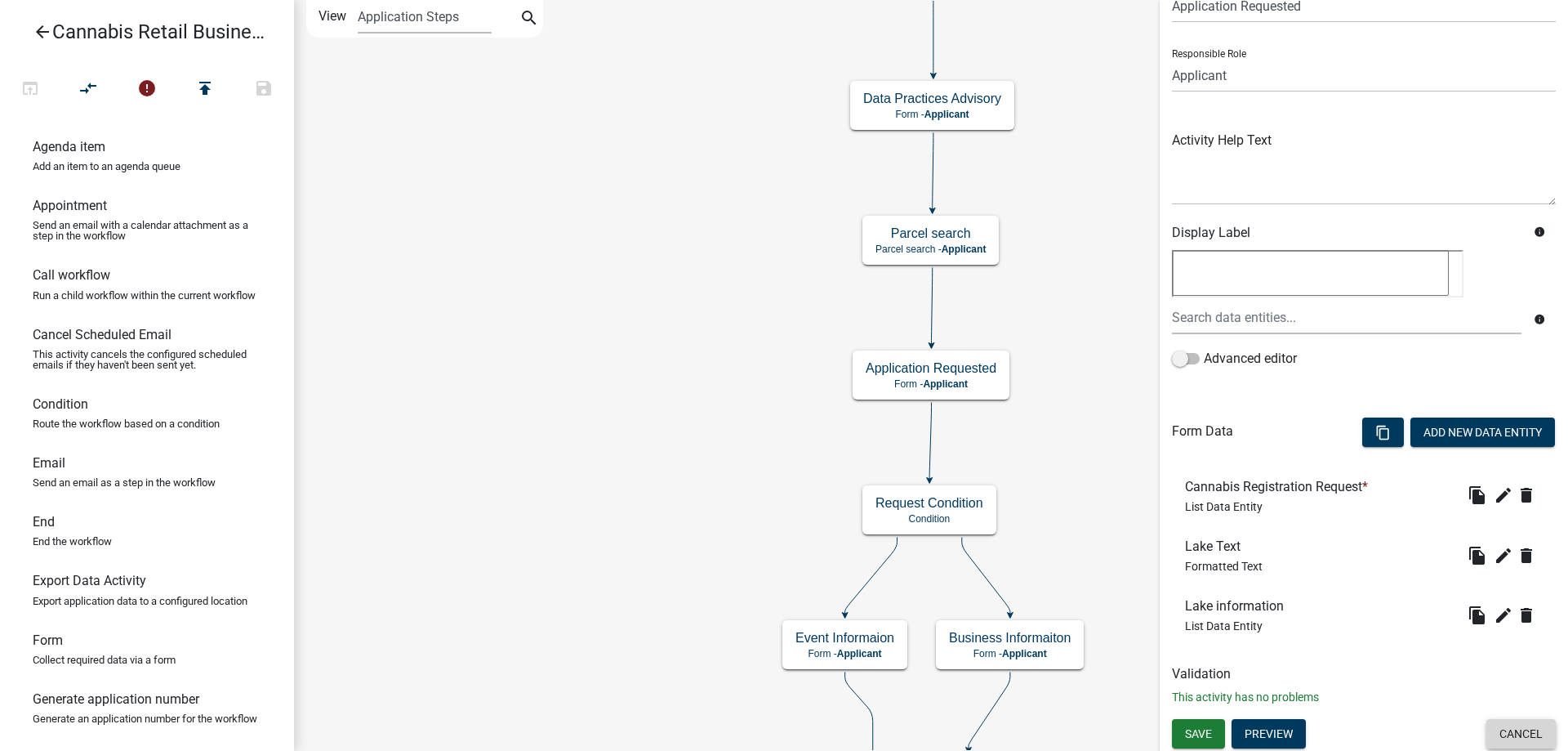
click at [1518, 735] on button "Cancel" at bounding box center [1521, 734] width 69 height 29
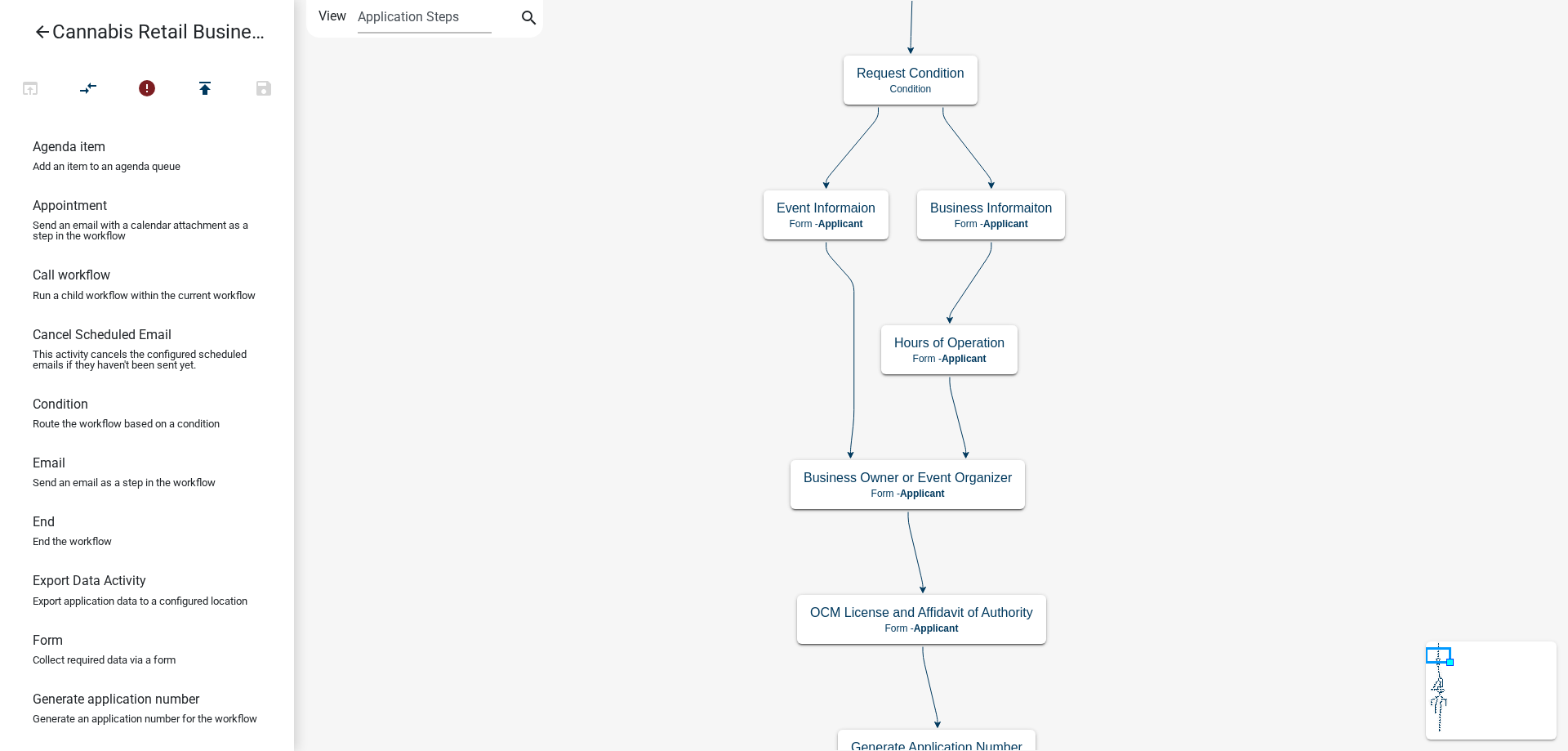
click at [1200, 102] on div "start Start - Applicant Application Introduction Form - Applicant Parcel search…" at bounding box center [931, 375] width 1274 height 751
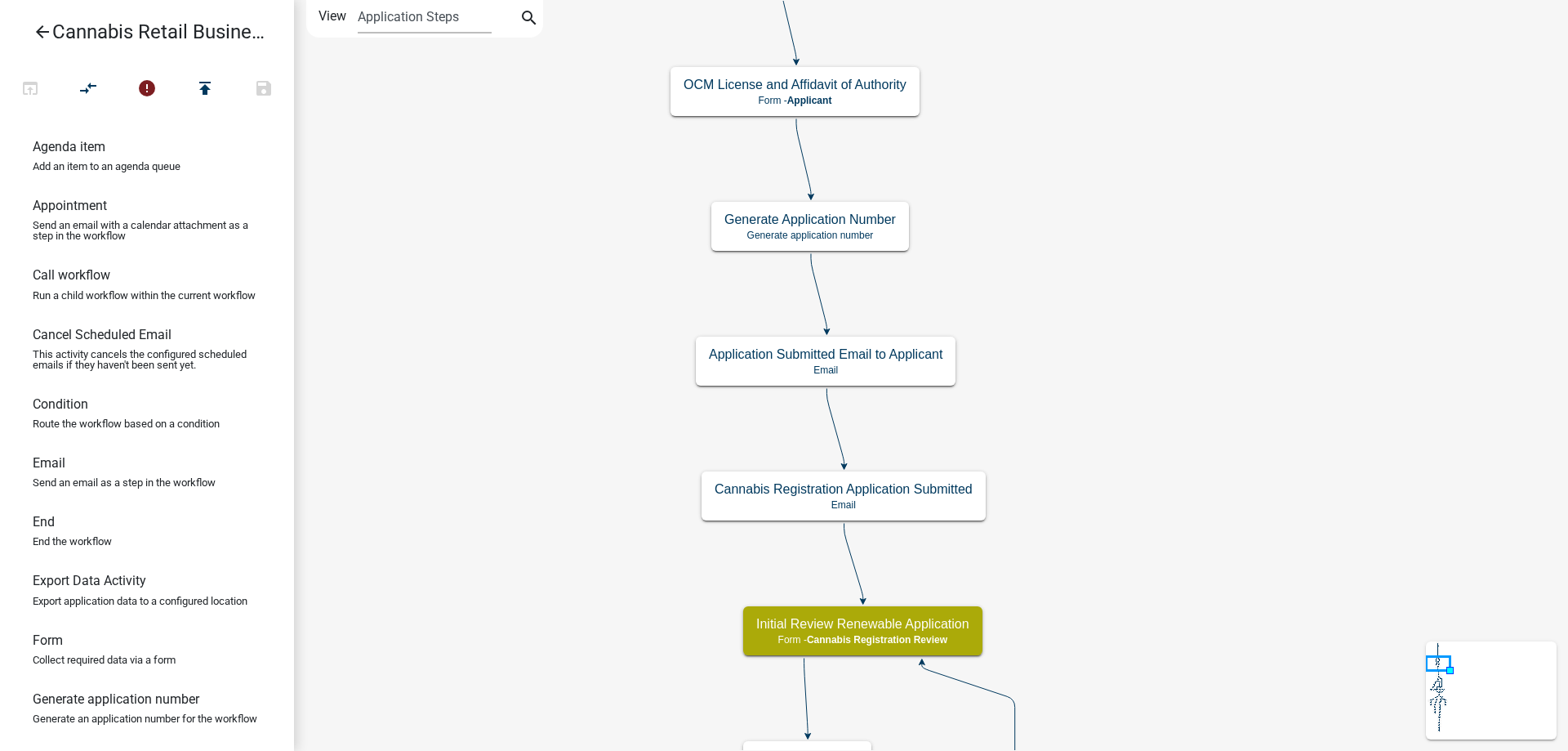
click at [1102, 38] on div "start Start - Applicant Application Introduction Form - Applicant Parcel search…" at bounding box center [931, 375] width 1274 height 751
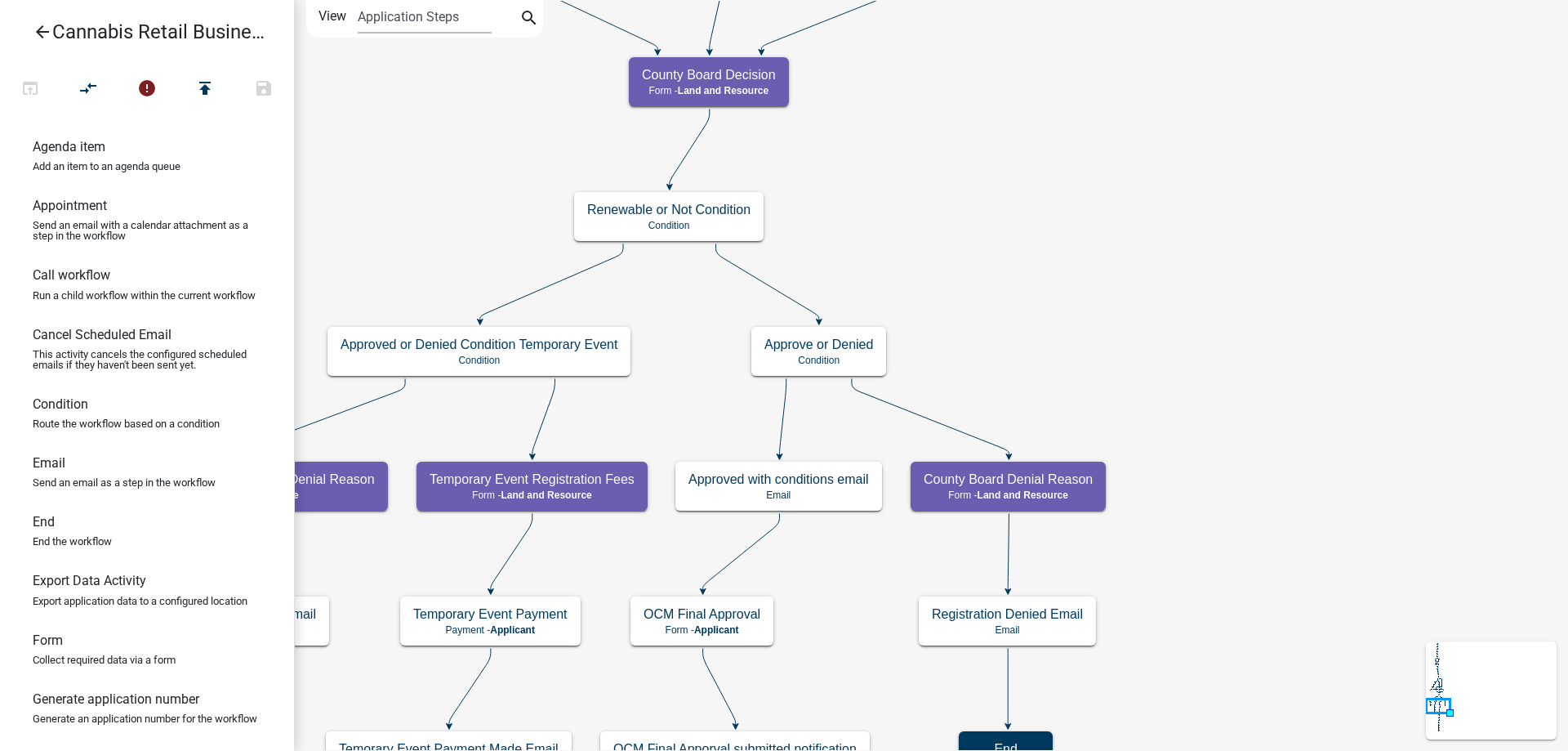
click at [1172, 463] on div "start Start - Applicant Application Introduction Form - Applicant Parcel search…" at bounding box center [931, 375] width 1274 height 751
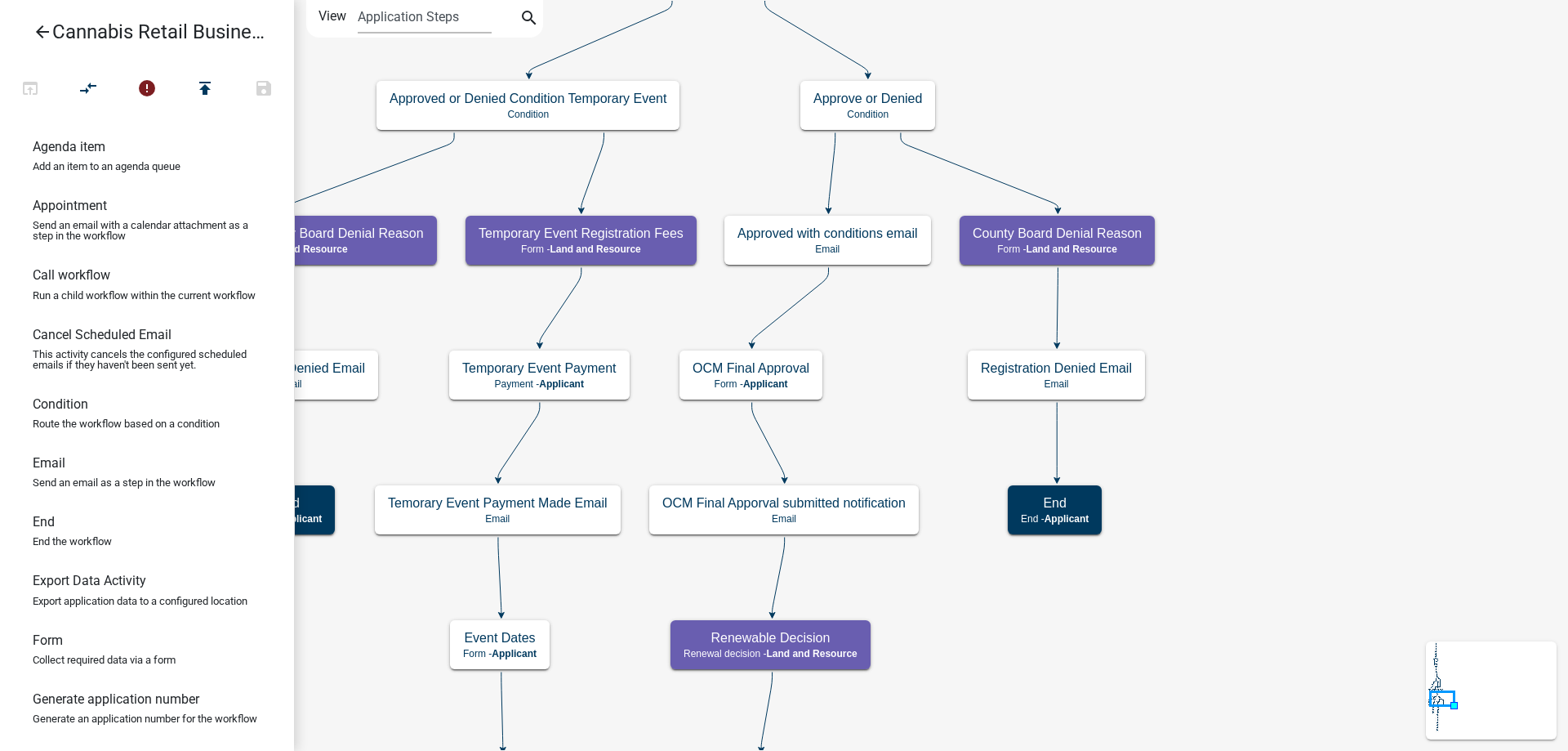
click at [1256, 102] on div "start Start - Applicant Application Introduction Form - Applicant Parcel search…" at bounding box center [931, 375] width 1274 height 751
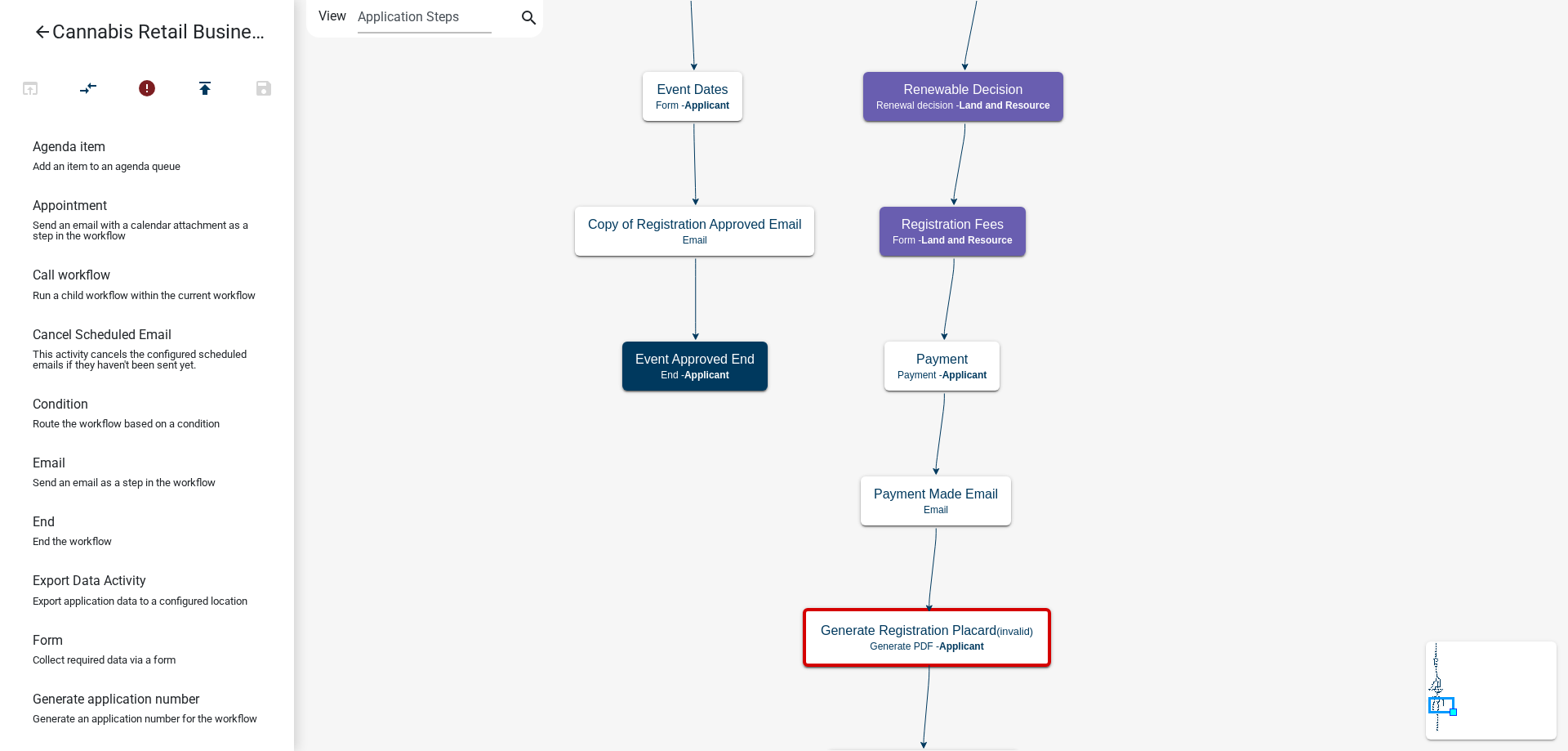
click at [1444, 180] on div "start Start - Applicant Application Introduction Form - Applicant Parcel search…" at bounding box center [931, 375] width 1274 height 751
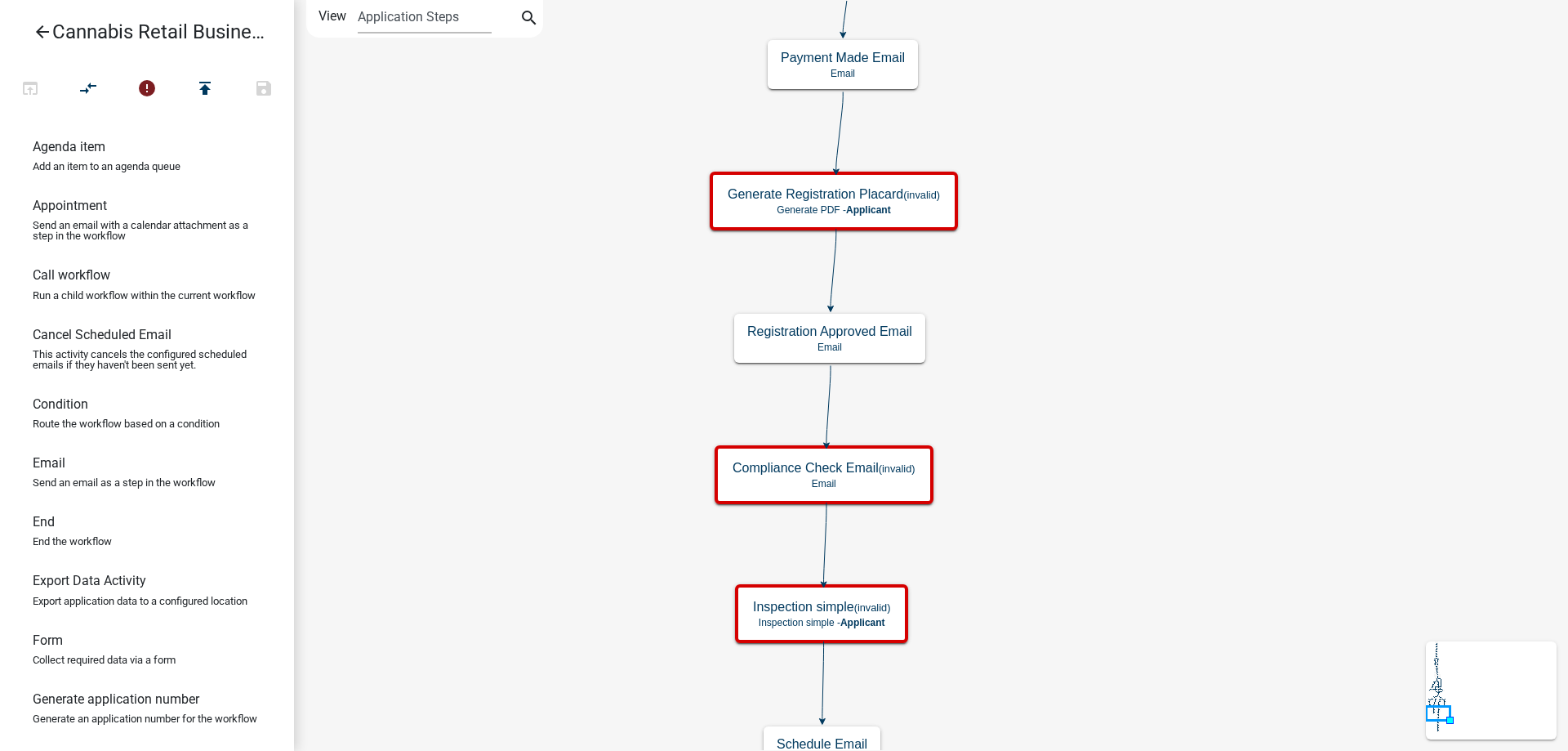
click at [1269, 107] on div "start Start - Applicant Application Introduction Form - Applicant Parcel search…" at bounding box center [931, 375] width 1274 height 751
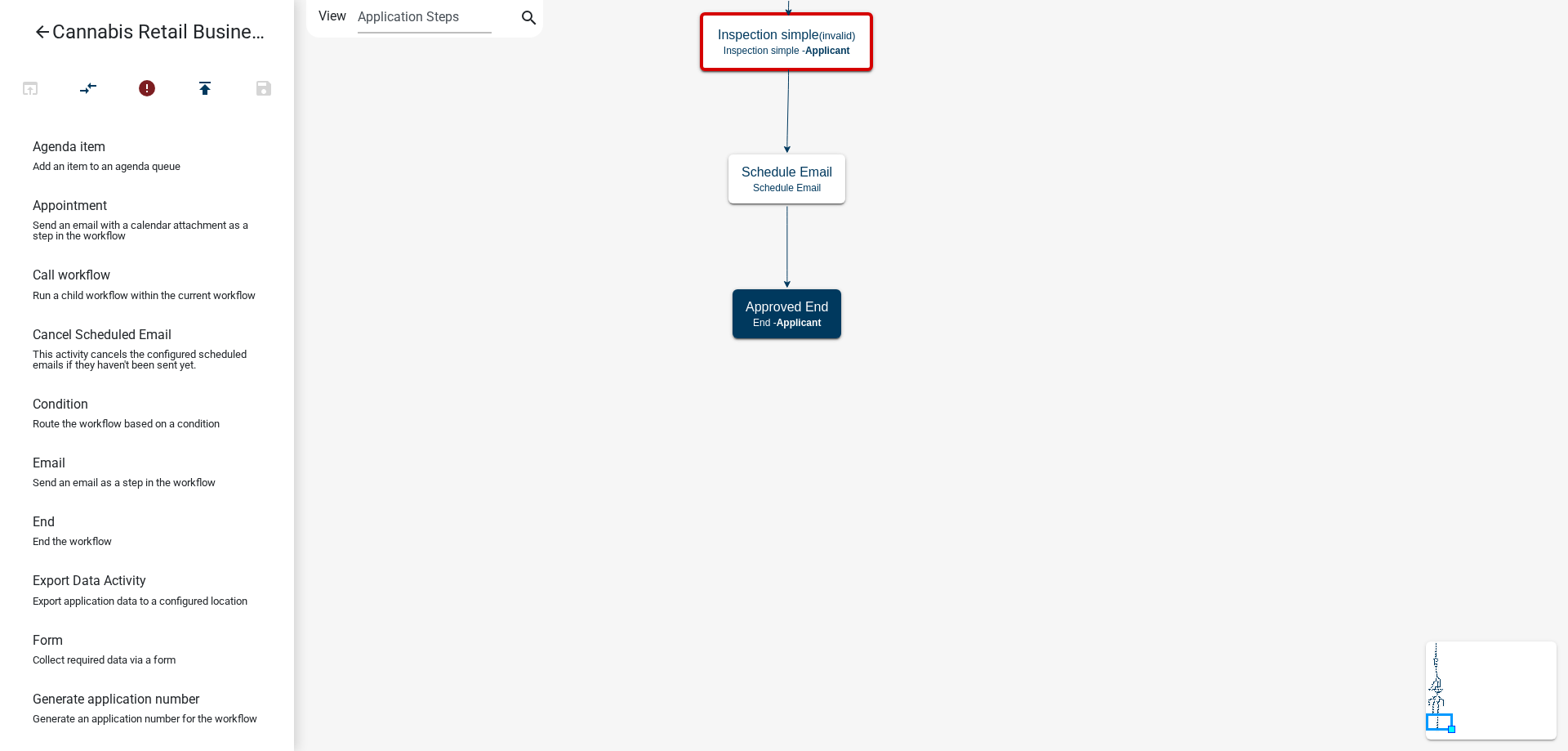
click at [1212, 720] on div "start Start - Applicant Application Introduction Form - Applicant Parcel search…" at bounding box center [931, 375] width 1274 height 751
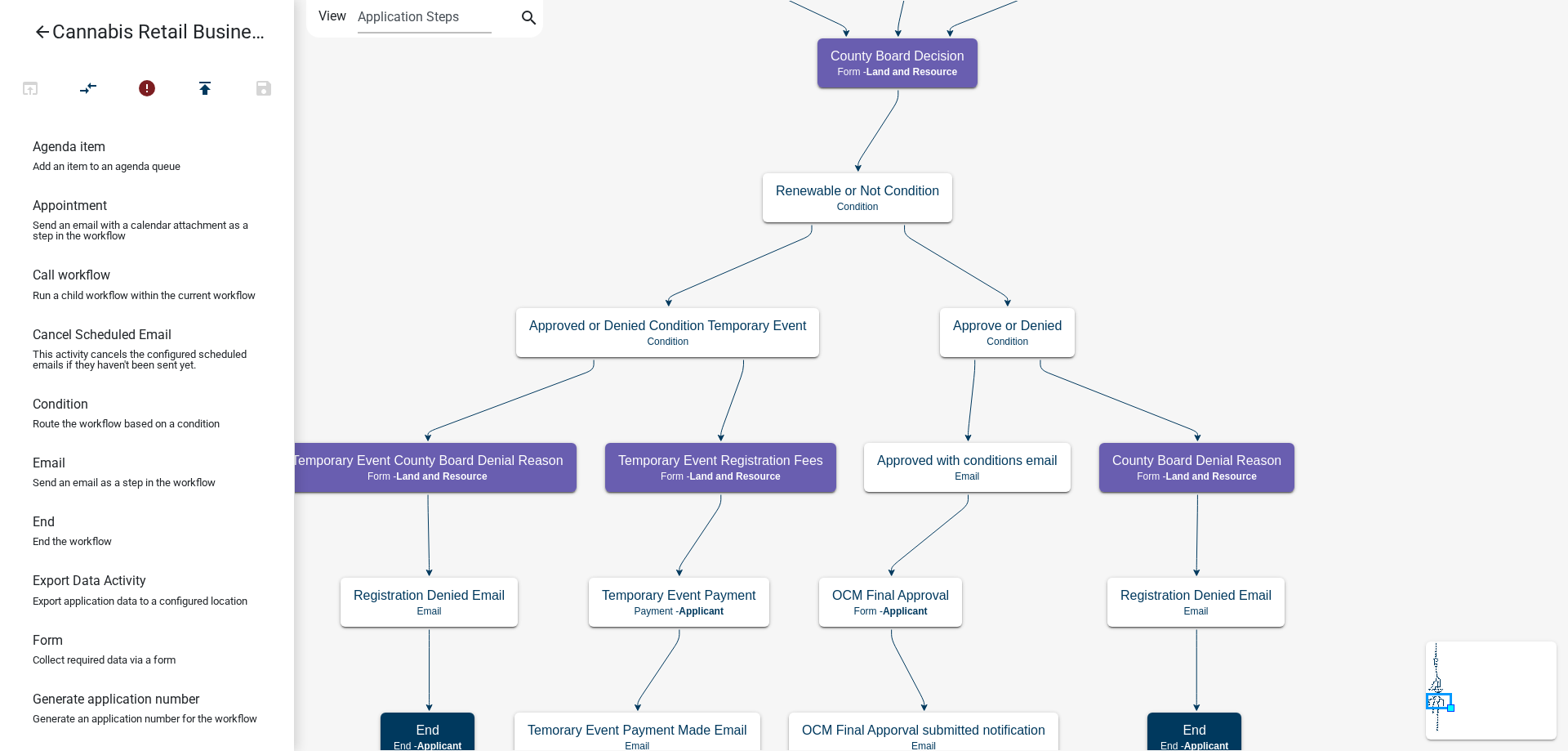
click at [1190, 486] on div "start Start - Applicant Application Introduction Form - Applicant Parcel search…" at bounding box center [931, 375] width 1274 height 751
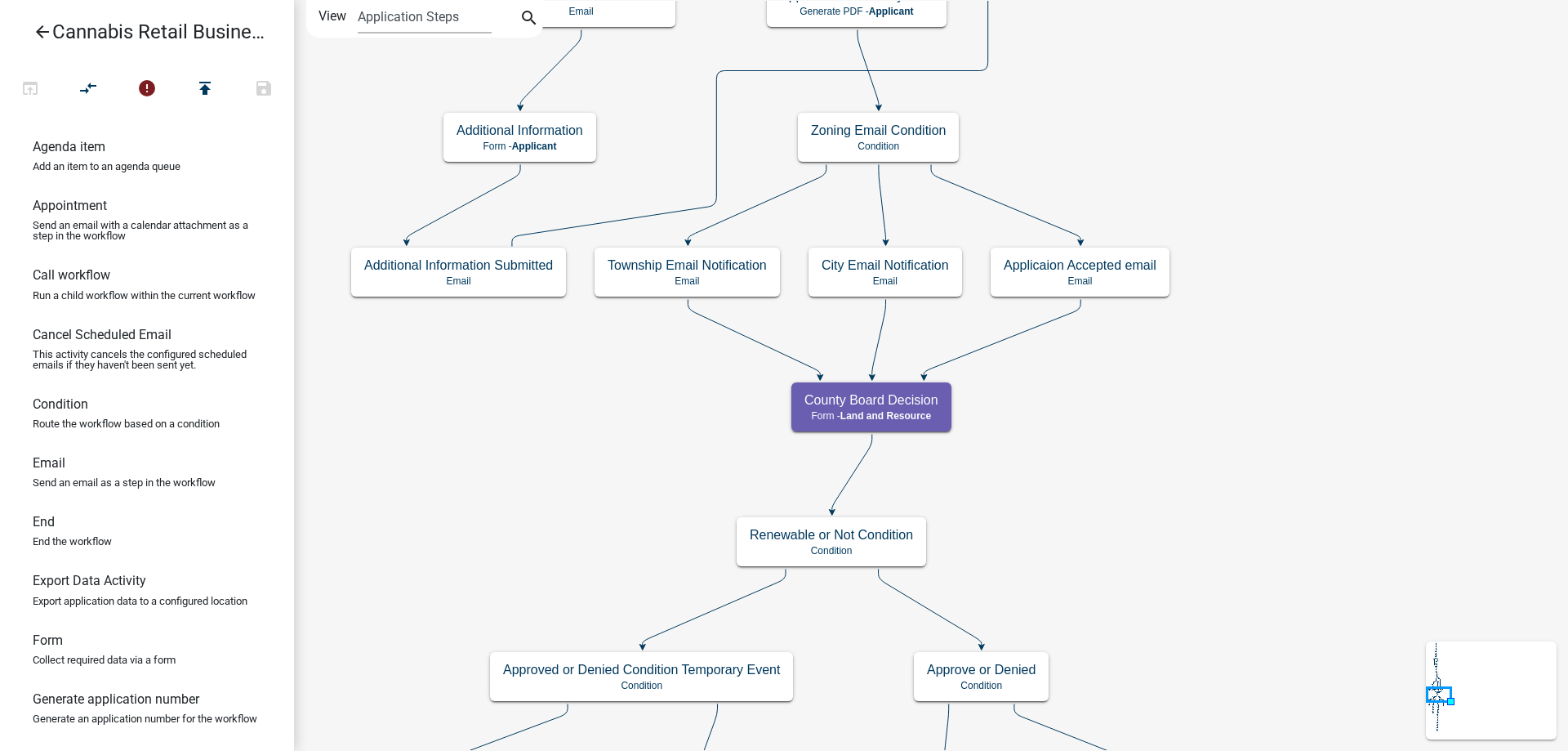
click at [1083, 453] on div "start Start - Applicant Application Introduction Form - Applicant Parcel search…" at bounding box center [931, 375] width 1274 height 751
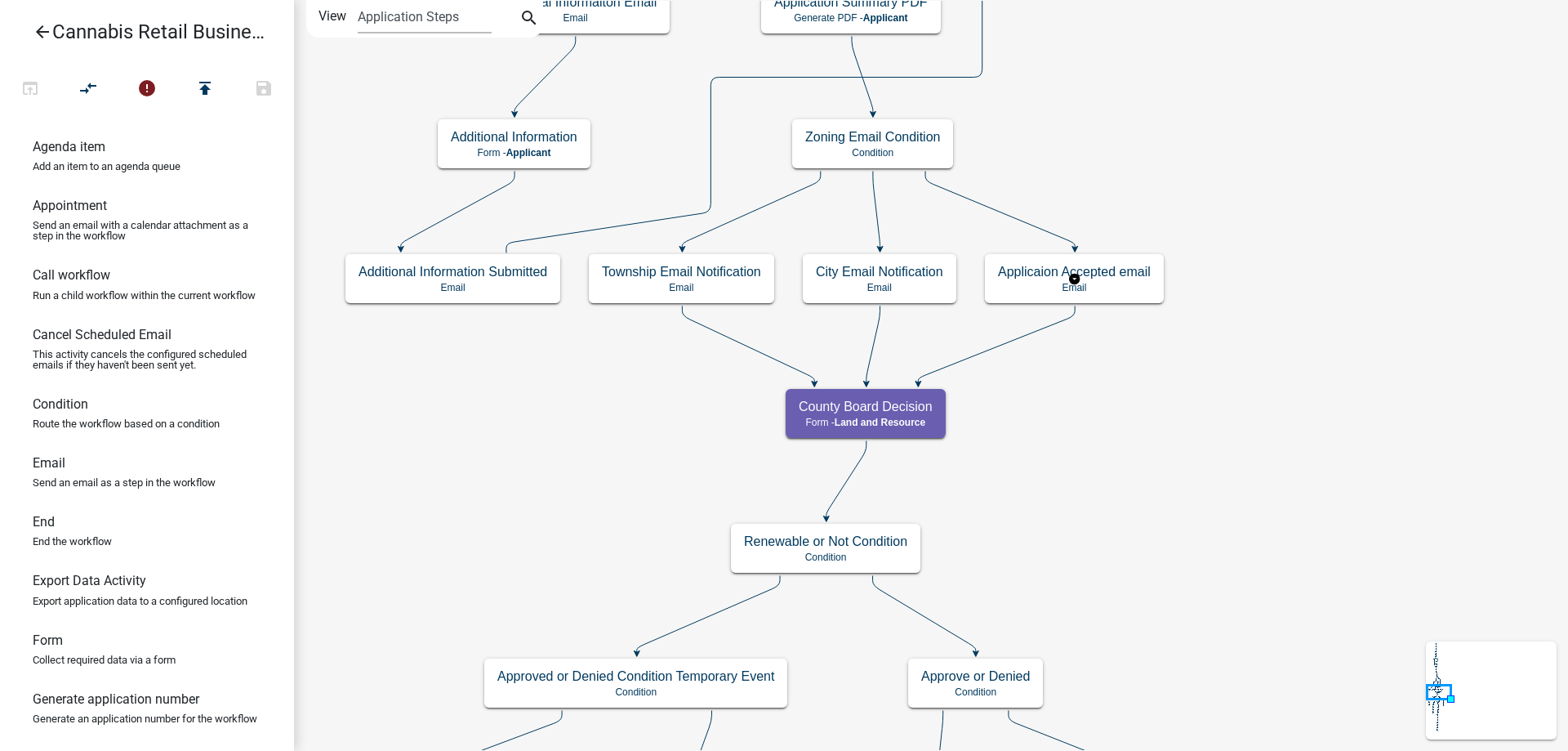
click at [1108, 282] on g "Applicaion Accepted email Email" at bounding box center [1075, 278] width 180 height 47
click at [1108, 282] on p "Email" at bounding box center [1074, 287] width 153 height 12
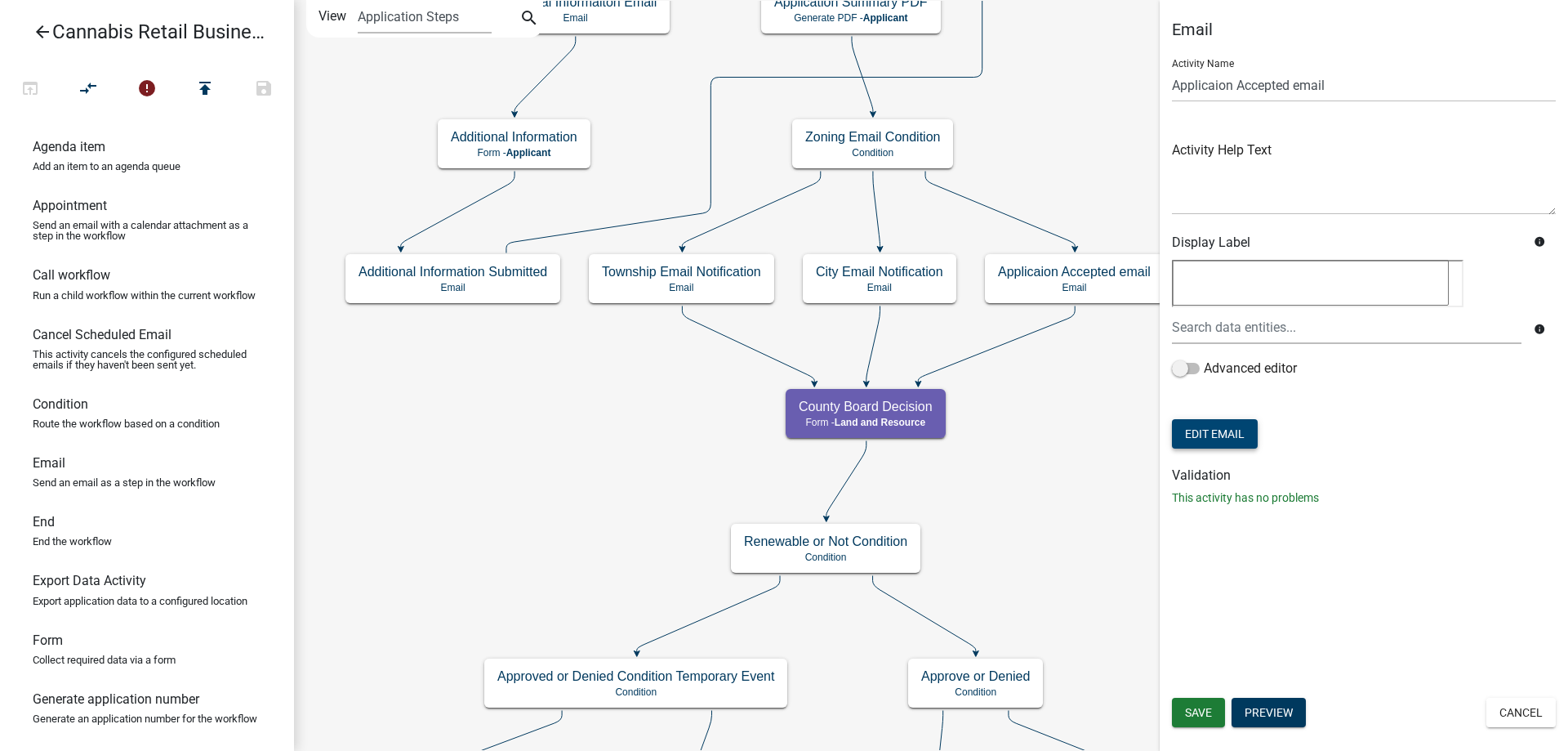
click at [1233, 433] on button "Edit Email" at bounding box center [1215, 434] width 85 height 29
select select "190bf7b5-d392-4259-aa9b-055c59575267"
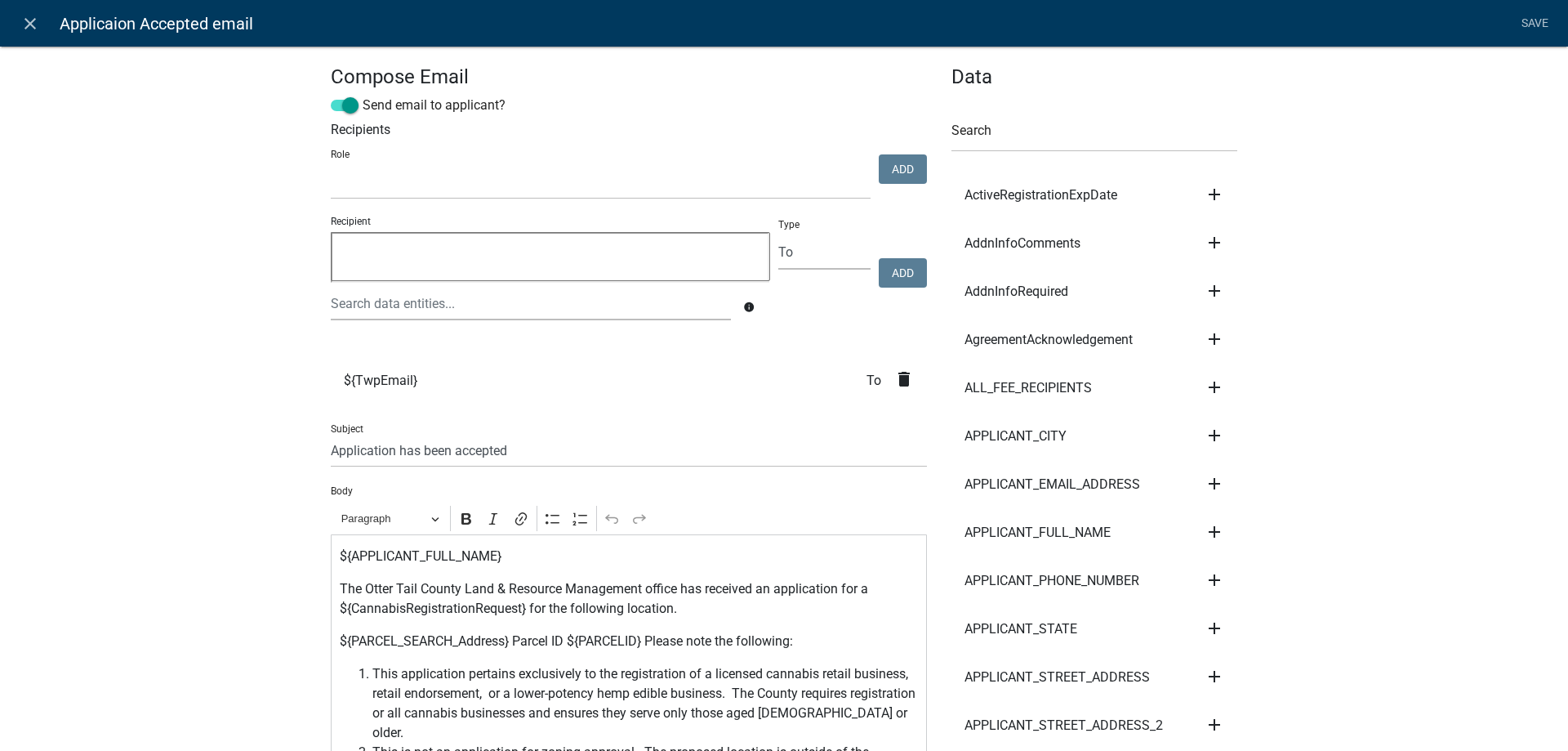
select select
click at [649, 638] on p "${PARCEL_SEARCH_Address} Parcel ID ${PARCELID} Please note the following:" at bounding box center [629, 641] width 579 height 20
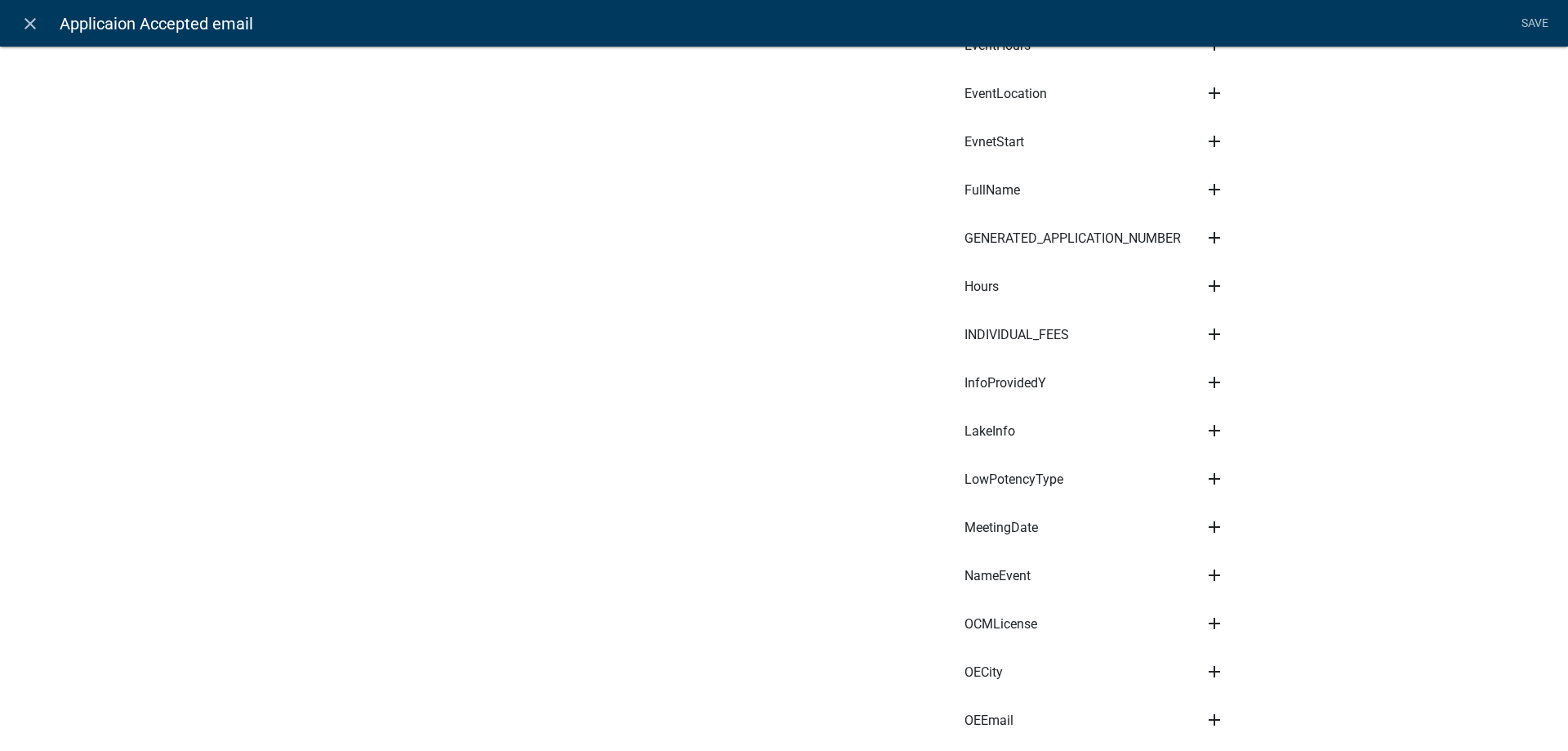
scroll to position [1992, 0]
click at [1208, 422] on icon "add" at bounding box center [1215, 432] width 20 height 20
click at [1240, 478] on button "Body" at bounding box center [1270, 487] width 131 height 39
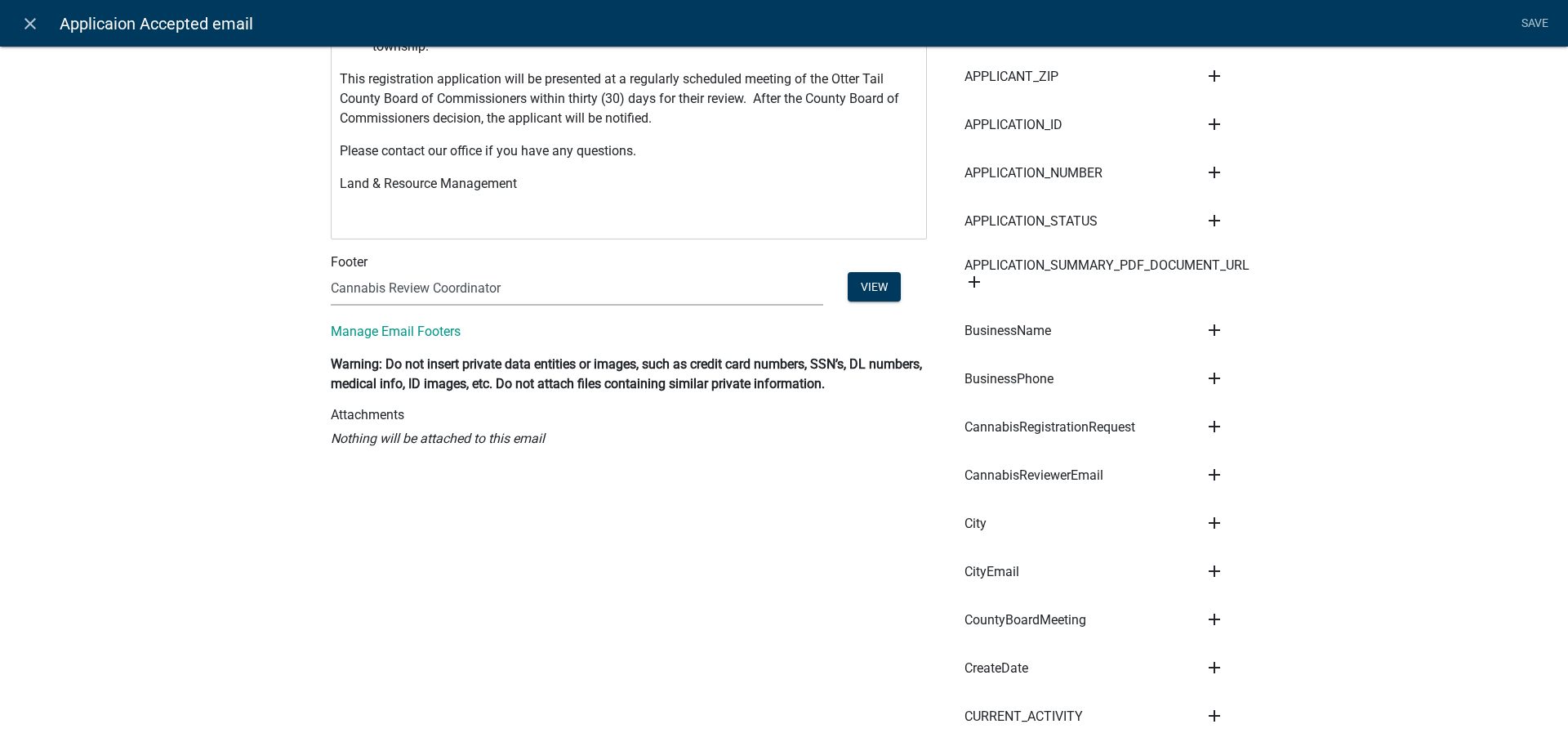
scroll to position [372, 0]
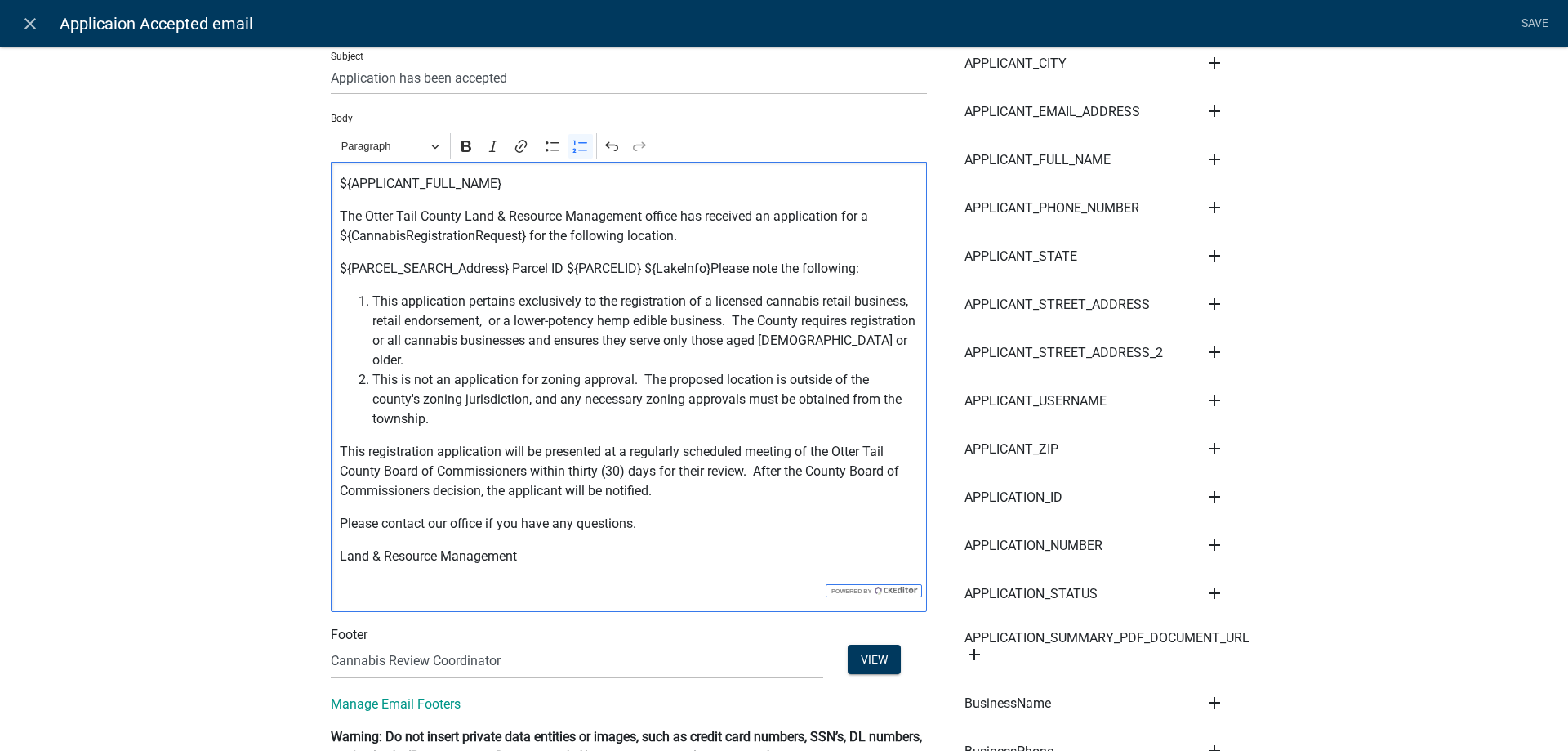
drag, startPoint x: 787, startPoint y: 361, endPoint x: 844, endPoint y: 406, distance: 72.6
click at [844, 406] on span "This is not an application for zoning approval. The proposed location is outsid…" at bounding box center [646, 400] width 547 height 59
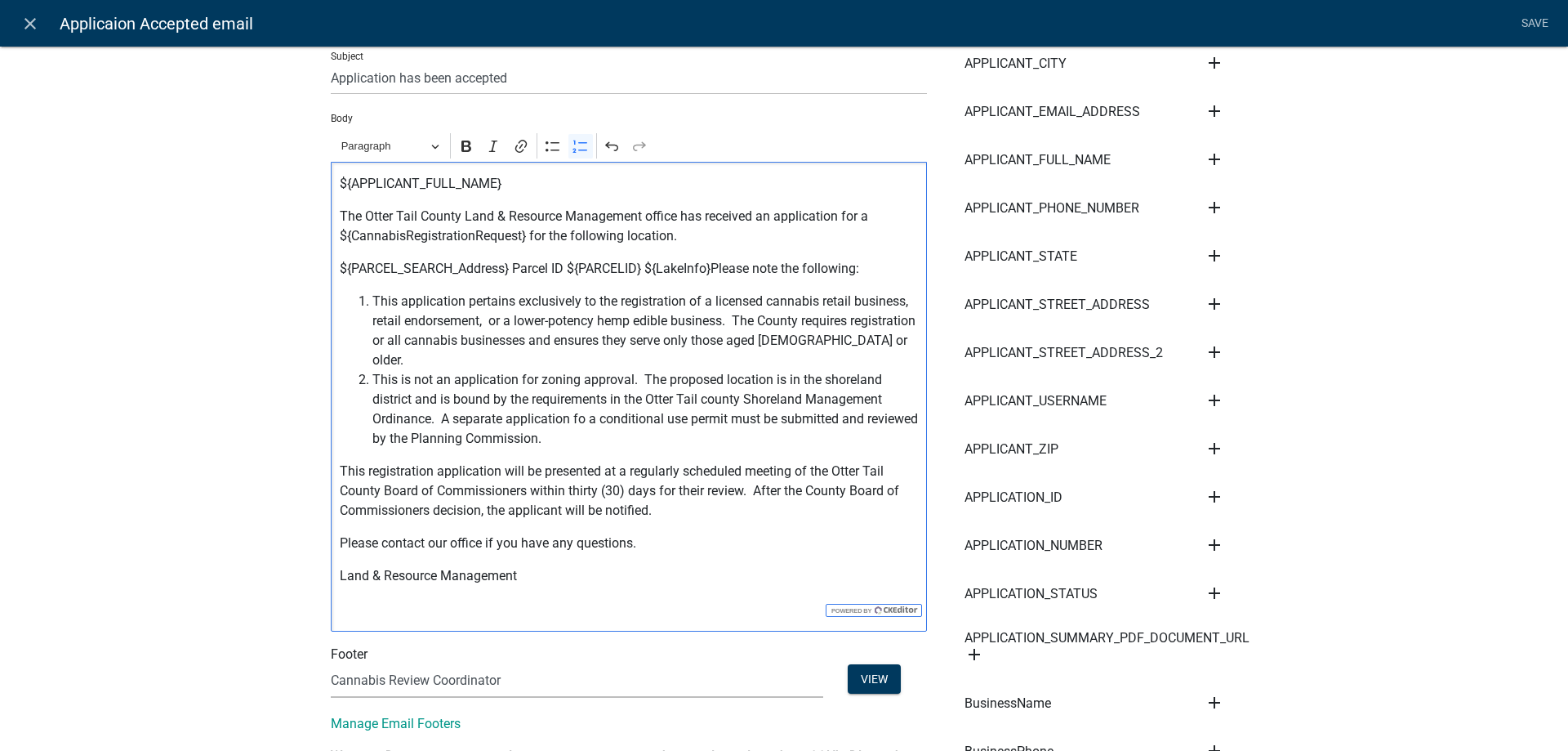
click at [583, 401] on span "This is not an application for zoning approval. The proposed location is in the…" at bounding box center [646, 410] width 547 height 78
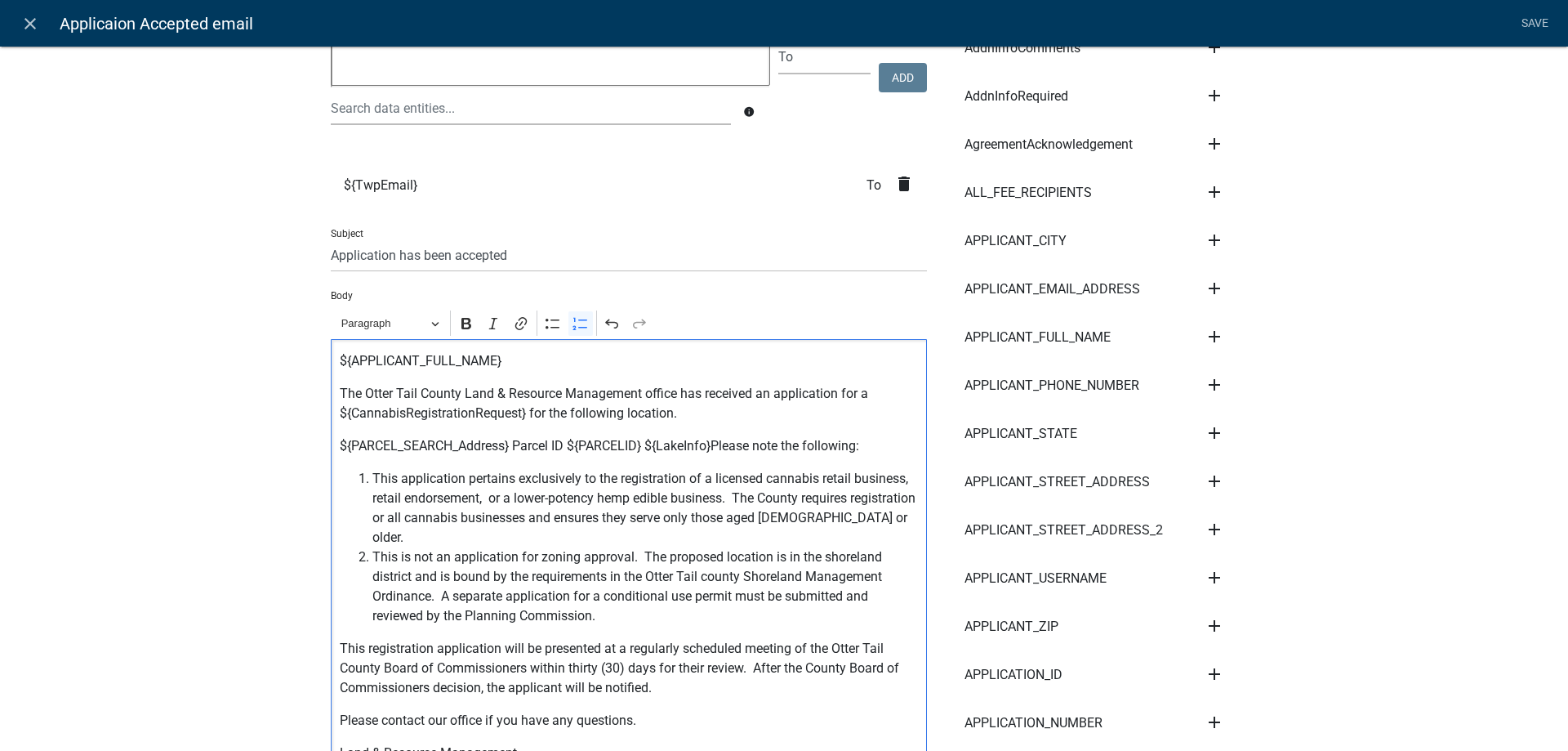
scroll to position [186, 0]
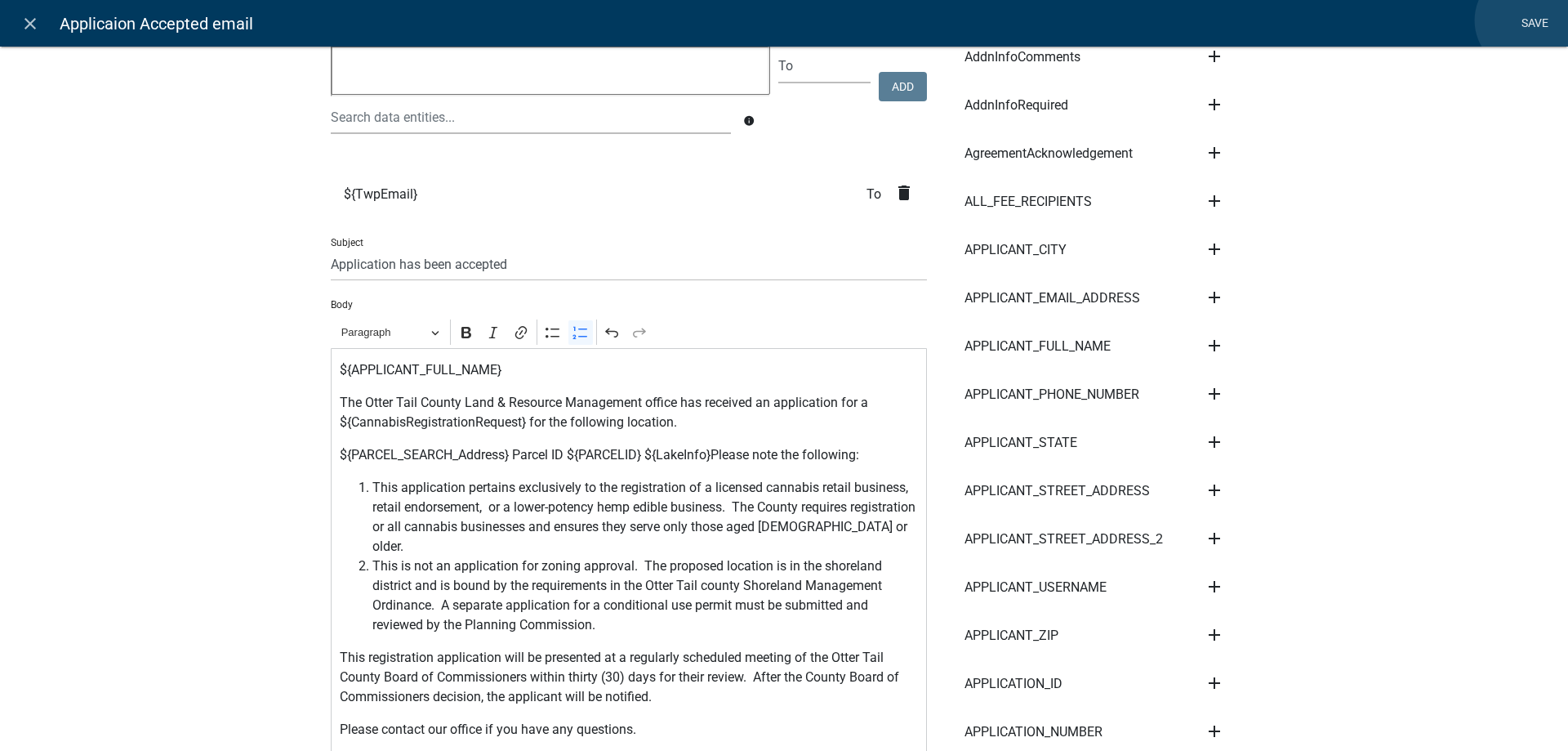
click at [1526, 20] on link "Save" at bounding box center [1534, 24] width 41 height 31
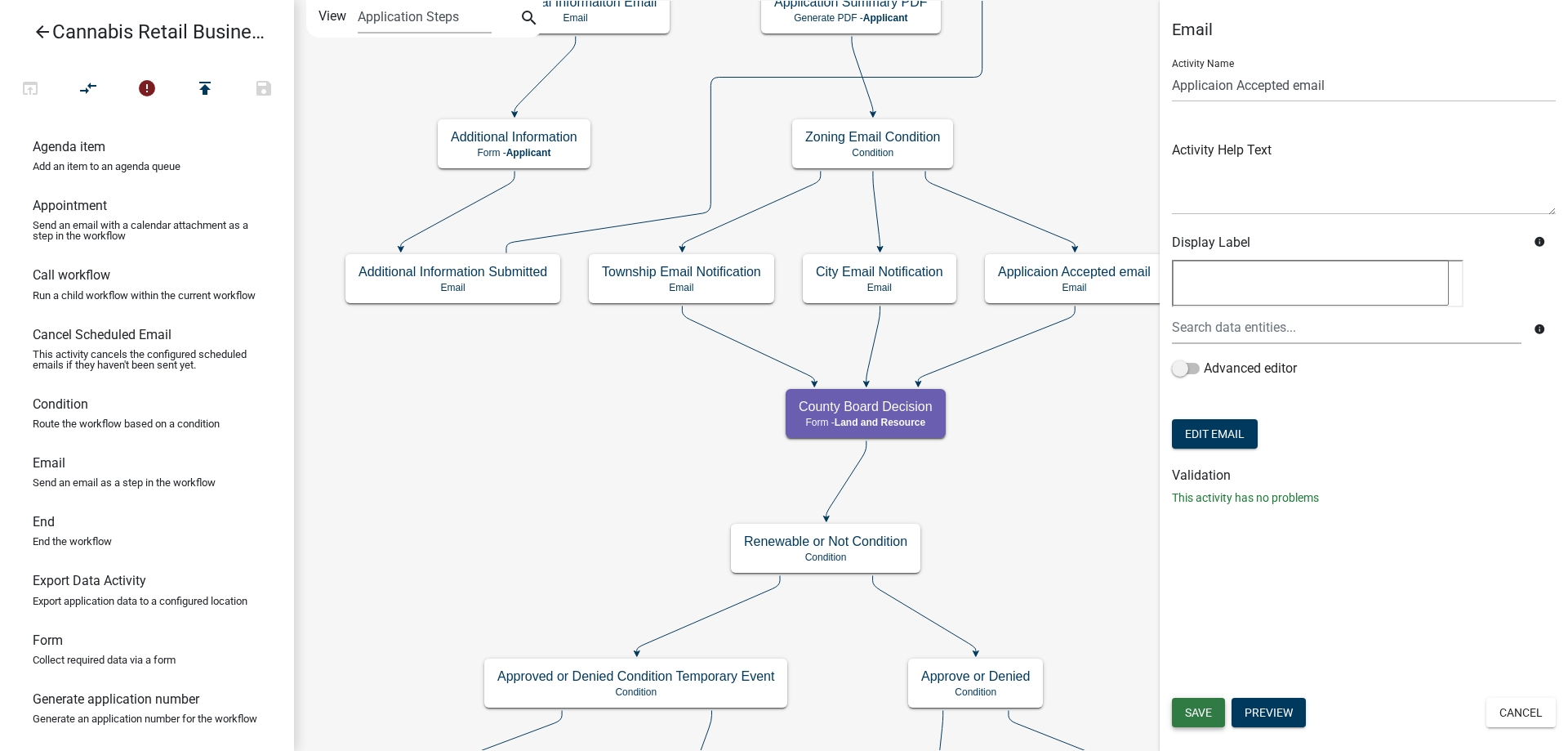
click at [1193, 716] on span "Save" at bounding box center [1198, 712] width 27 height 13
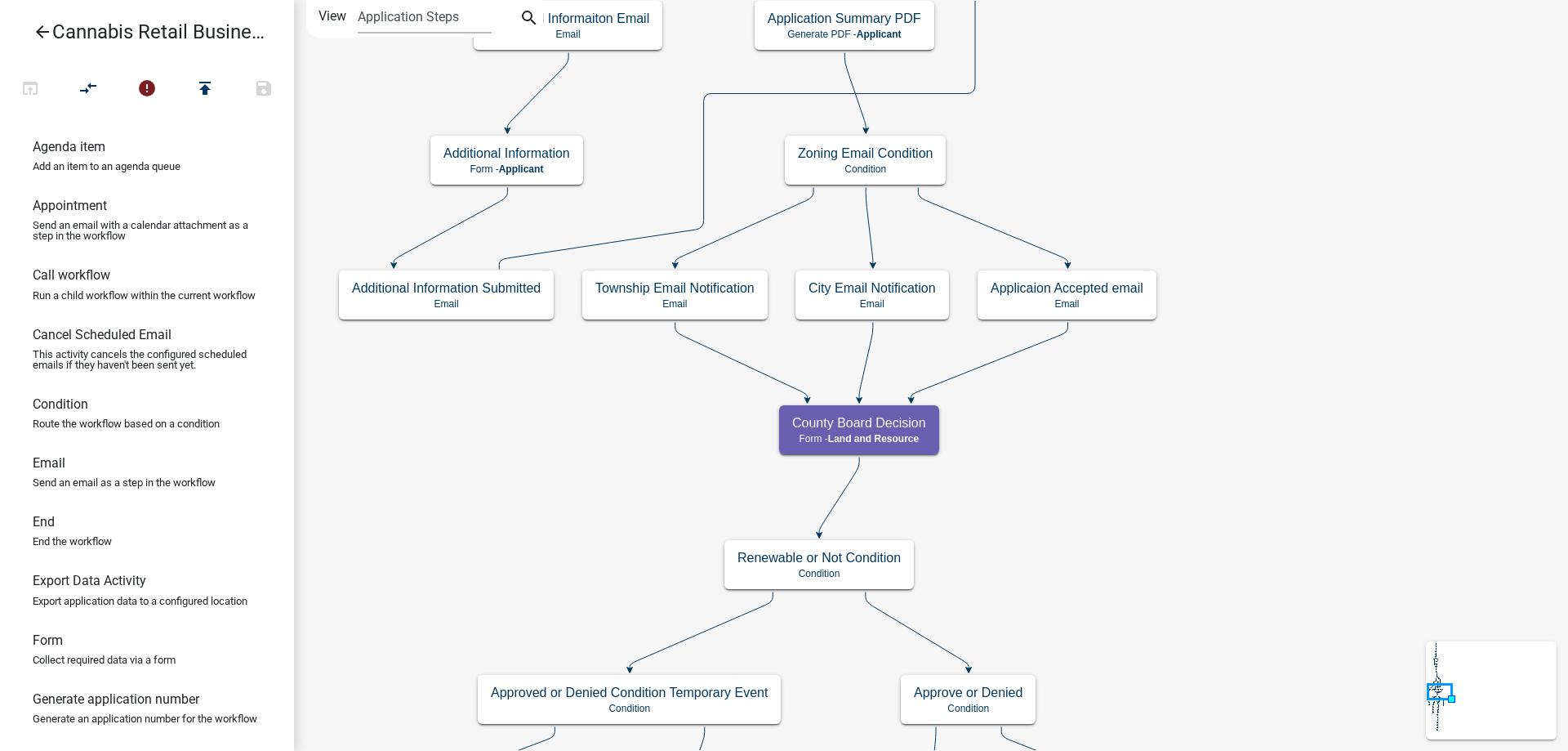
click at [1164, 475] on div "start Start - Applicant Application Introduction Form - Applicant Parcel search…" at bounding box center [931, 375] width 1274 height 751
click at [893, 301] on g "City Email Notification Email" at bounding box center [872, 294] width 153 height 47
click at [893, 301] on p "Email" at bounding box center [873, 303] width 127 height 12
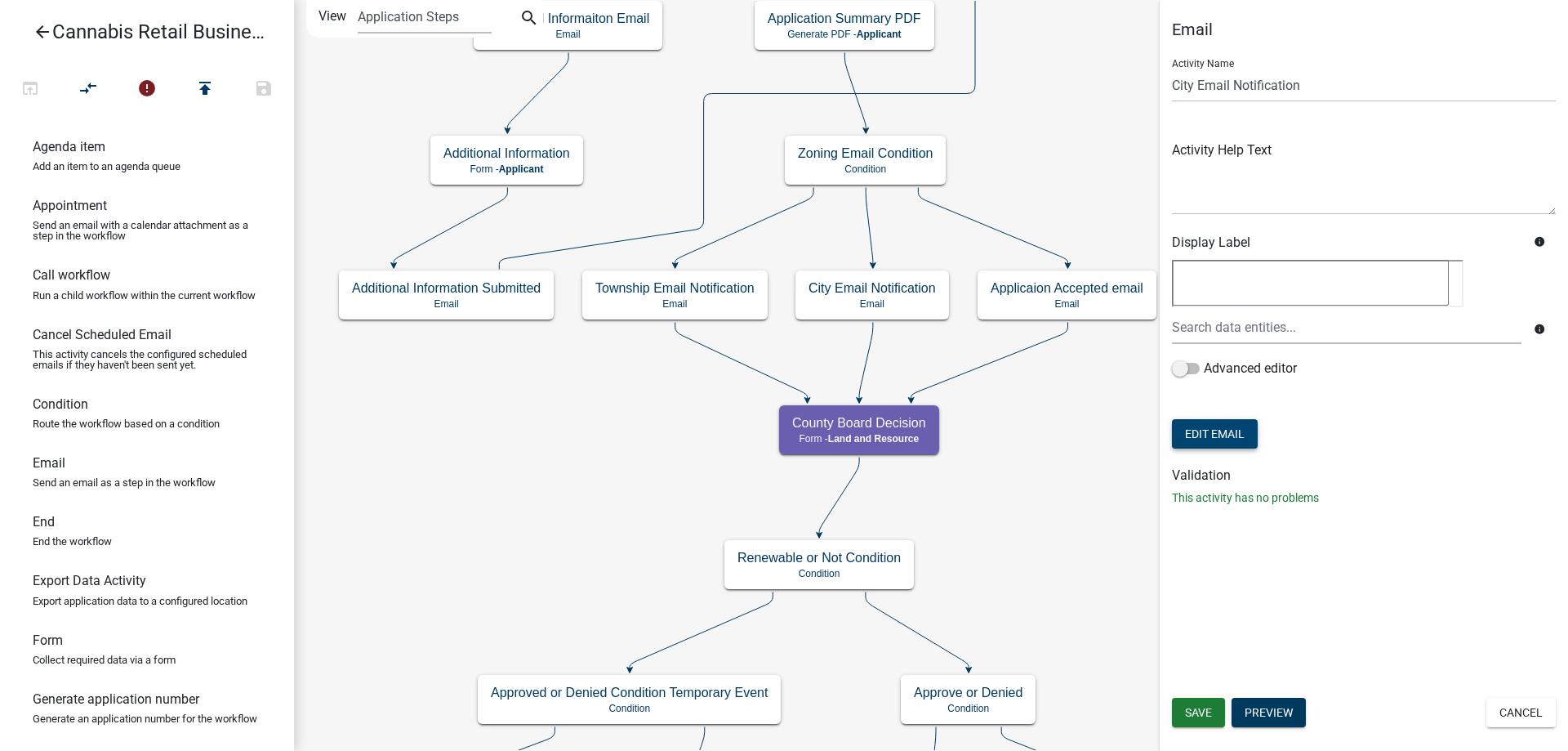
click at [1219, 435] on button "Edit Email" at bounding box center [1215, 434] width 85 height 29
select select "190bf7b5-d392-4259-aa9b-055c59575267"
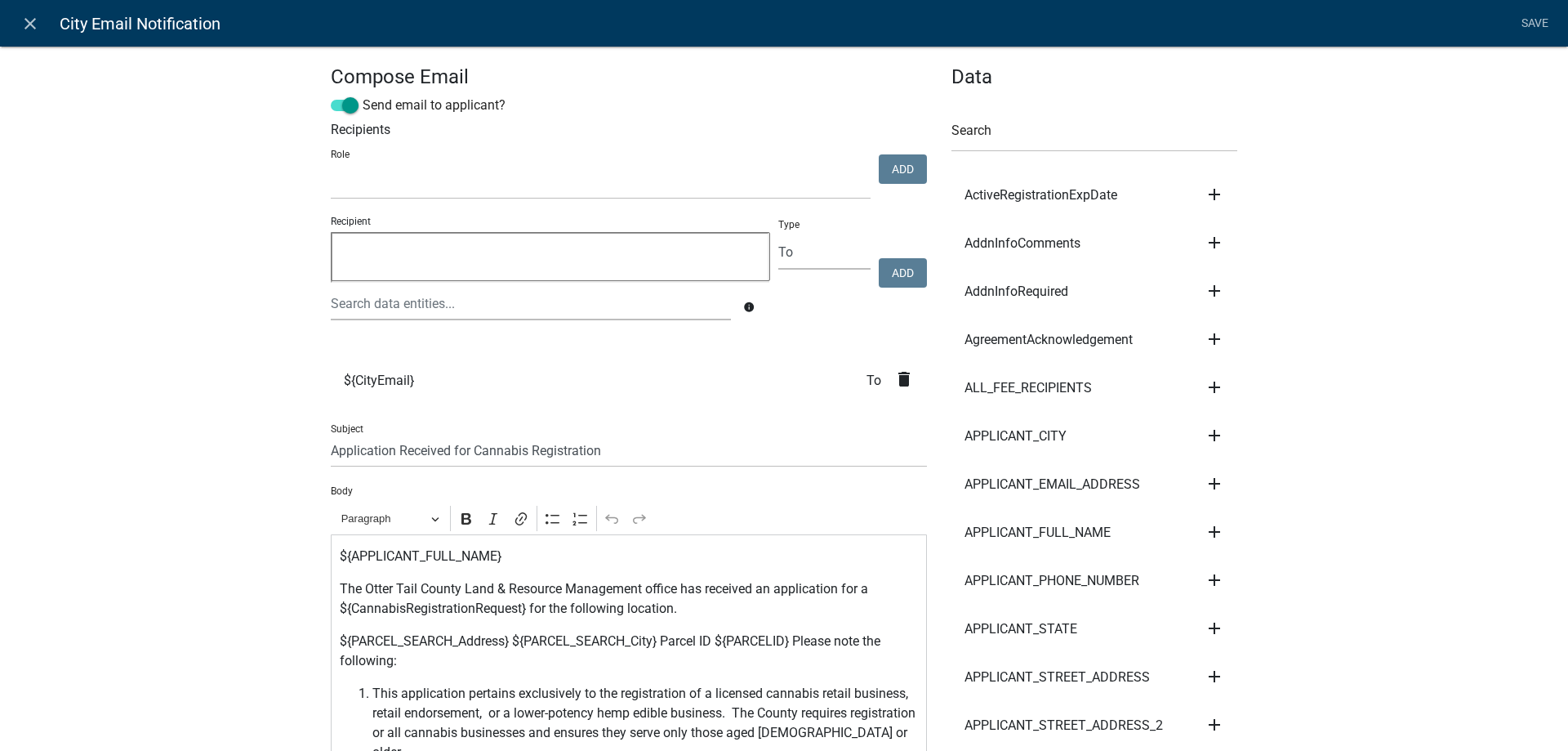
select select
click at [30, 18] on icon "close" at bounding box center [30, 24] width 20 height 20
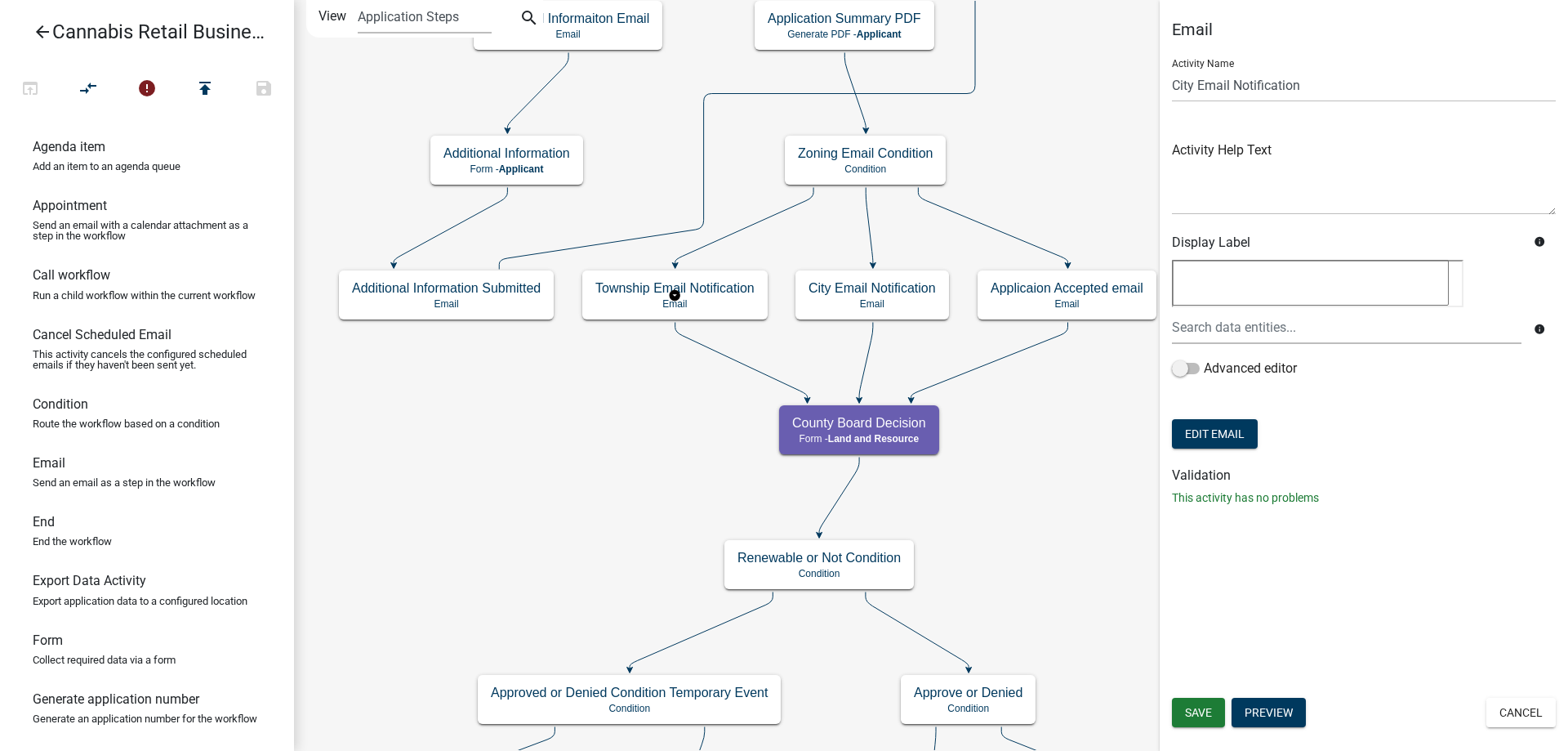
click at [720, 303] on g "Township Email Notification Email" at bounding box center [675, 294] width 185 height 47
click at [1202, 435] on button "Edit Email" at bounding box center [1215, 434] width 85 height 29
select select "190bf7b5-d392-4259-aa9b-055c59575267"
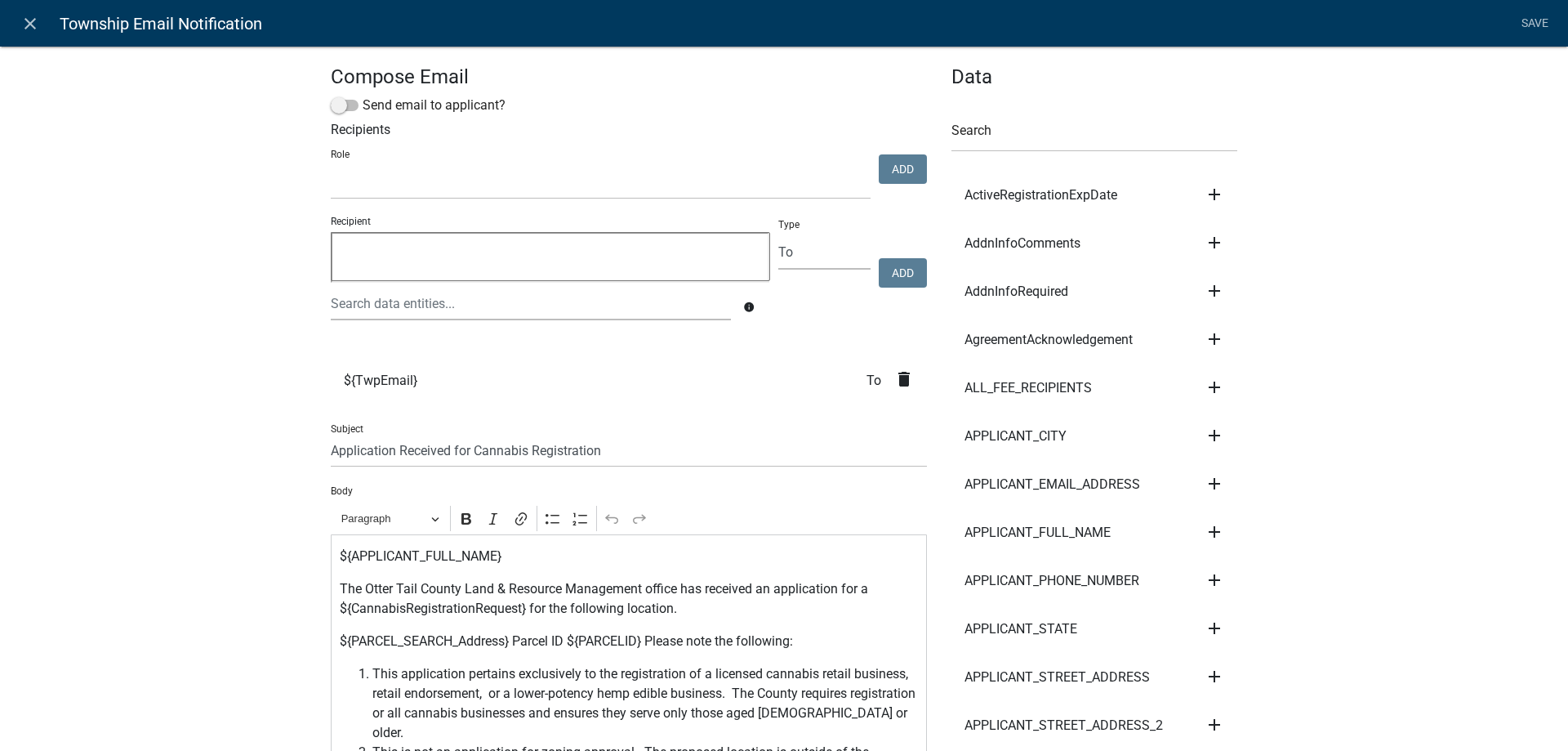
select select
click at [355, 106] on span at bounding box center [344, 105] width 28 height 12
click at [362, 95] on input "Send email to applicant?" at bounding box center [362, 95] width 0 height 0
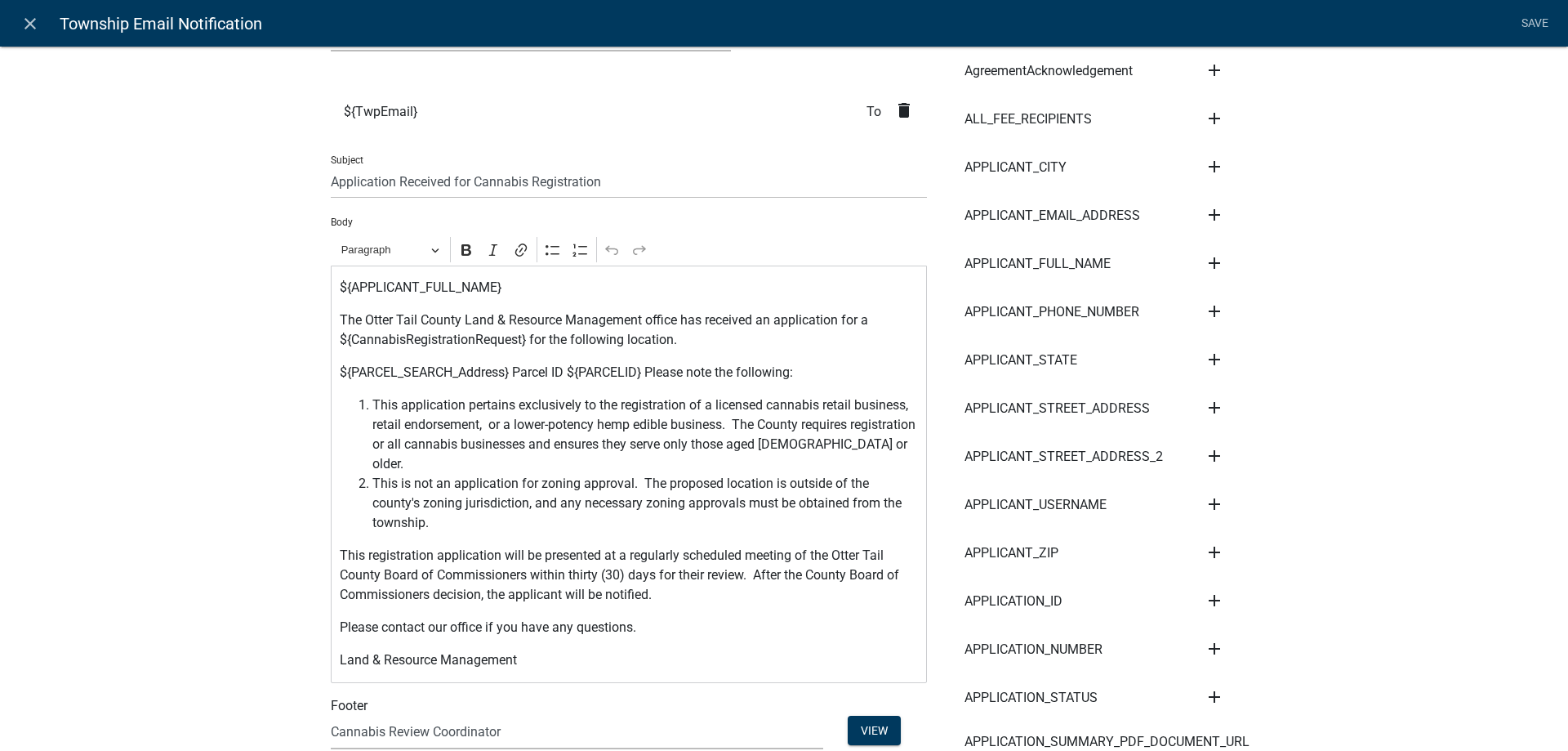
scroll to position [280, 0]
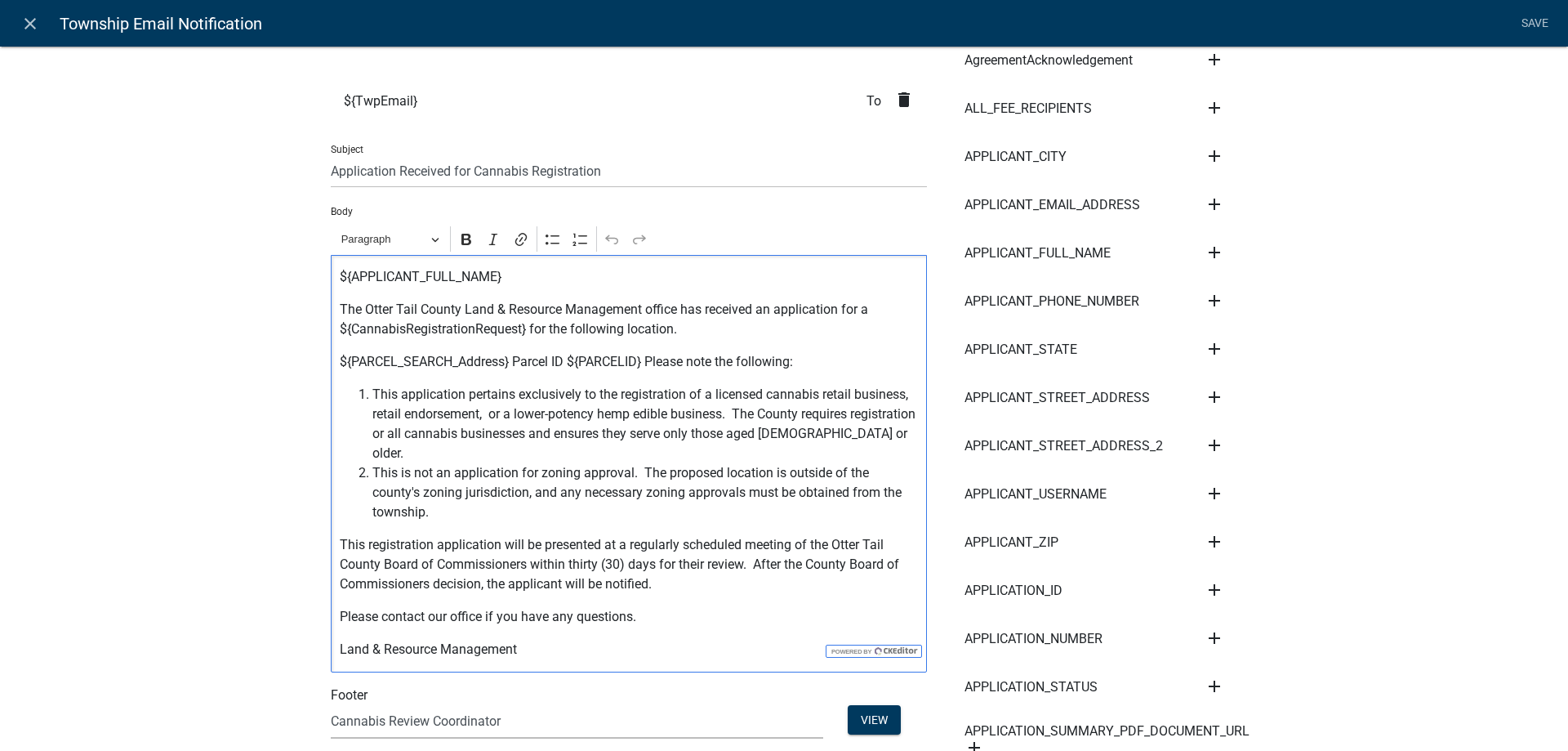
click at [647, 358] on p "${PARCEL_SEARCH_Address} Parcel ID ${PARCELID} Please note the following:" at bounding box center [629, 362] width 579 height 20
click at [514, 360] on p "${PARCEL_SEARCH_Address} Parcel ID ${PARCELID} Please note the following:" at bounding box center [629, 362] width 579 height 20
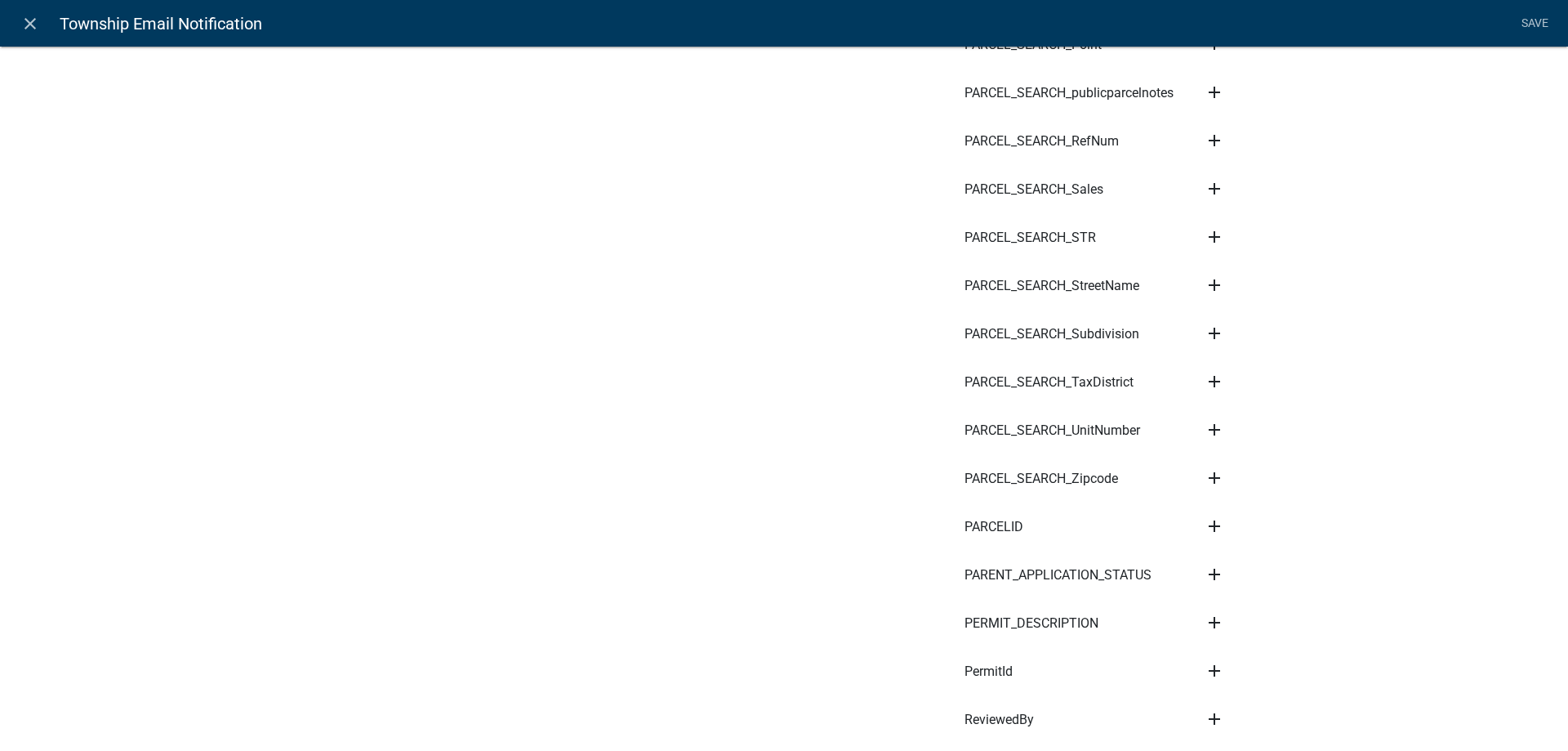
scroll to position [7301, 0]
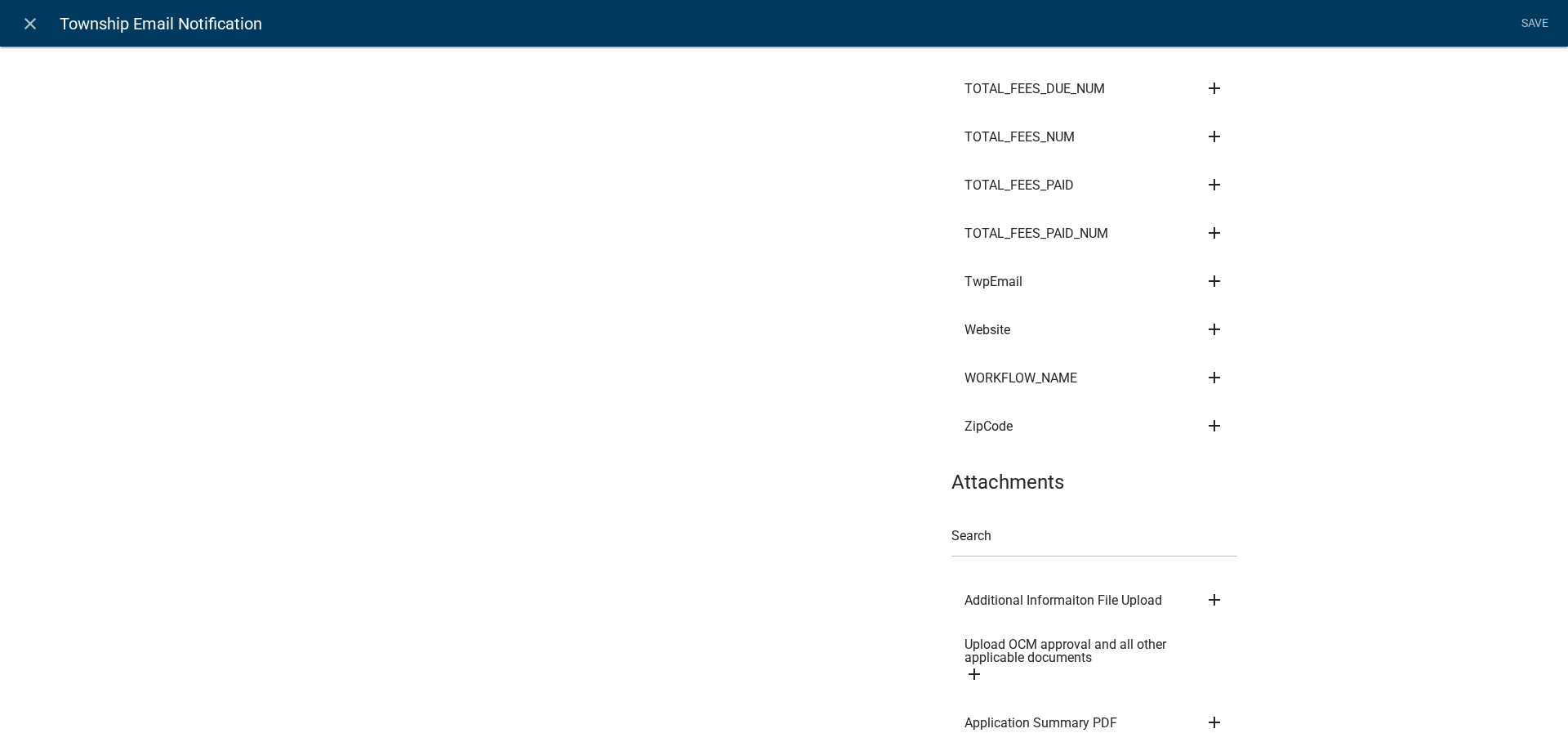
click at [1215, 712] on icon "add" at bounding box center [1215, 722] width 20 height 20
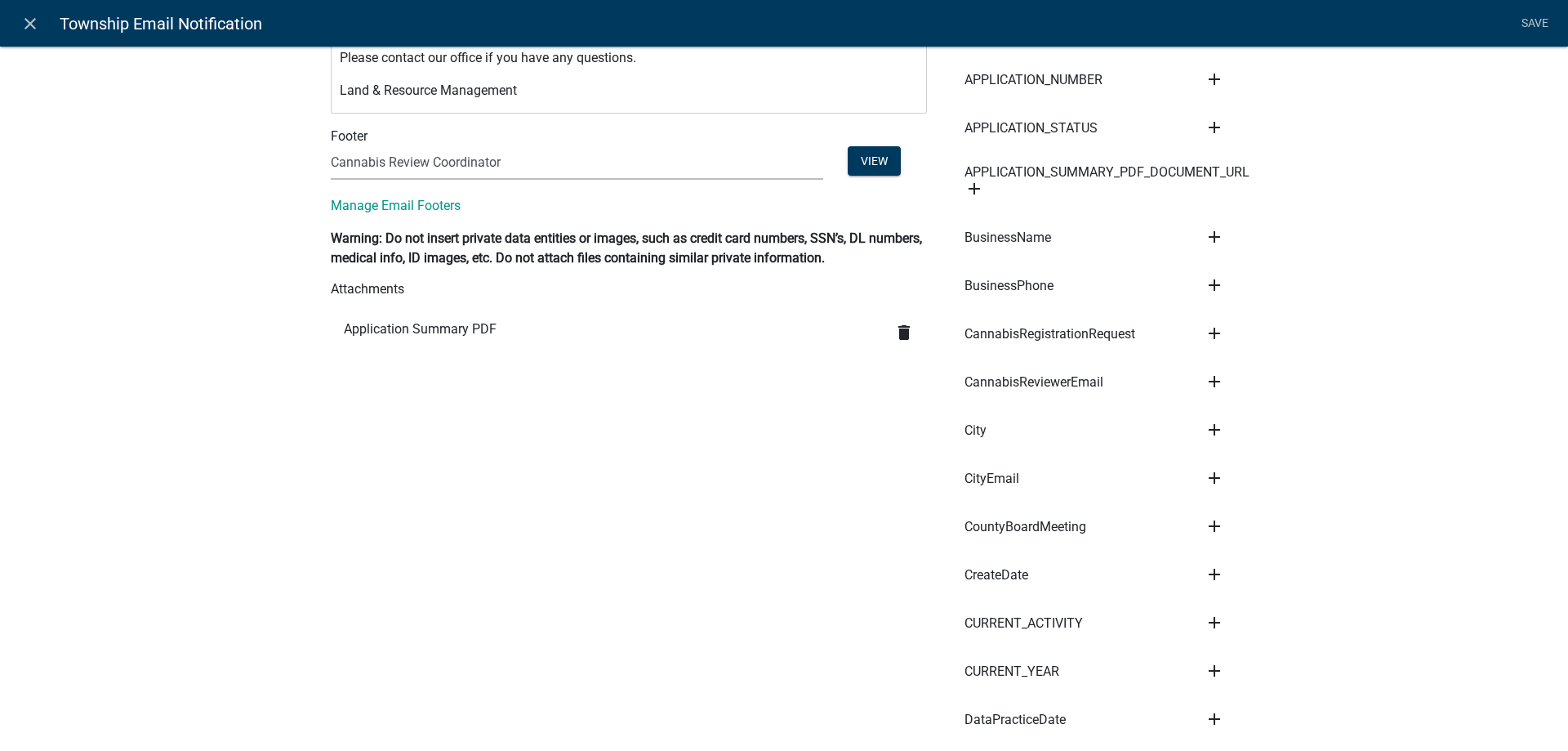
scroll to position [0, 0]
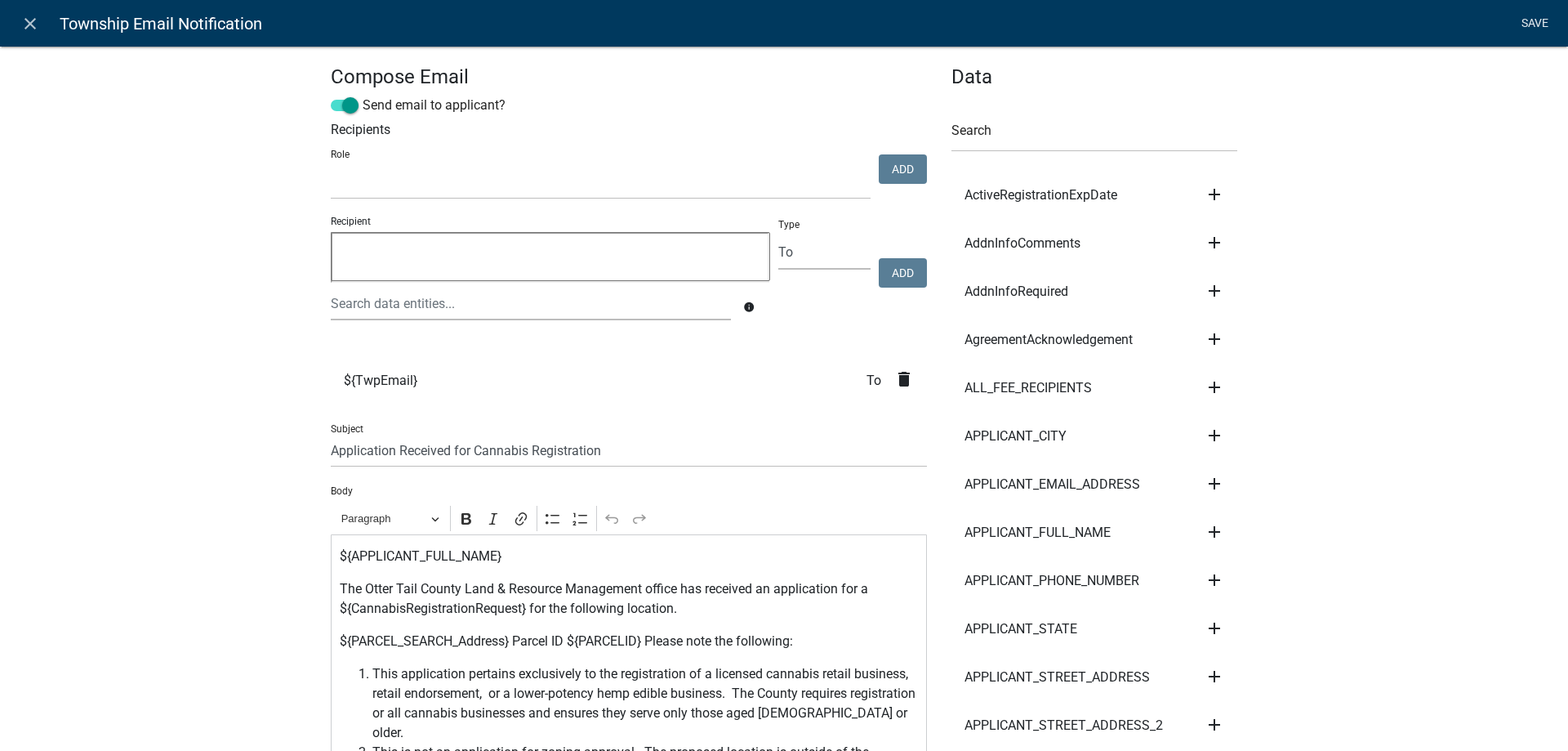
click at [1538, 24] on link "Save" at bounding box center [1534, 24] width 41 height 31
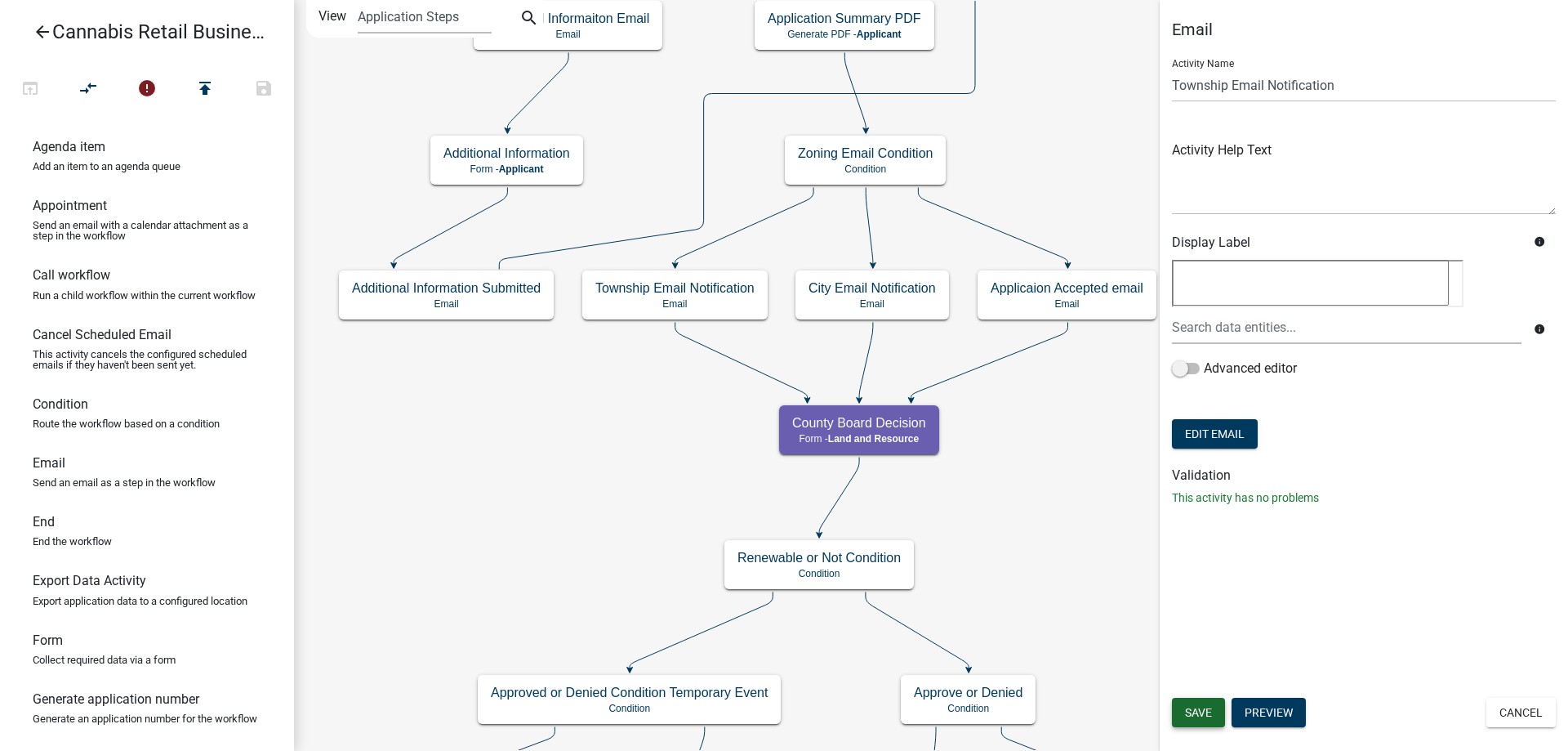
click at [1193, 711] on span "Save" at bounding box center [1198, 712] width 27 height 13
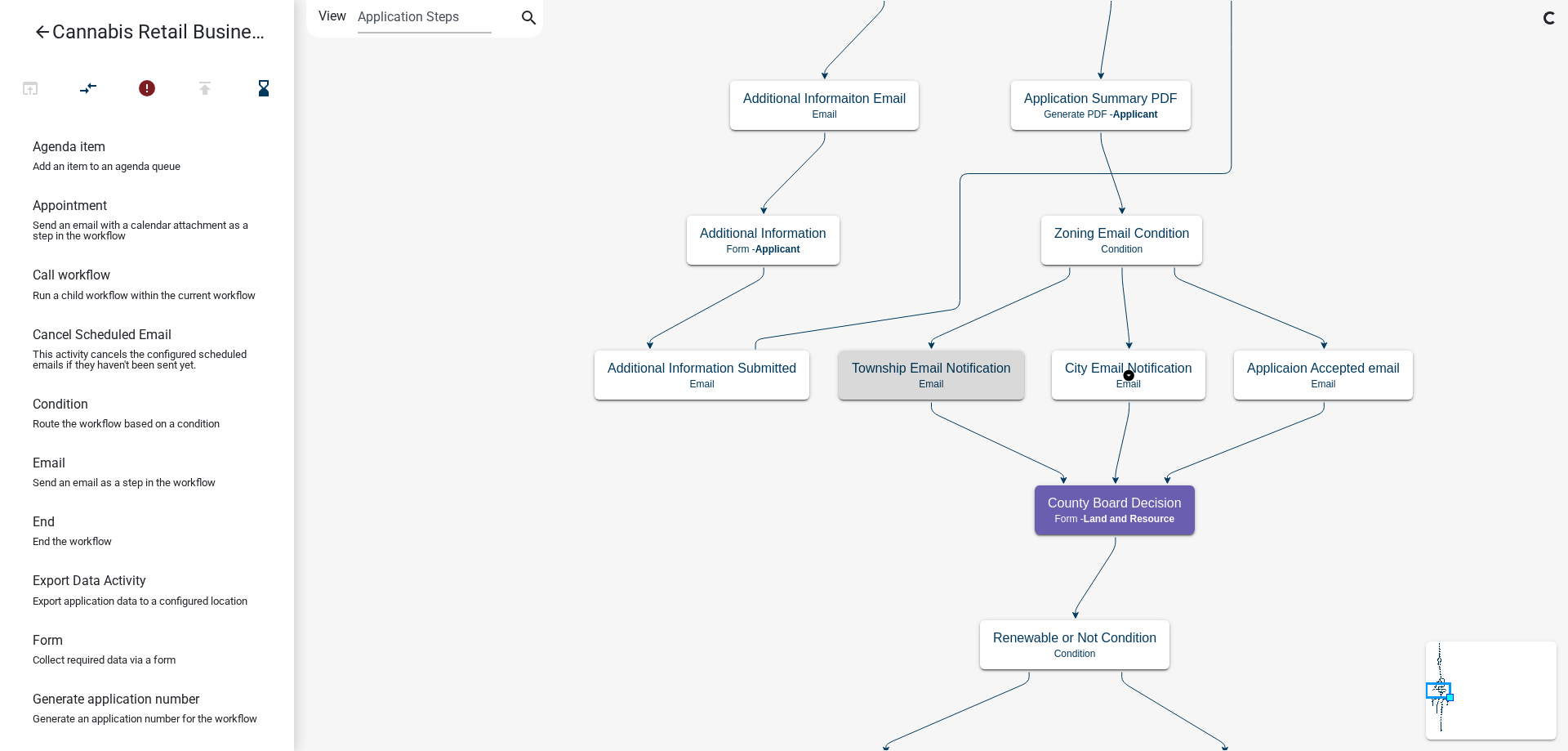
click at [1181, 379] on g "City Email Notification Email" at bounding box center [1129, 374] width 153 height 47
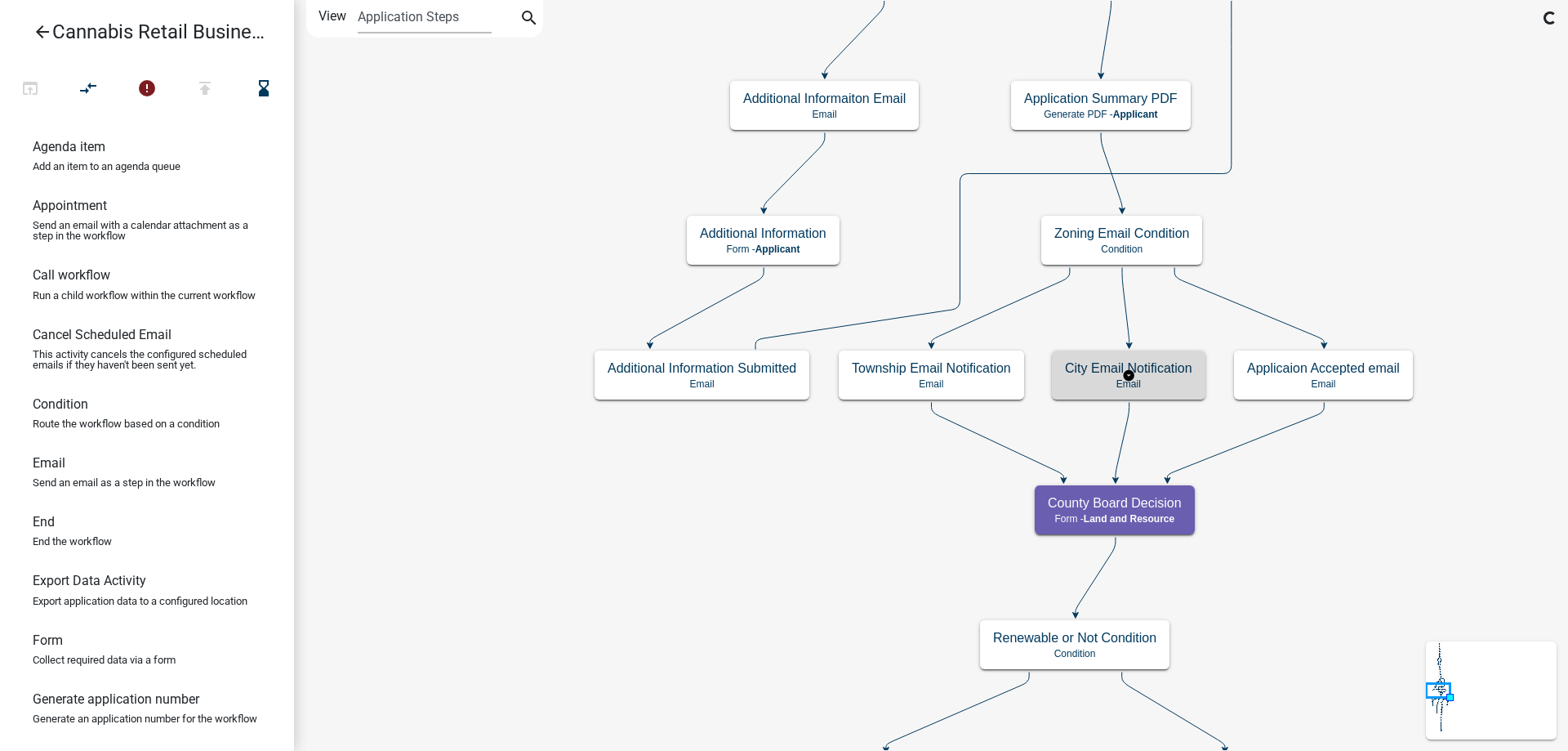
click at [1181, 379] on p "Email" at bounding box center [1129, 384] width 127 height 12
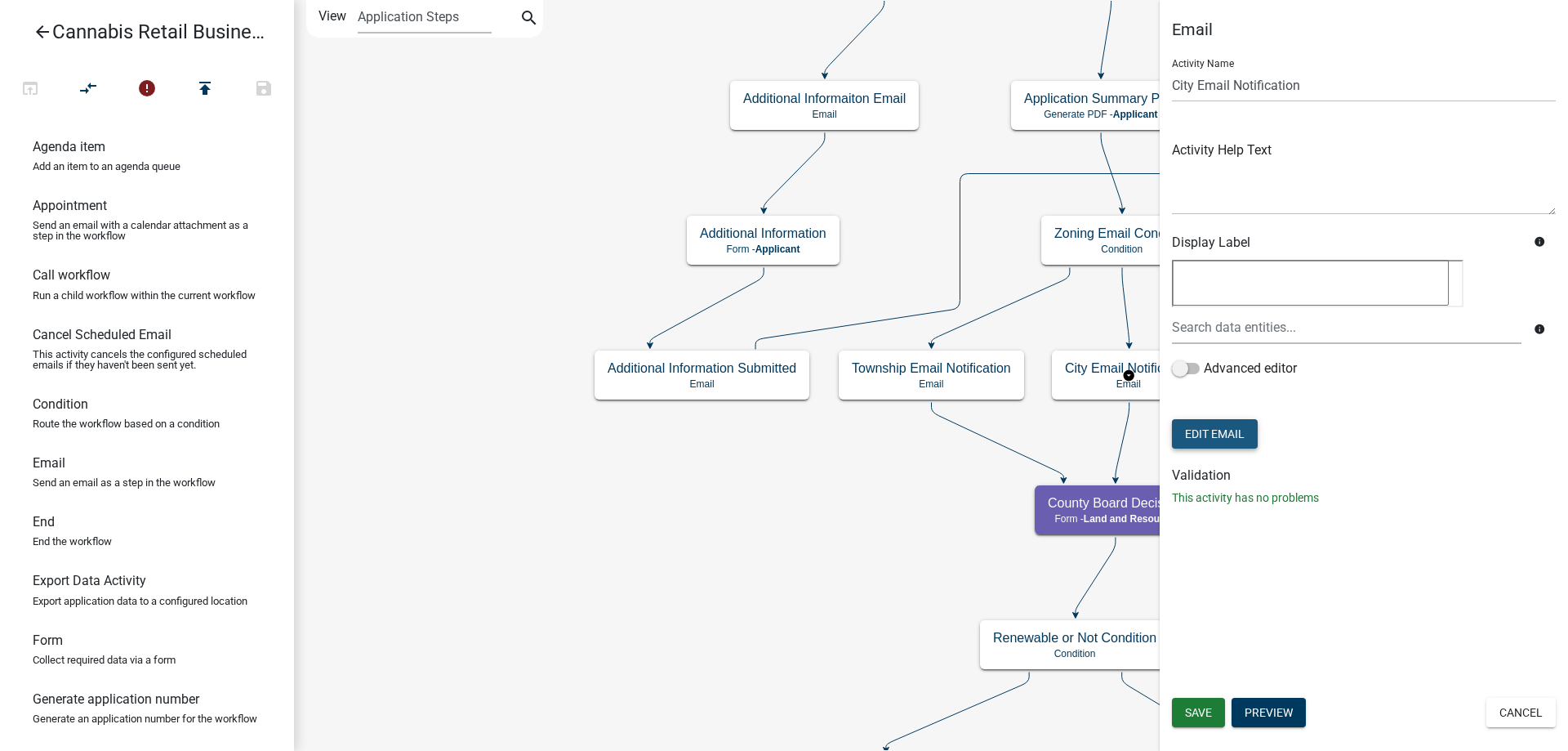
click at [1246, 434] on button "Edit Email" at bounding box center [1215, 434] width 85 height 29
select select "190bf7b5-d392-4259-aa9b-055c59575267"
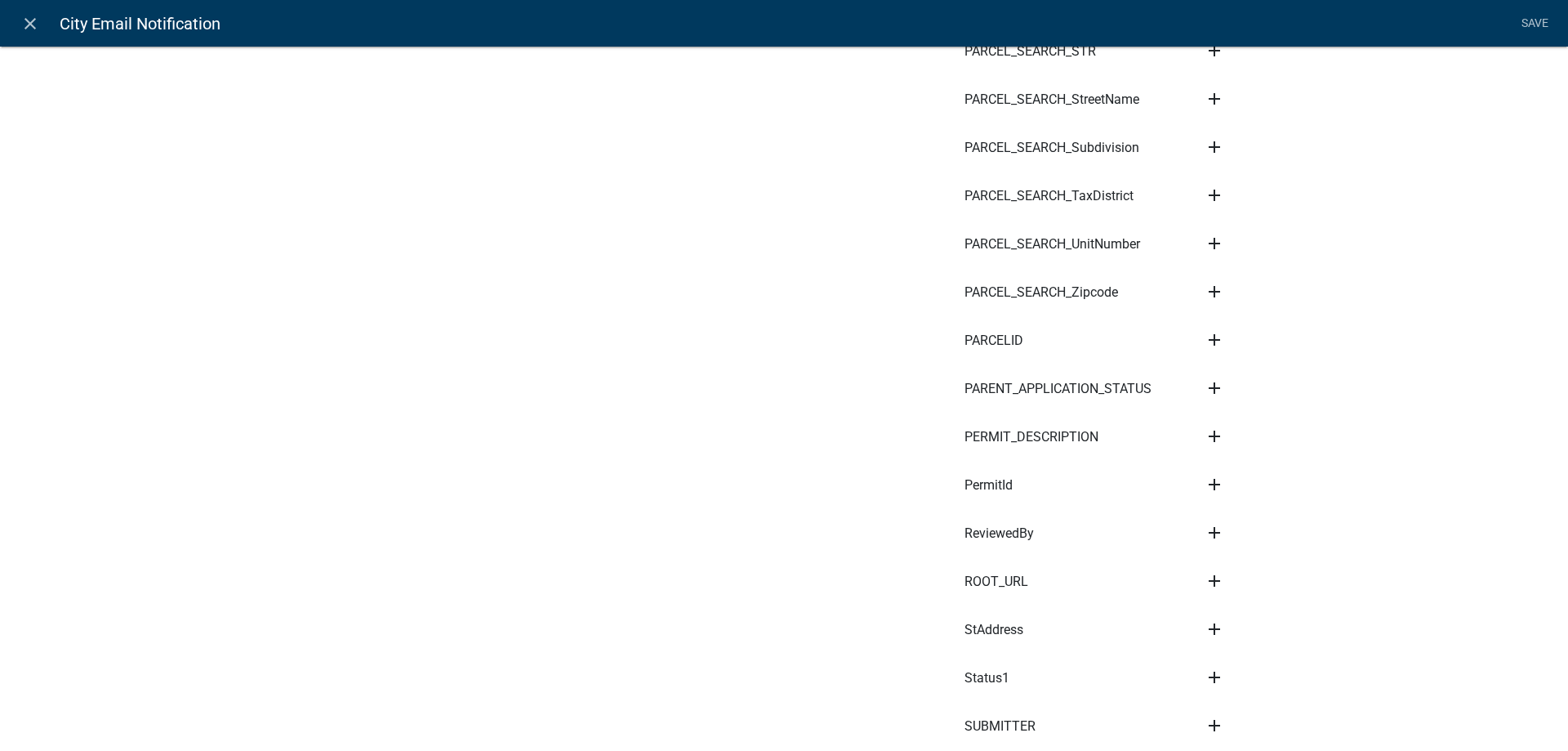
scroll to position [7301, 0]
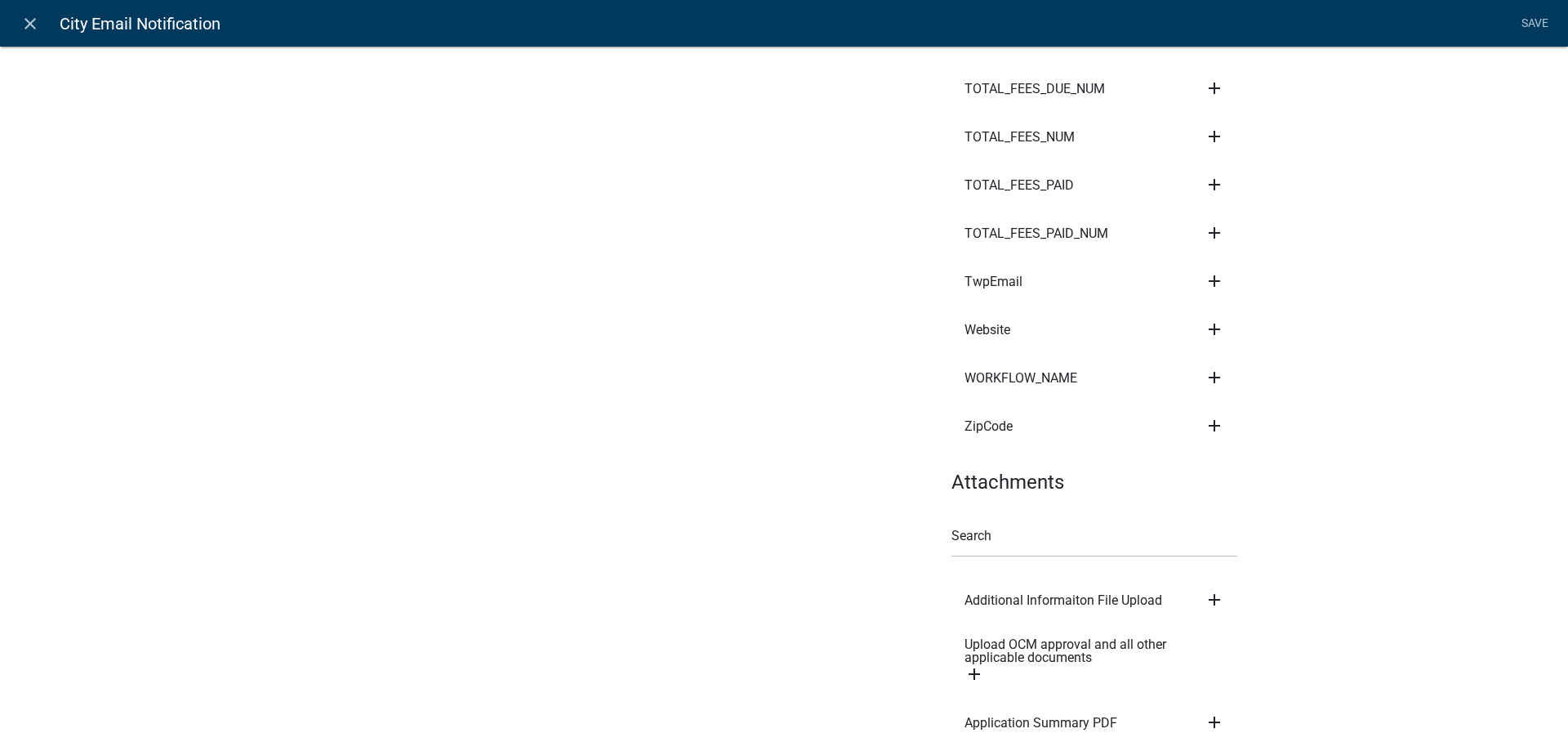
click at [1216, 712] on icon "add" at bounding box center [1215, 722] width 20 height 20
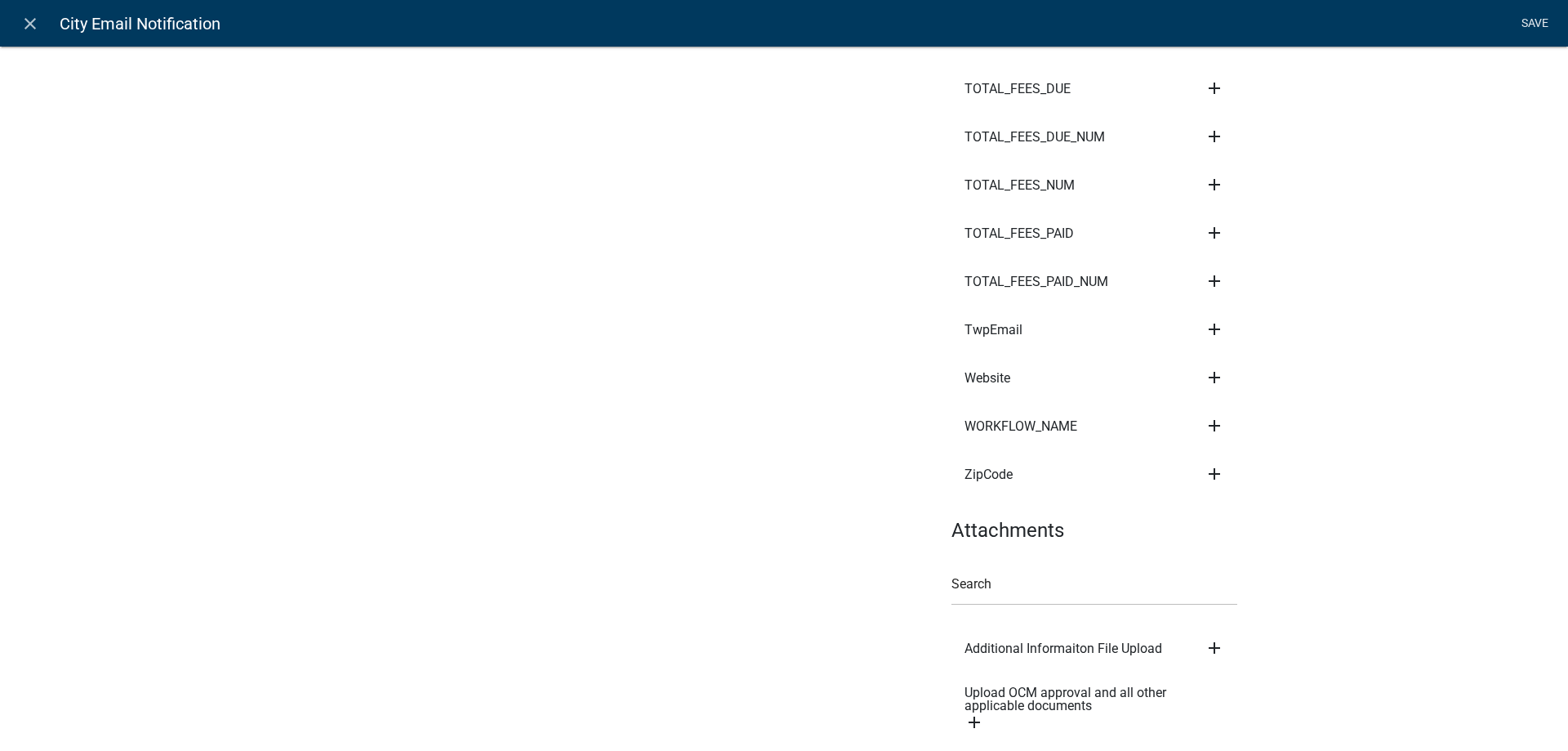
click at [1526, 18] on link "Save" at bounding box center [1534, 24] width 41 height 31
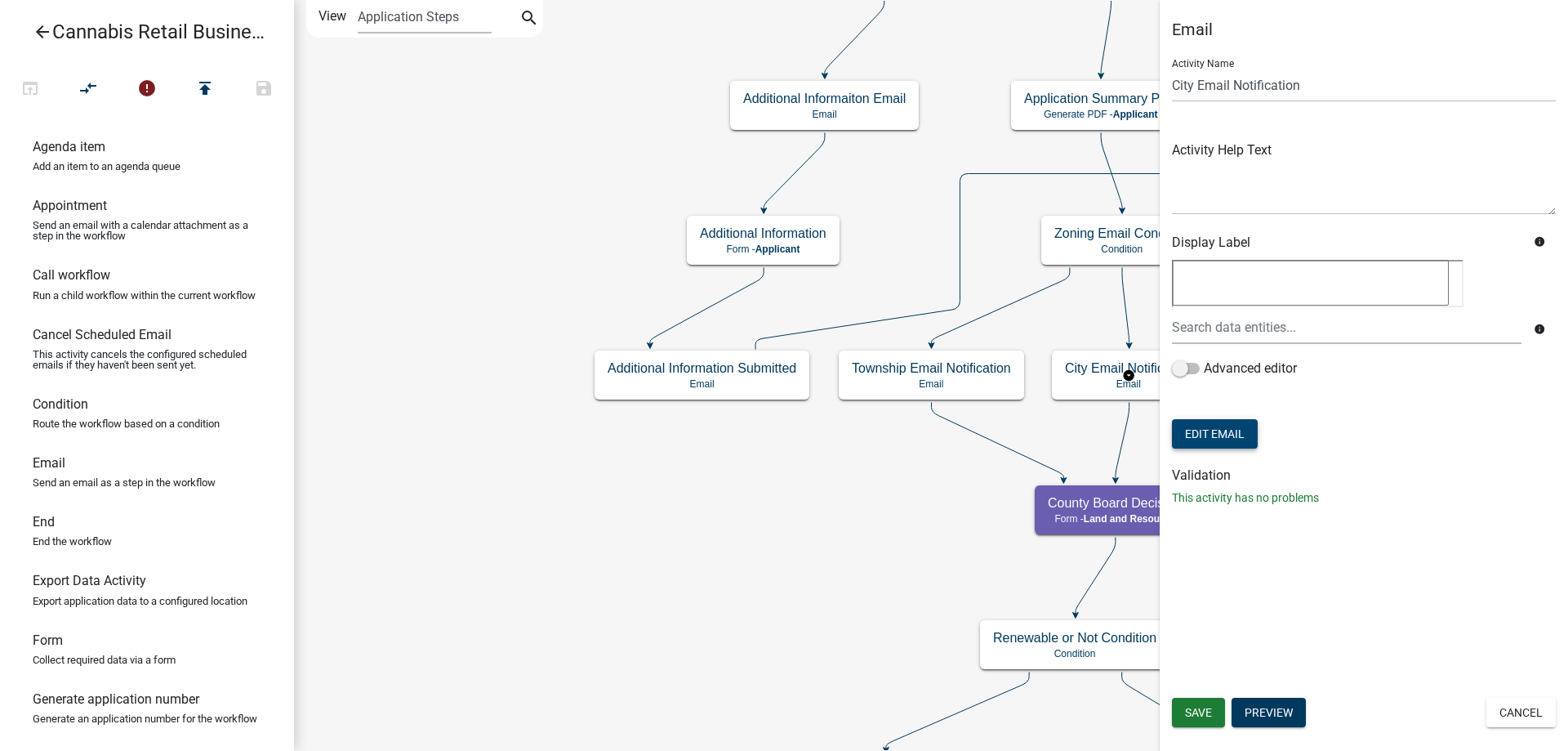
scroll to position [0, 0]
click at [1198, 707] on span "Save" at bounding box center [1198, 712] width 27 height 13
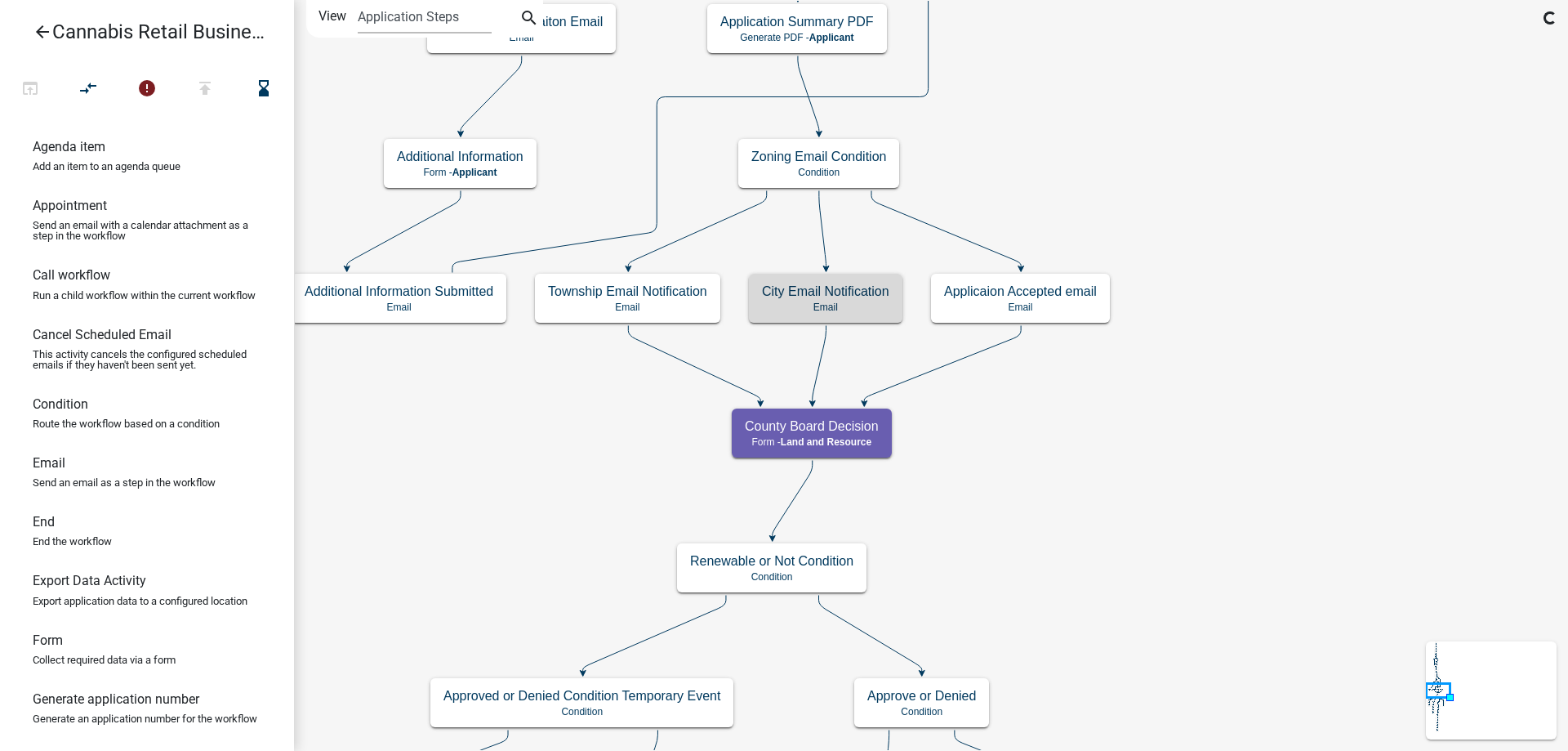
click at [1165, 476] on div "start Start - Applicant Application Introduction Form - Applicant Parcel search…" at bounding box center [931, 375] width 1274 height 751
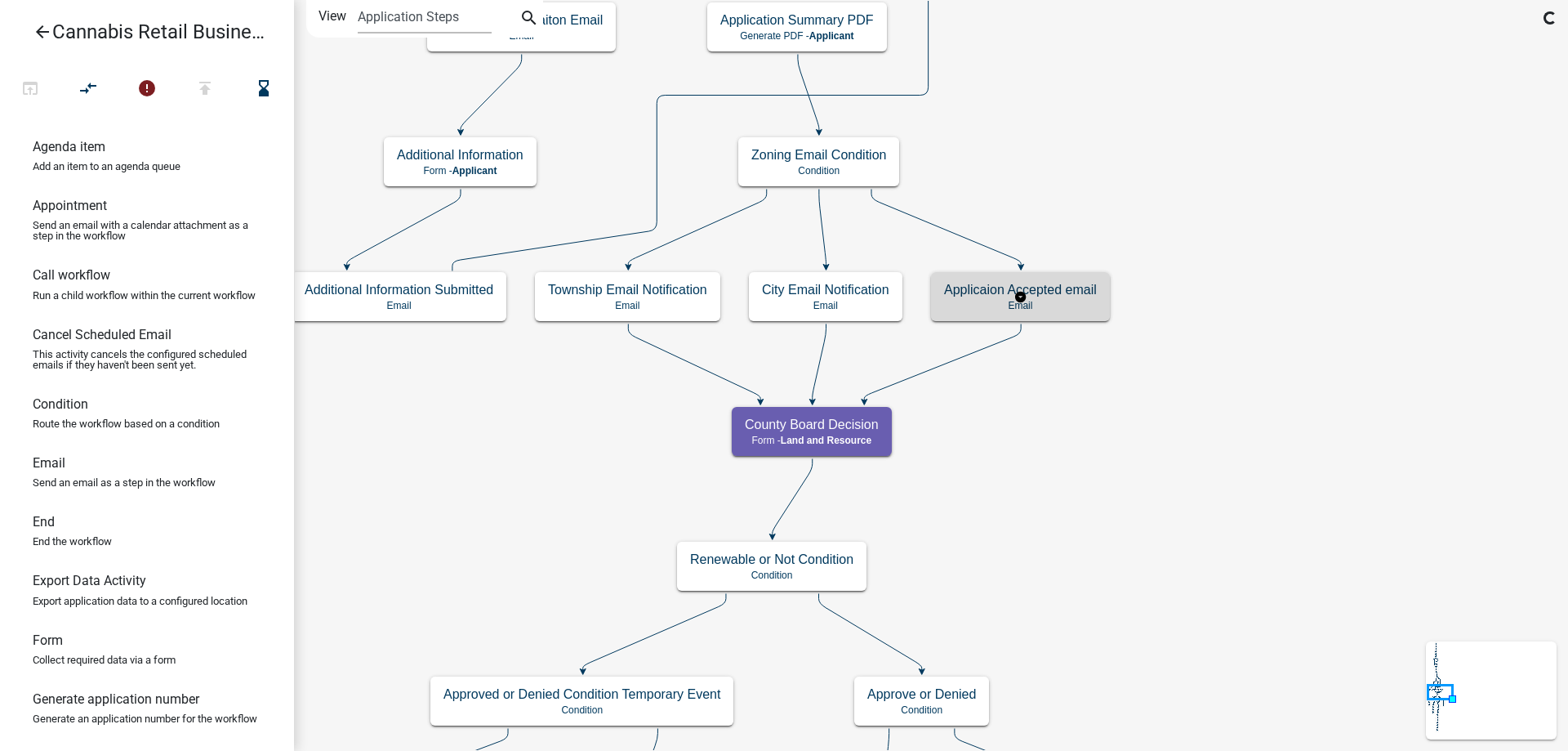
click at [1063, 297] on g "Applicaion Accepted email Email" at bounding box center [1021, 296] width 180 height 47
click at [1063, 297] on h5 "Applicaion Accepted email" at bounding box center [1021, 289] width 153 height 15
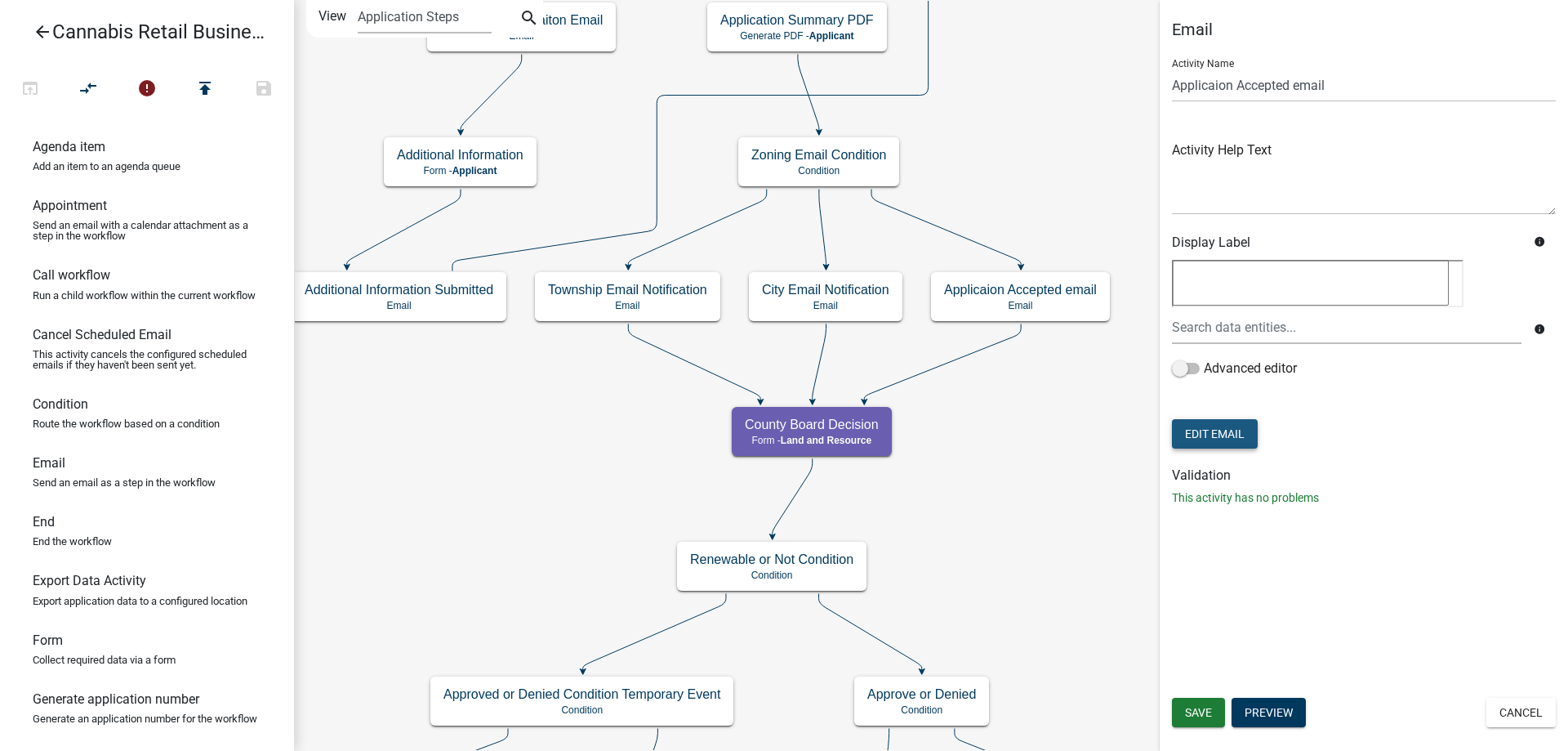
click at [1235, 440] on button "Edit Email" at bounding box center [1215, 434] width 85 height 29
select select "190bf7b5-d392-4259-aa9b-055c59575267"
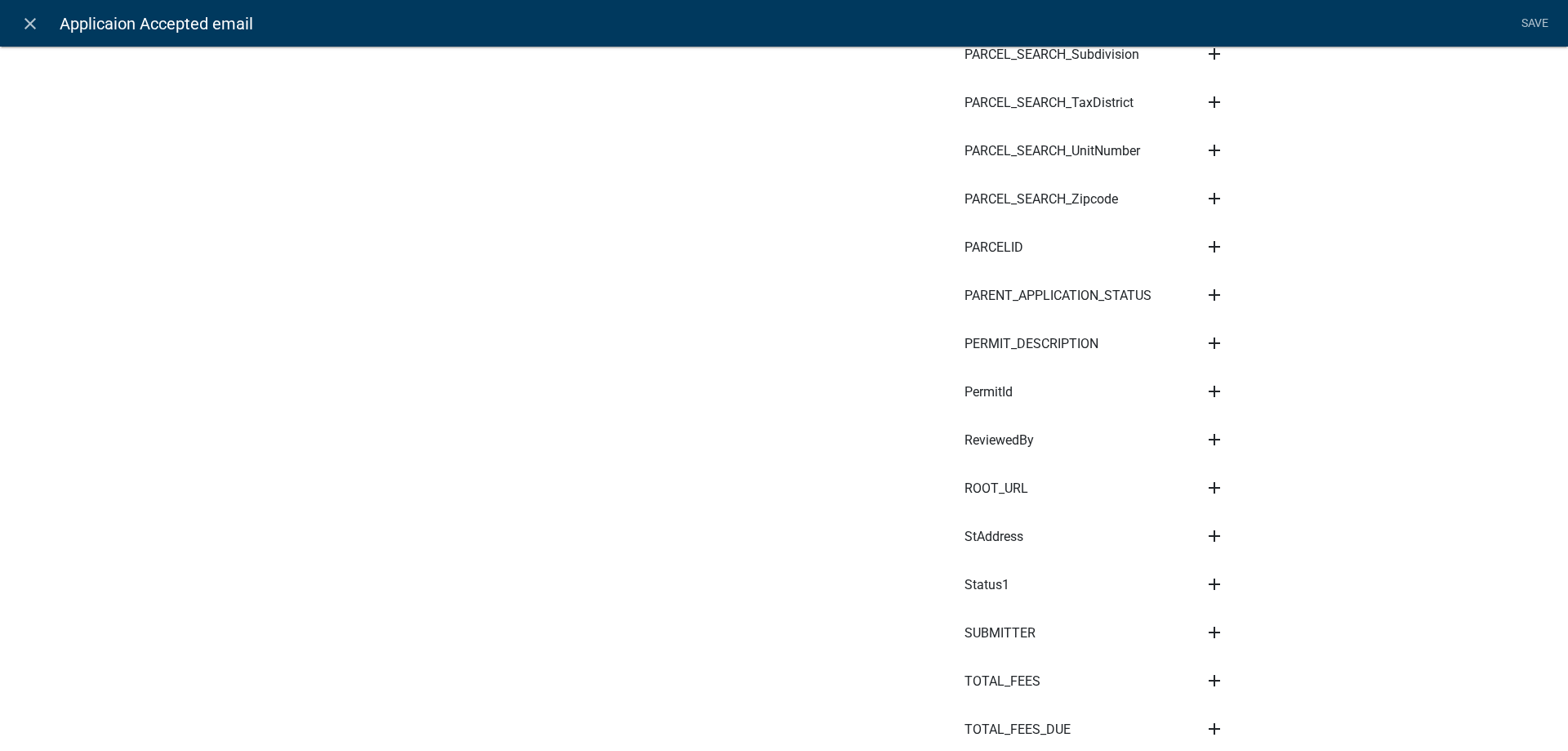
scroll to position [7301, 0]
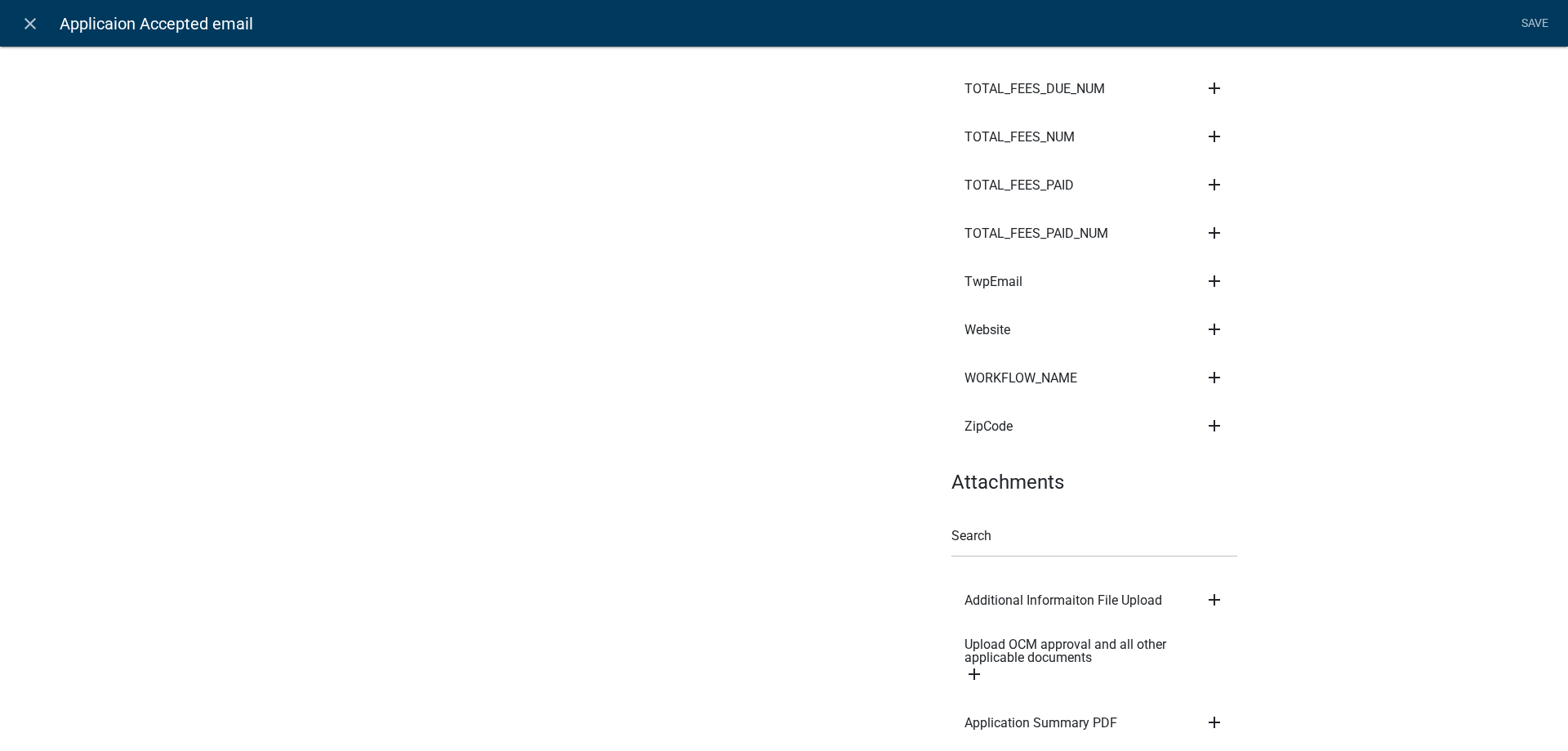
click at [1218, 712] on icon "add" at bounding box center [1215, 722] width 20 height 20
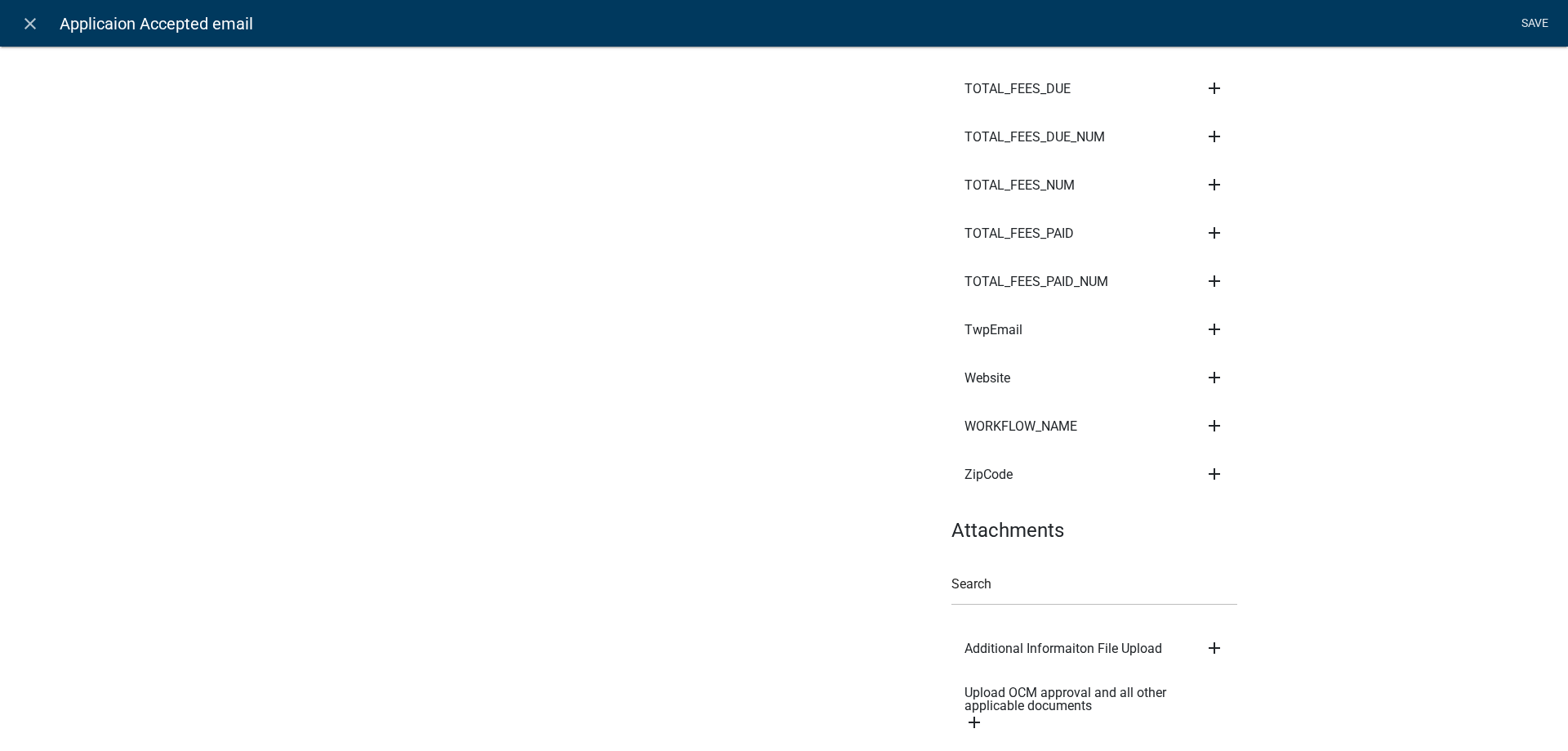
click at [1530, 24] on link "Save" at bounding box center [1534, 24] width 41 height 31
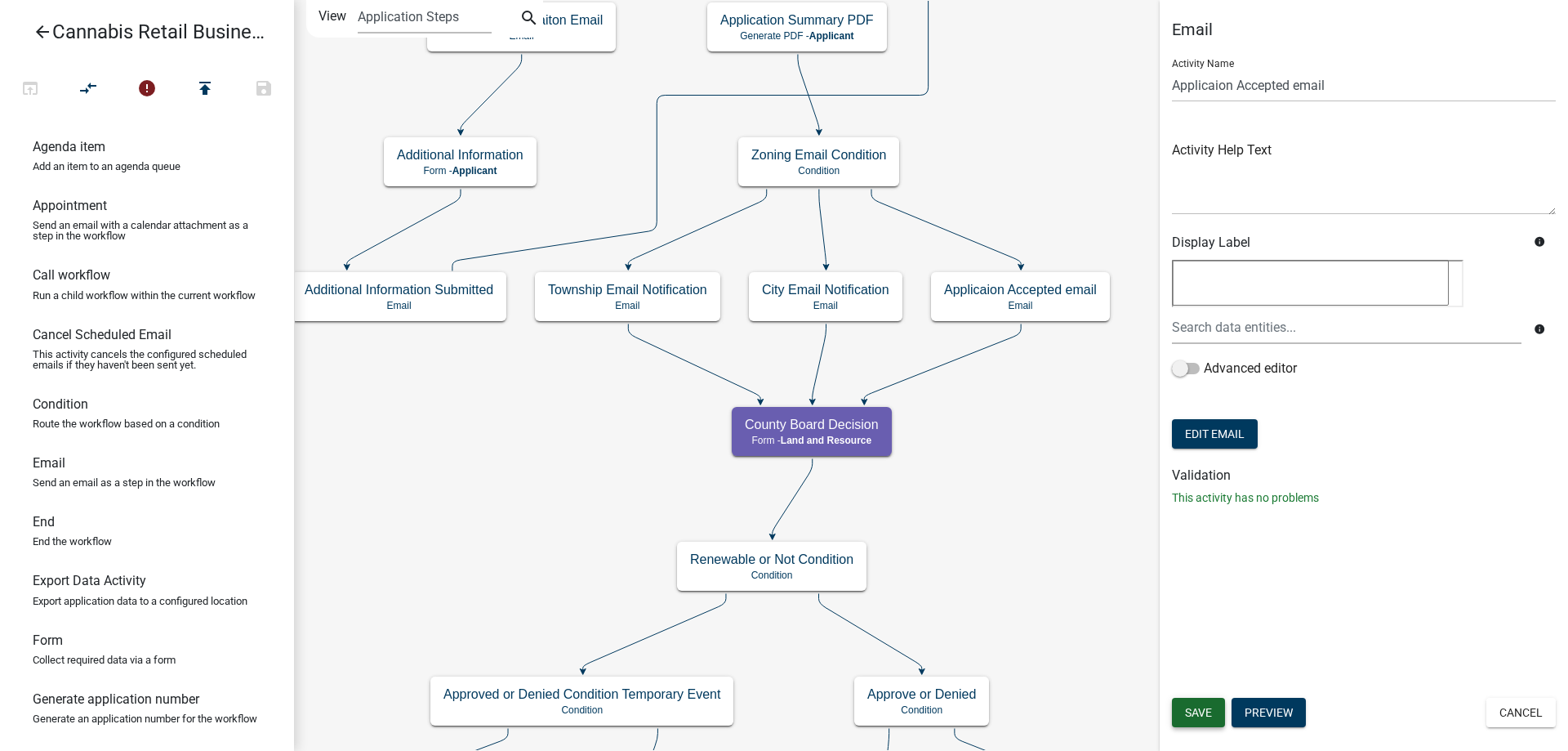
click at [1199, 714] on span "Save" at bounding box center [1198, 712] width 27 height 13
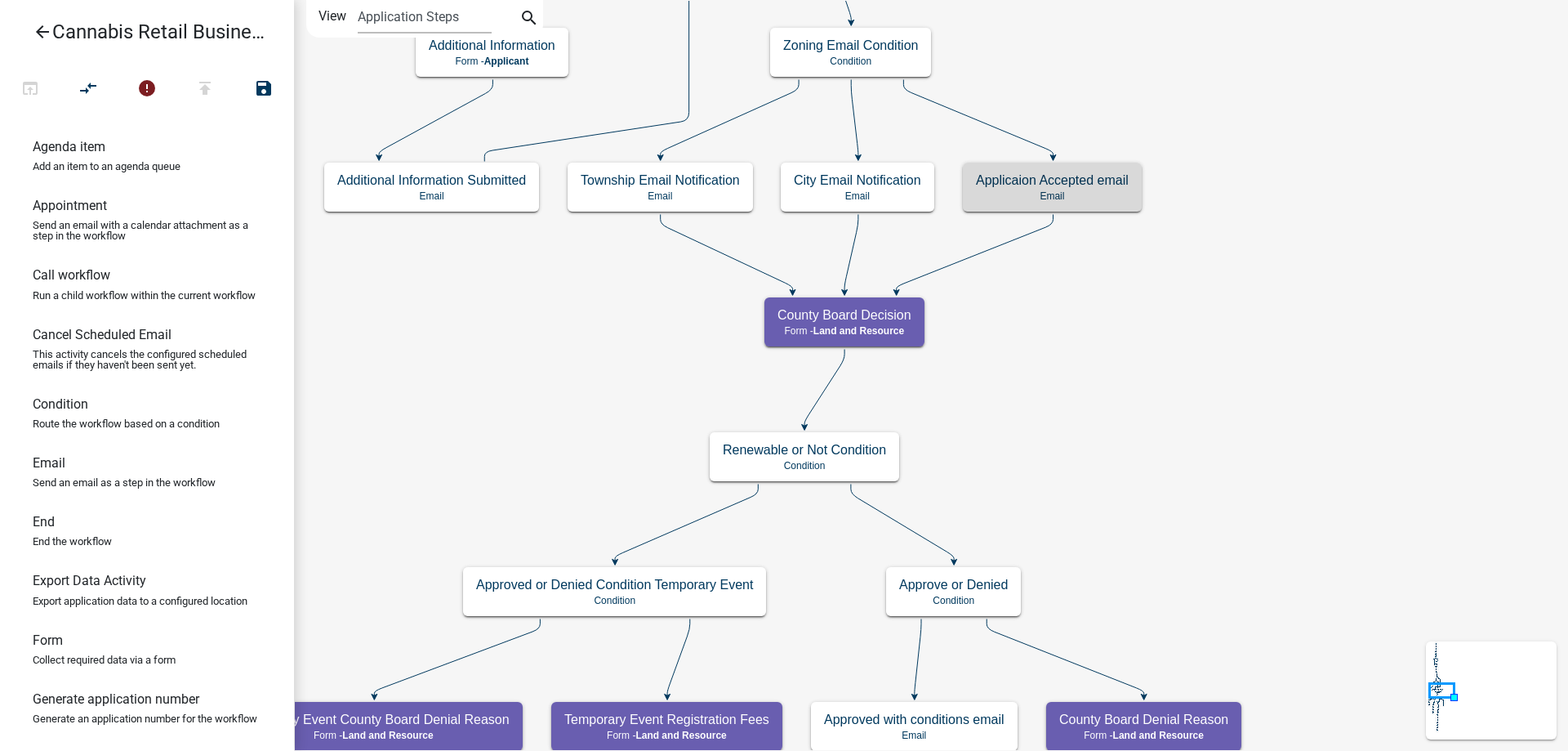
click at [1131, 426] on div "start Start - Applicant Application Introduction Form - Applicant Parcel search…" at bounding box center [931, 375] width 1274 height 751
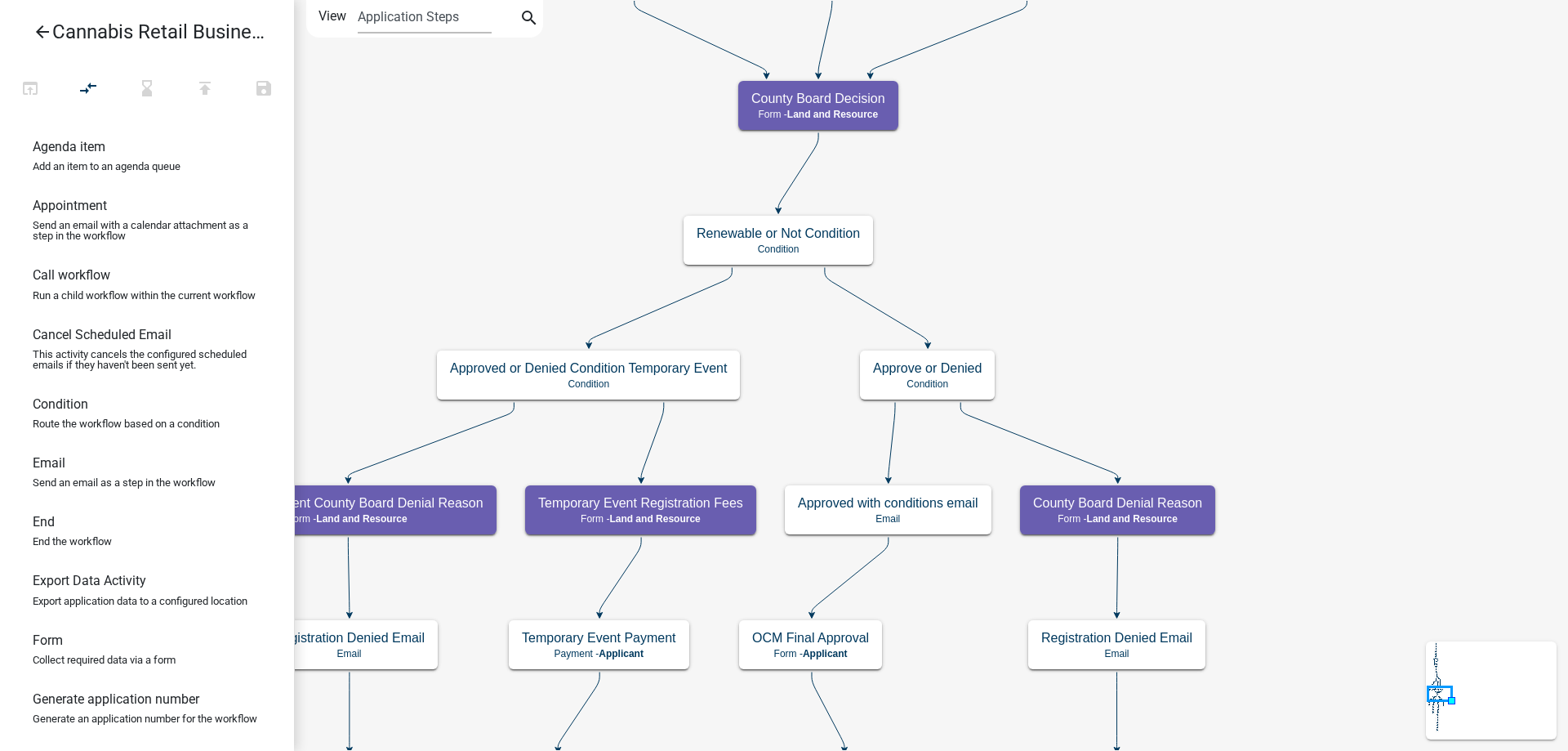
click at [1232, 308] on div "start Start - Applicant Application Introduction Form - Applicant Parcel search…" at bounding box center [931, 375] width 1274 height 751
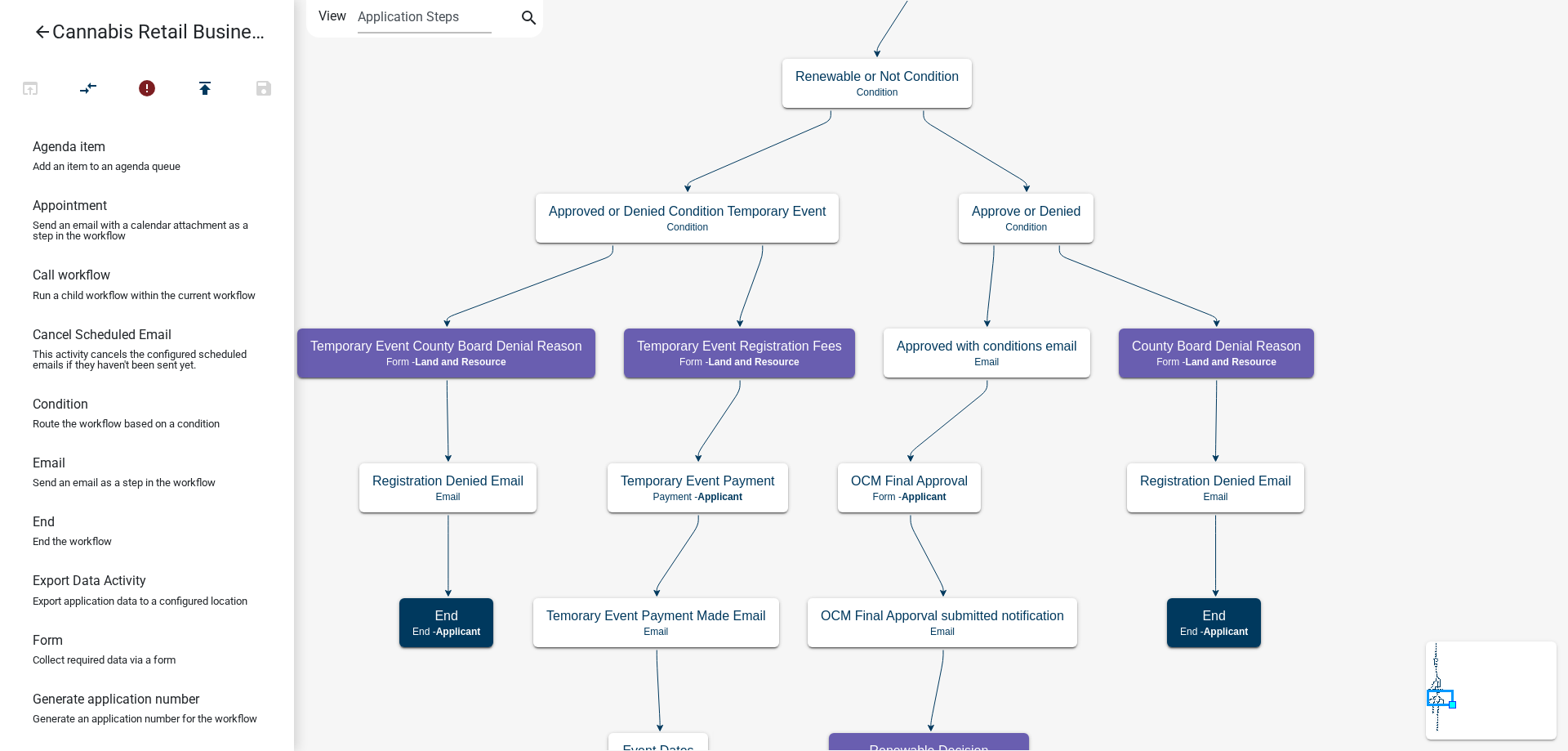
click at [1265, 171] on div "start Start - Applicant Application Introduction Form - Applicant Parcel search…" at bounding box center [931, 375] width 1274 height 751
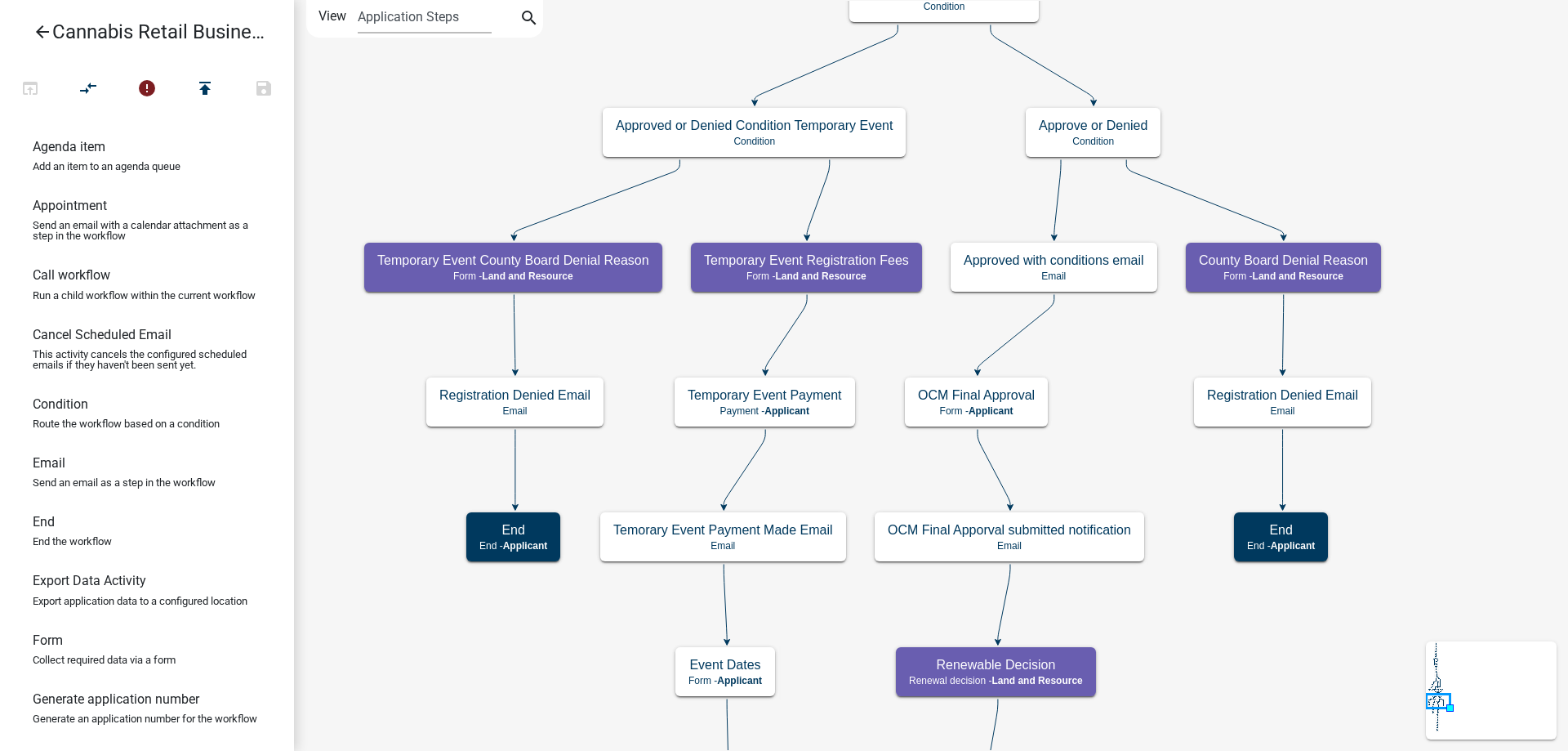
click at [1307, 152] on div "start Start - Applicant Application Introduction Form - Applicant Parcel search…" at bounding box center [931, 375] width 1274 height 751
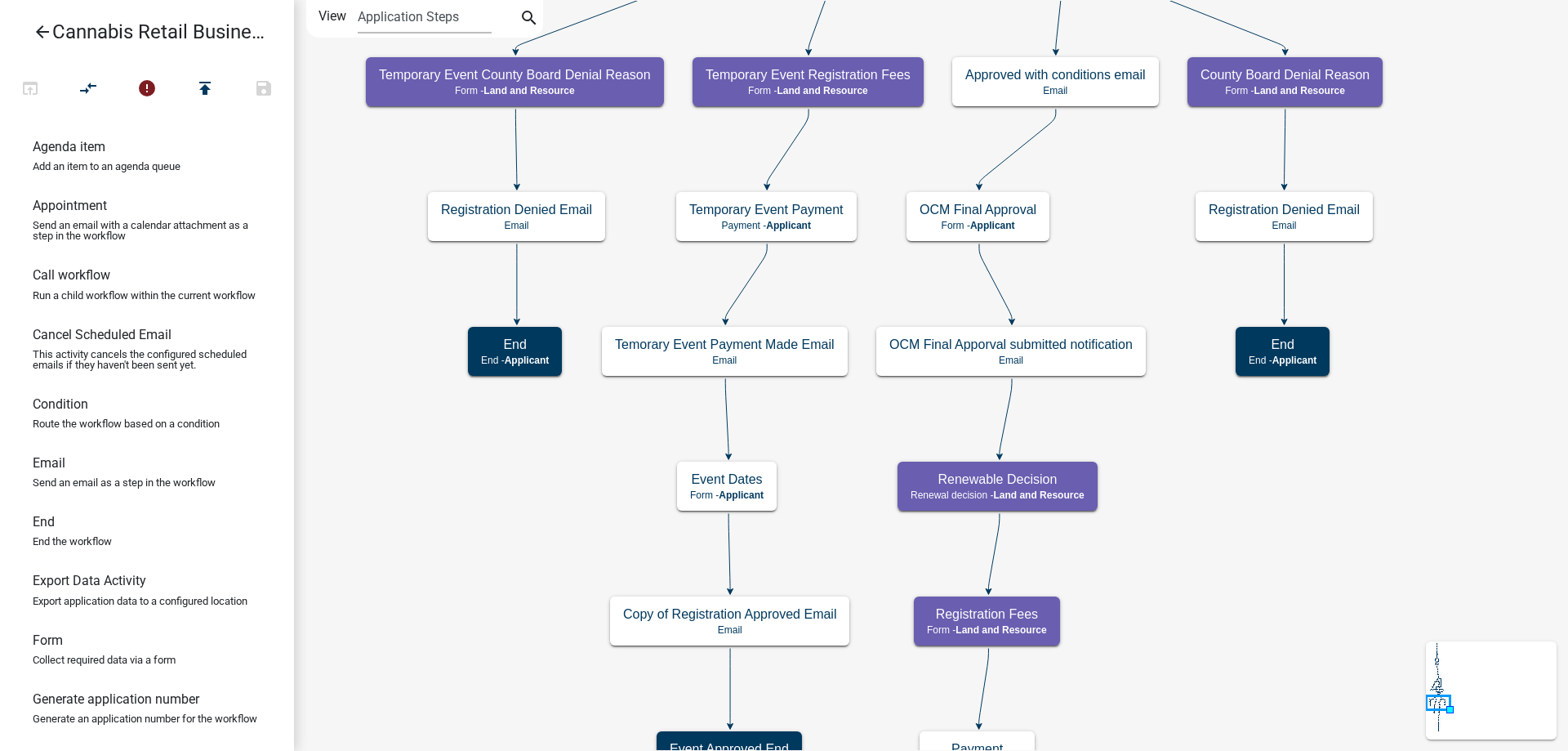
click at [585, 484] on div "start Start - Applicant Application Introduction Form - Applicant Parcel search…" at bounding box center [931, 375] width 1274 height 751
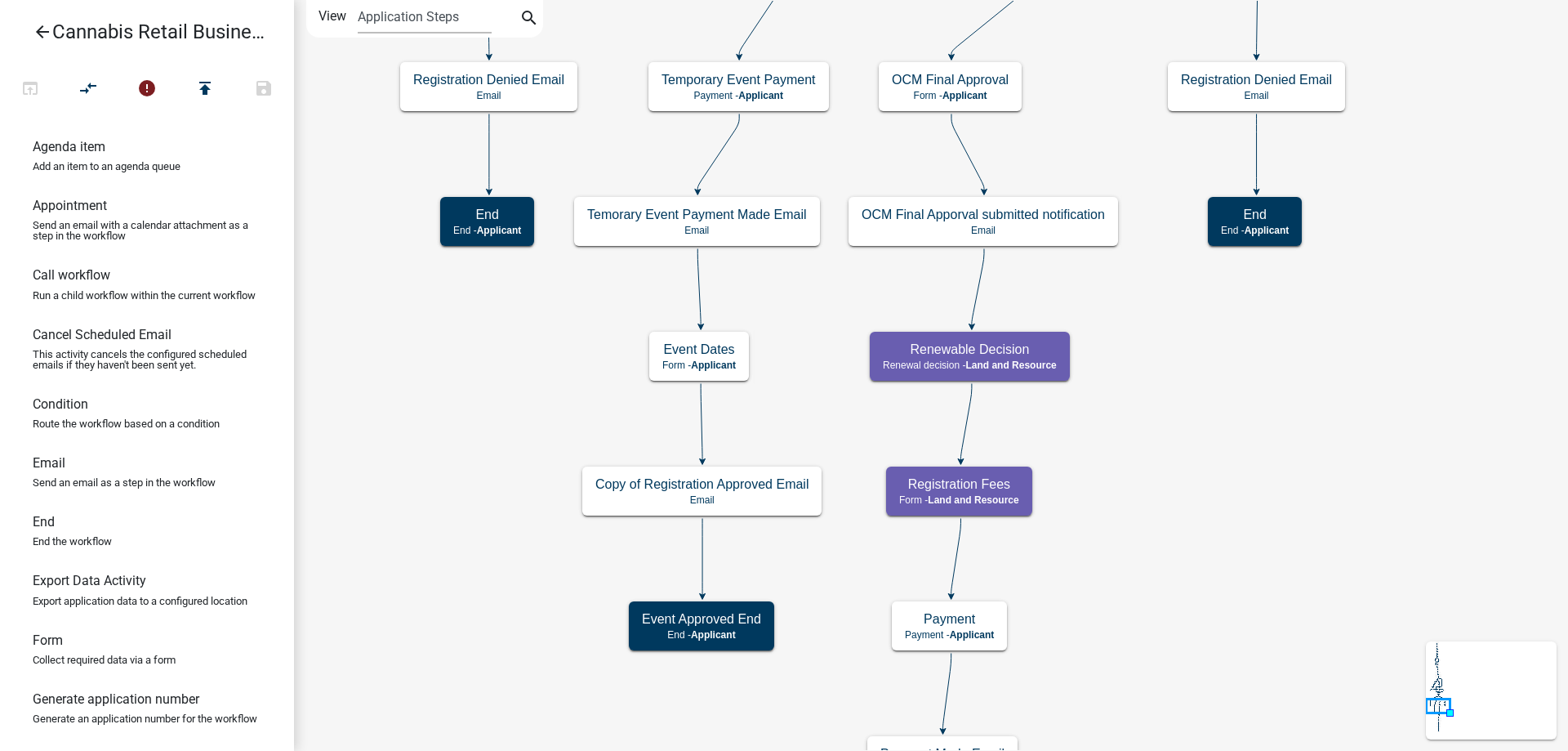
click at [481, 403] on div "start Start - Applicant Application Introduction Form - Applicant Parcel search…" at bounding box center [931, 375] width 1274 height 751
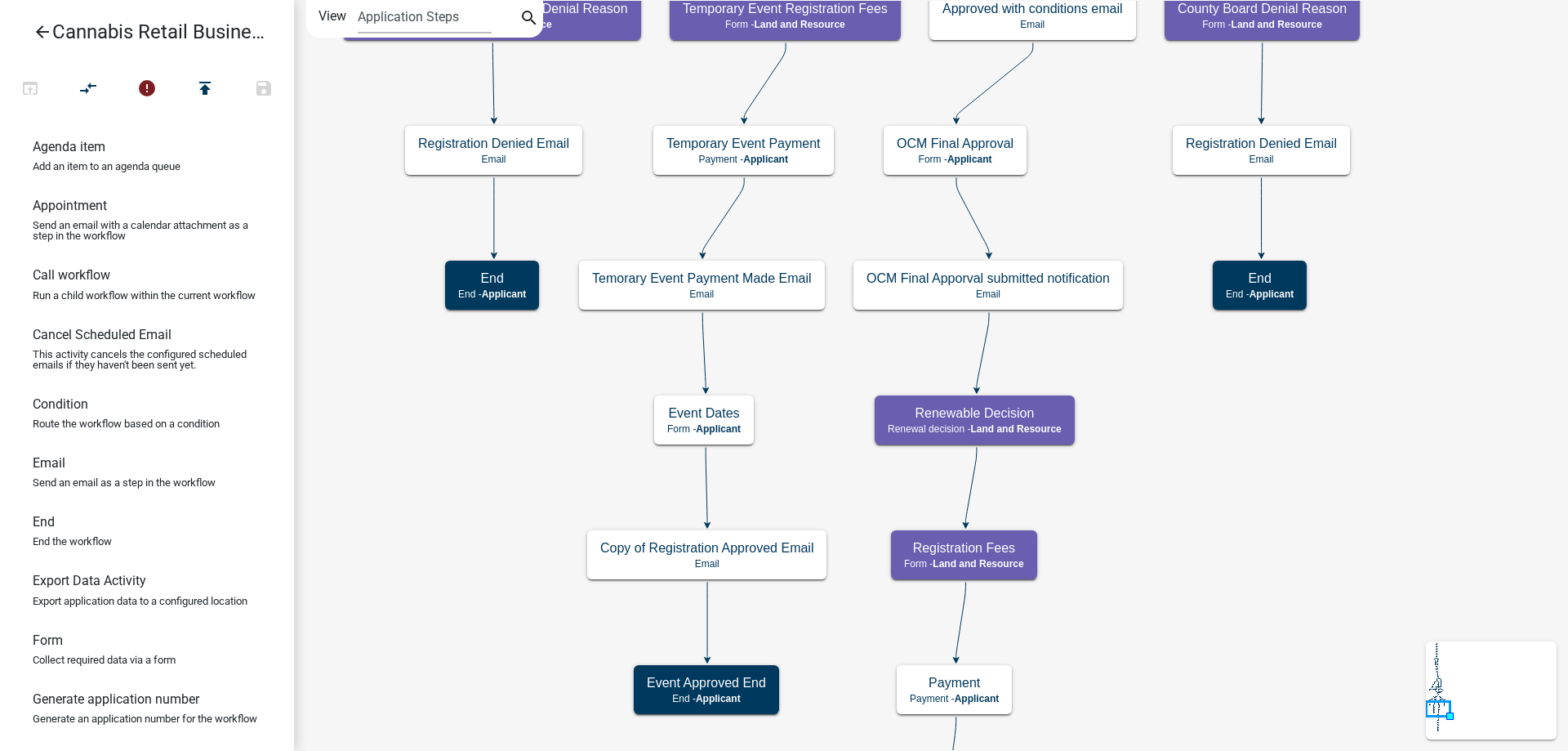
click at [502, 673] on div "start Start - Applicant Application Introduction Form - Applicant Parcel search…" at bounding box center [931, 375] width 1274 height 751
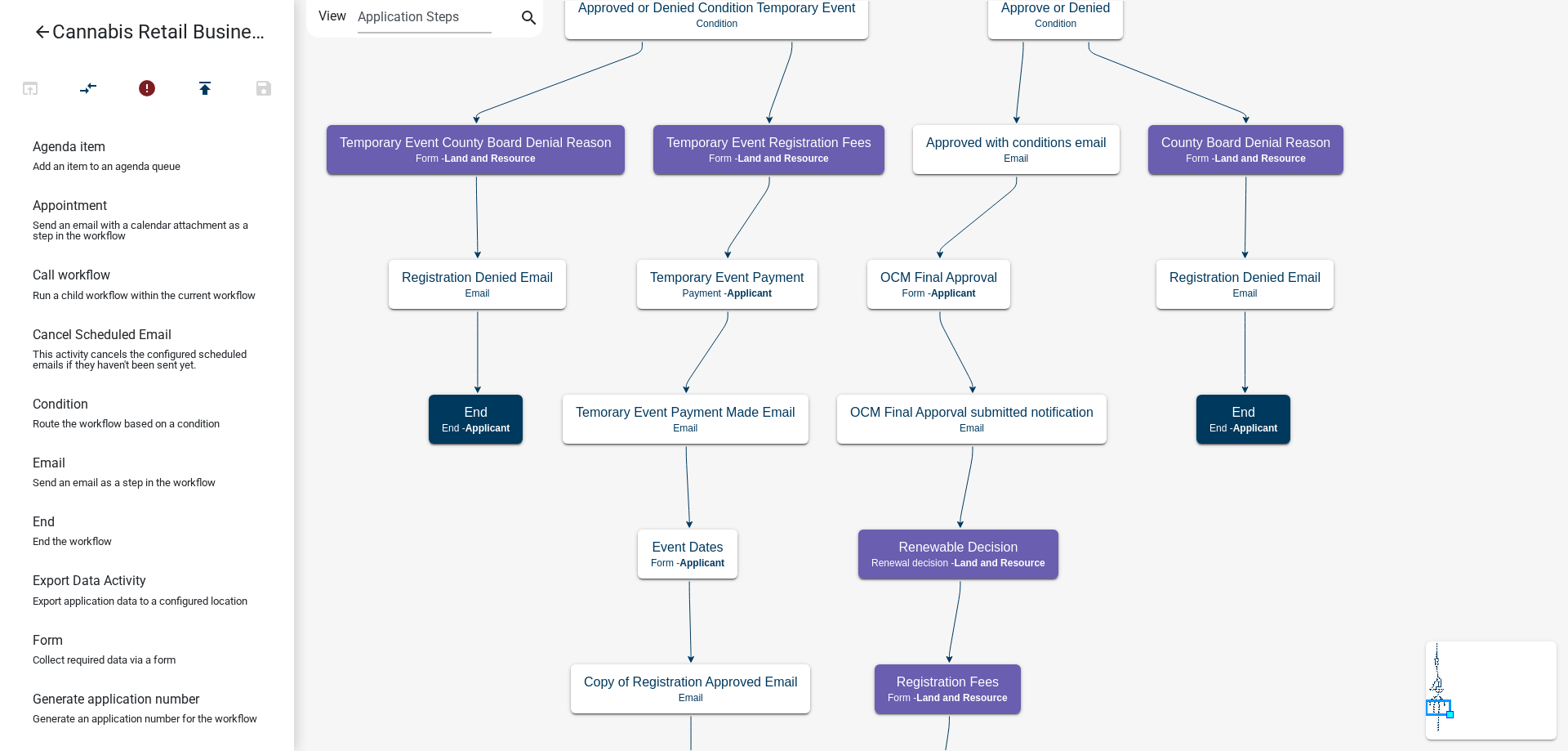
click at [419, 571] on div "start Start - Applicant Application Introduction Form - Applicant Parcel search…" at bounding box center [931, 375] width 1274 height 751
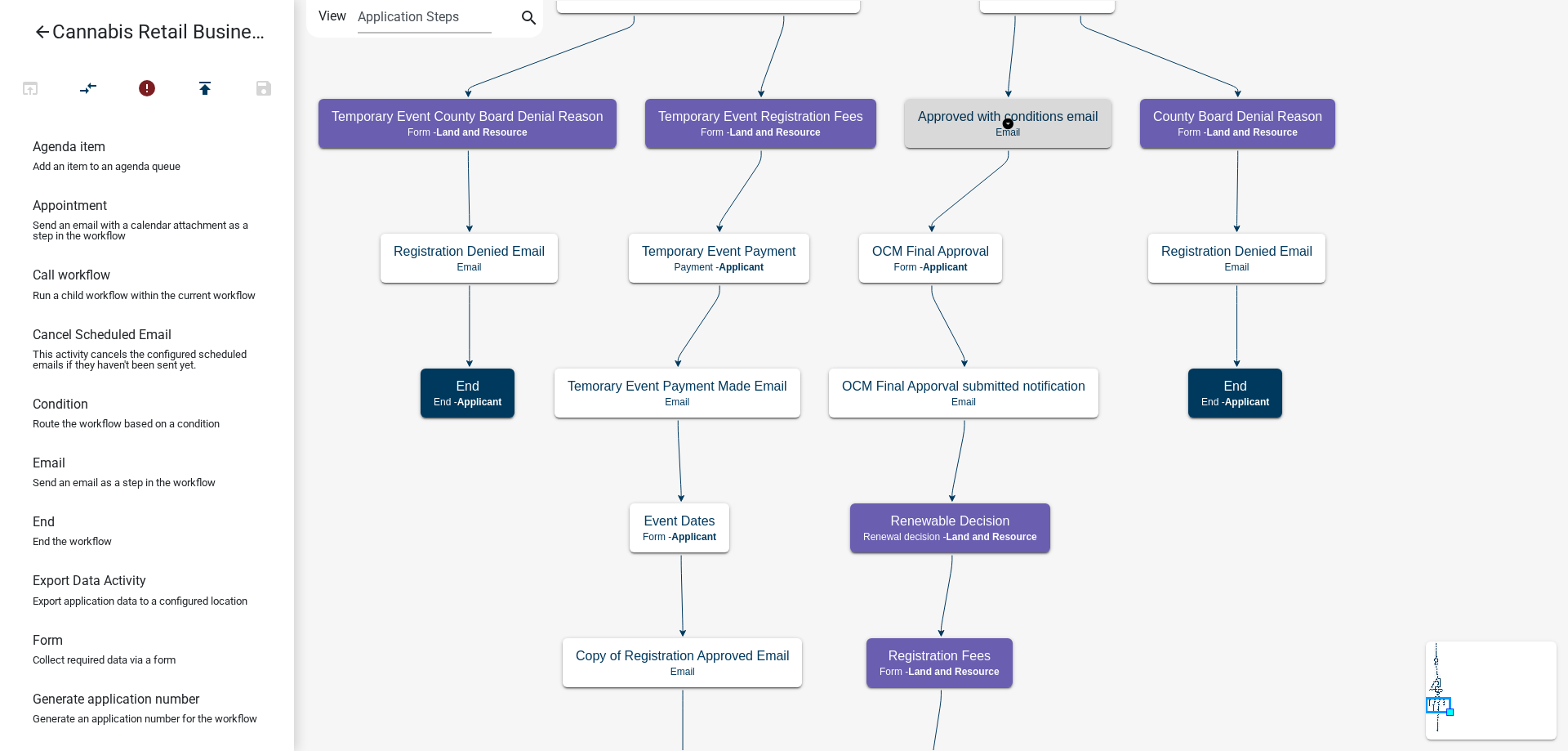
click at [1070, 123] on g "Approved with conditions email Email" at bounding box center [1009, 123] width 207 height 47
click at [1070, 123] on h5 "Approved with conditions email" at bounding box center [1008, 116] width 181 height 15
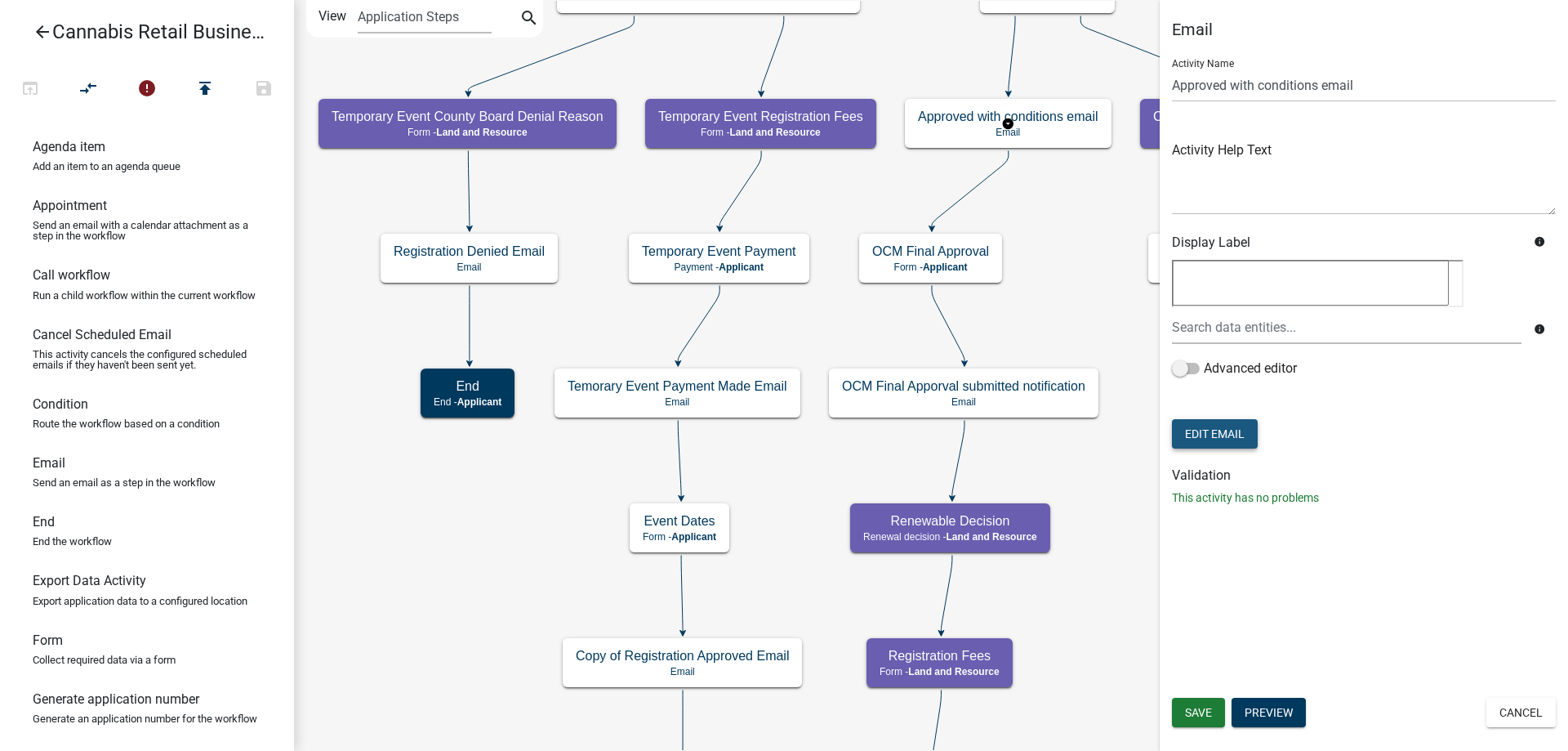
click at [1234, 427] on button "Edit Email" at bounding box center [1215, 434] width 85 height 29
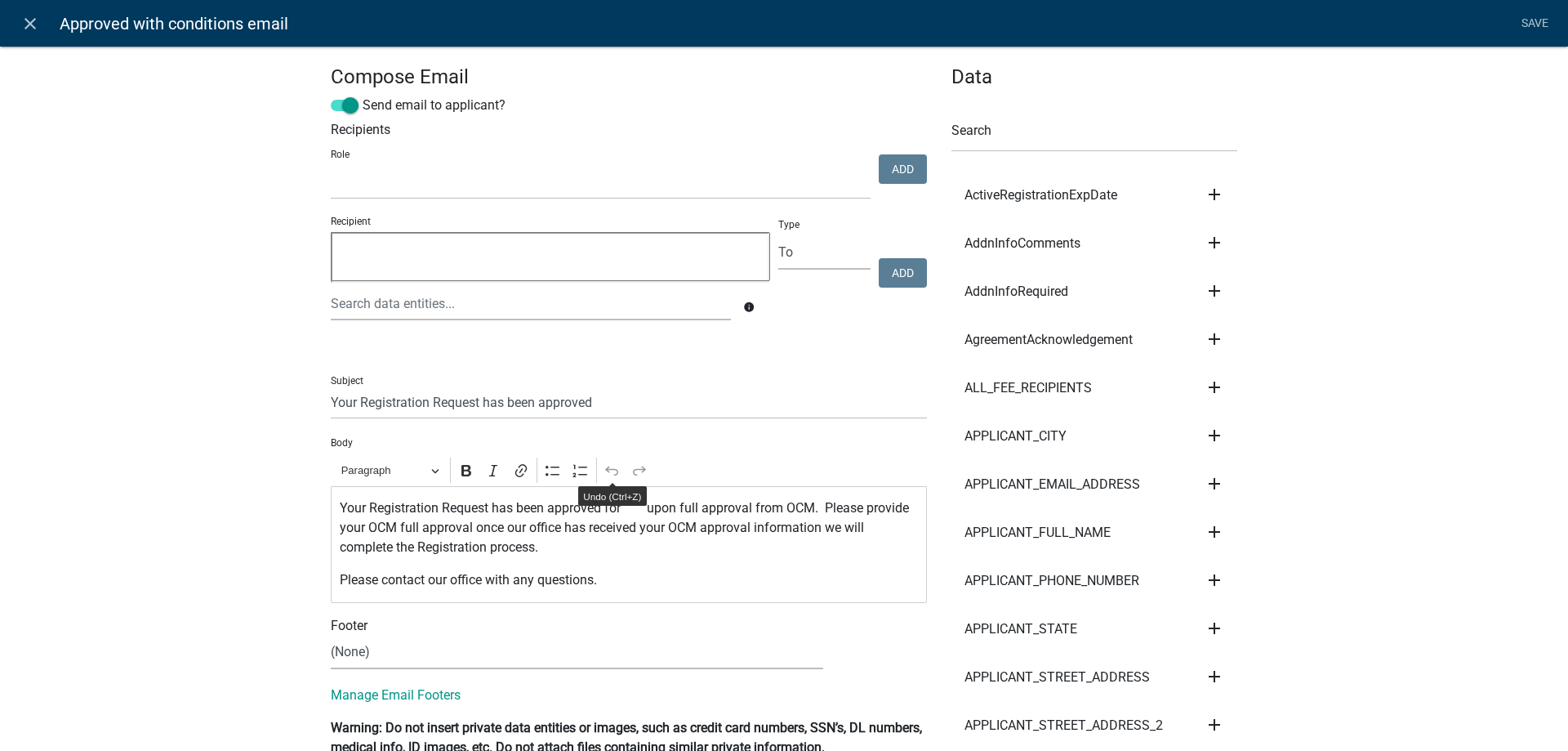
click at [776, 575] on p "Please contact our office with any questions." at bounding box center [629, 580] width 579 height 20
click at [636, 506] on p "Your Registration Request has been approved for upon full approval from OCM. Pl…" at bounding box center [629, 528] width 579 height 59
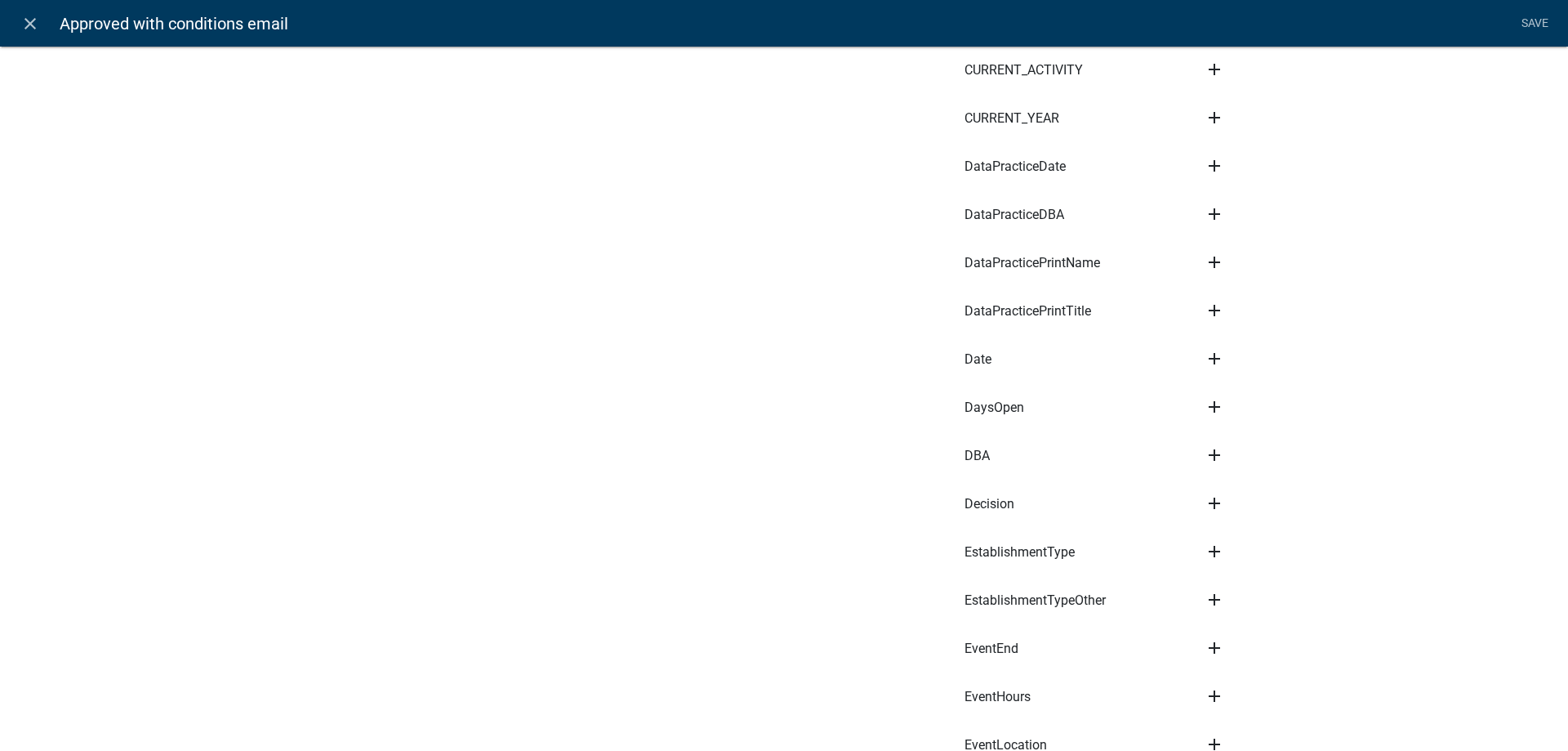
scroll to position [1490, 0]
click at [24, 19] on icon "close" at bounding box center [30, 24] width 20 height 20
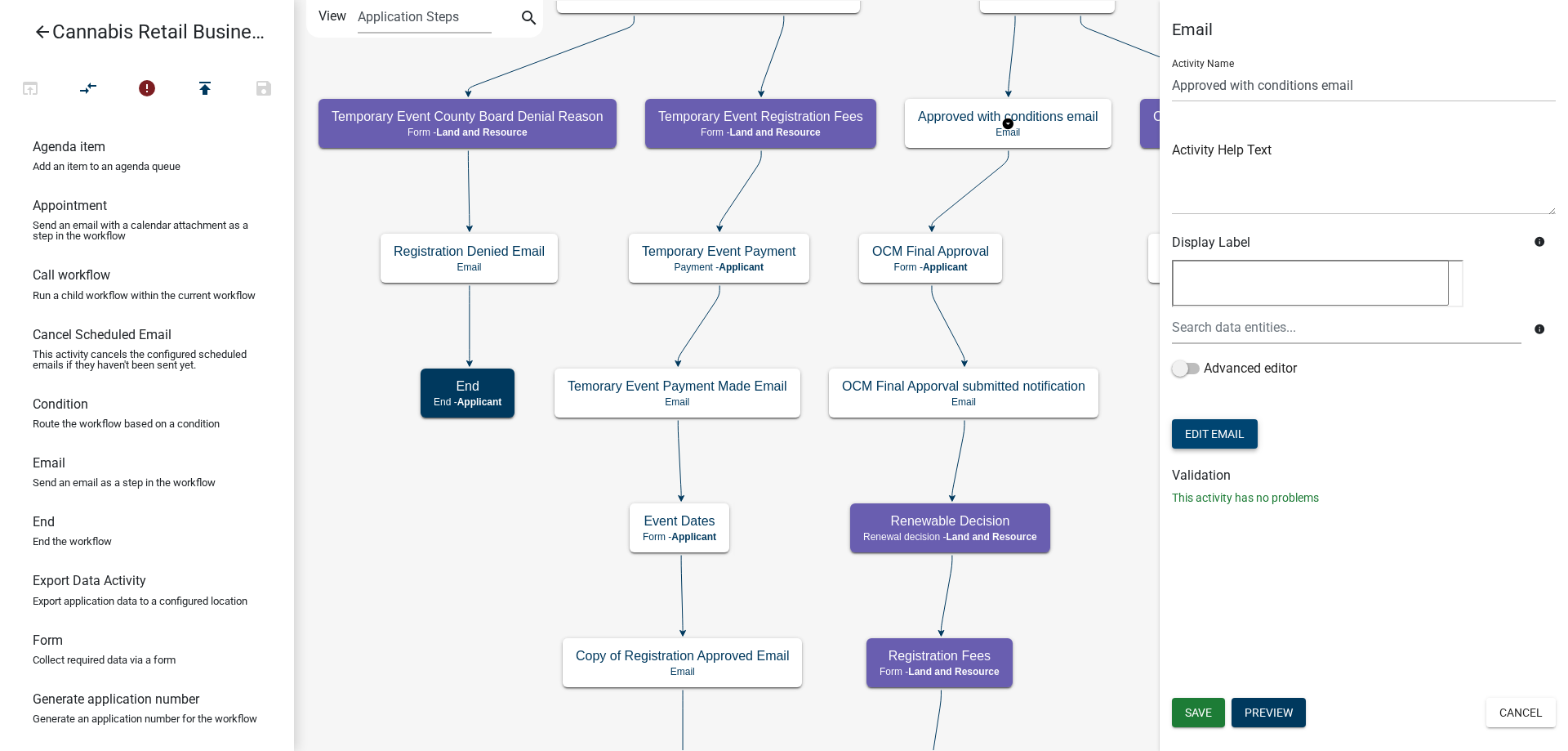
scroll to position [0, 0]
click at [1529, 722] on button "Cancel" at bounding box center [1521, 712] width 69 height 29
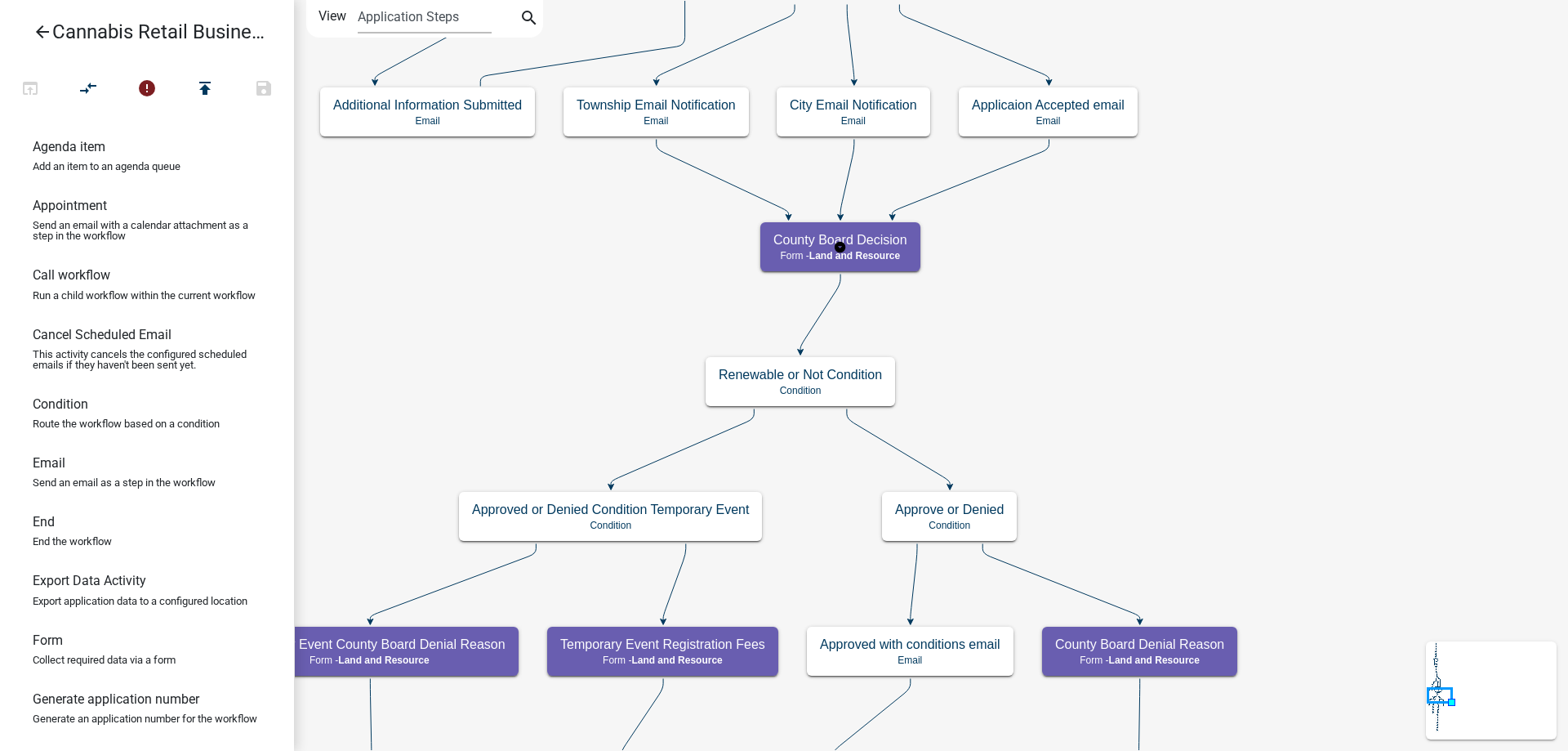
click at [860, 251] on g "County Board Decision Form - Land and Resource" at bounding box center [841, 246] width 160 height 47
click at [860, 251] on span "Land and Resource" at bounding box center [855, 255] width 91 height 12
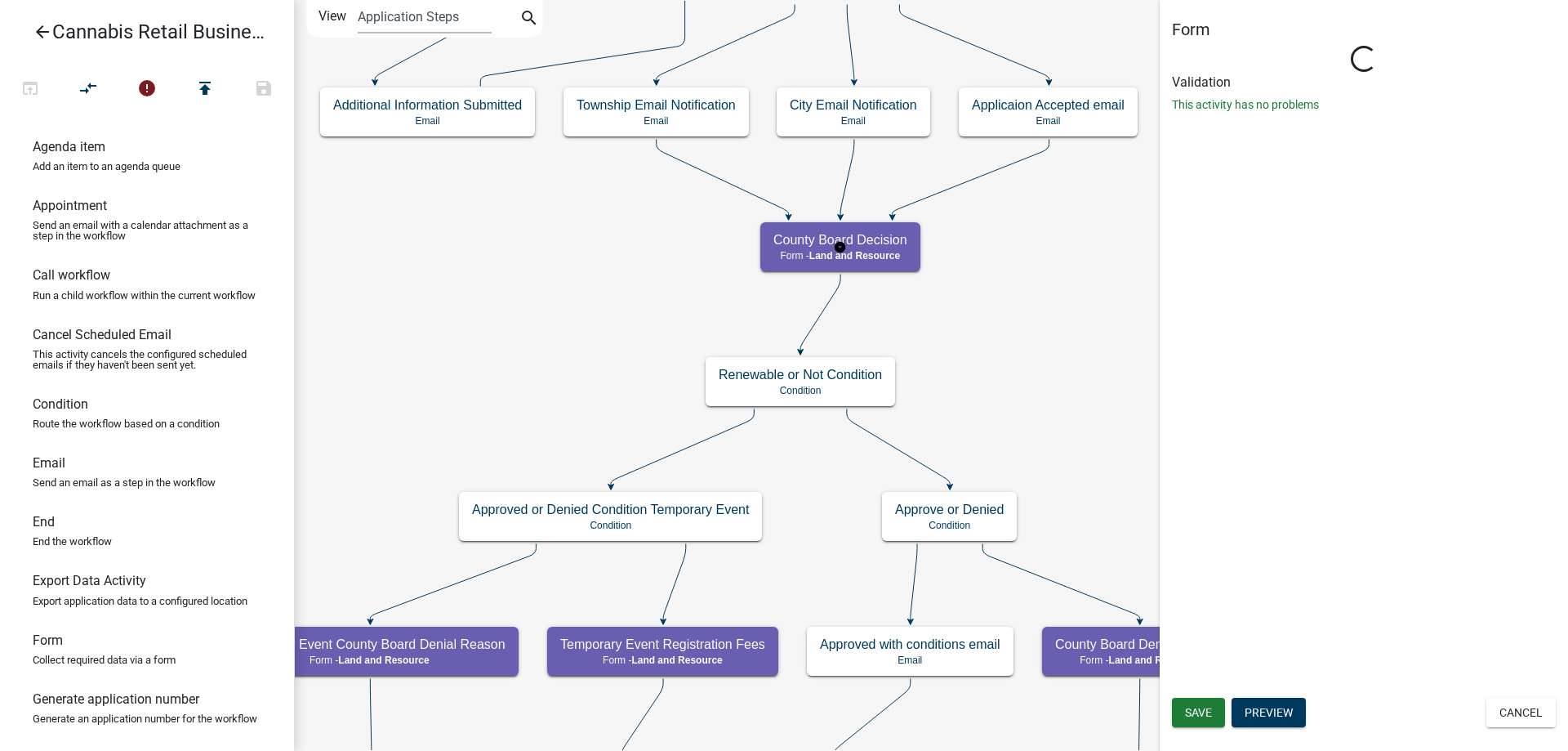
select select "8480AF63-7AD4-4446-8EB2-87DCCDEB9E57"
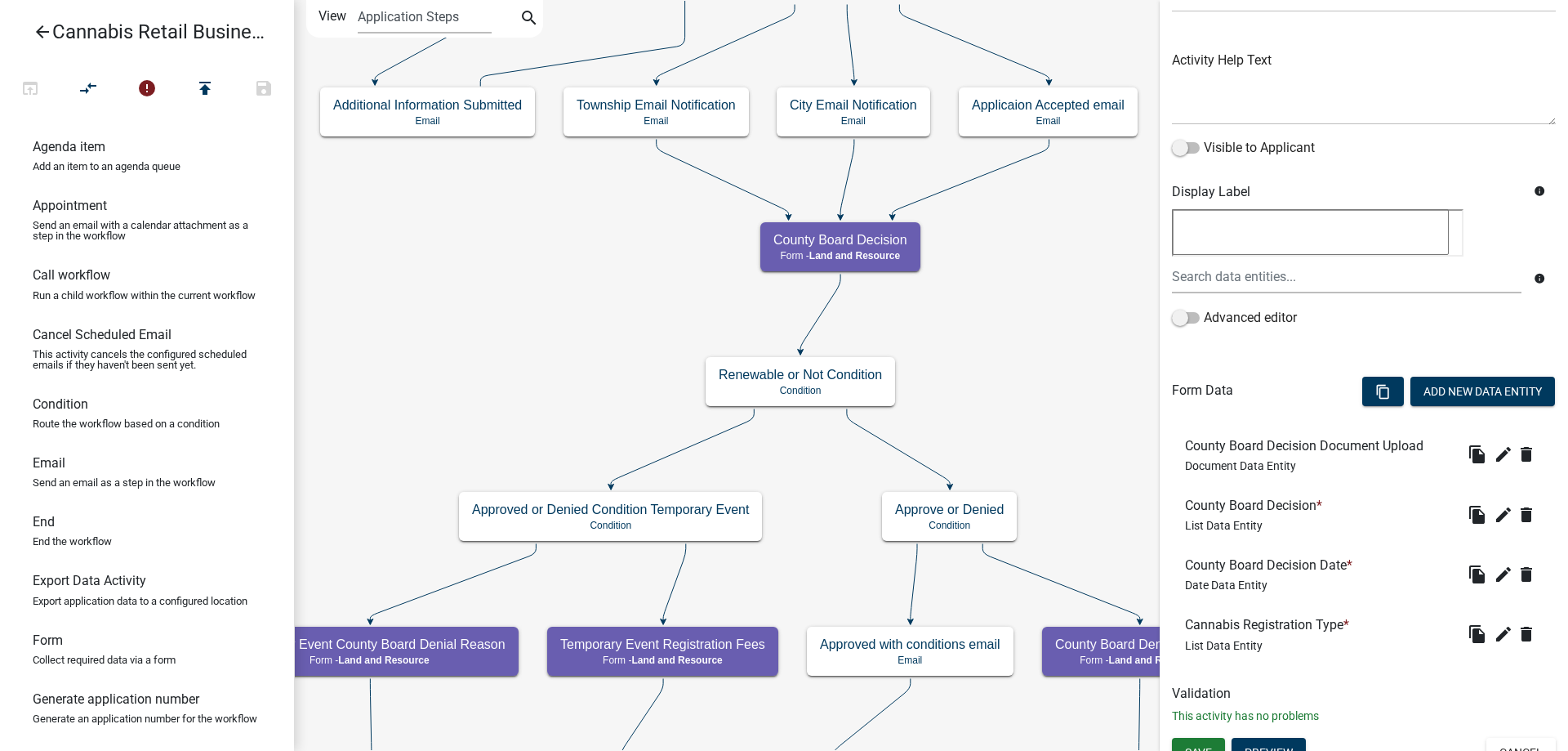
scroll to position [167, 0]
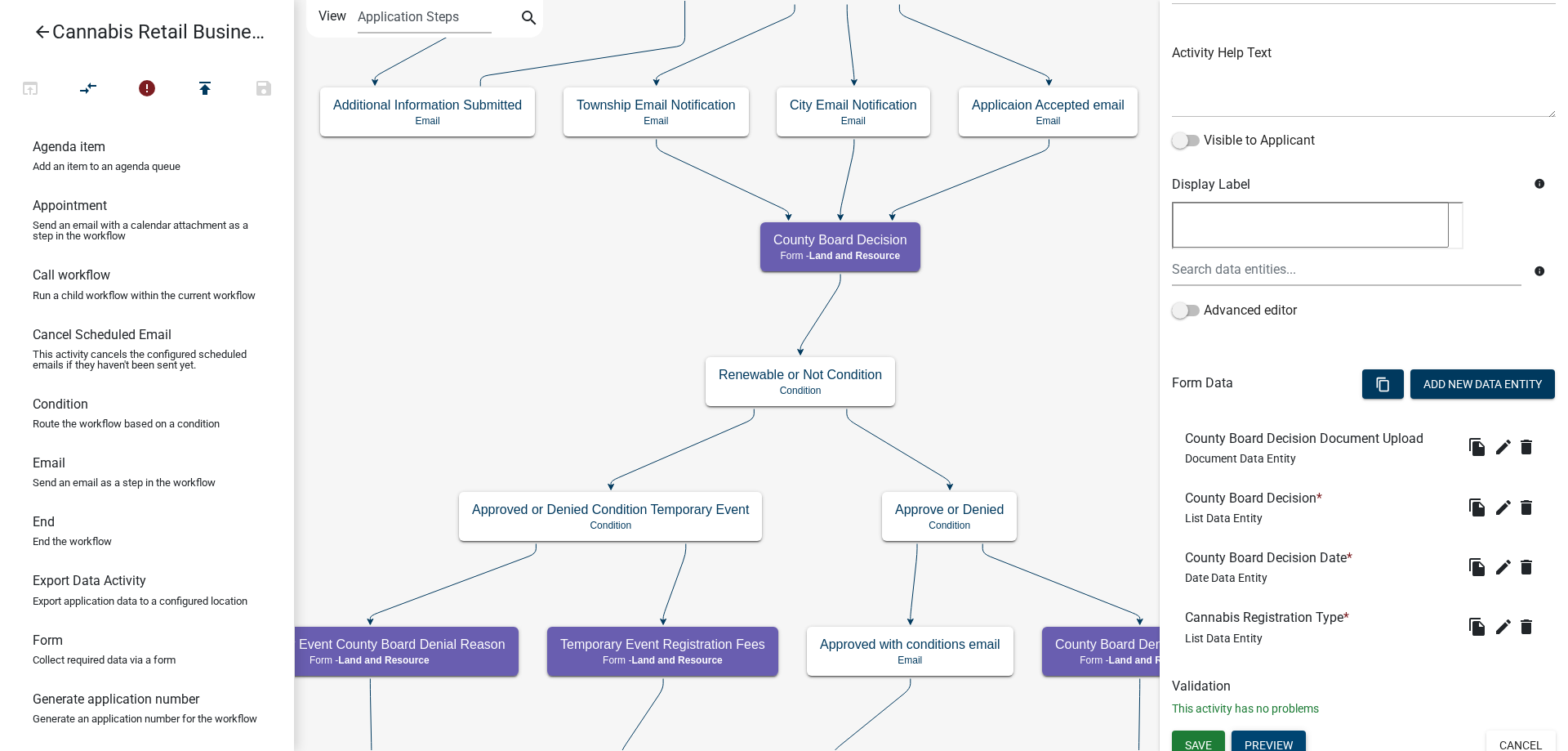
click at [1257, 743] on button "Preview" at bounding box center [1269, 745] width 74 height 29
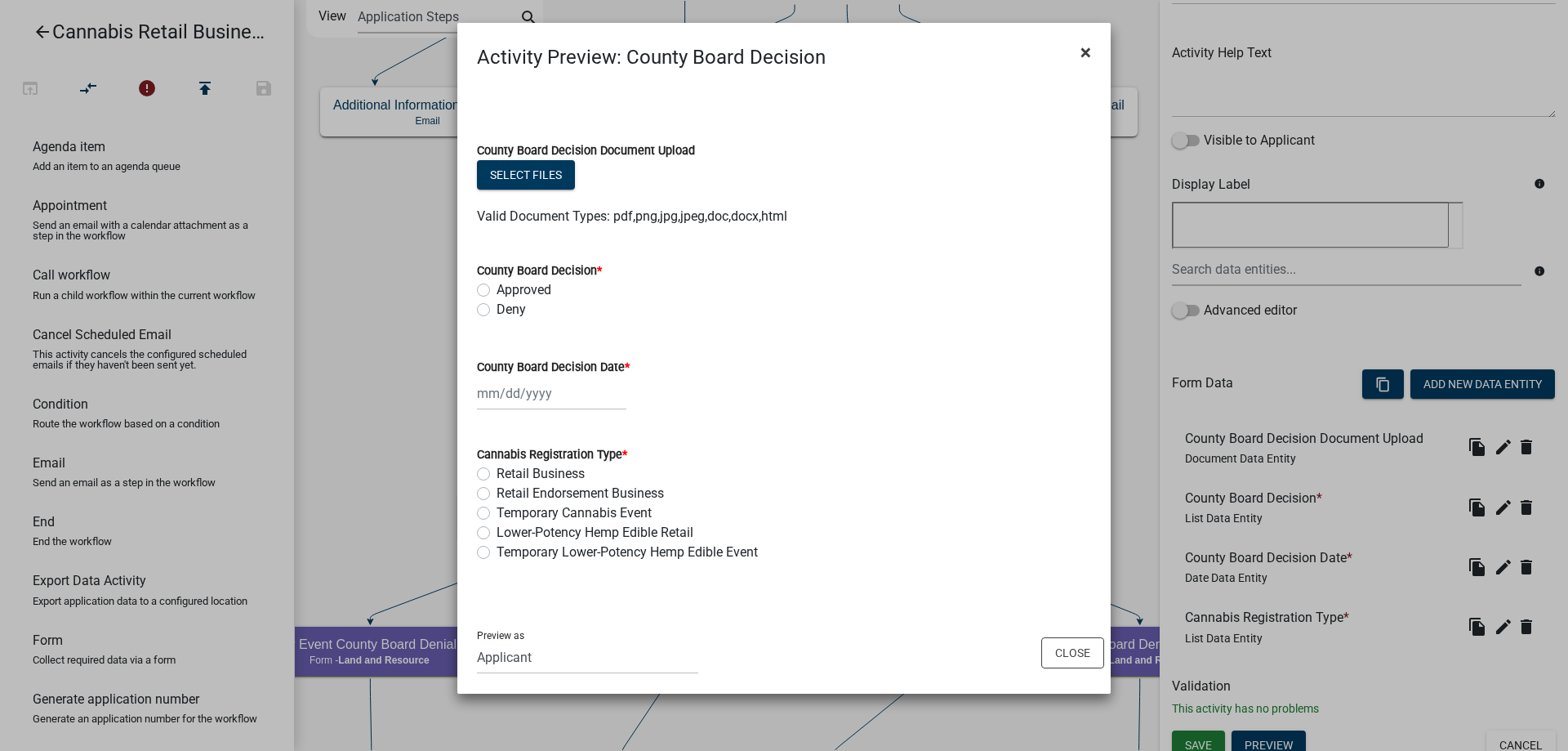
click at [1084, 53] on span "×" at bounding box center [1086, 52] width 11 height 23
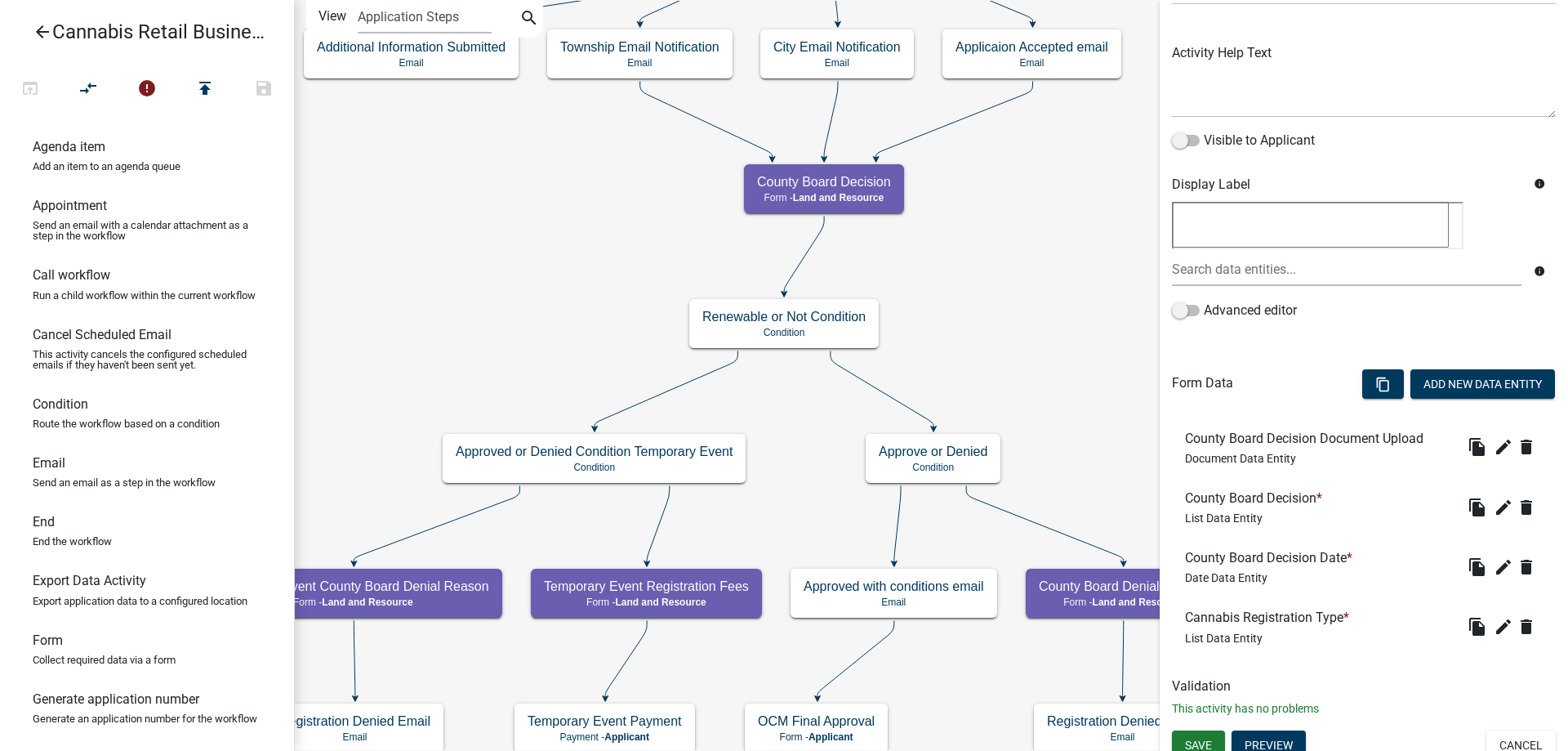
click at [1032, 248] on div "start Start - Applicant Application Introduction Form - Applicant Parcel search…" at bounding box center [931, 375] width 1274 height 751
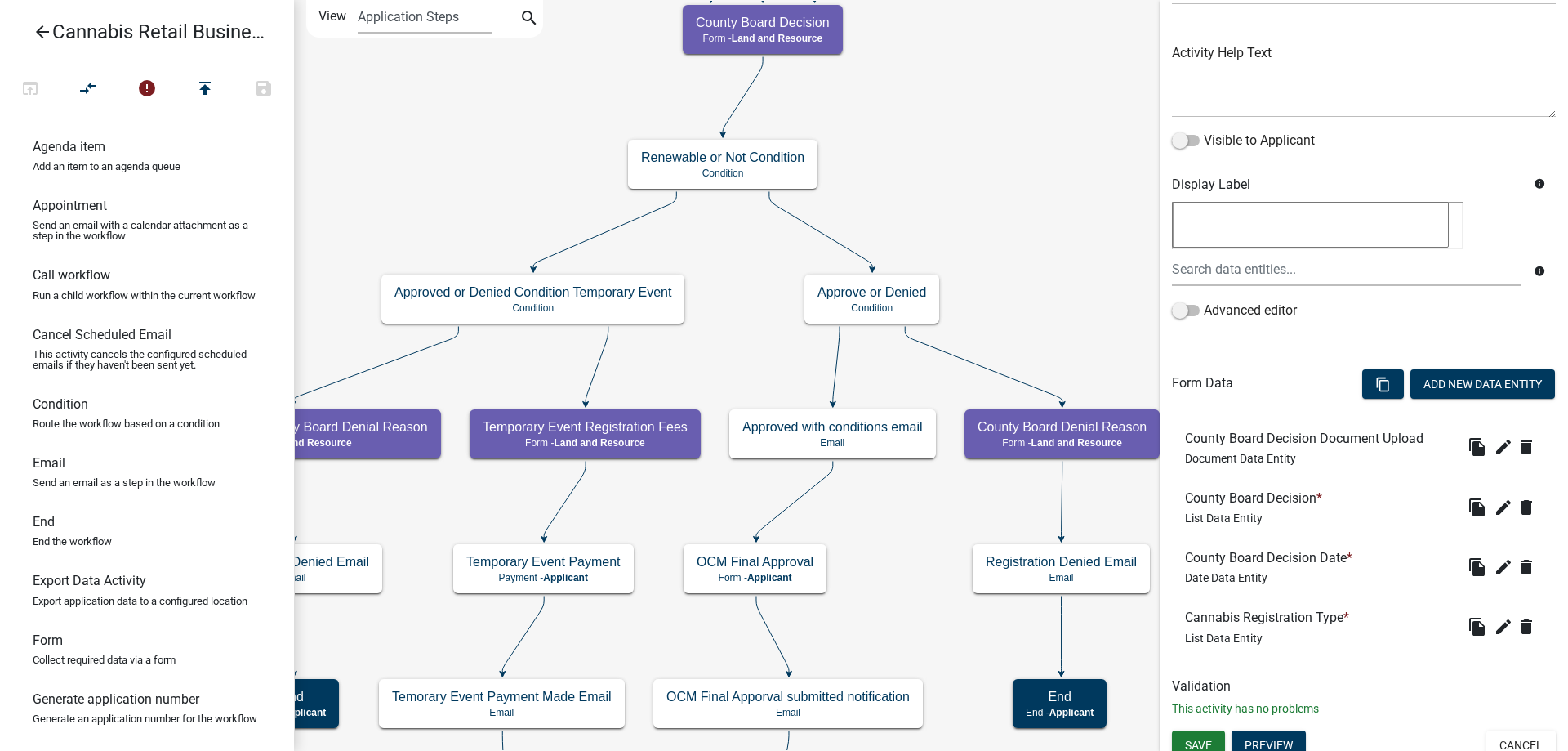
click at [971, 215] on div "start Start - Applicant Application Introduction Form - Applicant Parcel search…" at bounding box center [931, 375] width 1274 height 751
click at [883, 440] on g "Approved with conditions email Email" at bounding box center [833, 432] width 207 height 47
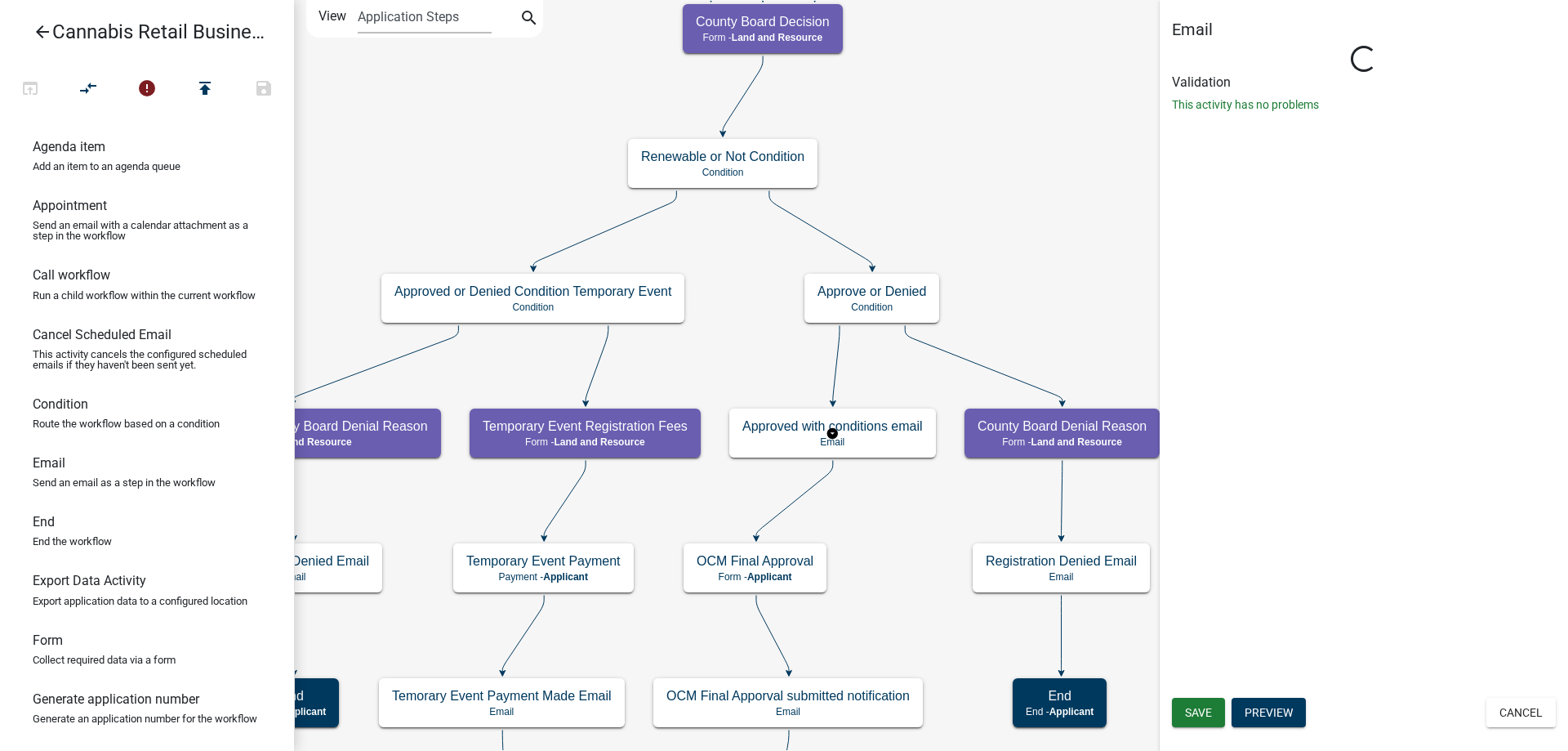
scroll to position [0, 0]
click at [883, 440] on g "Approved with conditions email Email" at bounding box center [833, 432] width 207 height 47
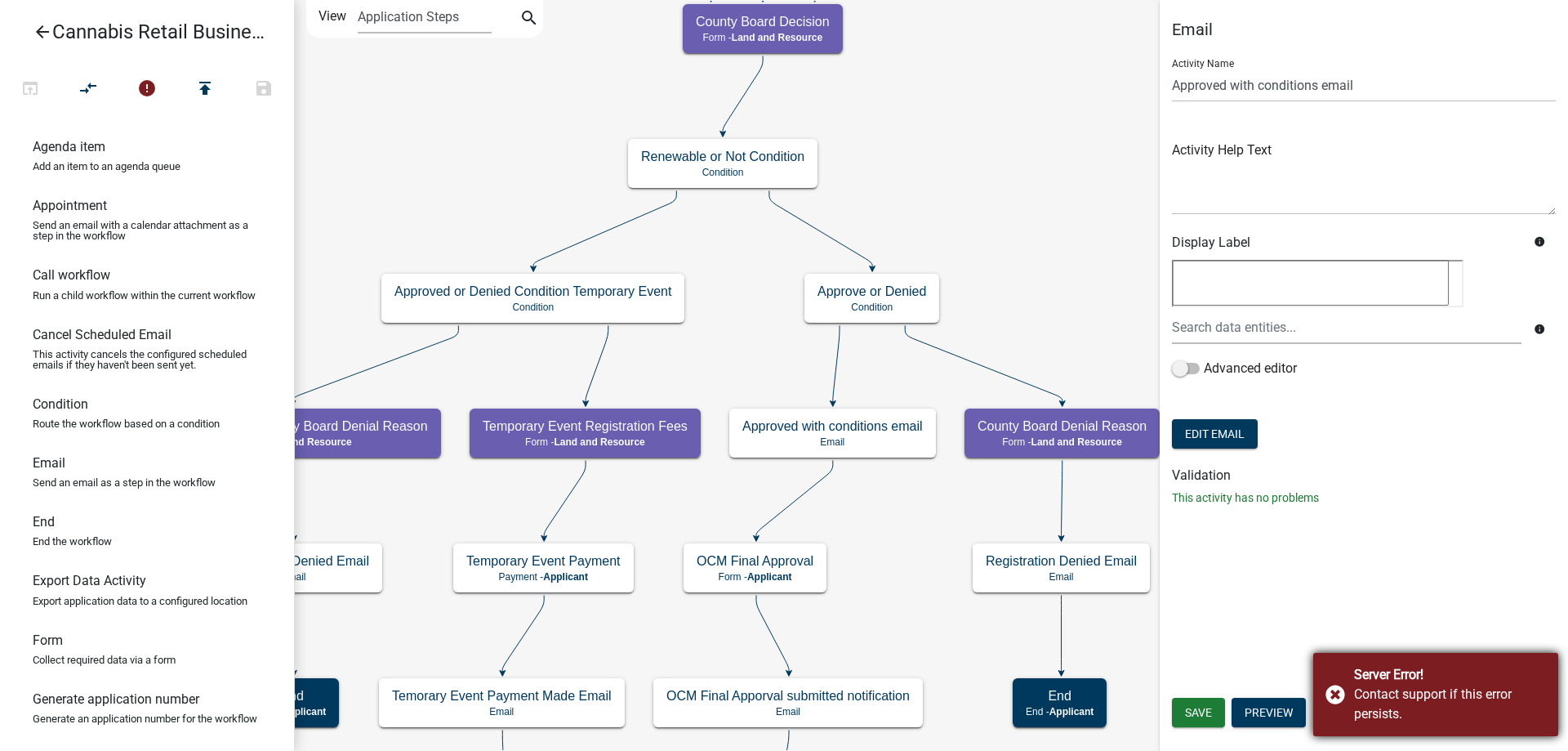
click at [1333, 693] on div "Server Error! Contact support if this error persists." at bounding box center [1436, 695] width 245 height 84
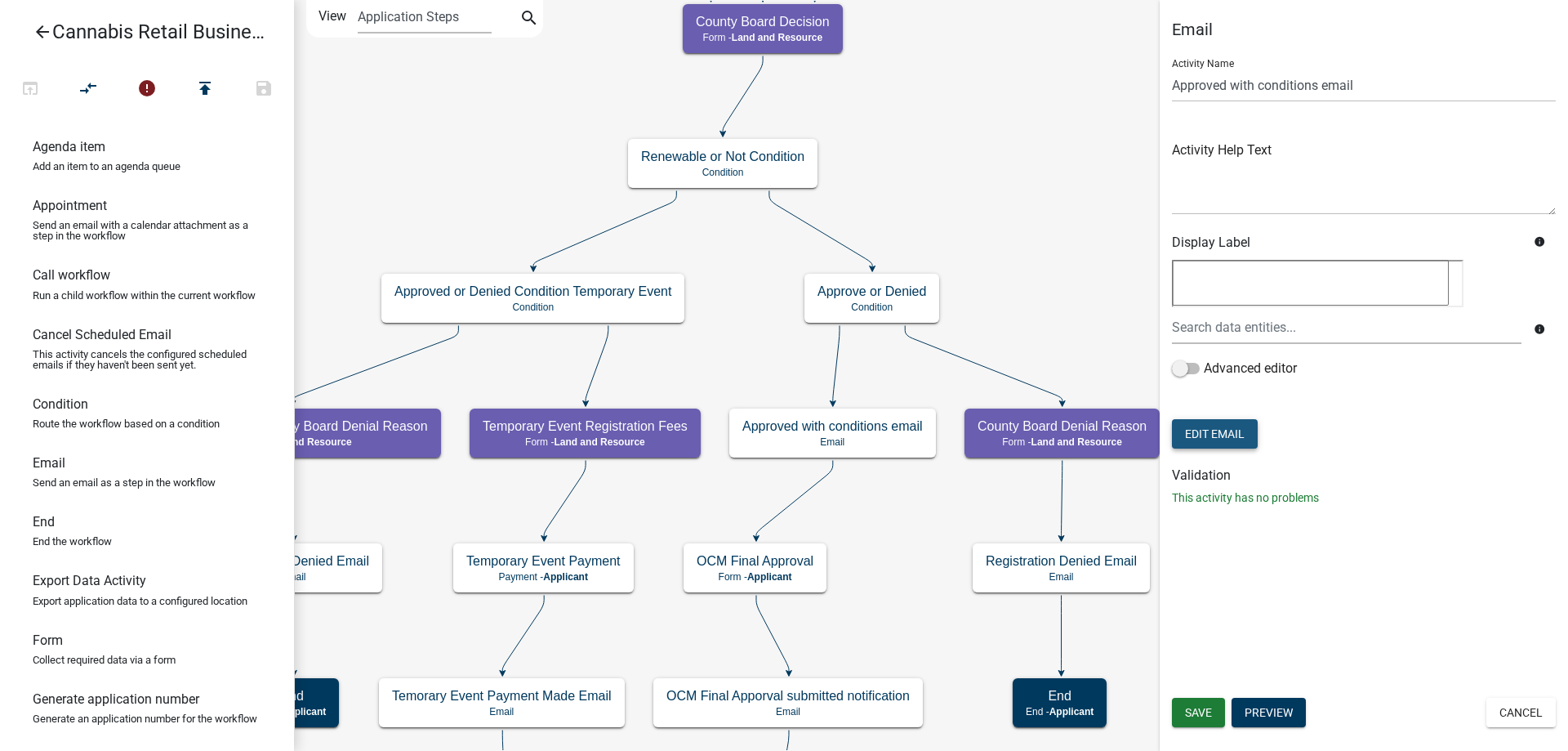
click at [1226, 436] on button "Edit Email" at bounding box center [1215, 434] width 85 height 29
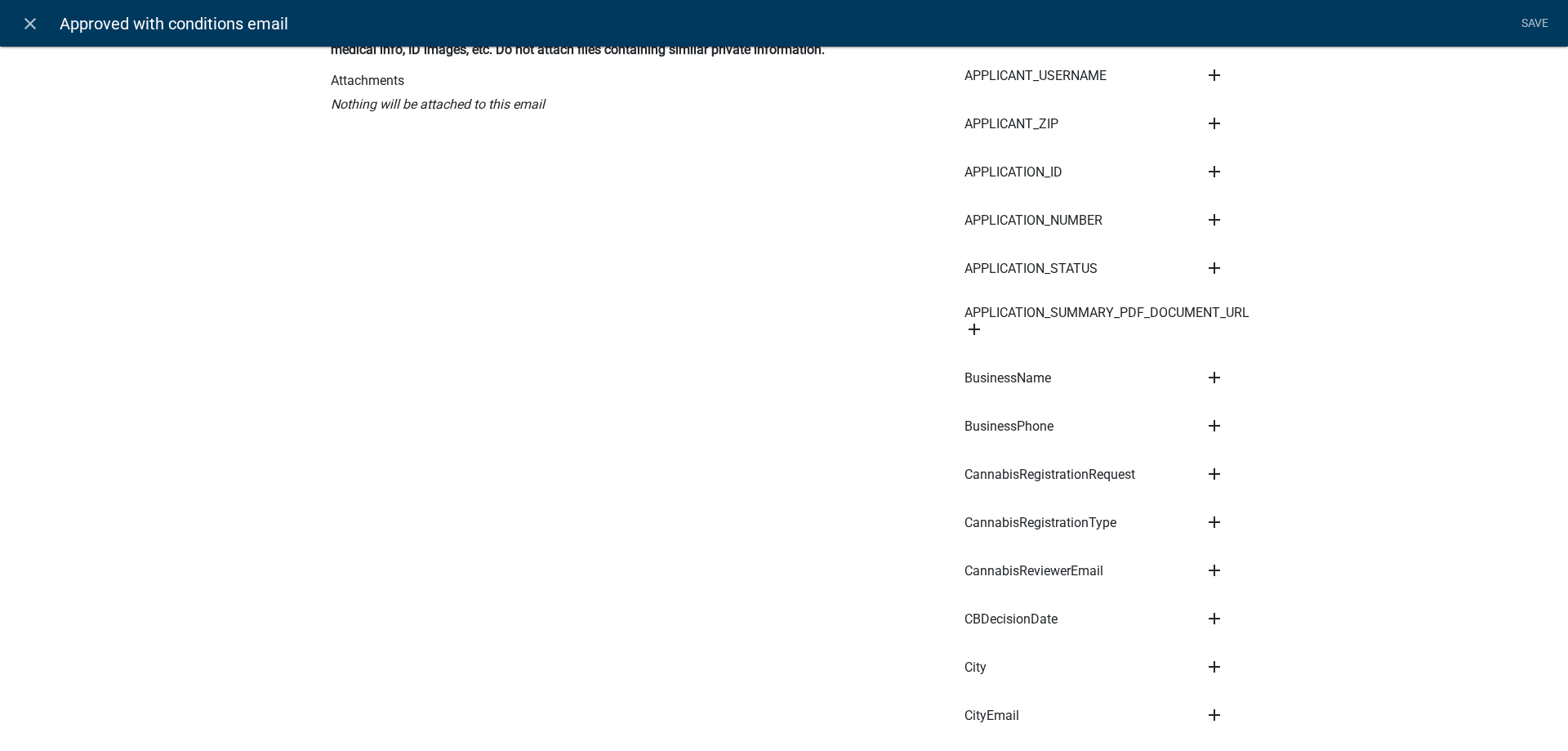
scroll to position [745, 0]
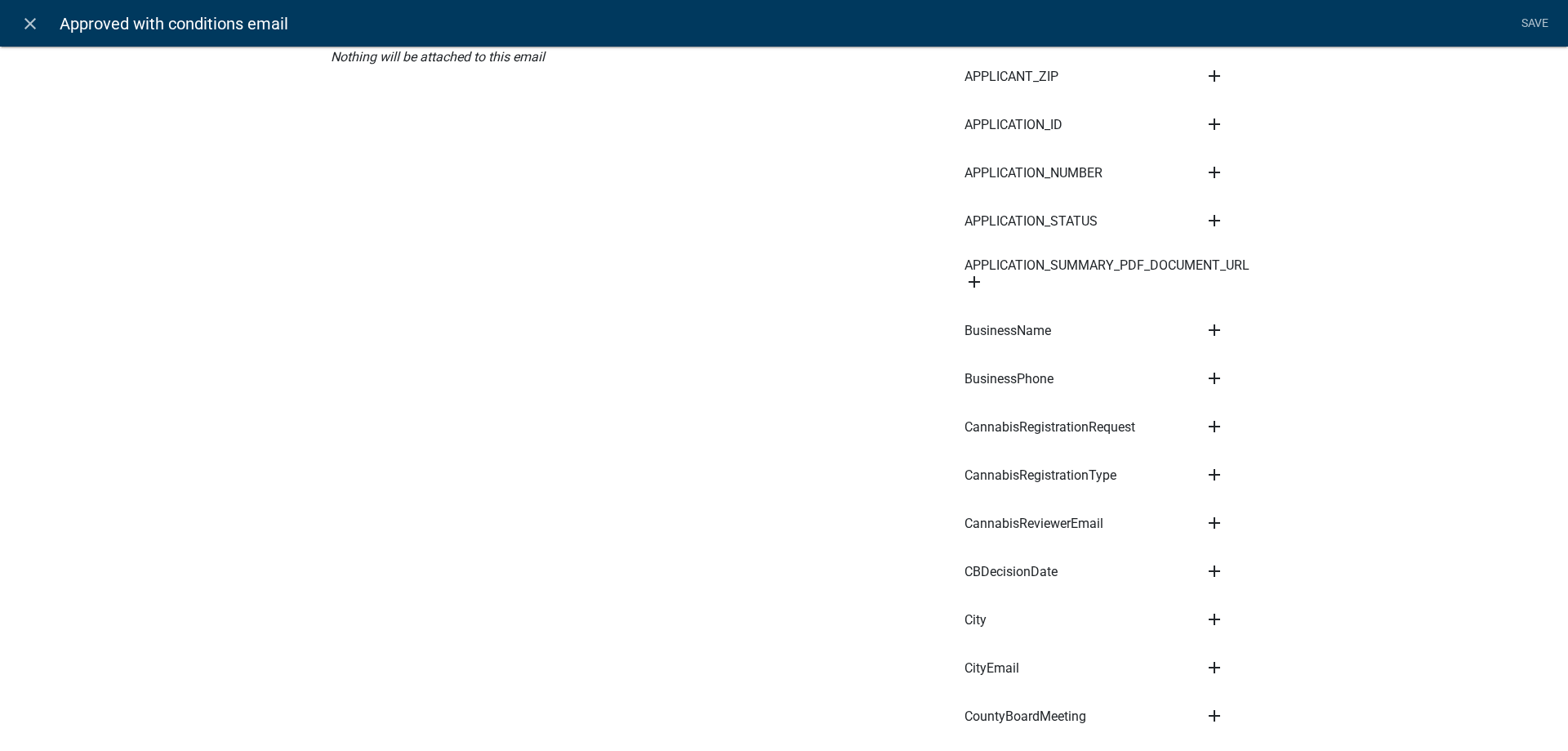
click at [1216, 417] on icon "add" at bounding box center [1215, 427] width 20 height 20
click at [1234, 470] on button "Body" at bounding box center [1270, 481] width 131 height 39
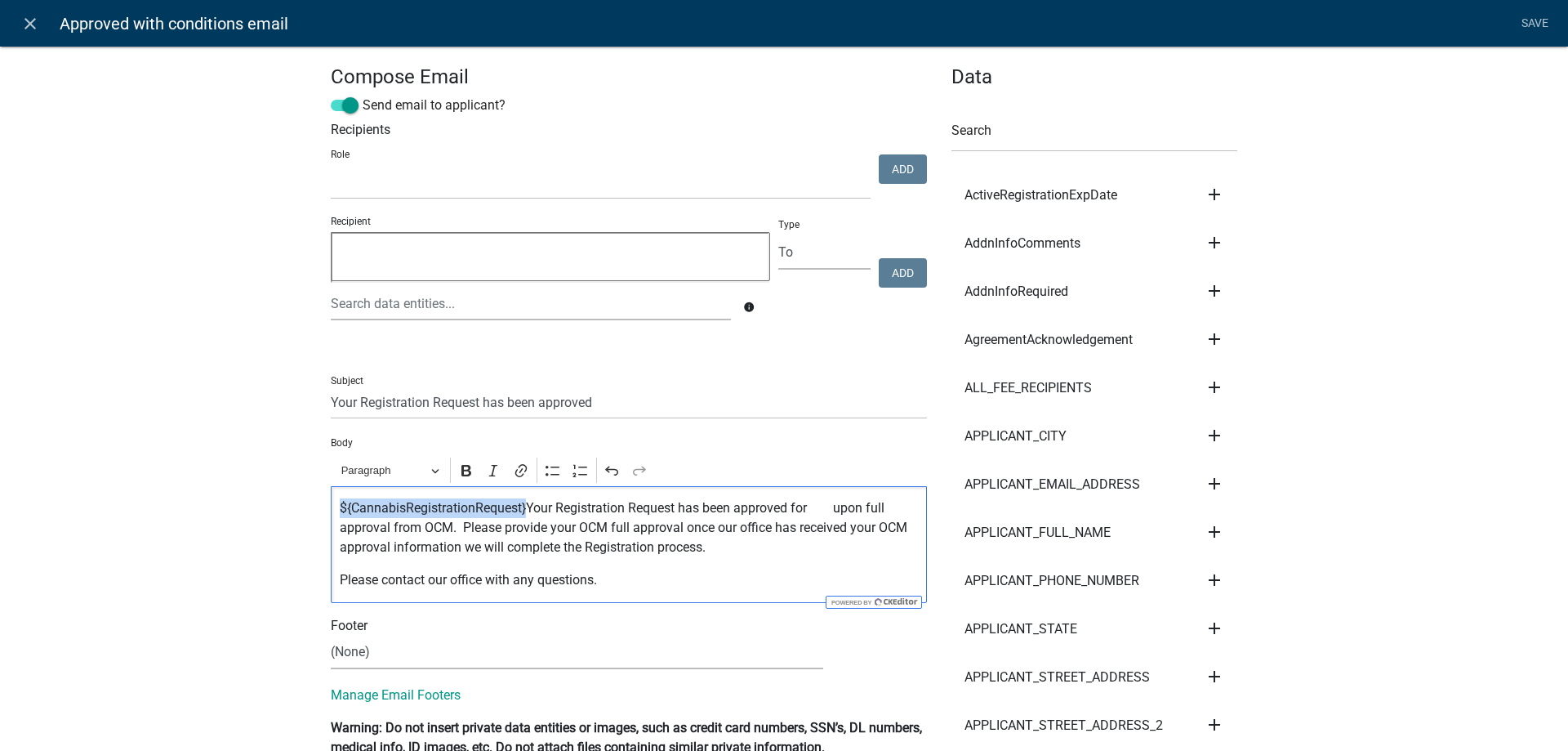
drag, startPoint x: 526, startPoint y: 506, endPoint x: 317, endPoint y: 499, distance: 209.1
click at [330, 499] on div "${CannabisRegistrationRequest}Your Registration Request has been approved for u…" at bounding box center [628, 544] width 597 height 117
click at [632, 506] on p "Your Registration Request has been approved for upon full approval from OCM. Pl…" at bounding box center [629, 528] width 579 height 59
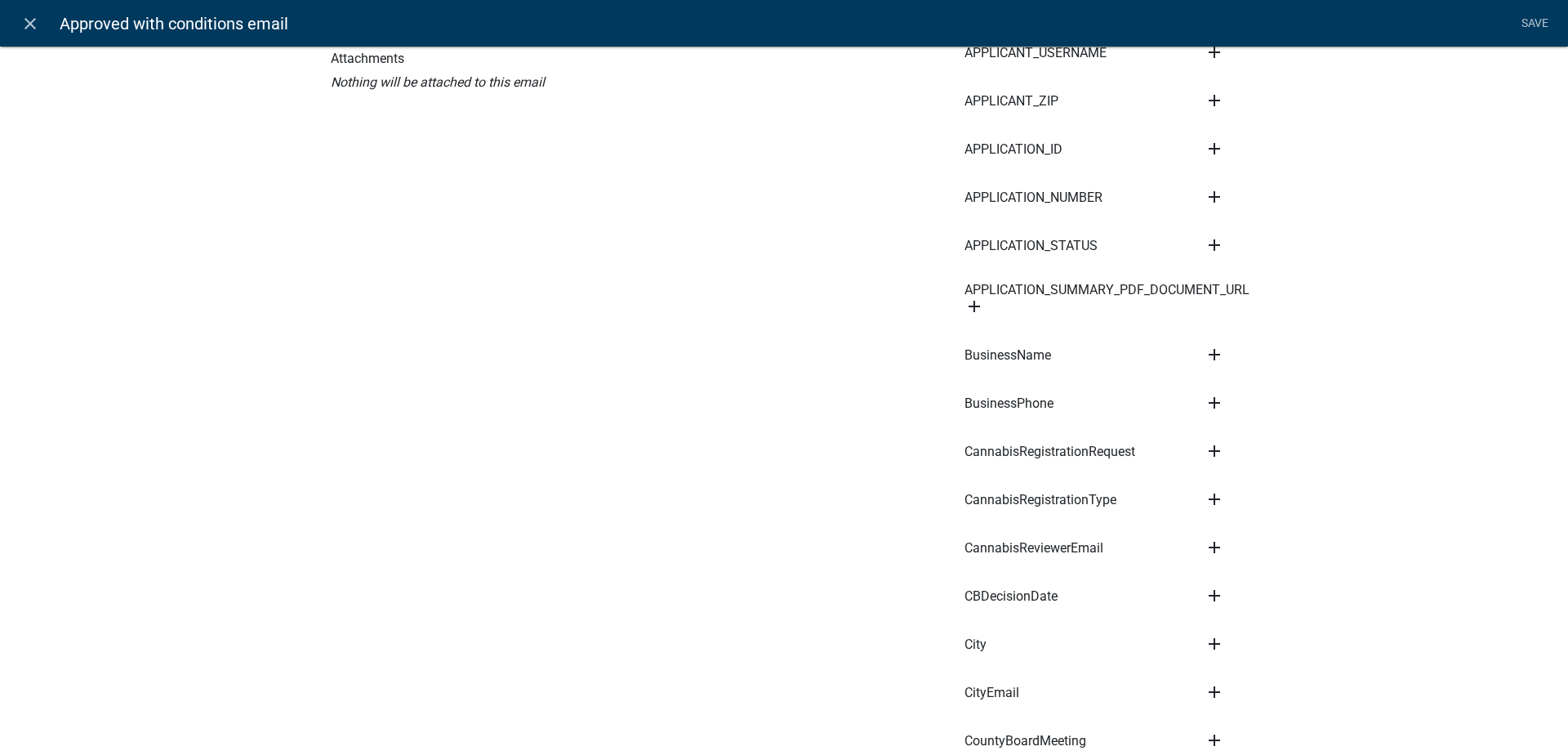
scroll to position [745, 0]
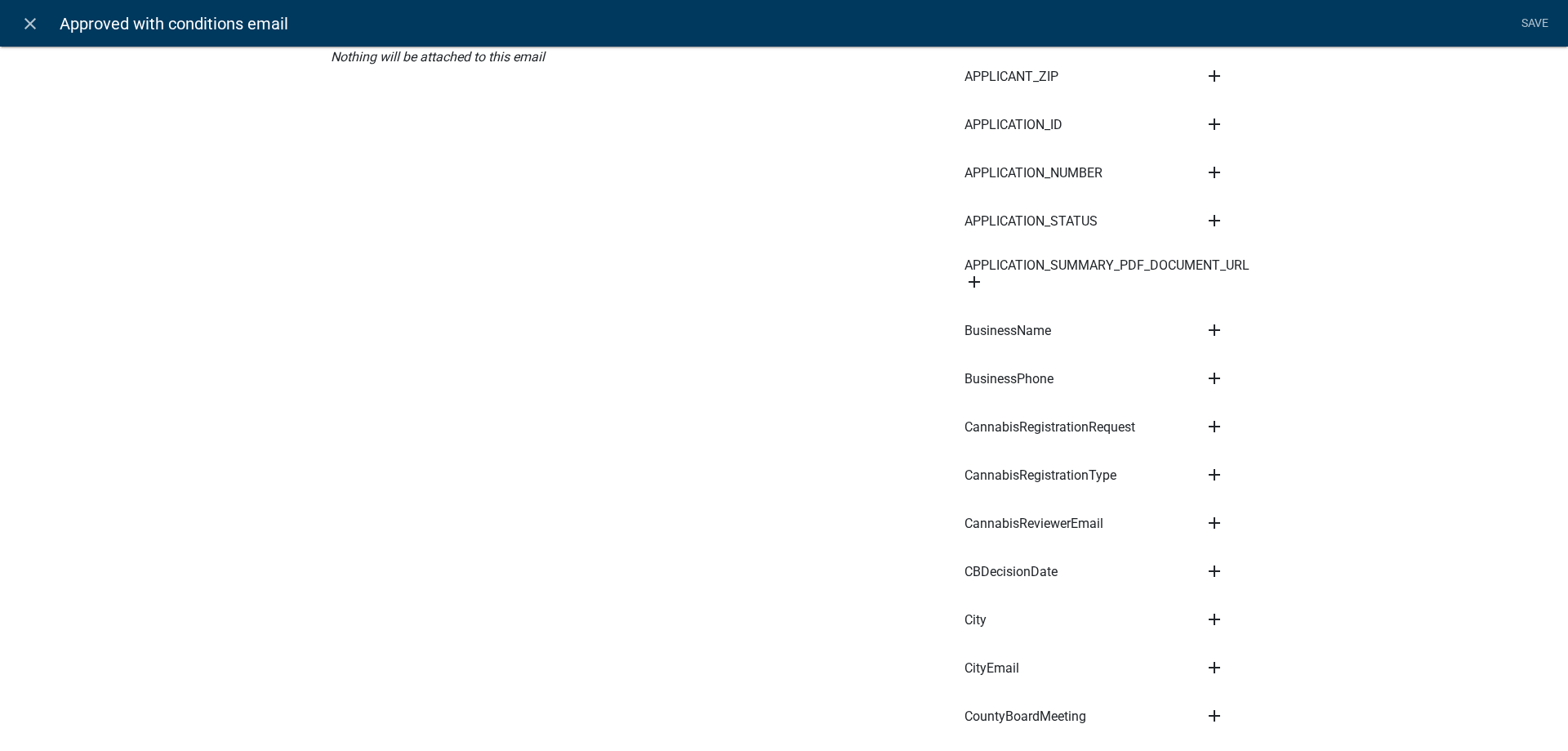
click at [1217, 465] on icon "add" at bounding box center [1215, 475] width 20 height 20
click at [1236, 518] on button "Body" at bounding box center [1270, 529] width 131 height 39
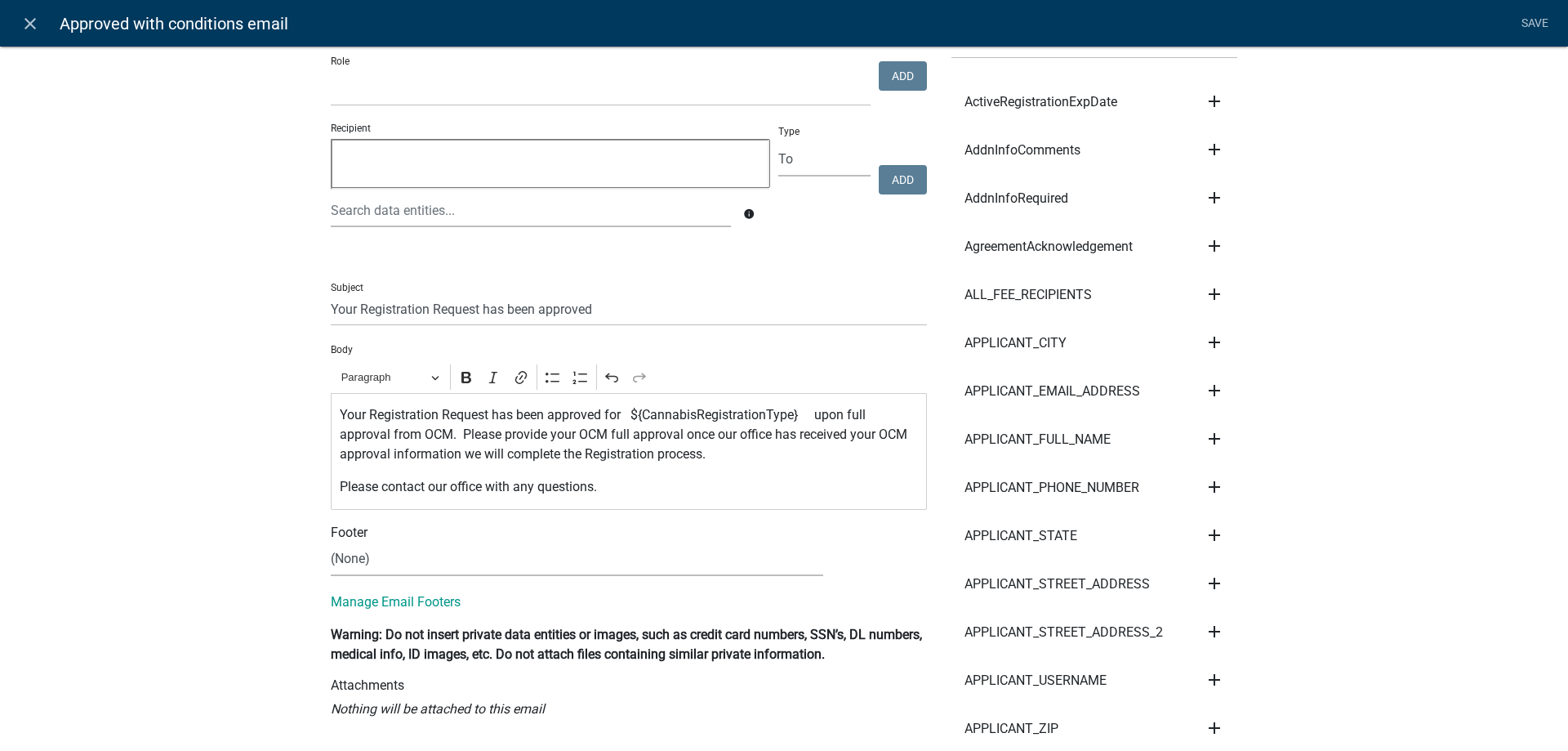
click at [635, 412] on p "Your Registration Request has been approved for ${CannabisRegistrationType} upo…" at bounding box center [629, 434] width 579 height 59
click at [821, 414] on p "Your Registration Request has been approved for a ${CannabisRegistrationType} u…" at bounding box center [629, 434] width 579 height 59
click at [552, 432] on p "Your Registration Request has been approved for a ${CannabisRegistrationType} w…" at bounding box center [629, 434] width 579 height 59
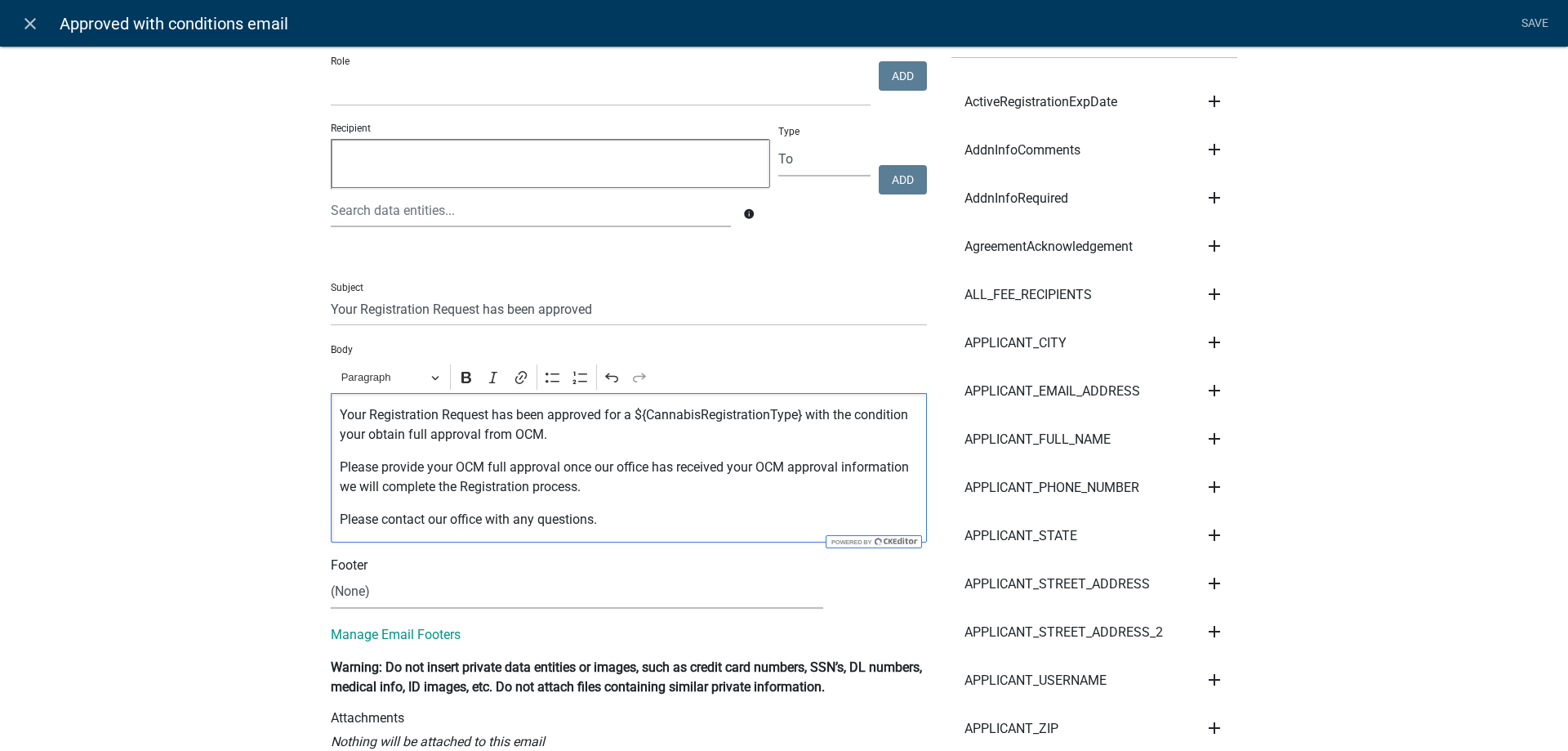
click at [560, 466] on p "Please provide your OCM full approval once our office has received your OCM app…" at bounding box center [629, 477] width 579 height 39
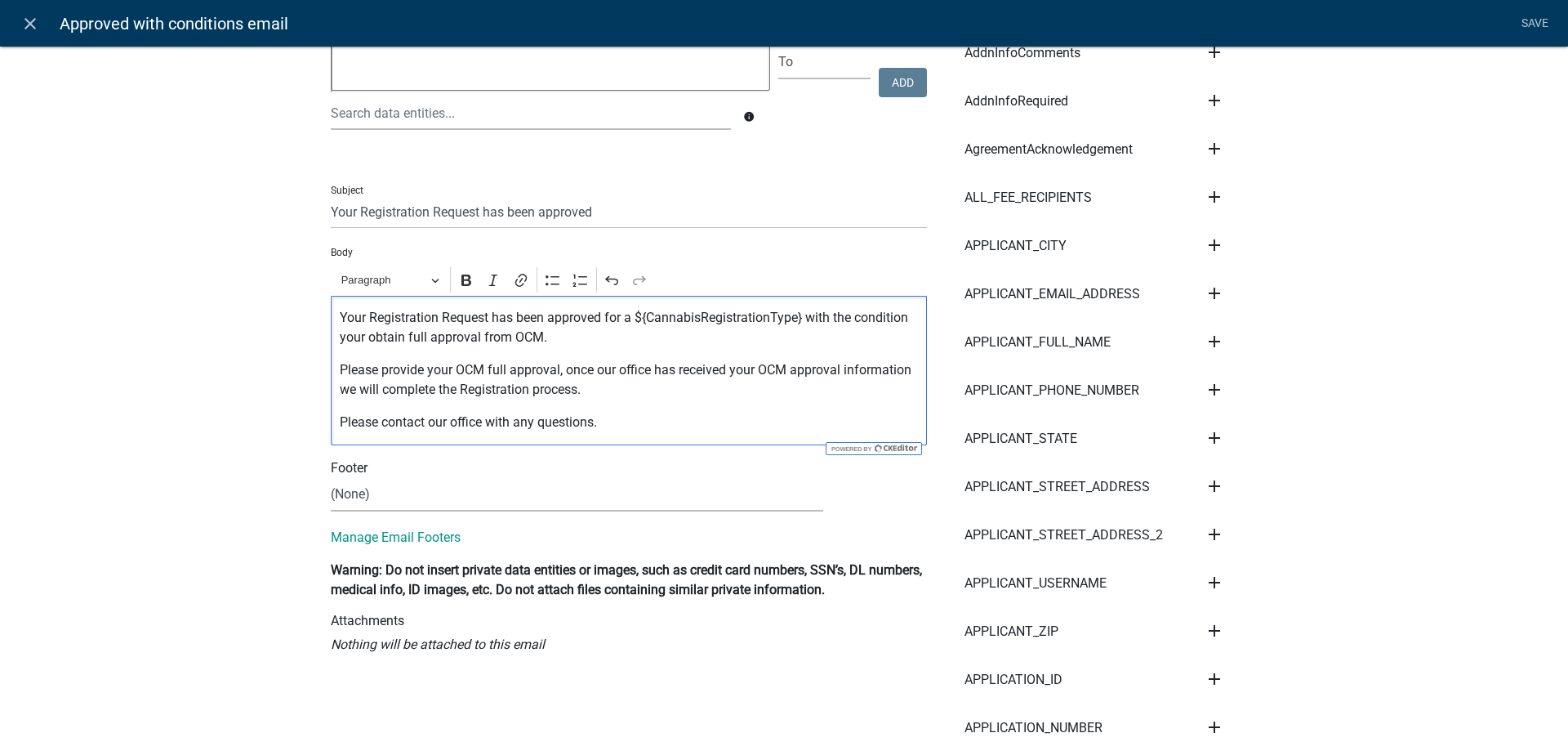
scroll to position [186, 0]
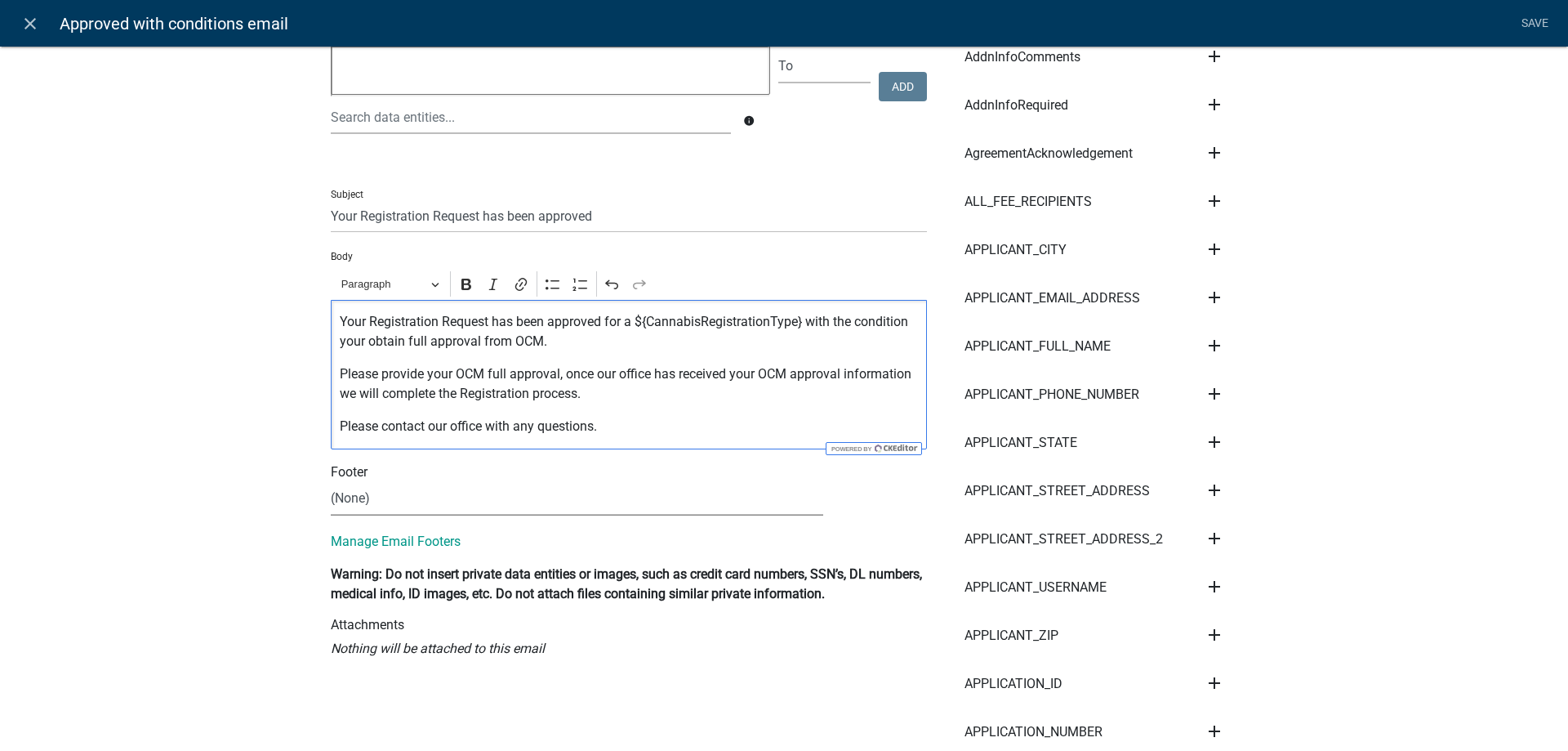
click at [330, 482] on select "(None) Cannabis Review Coordinator Land & Resource Management" at bounding box center [577, 499] width 492 height 34
select select "190bf7b5-d392-4259-aa9b-055c59575267"
click option "Cannabis Review Coordinator" at bounding box center [0, 0] width 0 height 0
click at [1534, 26] on link "Save" at bounding box center [1534, 24] width 41 height 31
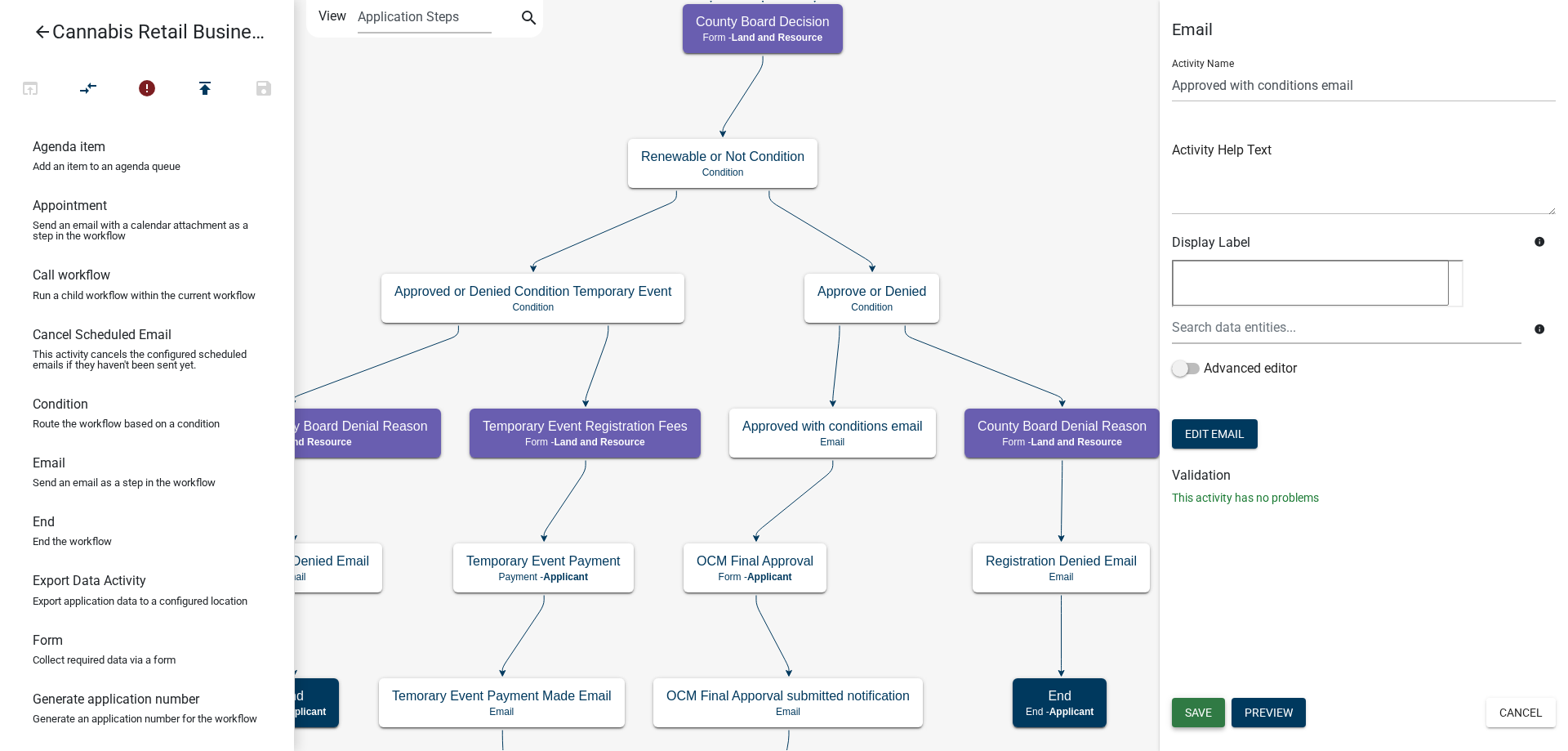
click at [1206, 714] on span "Save" at bounding box center [1198, 712] width 27 height 13
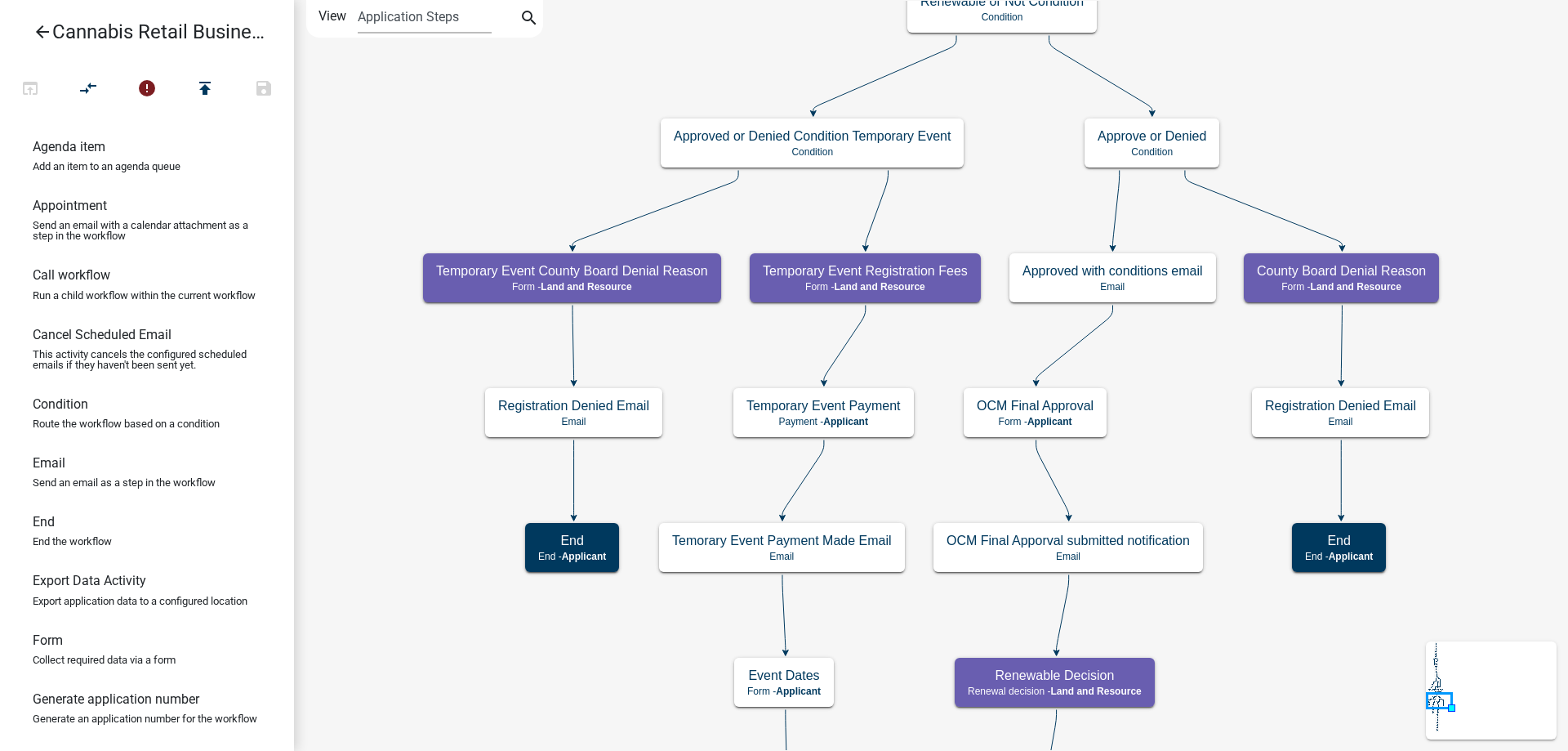
click at [1132, 427] on div "start Start - Applicant Application Introduction Form - Applicant Parcel search…" at bounding box center [931, 375] width 1274 height 751
